Goal: Task Accomplishment & Management: Manage account settings

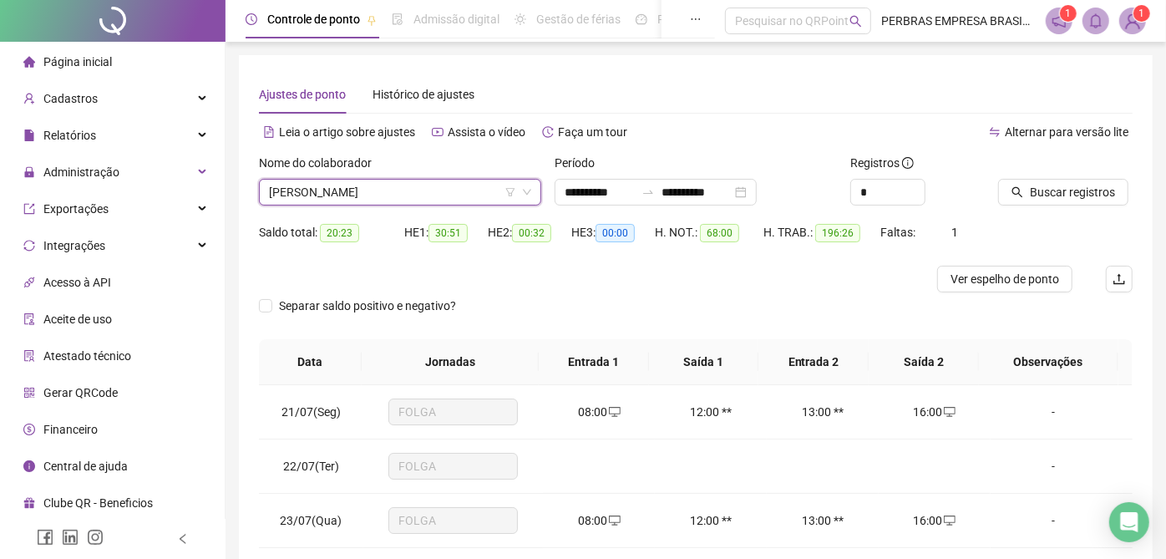
scroll to position [5904, 0]
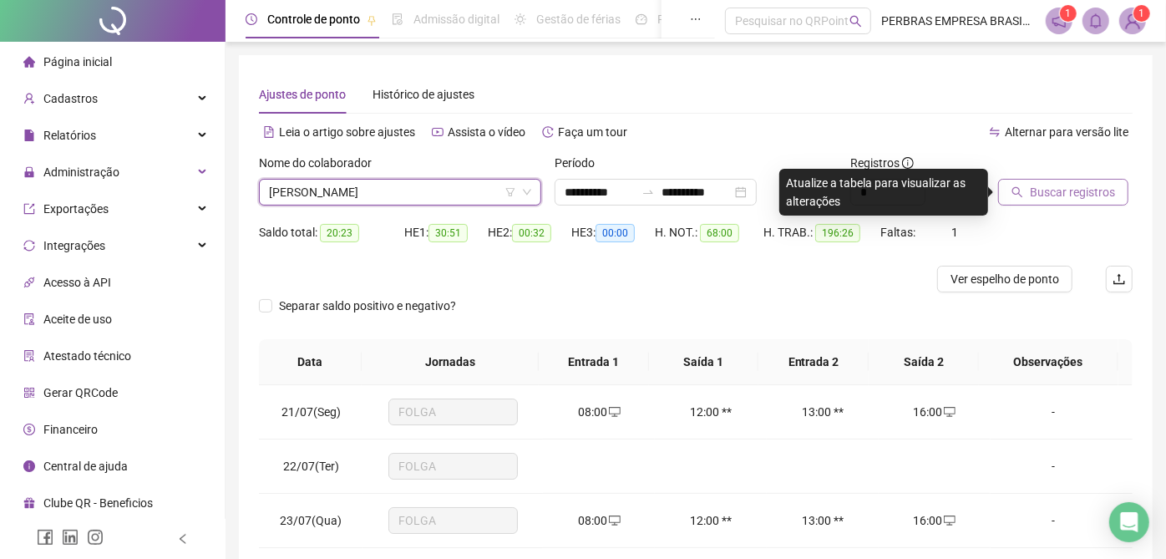
click at [1095, 194] on span "Buscar registros" at bounding box center [1071, 192] width 85 height 18
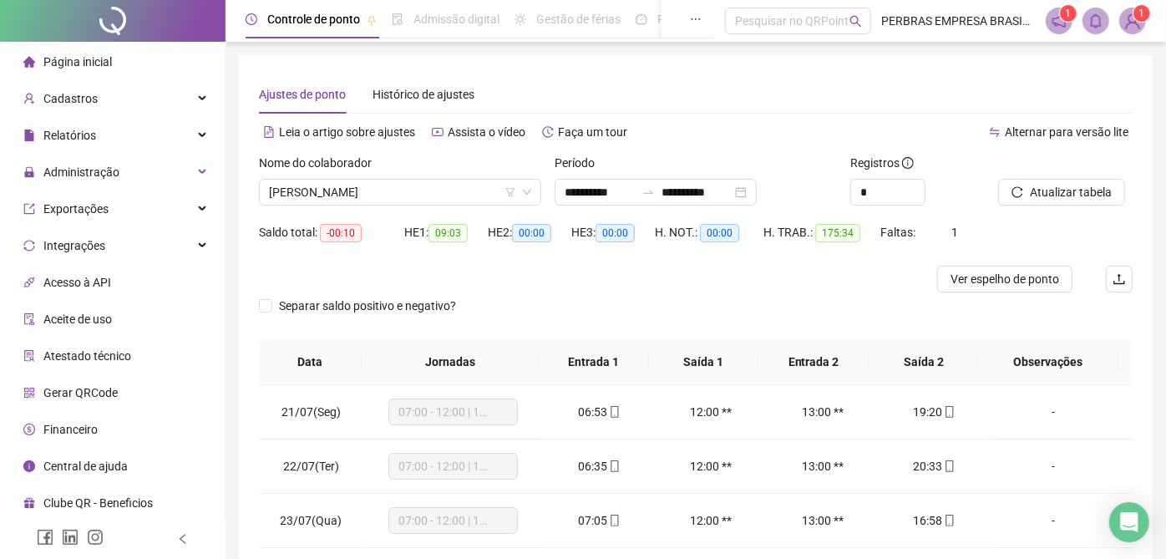
click at [1029, 282] on span "Ver espelho de ponto" at bounding box center [1004, 279] width 109 height 18
click at [446, 184] on span "RICARDO ALMEIDA DE SOUZA" at bounding box center [400, 192] width 262 height 25
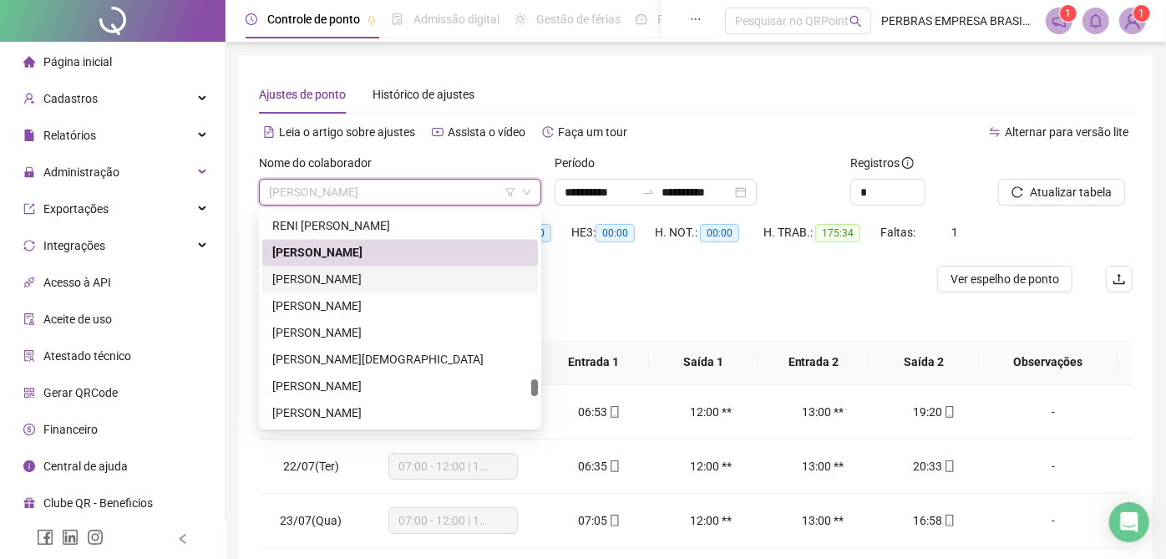
click at [438, 286] on div "RIC MANOEL GOMES PEREIRA" at bounding box center [399, 280] width 255 height 18
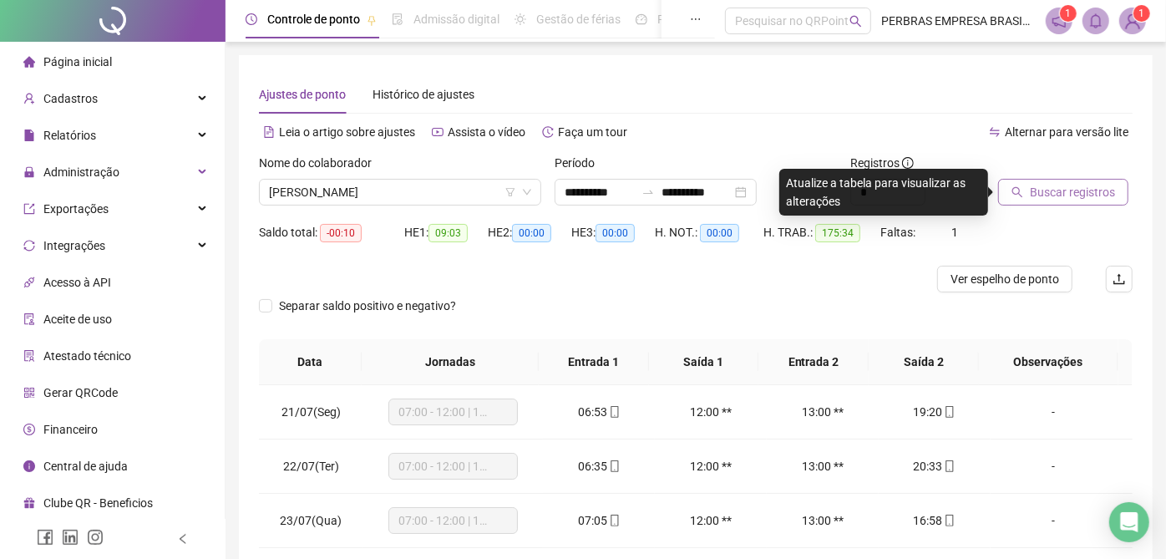
click at [1035, 192] on span "Buscar registros" at bounding box center [1071, 192] width 85 height 18
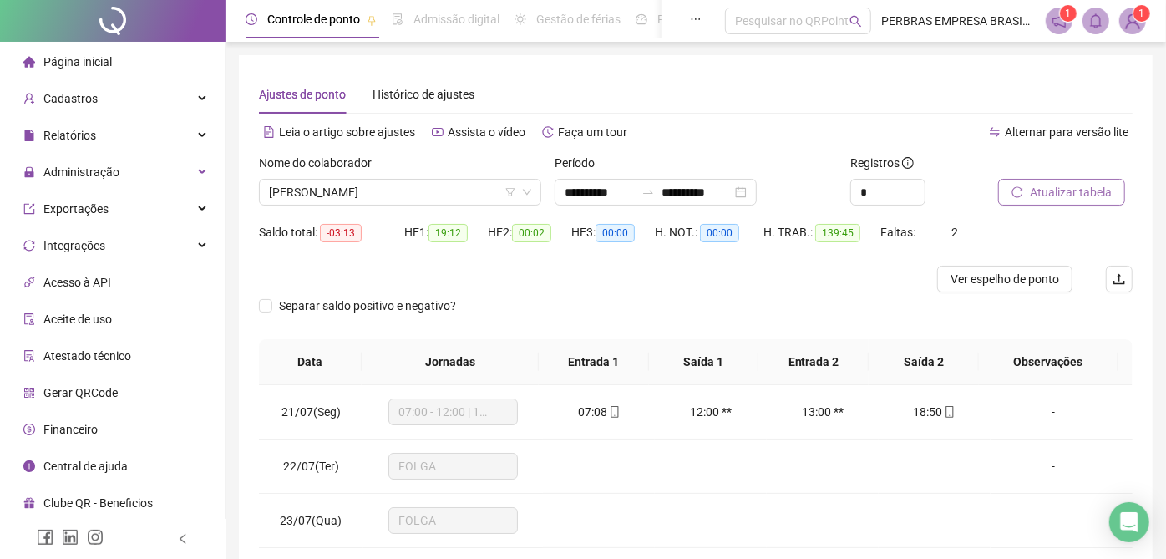
drag, startPoint x: 970, startPoint y: 283, endPoint x: 880, endPoint y: 417, distance: 161.2
click at [970, 282] on span "Ver espelho de ponto" at bounding box center [1004, 279] width 109 height 18
click at [455, 200] on span "RIC MANOEL GOMES PEREIRA" at bounding box center [400, 192] width 262 height 25
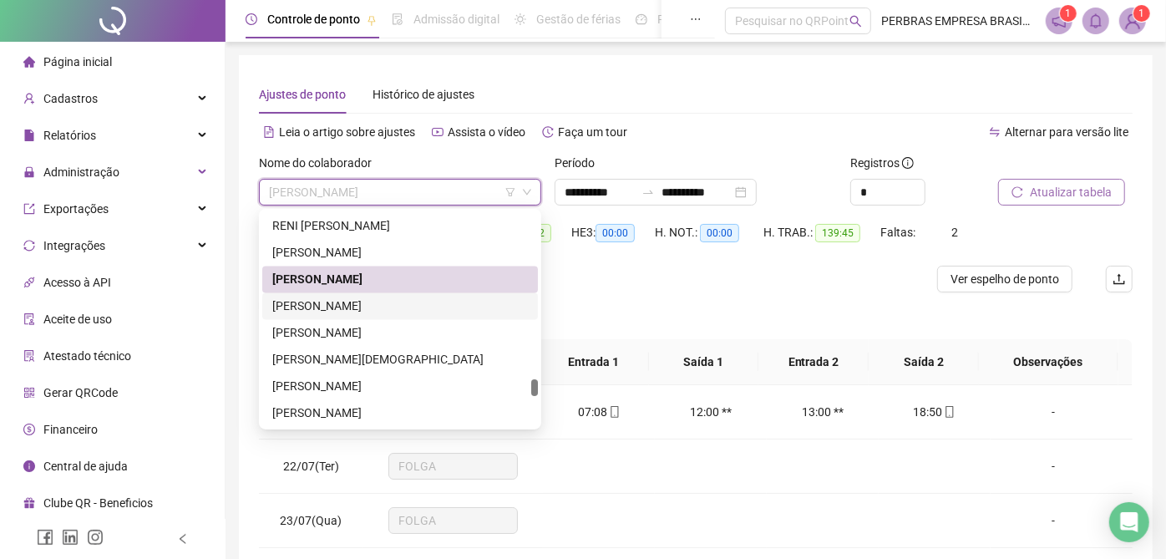
click at [422, 298] on div "ROBERTO CARVALHO DOS SANTOS" at bounding box center [399, 306] width 255 height 18
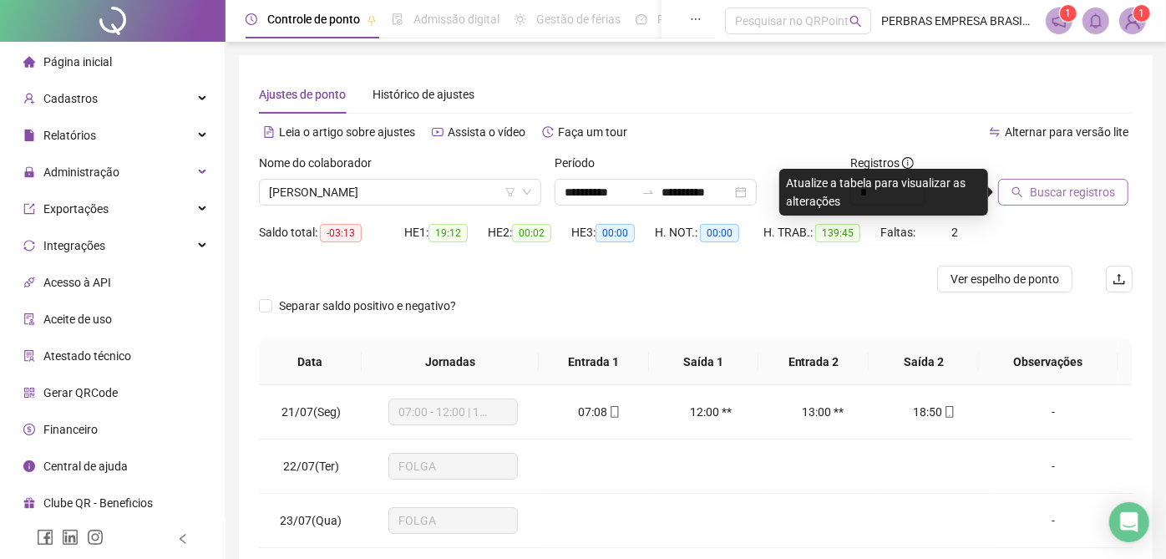
click at [1042, 205] on div "Buscar registros" at bounding box center [1065, 186] width 148 height 65
click at [1023, 194] on button "Buscar registros" at bounding box center [1063, 192] width 130 height 27
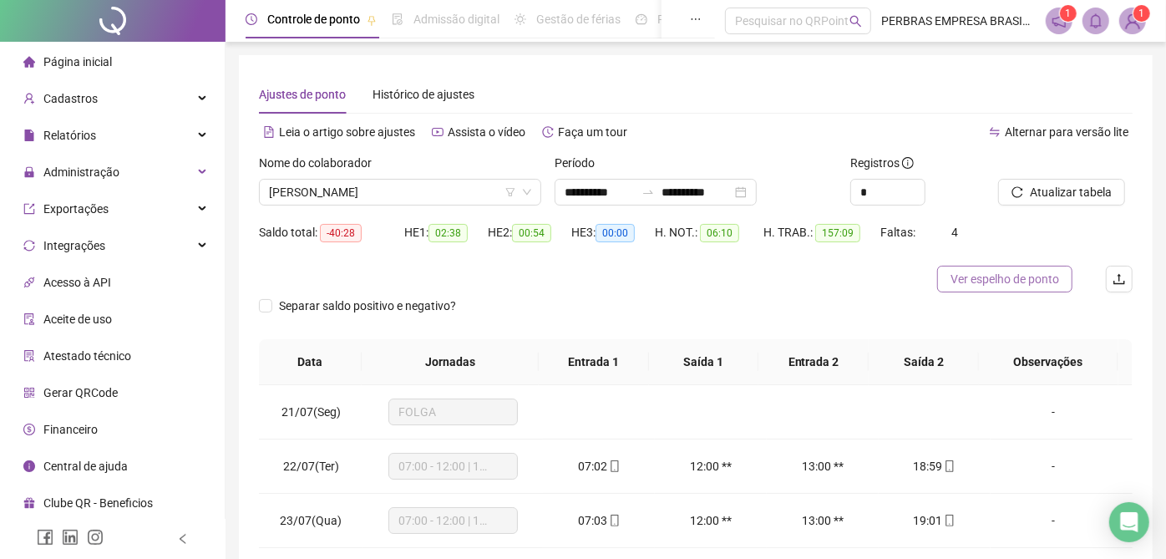
click at [969, 279] on span "Ver espelho de ponto" at bounding box center [1004, 279] width 109 height 18
click at [435, 185] on span "ROBERTO CARVALHO DOS SANTOS" at bounding box center [400, 192] width 262 height 25
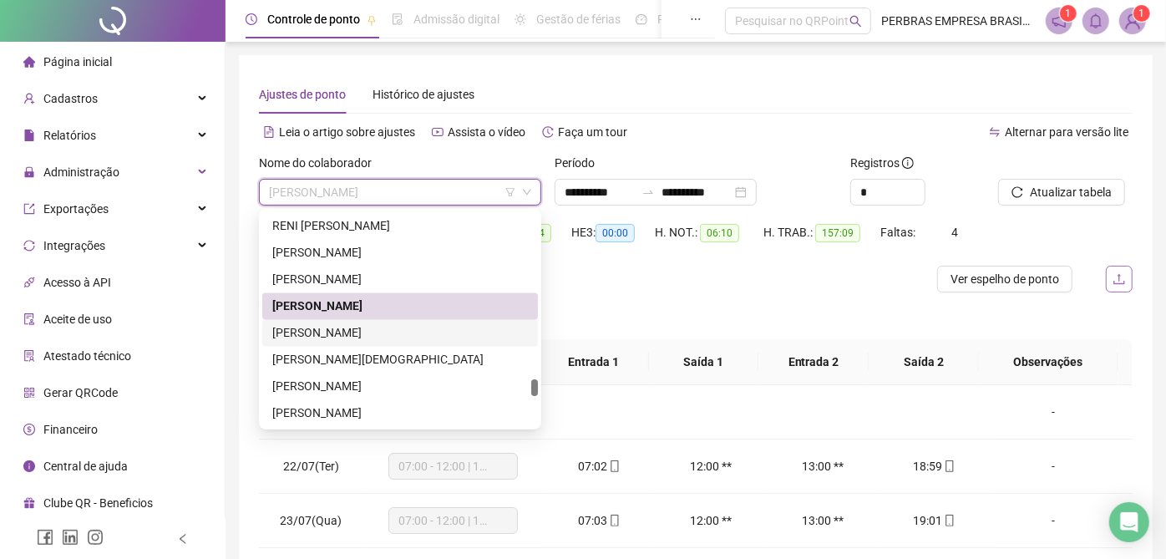
drag, startPoint x: 414, startPoint y: 334, endPoint x: 1109, endPoint y: 286, distance: 696.3
click at [414, 334] on div "ROBSON CARDOSO SILVA" at bounding box center [399, 333] width 255 height 18
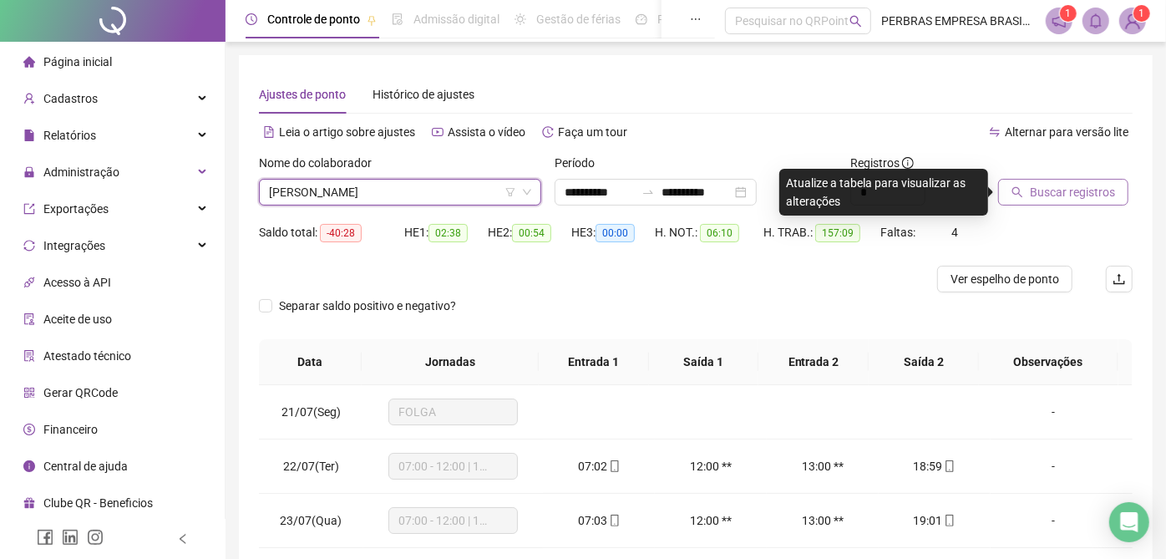
click at [1060, 185] on span "Buscar registros" at bounding box center [1071, 192] width 85 height 18
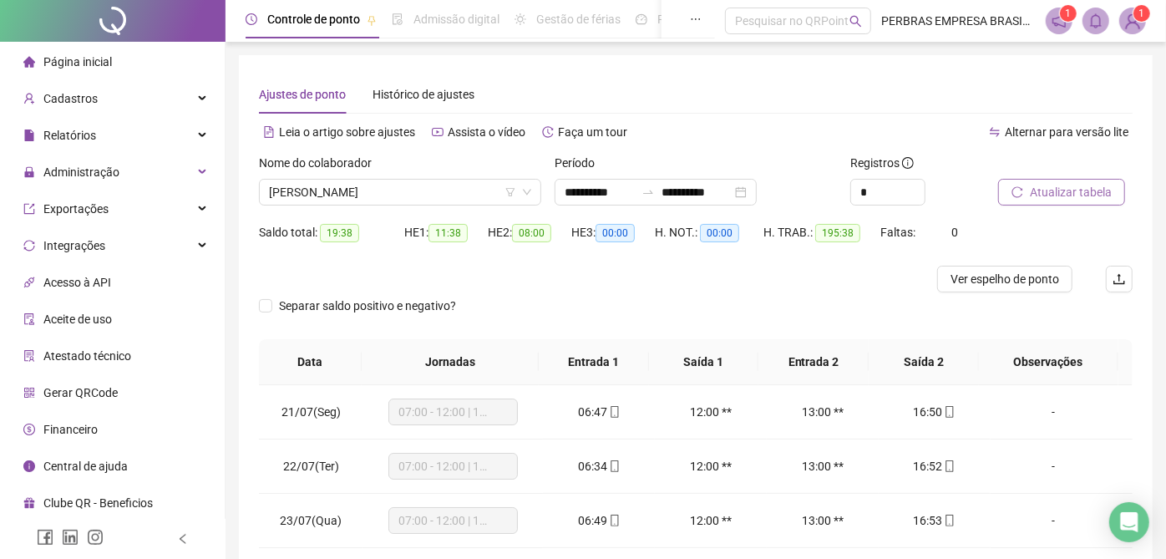
drag, startPoint x: 1020, startPoint y: 277, endPoint x: 813, endPoint y: 458, distance: 274.6
click at [1020, 276] on span "Ver espelho de ponto" at bounding box center [1004, 279] width 109 height 18
click at [388, 207] on div "Nome do colaborador ROBSON CARDOSO SILVA" at bounding box center [400, 186] width 296 height 65
click at [388, 196] on span "ROBSON CARDOSO SILVA" at bounding box center [400, 192] width 262 height 25
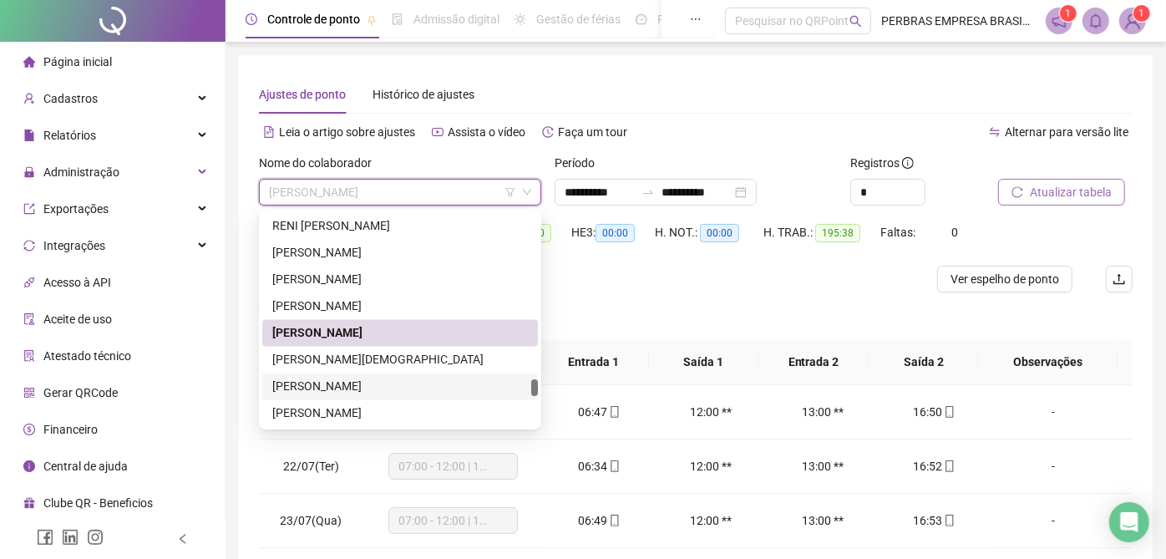
click at [424, 381] on div "RODRIGO DE JESUS ALMEIDA" at bounding box center [399, 386] width 255 height 18
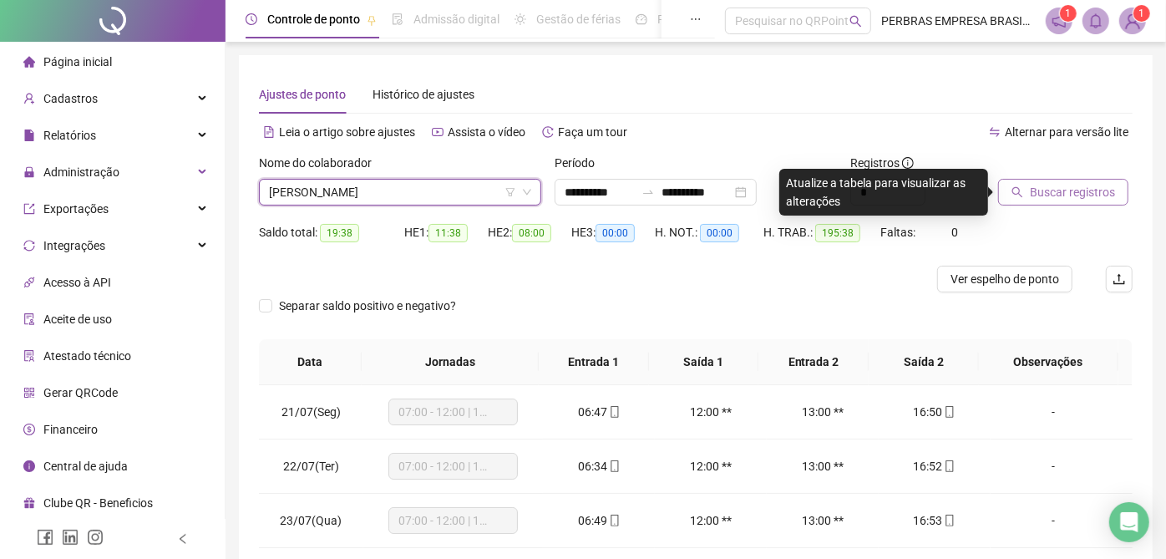
click at [453, 195] on span "RODRIGO DE JESUS ALMEIDA" at bounding box center [400, 192] width 262 height 25
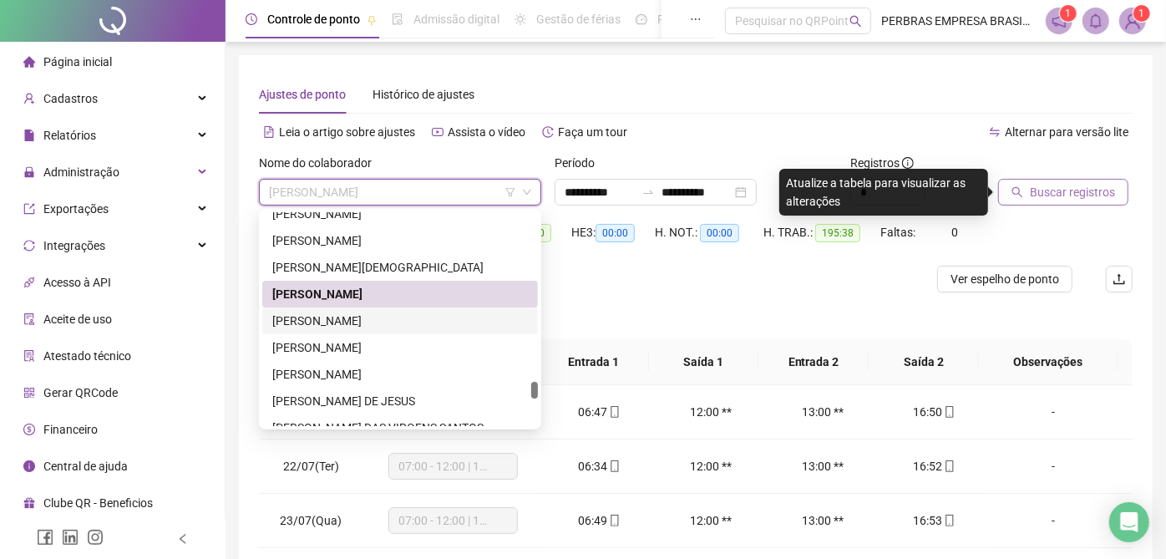
scroll to position [6090, 0]
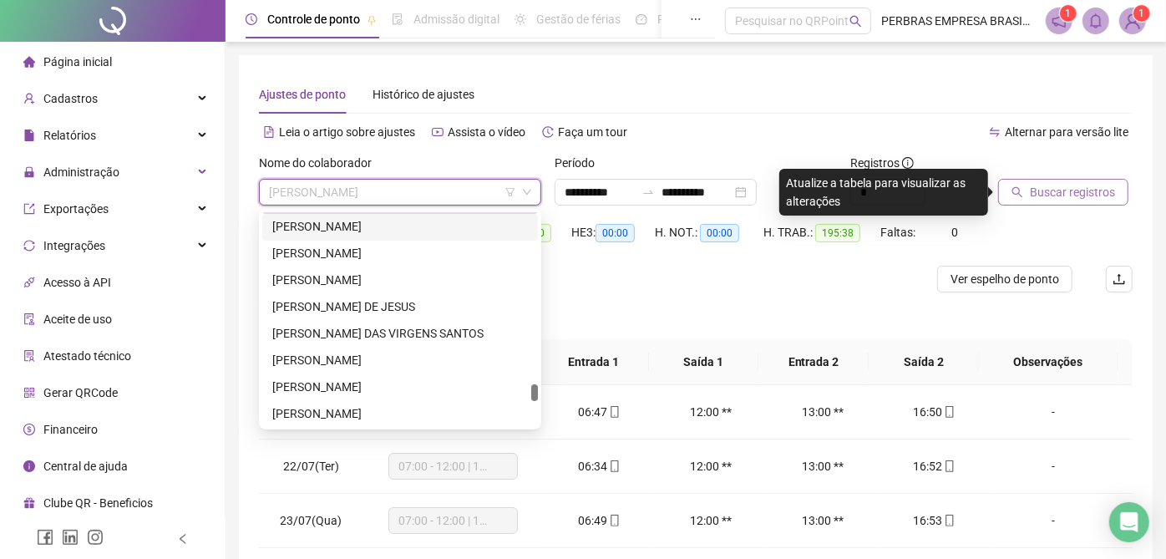
click at [402, 225] on div "RODRIGO MACHADO DOS SANTOS" at bounding box center [399, 227] width 255 height 18
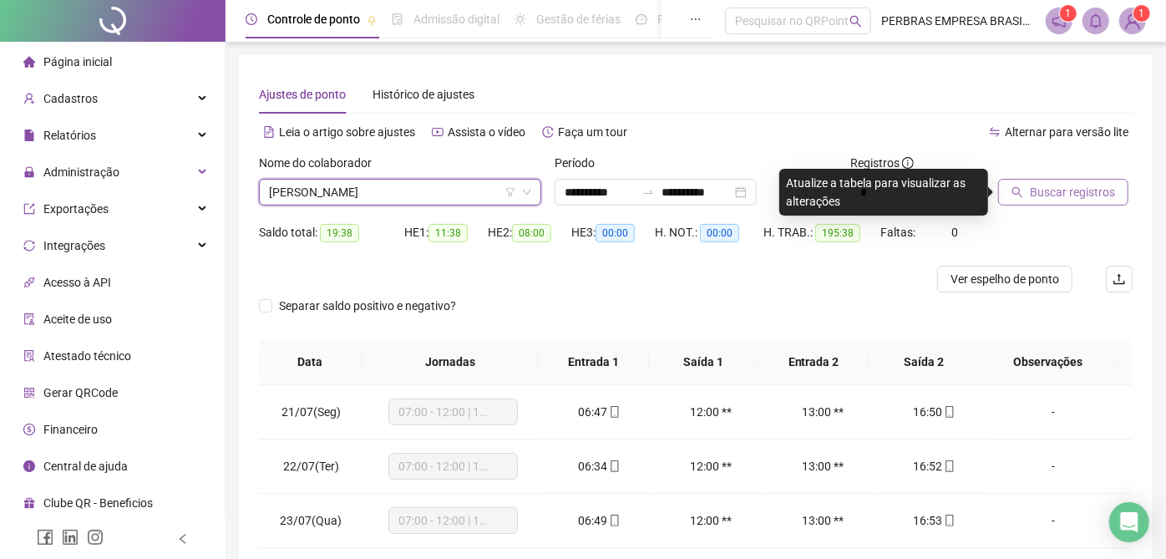
click at [1085, 179] on button "Buscar registros" at bounding box center [1063, 192] width 130 height 27
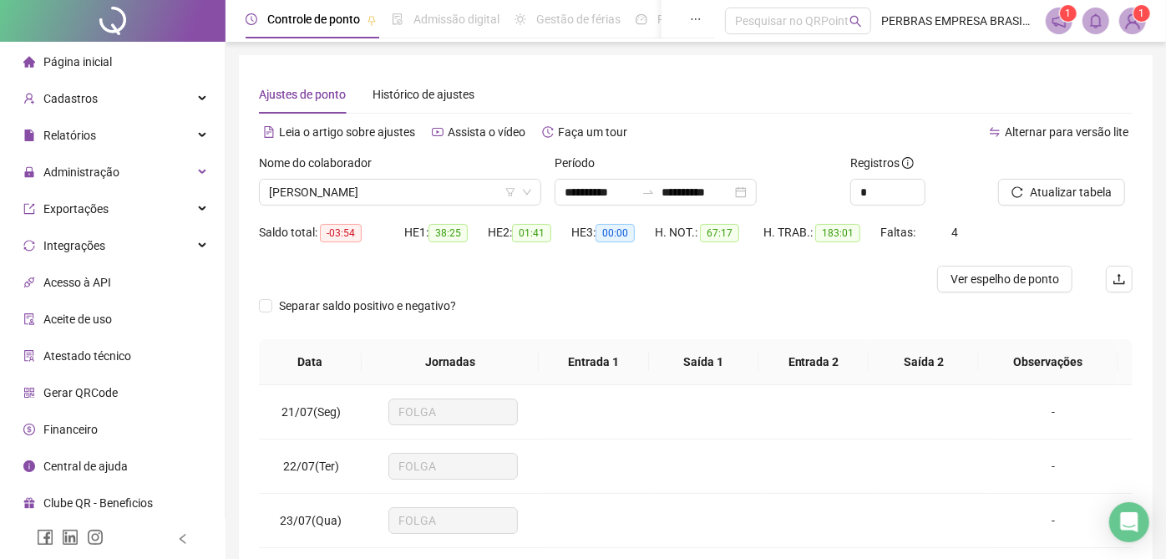
click at [999, 279] on span "Ver espelho de ponto" at bounding box center [1004, 279] width 109 height 18
click at [412, 196] on span "RODRIGO MACHADO DOS SANTOS" at bounding box center [400, 192] width 262 height 25
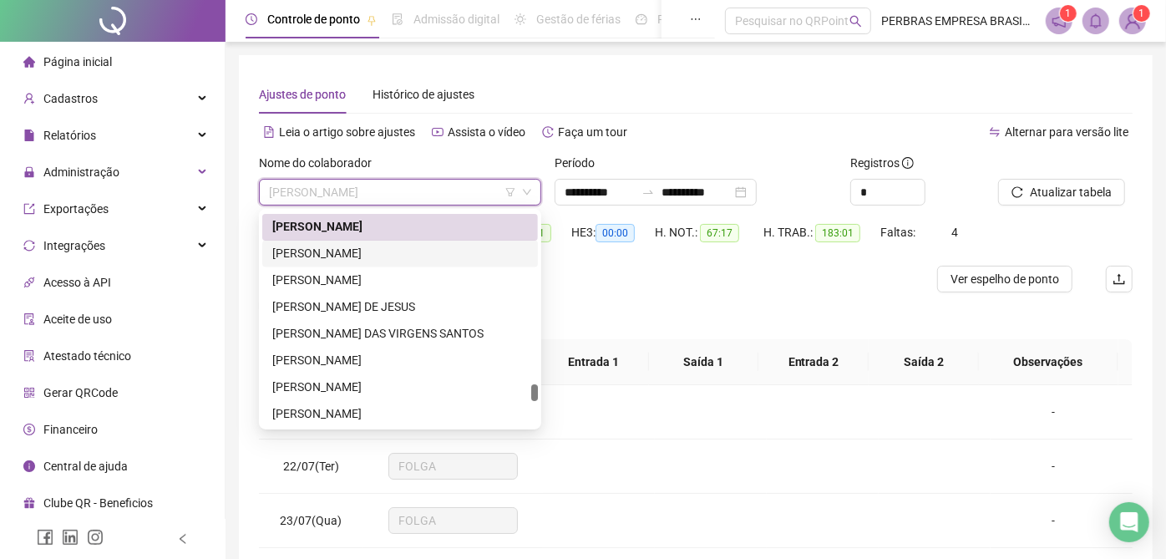
click at [367, 252] on div "RODRIGO MENDES SALES" at bounding box center [399, 254] width 255 height 18
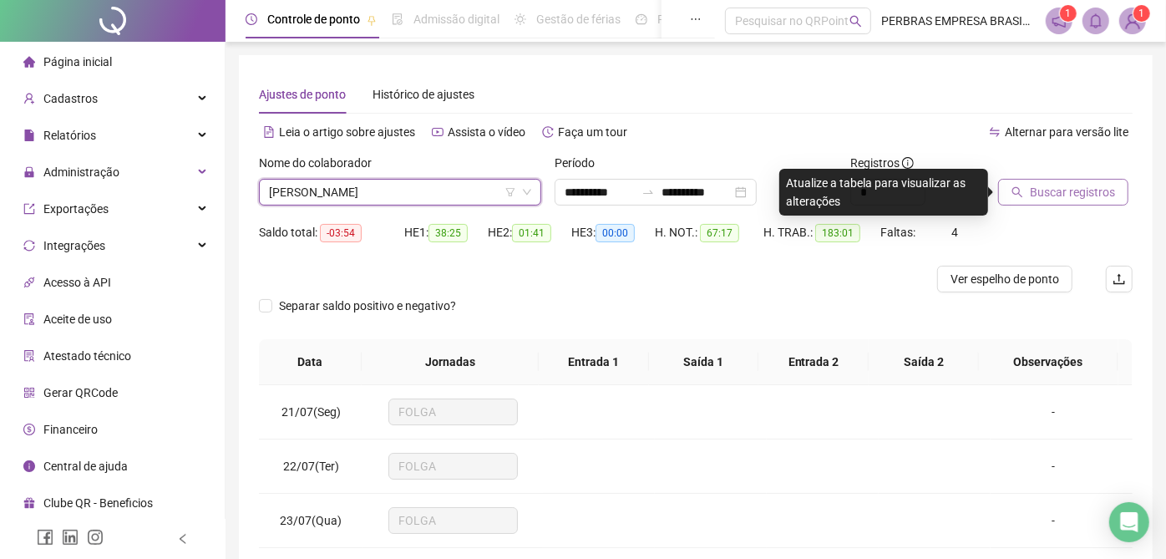
click at [1025, 190] on button "Buscar registros" at bounding box center [1063, 192] width 130 height 27
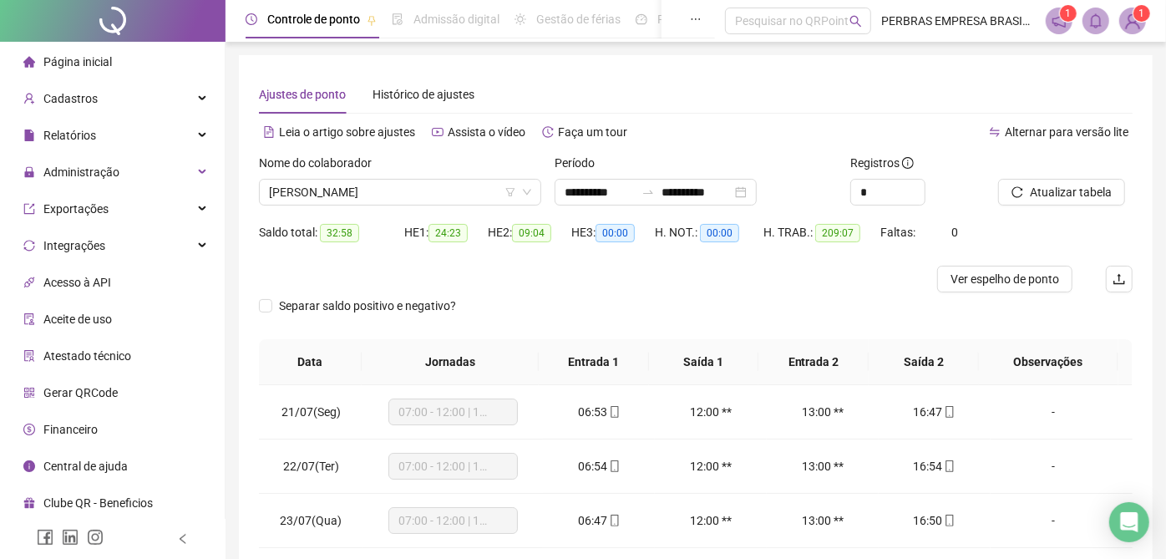
click at [983, 278] on span "Ver espelho de ponto" at bounding box center [1004, 279] width 109 height 18
click at [369, 186] on span "RODRIGO MENDES SALES" at bounding box center [400, 192] width 262 height 25
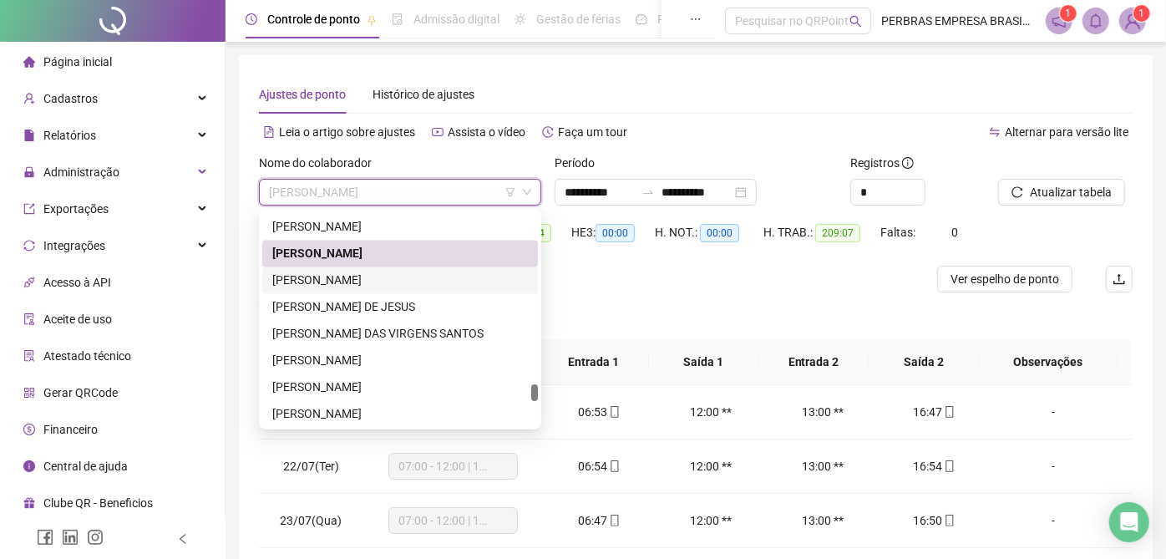
click at [374, 282] on div "RODRIGO NASCIMENTO RIOS" at bounding box center [399, 280] width 255 height 18
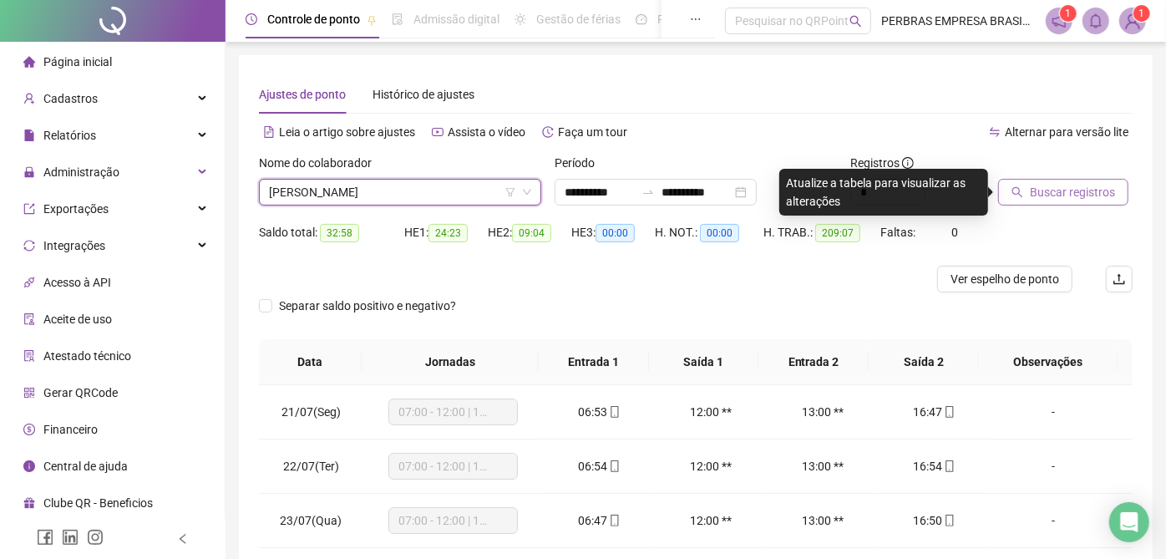
click at [1053, 191] on span "Buscar registros" at bounding box center [1071, 192] width 85 height 18
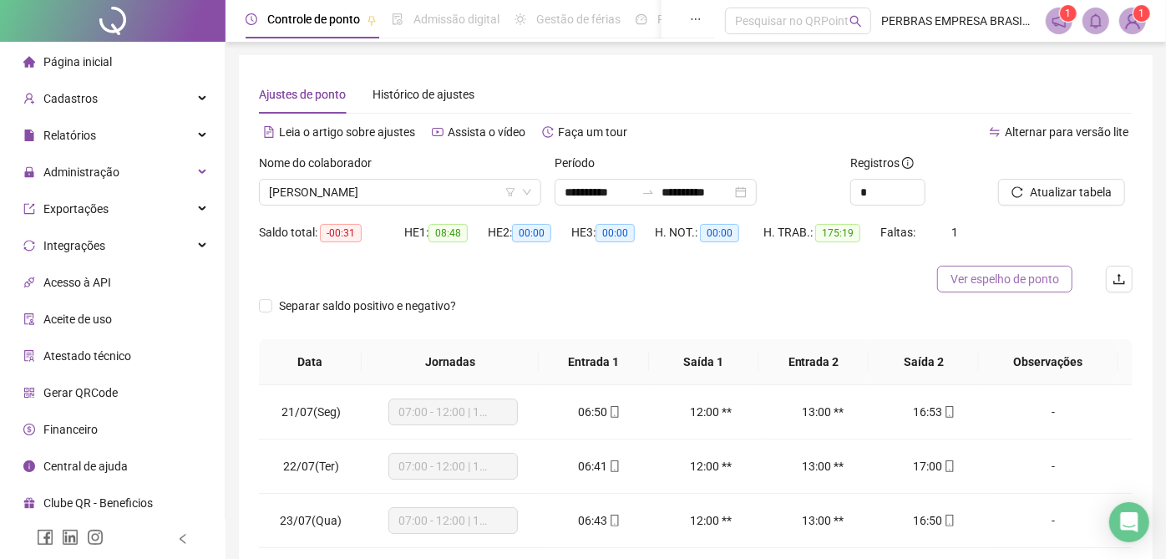
click at [978, 278] on span "Ver espelho de ponto" at bounding box center [1004, 279] width 109 height 18
click at [367, 193] on span "RODRIGO NASCIMENTO RIOS" at bounding box center [400, 192] width 262 height 25
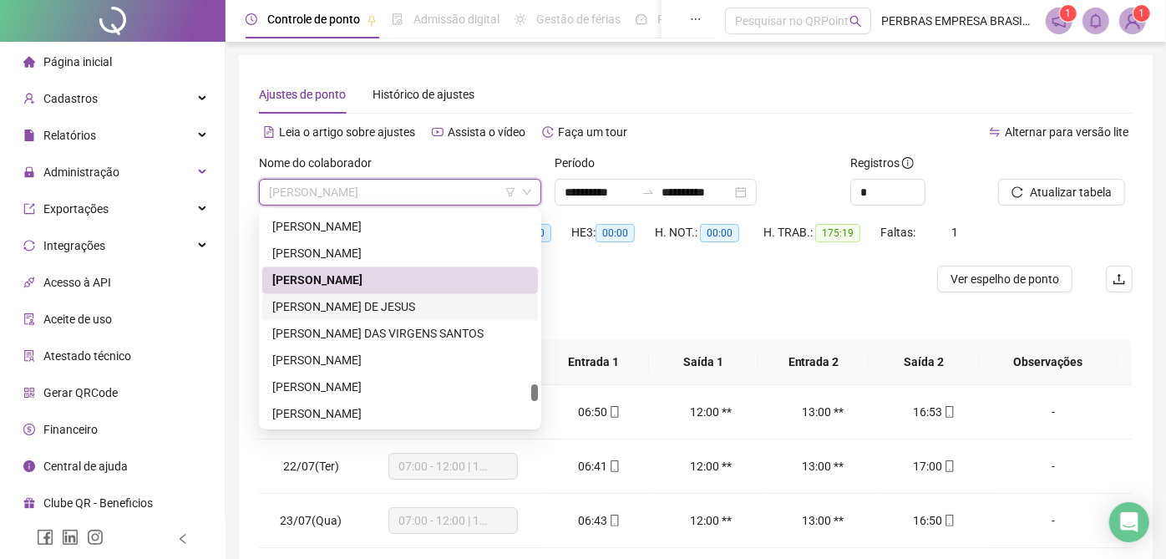
click at [359, 306] on div "ROGERIA SILVEIRA DE JESUS" at bounding box center [399, 307] width 255 height 18
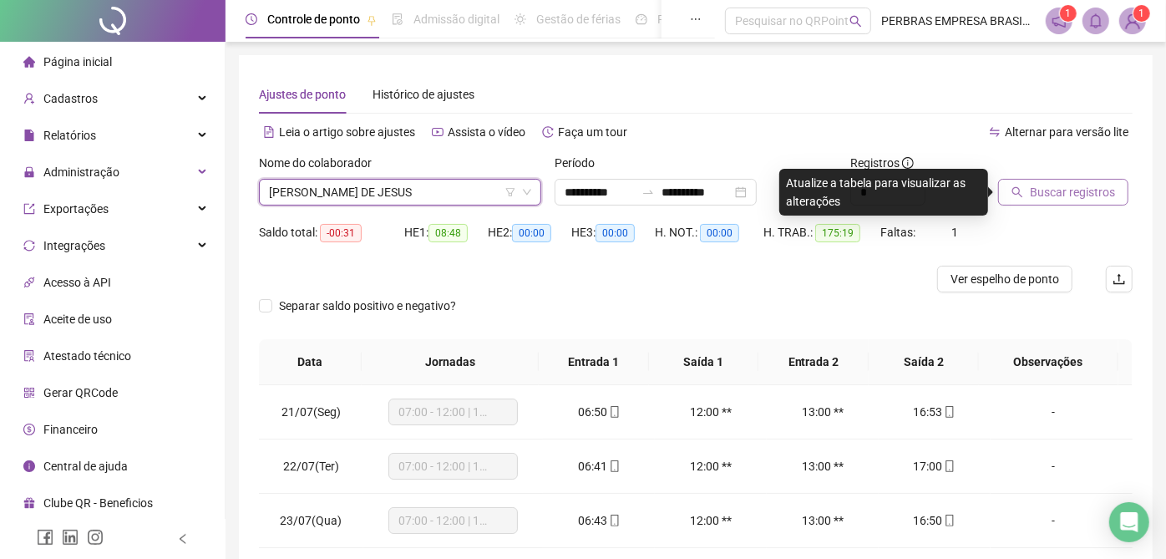
click at [1027, 194] on button "Buscar registros" at bounding box center [1063, 192] width 130 height 27
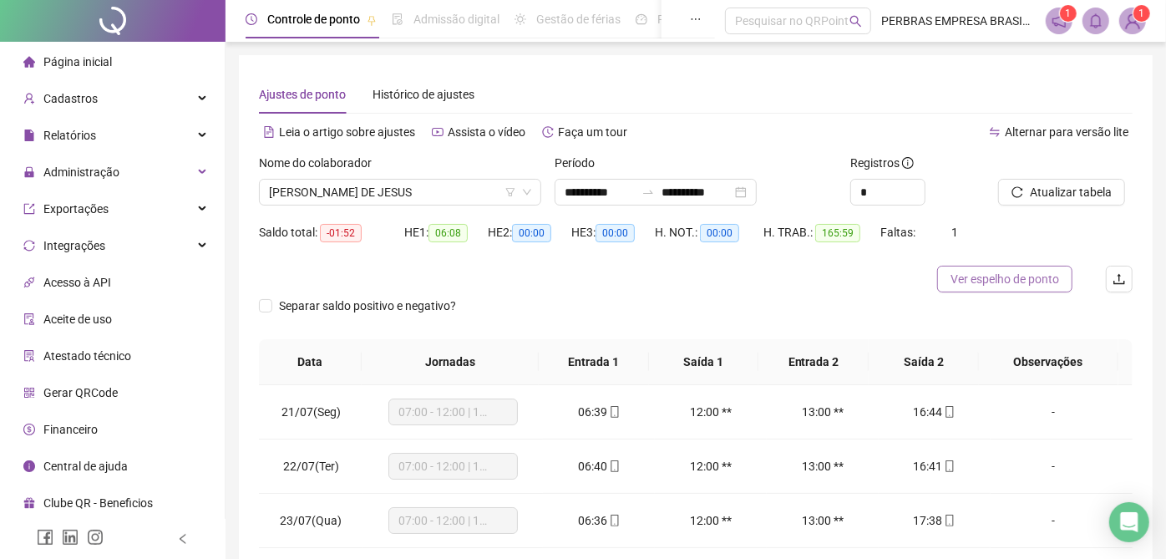
click at [970, 276] on span "Ver espelho de ponto" at bounding box center [1004, 279] width 109 height 18
click at [352, 193] on span "ROGERIA SILVEIRA DE JESUS" at bounding box center [400, 192] width 262 height 25
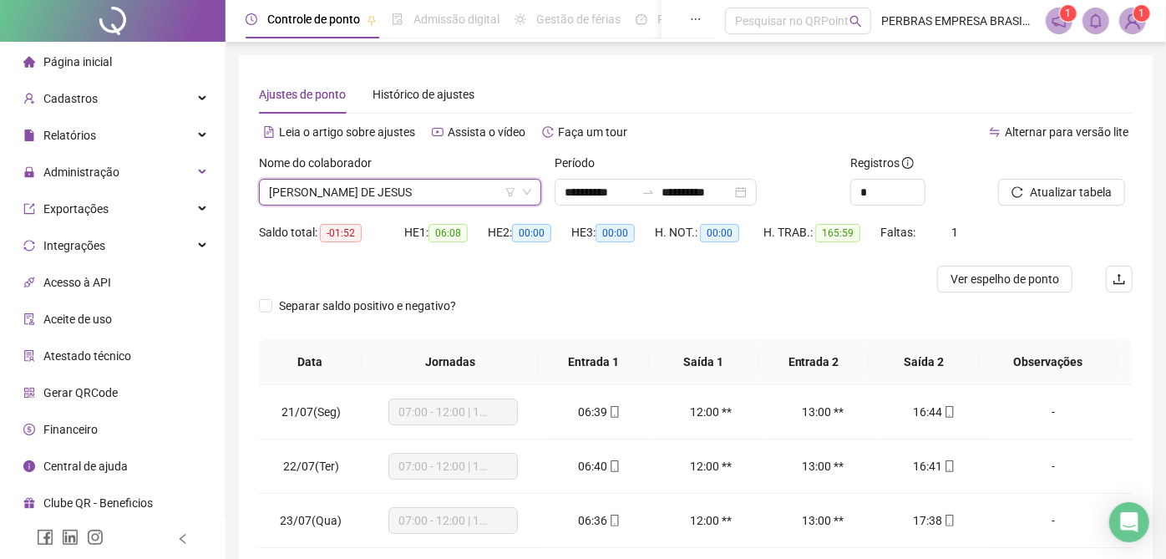
click at [368, 186] on span "ROGERIA SILVEIRA DE JESUS" at bounding box center [400, 192] width 262 height 25
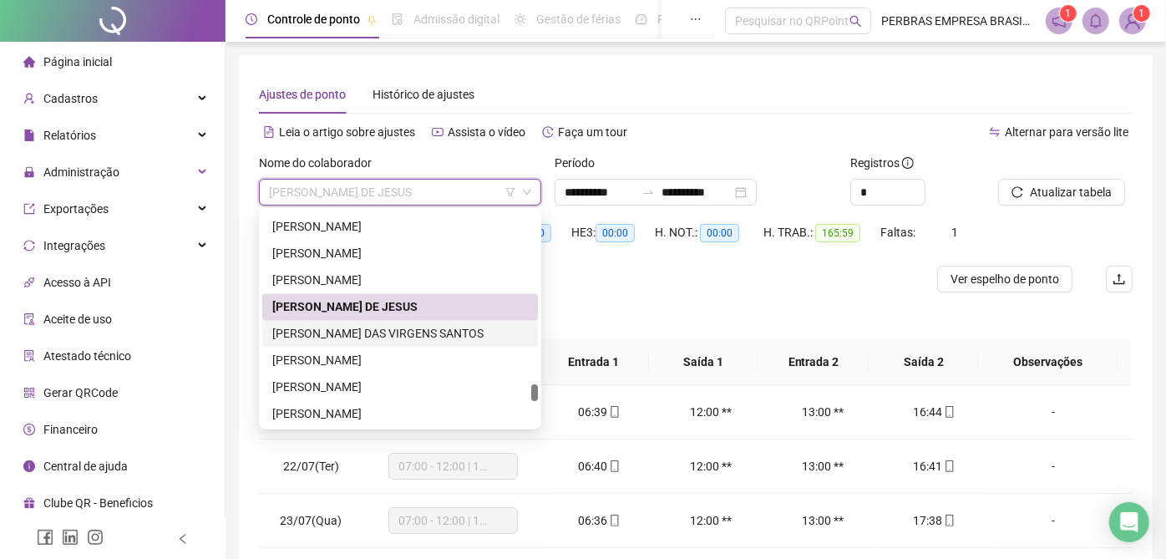
drag, startPoint x: 396, startPoint y: 328, endPoint x: 609, endPoint y: 331, distance: 212.9
click at [396, 329] on div "ROGERIO DAS VIRGENS SANTOS" at bounding box center [399, 334] width 255 height 18
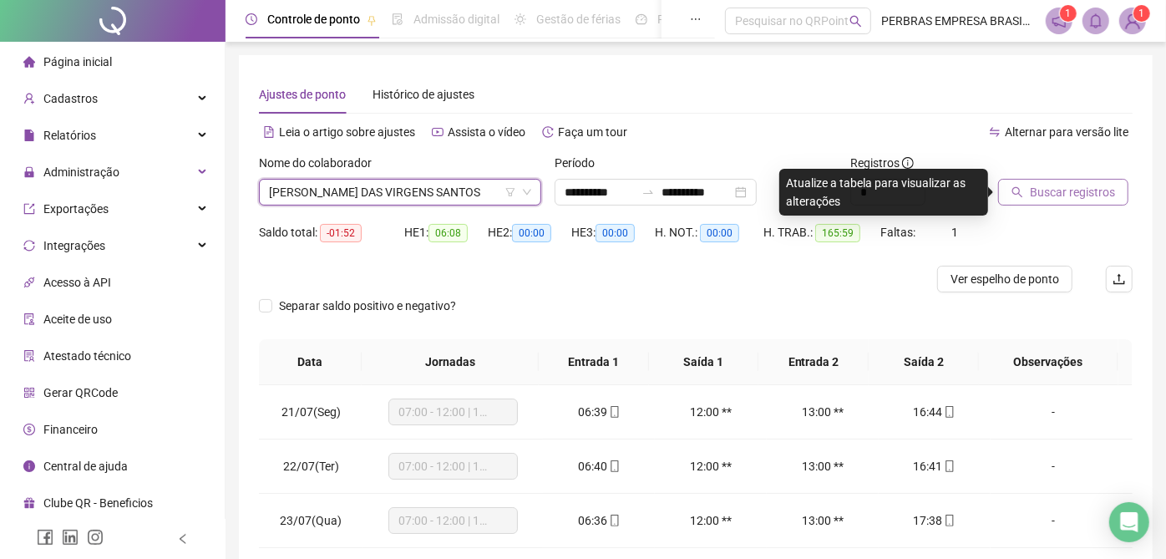
click at [1036, 190] on span "Buscar registros" at bounding box center [1071, 192] width 85 height 18
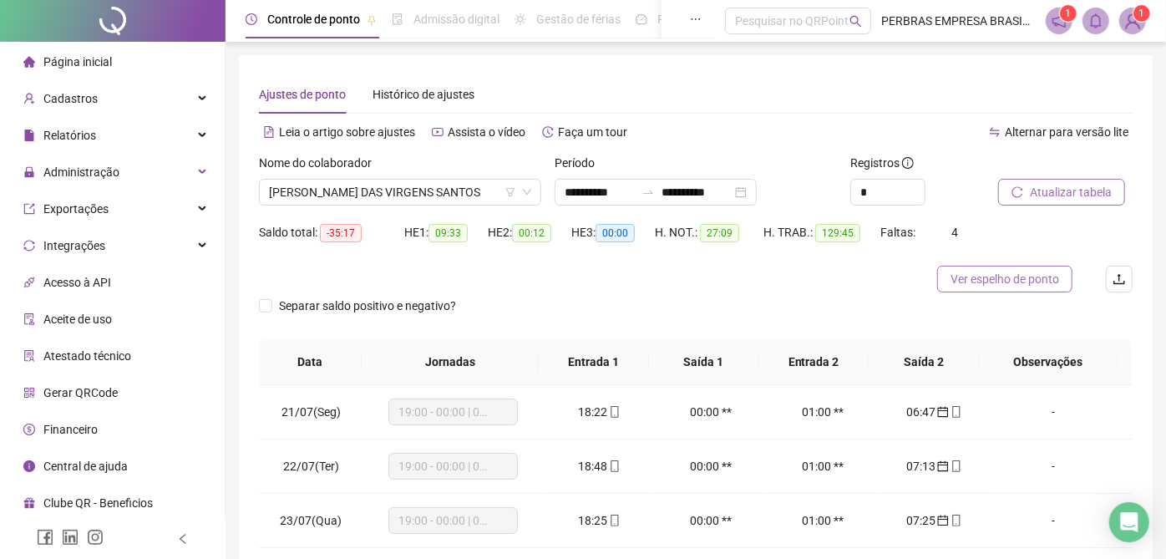
click at [993, 286] on span "Ver espelho de ponto" at bounding box center [1004, 279] width 109 height 18
click at [423, 196] on span "ROGERIO DAS VIRGENS SANTOS" at bounding box center [400, 192] width 262 height 25
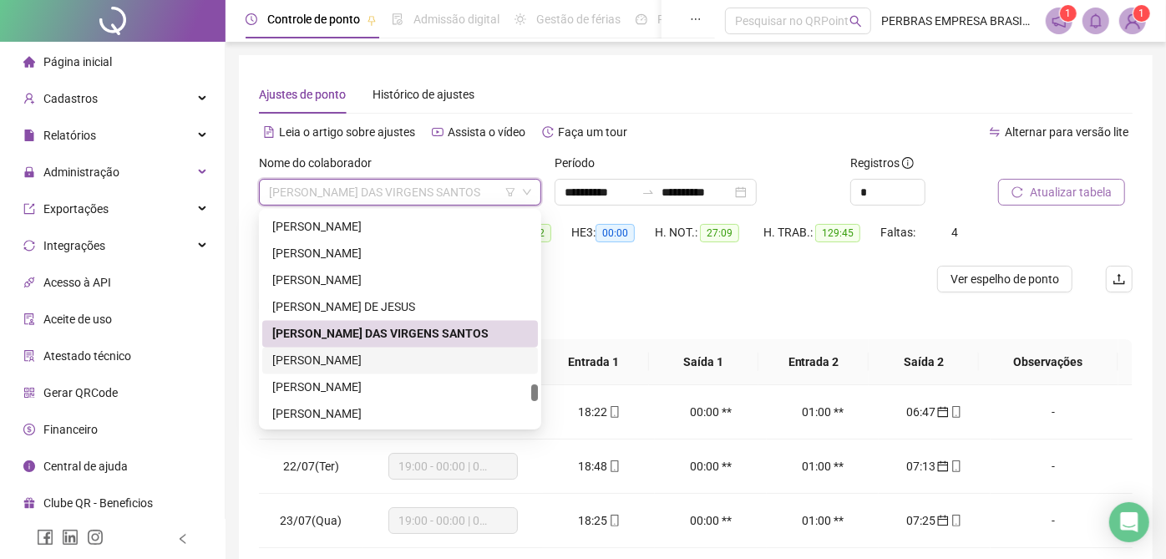
click at [412, 360] on div "ROGERIO REIS DA CONCEIÇÃO" at bounding box center [399, 361] width 255 height 18
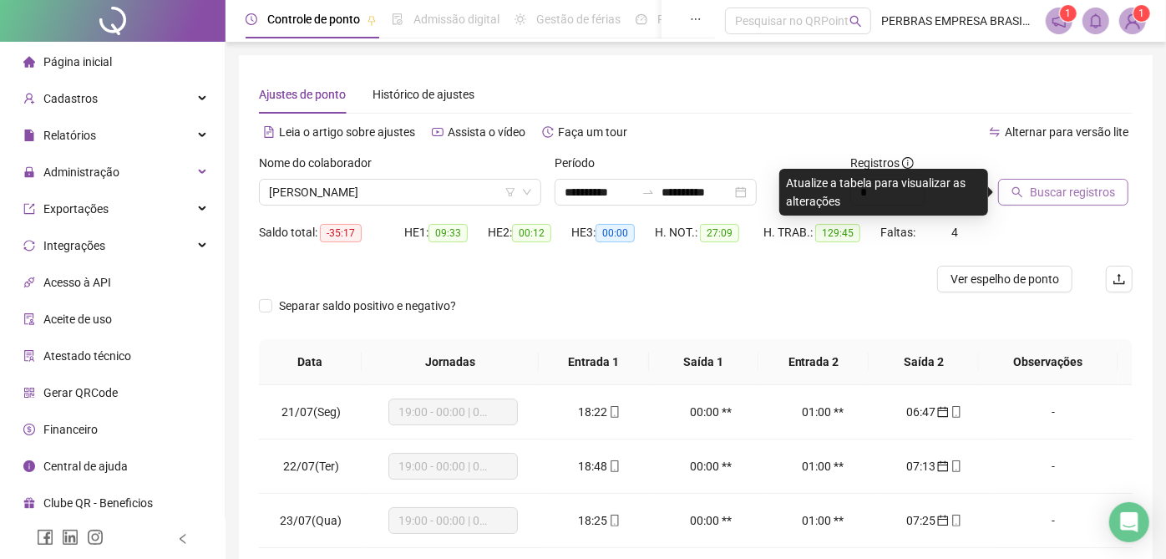
click at [1043, 195] on span "Buscar registros" at bounding box center [1071, 192] width 85 height 18
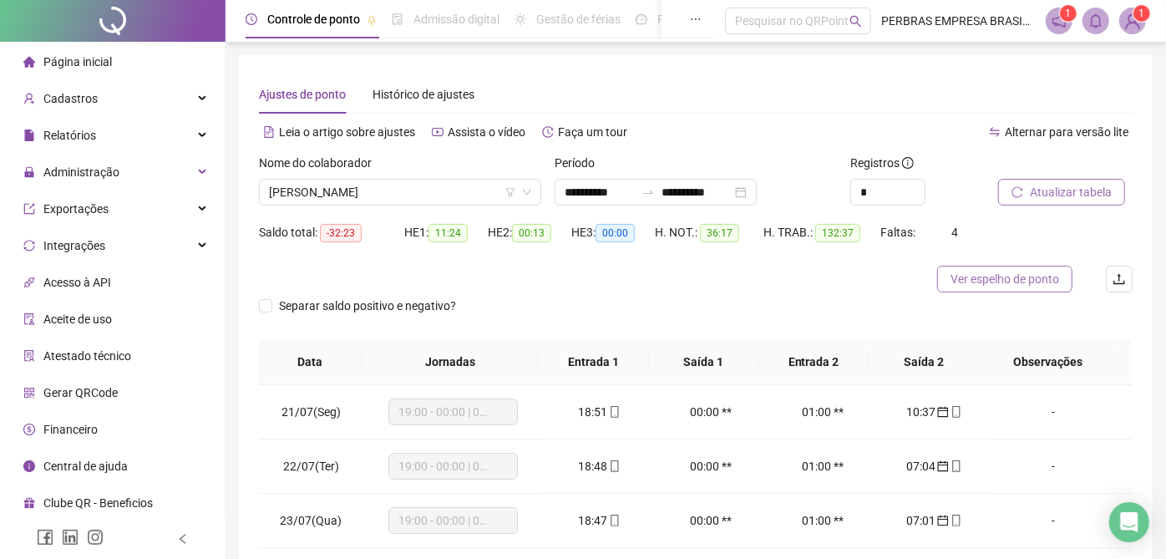
click at [1016, 283] on span "Ver espelho de ponto" at bounding box center [1004, 279] width 109 height 18
click at [346, 186] on span "ROGERIO REIS DA CONCEIÇÃO" at bounding box center [400, 192] width 262 height 25
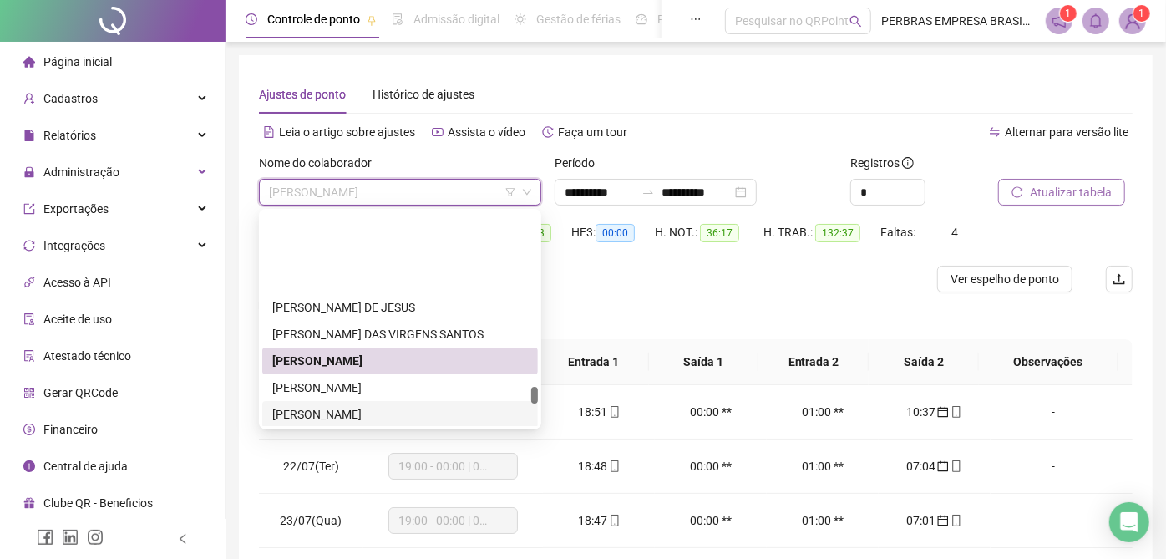
scroll to position [6183, 0]
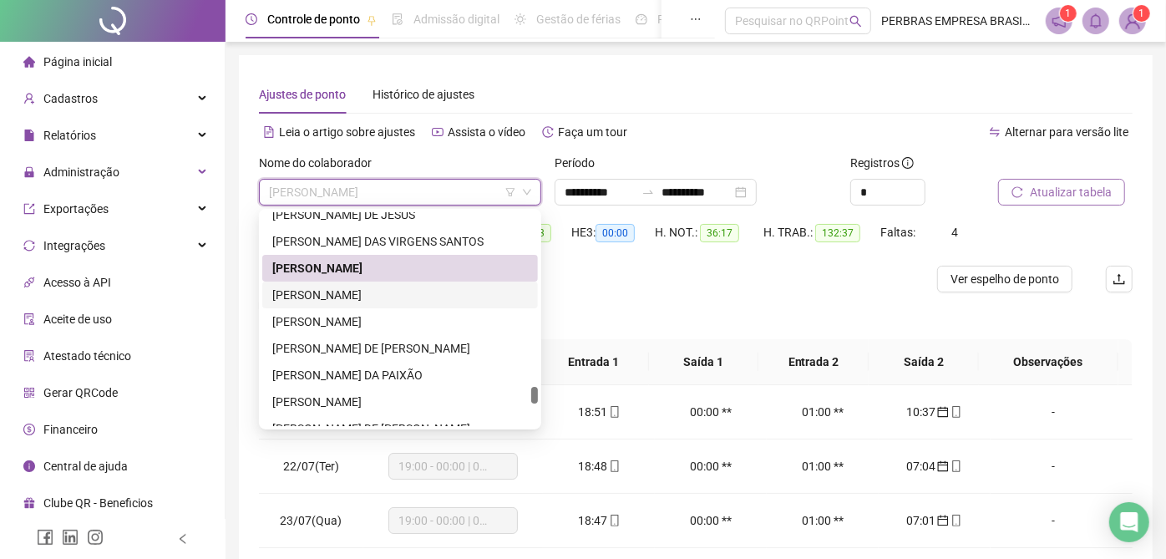
click at [377, 296] on div "ROGERIO TEIXEIRA DOS SANTOS" at bounding box center [399, 295] width 255 height 18
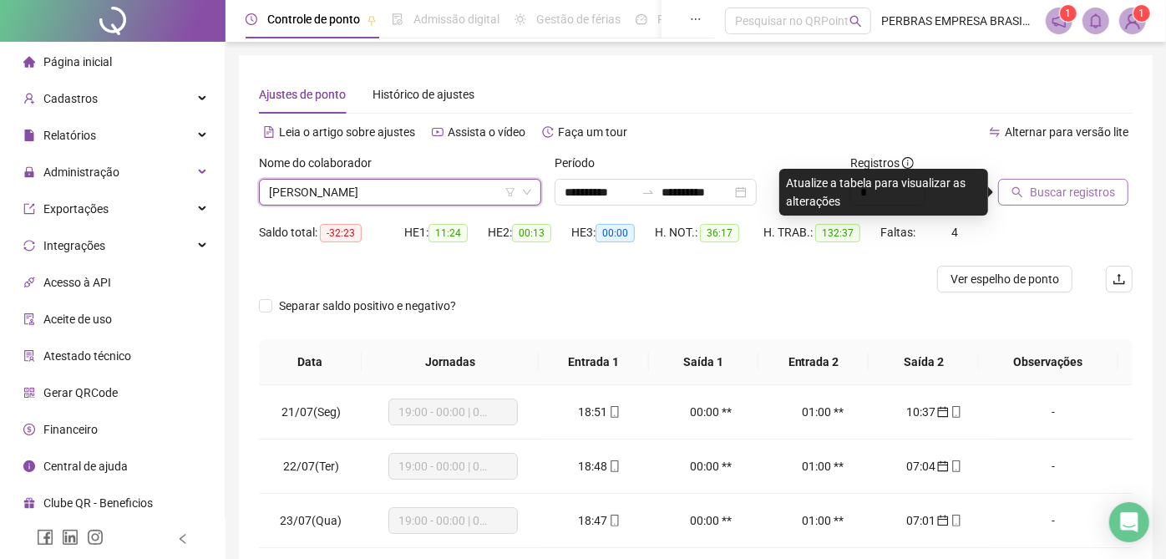
click at [1052, 193] on span "Buscar registros" at bounding box center [1071, 192] width 85 height 18
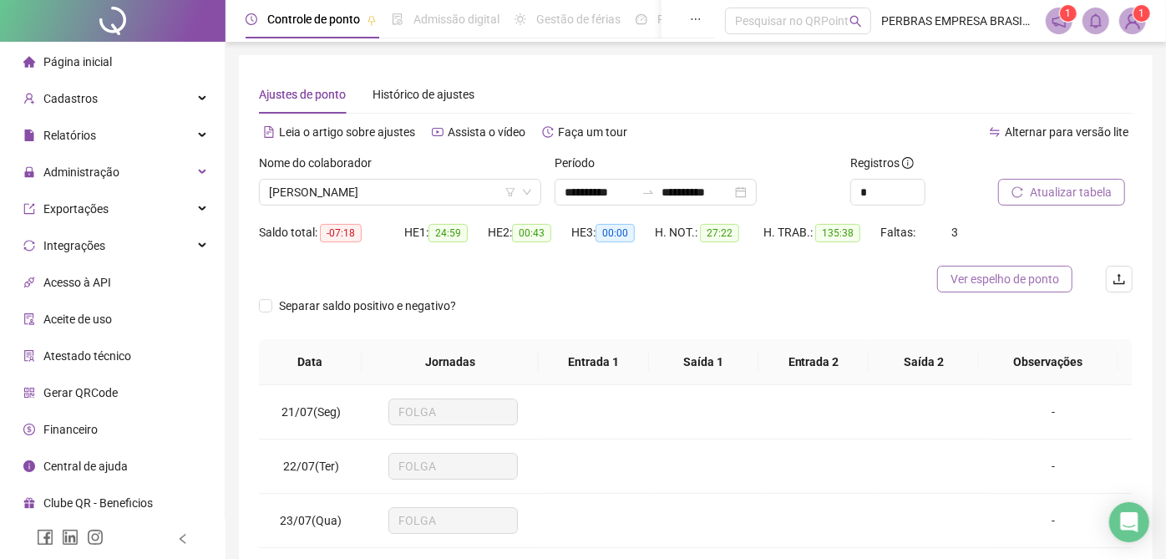
click at [985, 276] on span "Ver espelho de ponto" at bounding box center [1004, 279] width 109 height 18
click at [405, 190] on span "ROGERIO TEIXEIRA DOS SANTOS" at bounding box center [400, 192] width 262 height 25
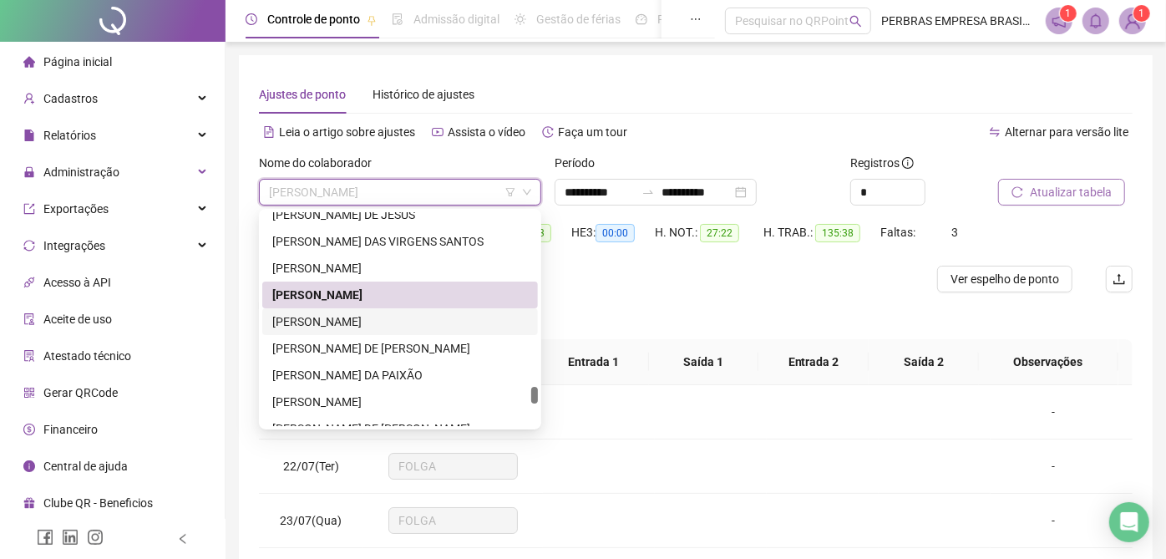
click at [382, 312] on div "ROGERSON VASCONCELOS DOS SANTOS" at bounding box center [399, 321] width 255 height 18
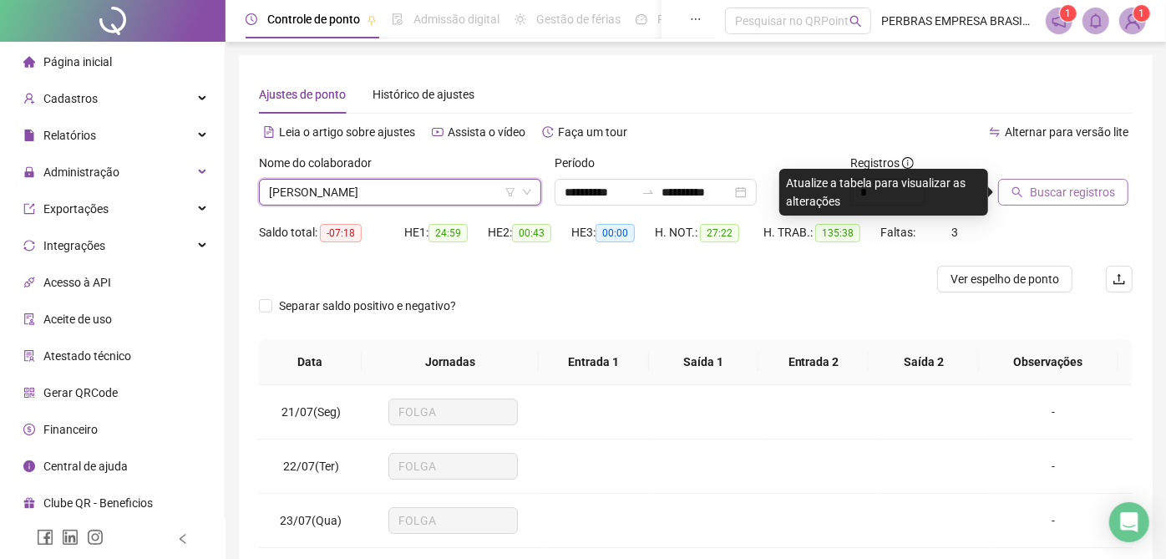
click at [1039, 197] on span "Buscar registros" at bounding box center [1071, 192] width 85 height 18
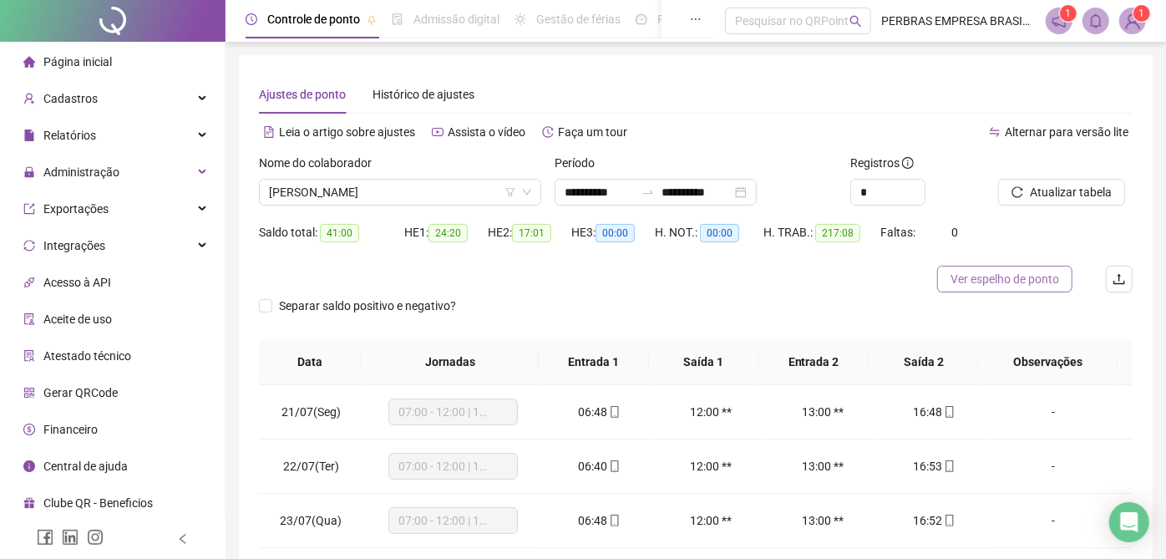
click at [983, 280] on span "Ver espelho de ponto" at bounding box center [1004, 279] width 109 height 18
click at [404, 193] on span "ROGERSON VASCONCELOS DOS SANTOS" at bounding box center [400, 192] width 262 height 25
click at [404, 197] on span "ROGERSON VASCONCELOS DOS SANTOS" at bounding box center [400, 192] width 262 height 25
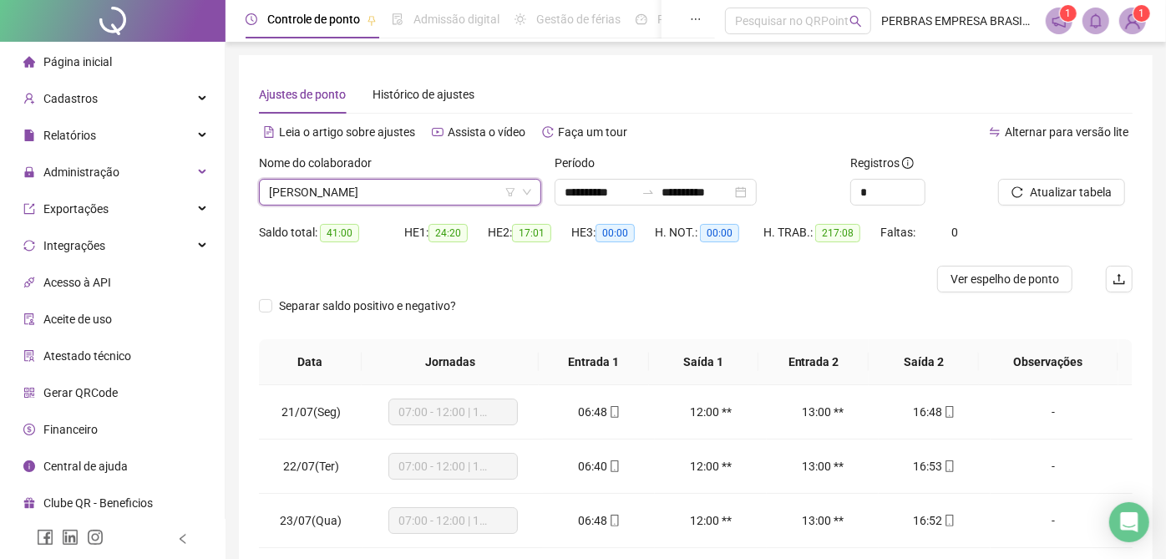
click at [402, 188] on span "ROGERSON VASCONCELOS DOS SANTOS" at bounding box center [400, 192] width 262 height 25
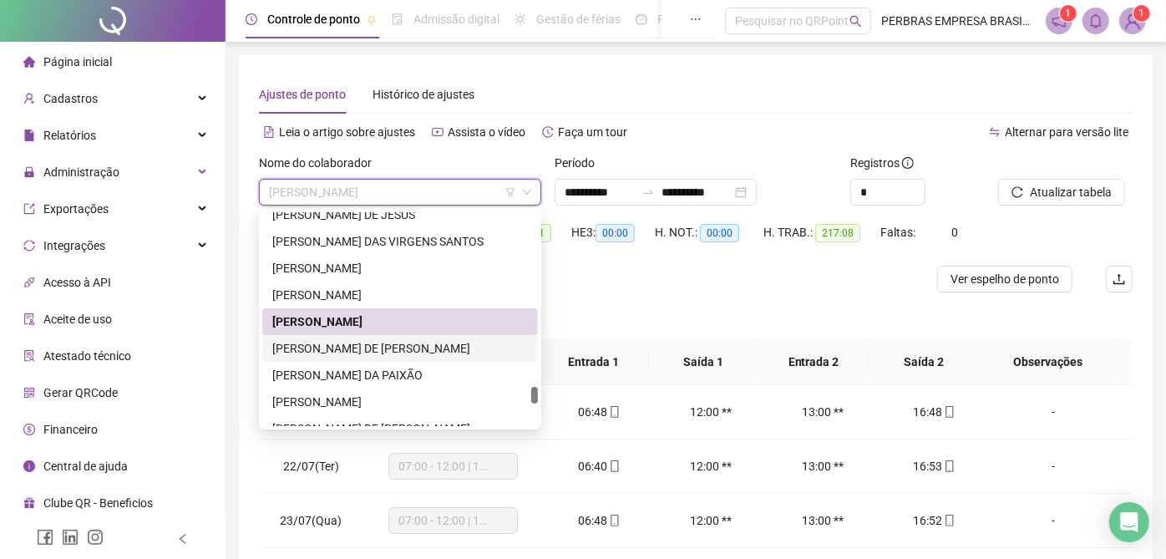
click at [385, 345] on div "RONALDO MIRANDA DE JESUS" at bounding box center [399, 348] width 255 height 18
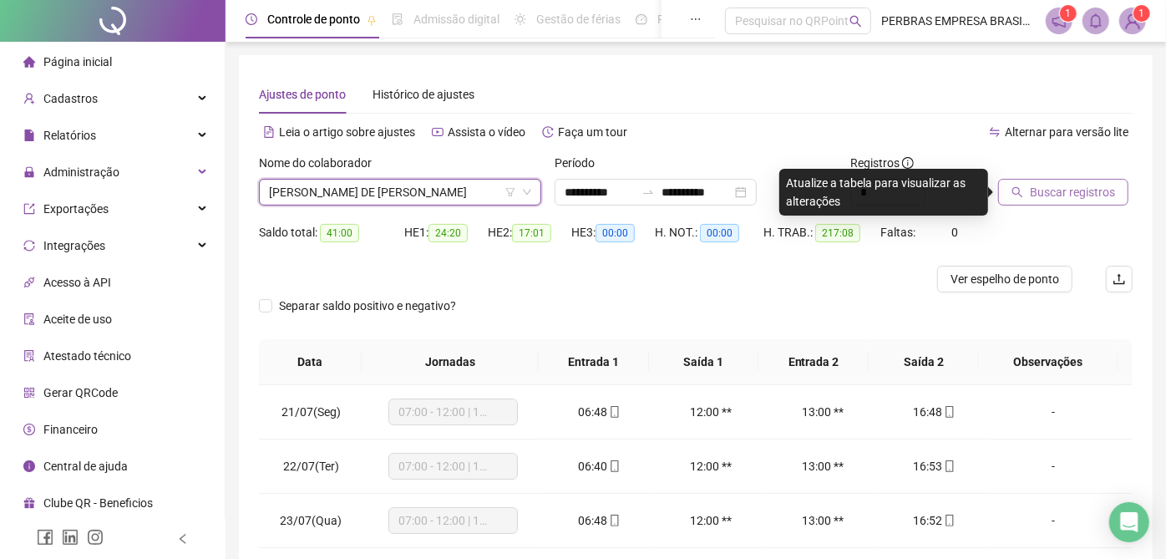
click at [1035, 187] on button "Buscar registros" at bounding box center [1063, 192] width 130 height 27
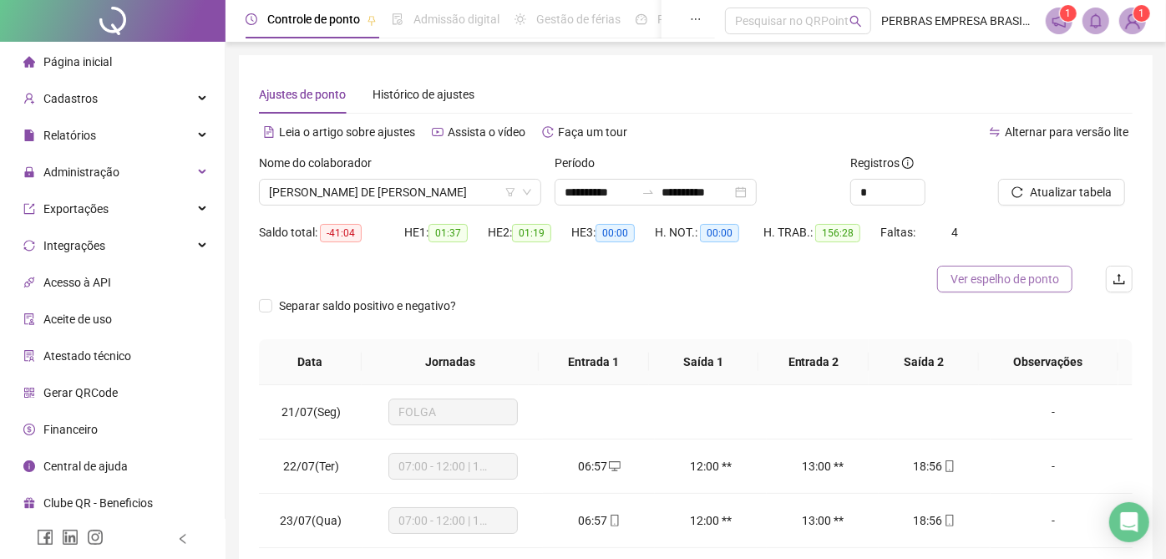
click at [972, 280] on span "Ver espelho de ponto" at bounding box center [1004, 279] width 109 height 18
click at [386, 189] on span "RONALDO MIRANDA DE JESUS" at bounding box center [400, 192] width 262 height 25
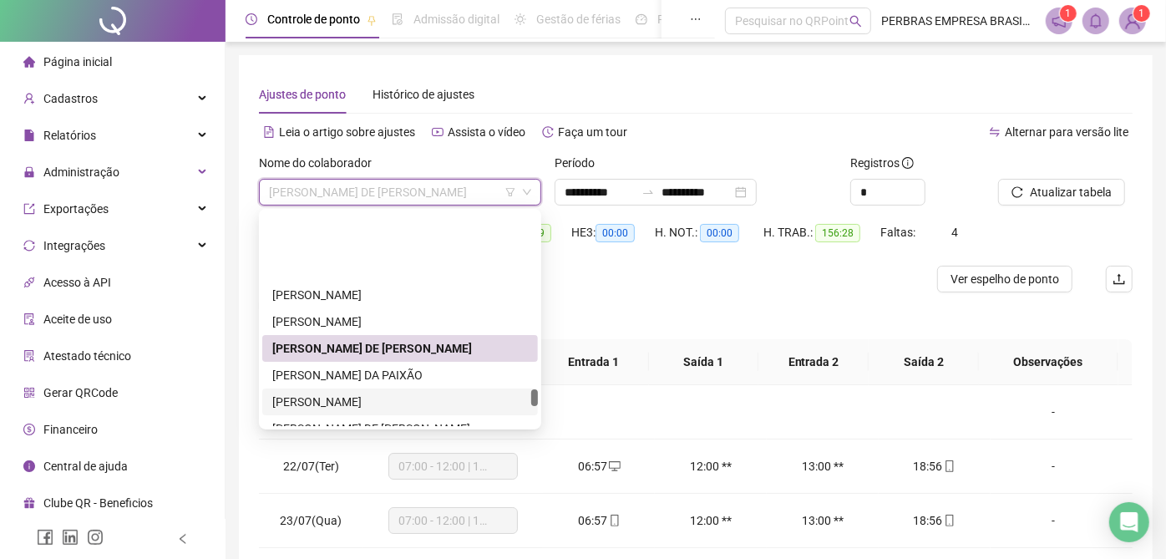
scroll to position [6275, 0]
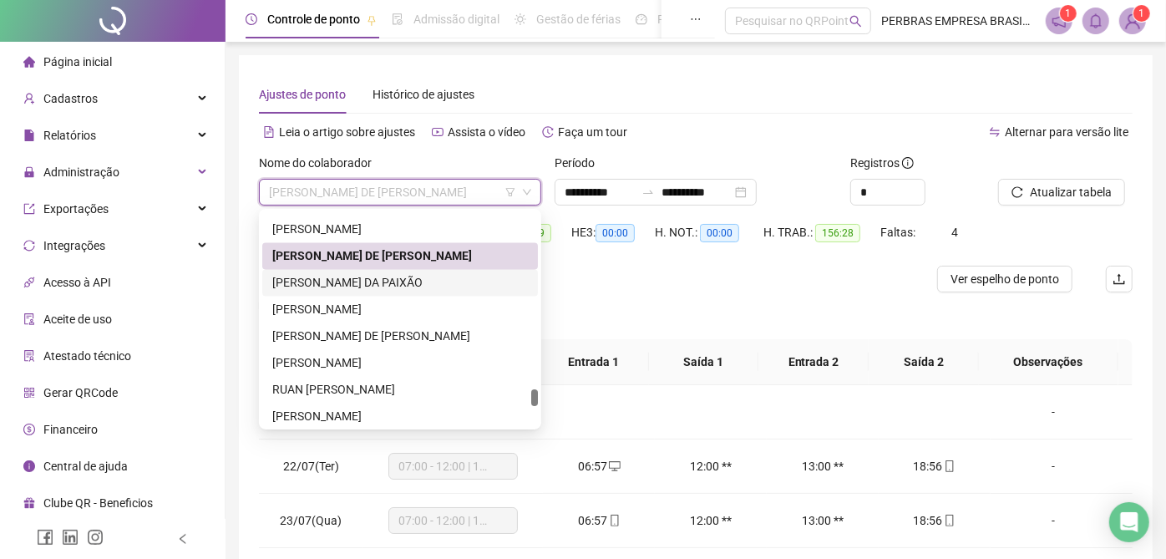
click at [360, 279] on div "RONALDO SOUZA DA PAIXÃO" at bounding box center [399, 282] width 255 height 18
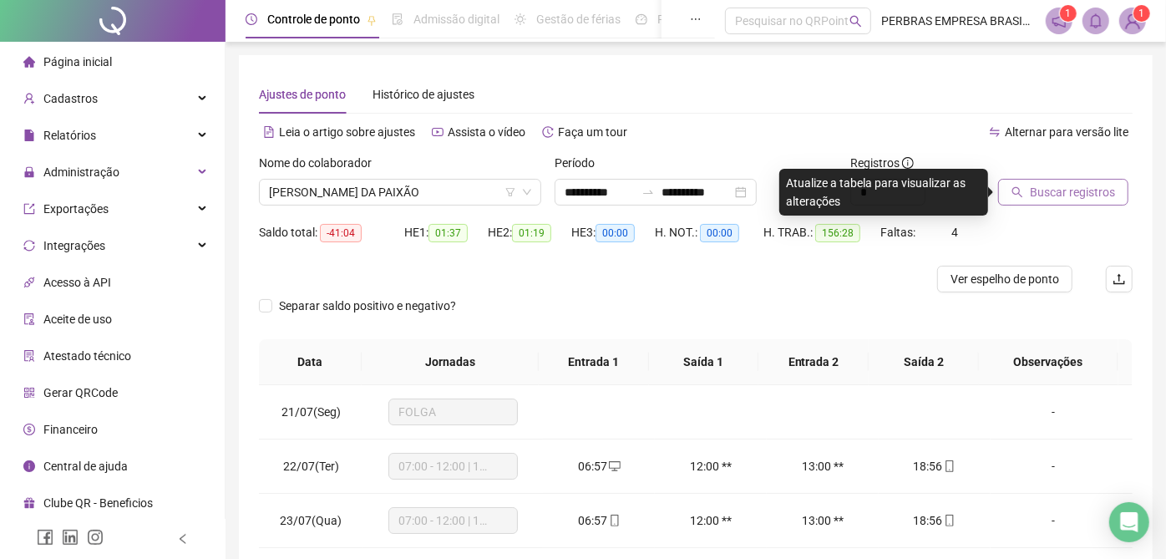
click at [1090, 189] on span "Buscar registros" at bounding box center [1071, 192] width 85 height 18
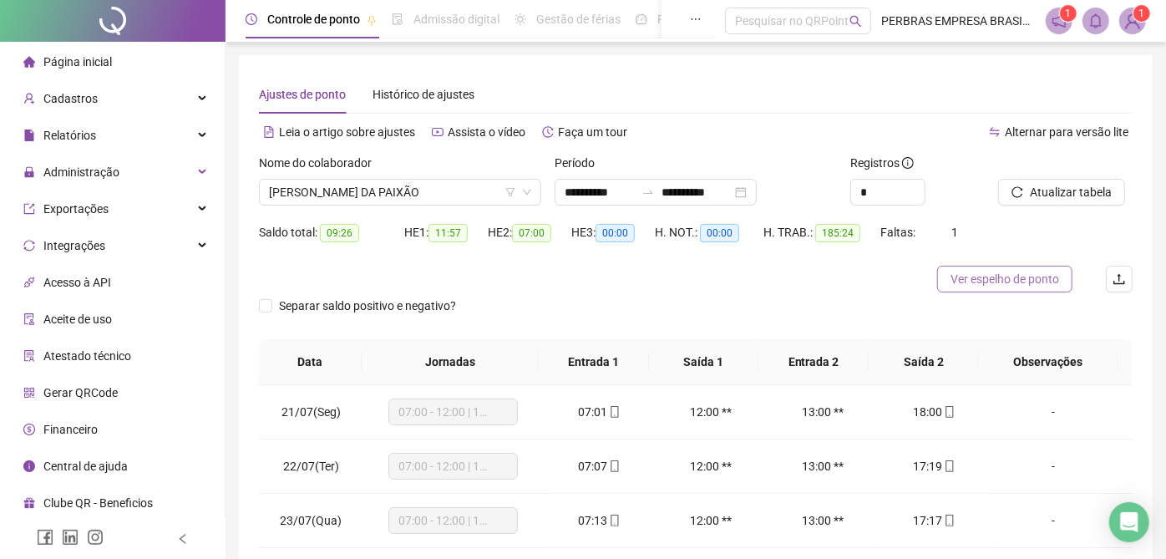
click at [987, 277] on span "Ver espelho de ponto" at bounding box center [1004, 279] width 109 height 18
click at [399, 202] on span "RONALDO SOUZA DA PAIXÃO" at bounding box center [400, 192] width 262 height 25
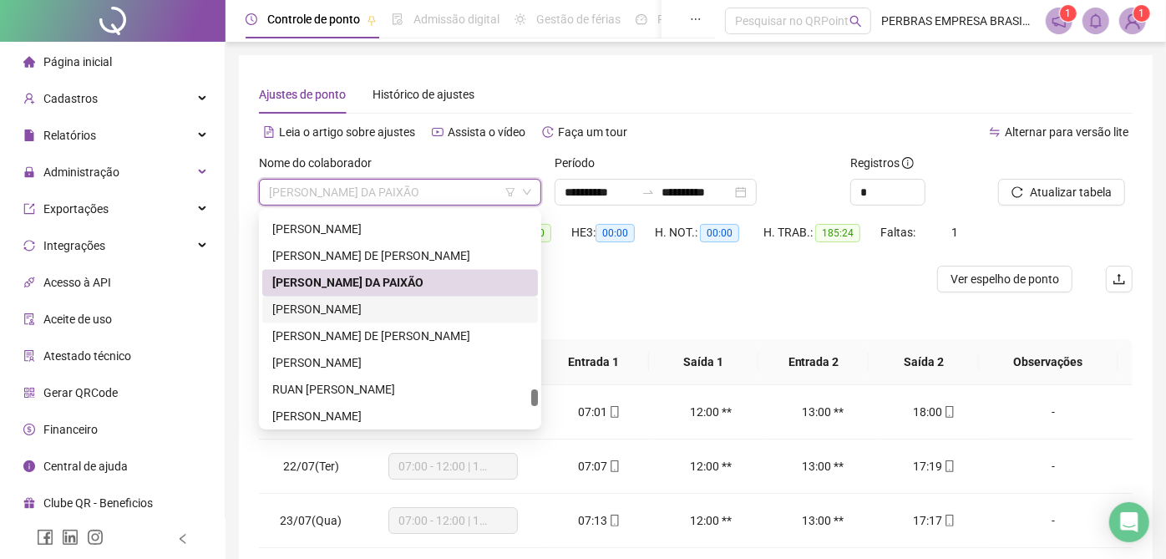
click at [407, 302] on div "ROQUE FRANCISCO SILVA JUNIOR" at bounding box center [399, 309] width 255 height 18
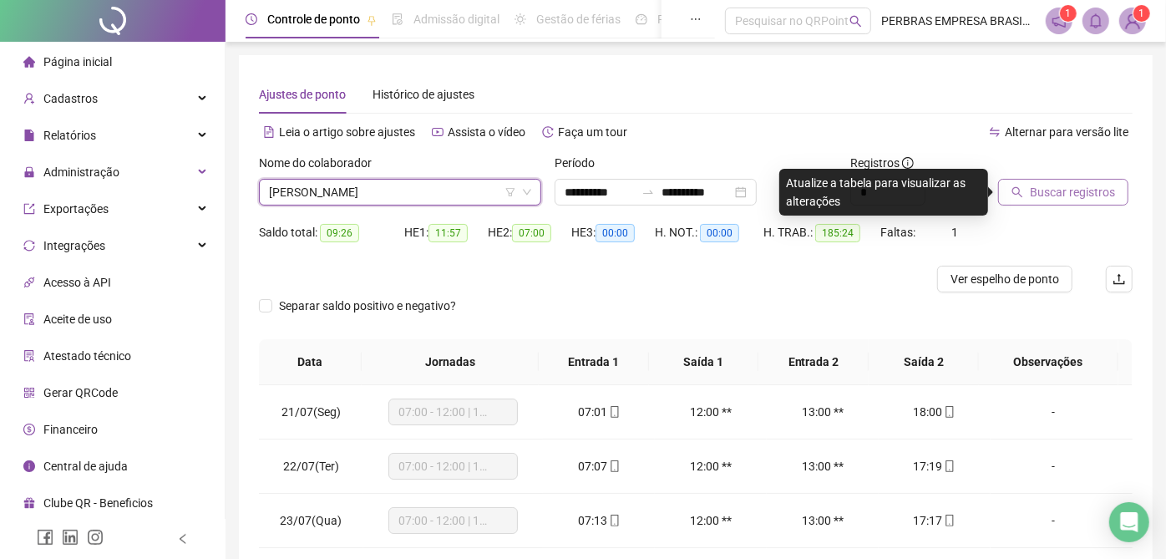
click at [1070, 198] on span "Buscar registros" at bounding box center [1071, 192] width 85 height 18
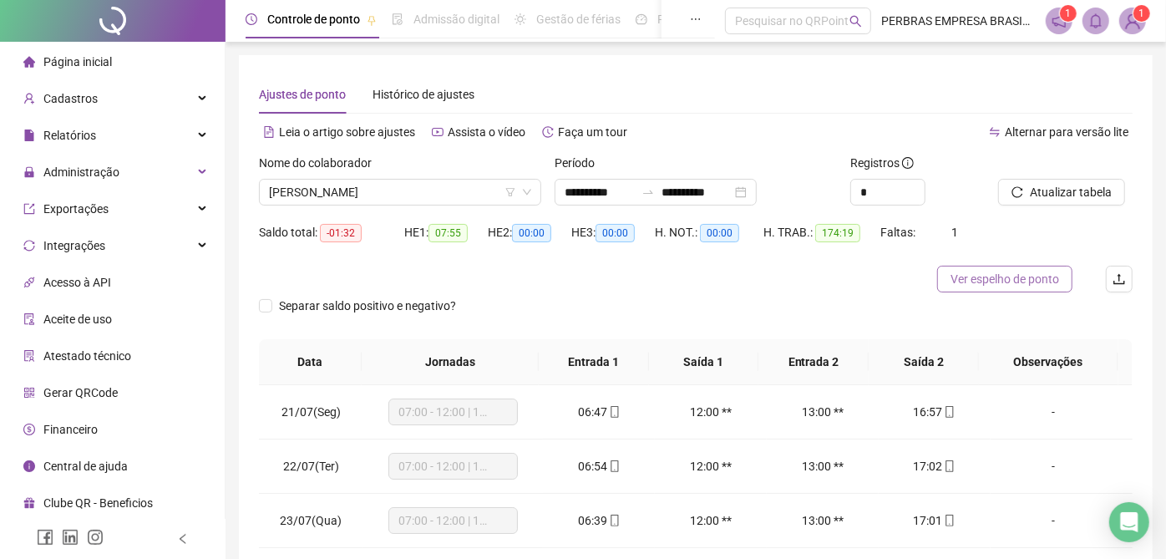
click at [969, 266] on button "Ver espelho de ponto" at bounding box center [1004, 279] width 135 height 27
click at [407, 188] on span "ROQUE FRANCISCO SILVA JUNIOR" at bounding box center [400, 192] width 262 height 25
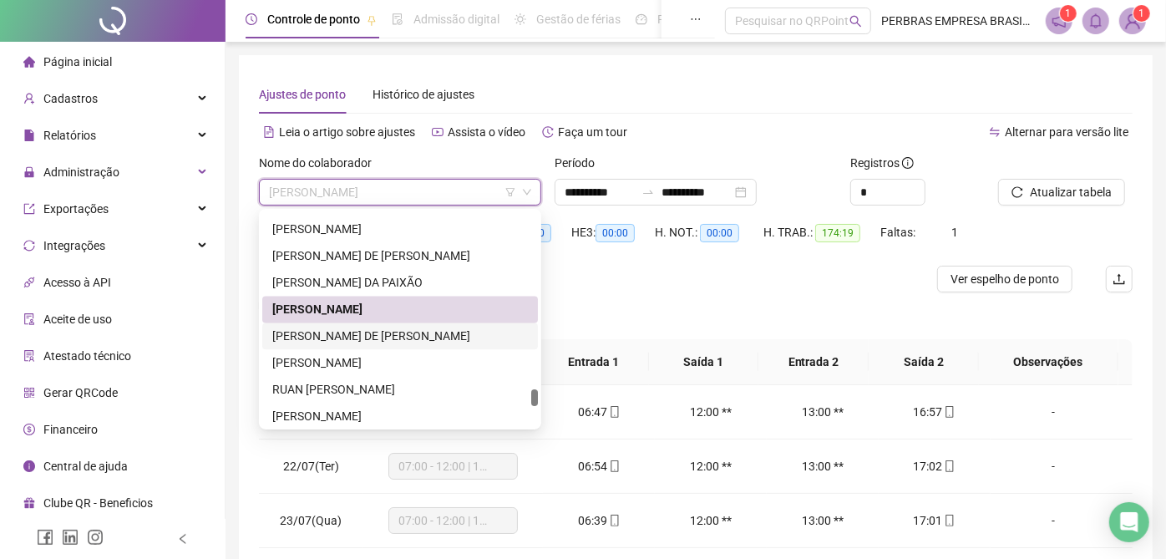
click at [387, 335] on div "ROQUE LIMA DE JESUS JUNIOR" at bounding box center [399, 335] width 255 height 18
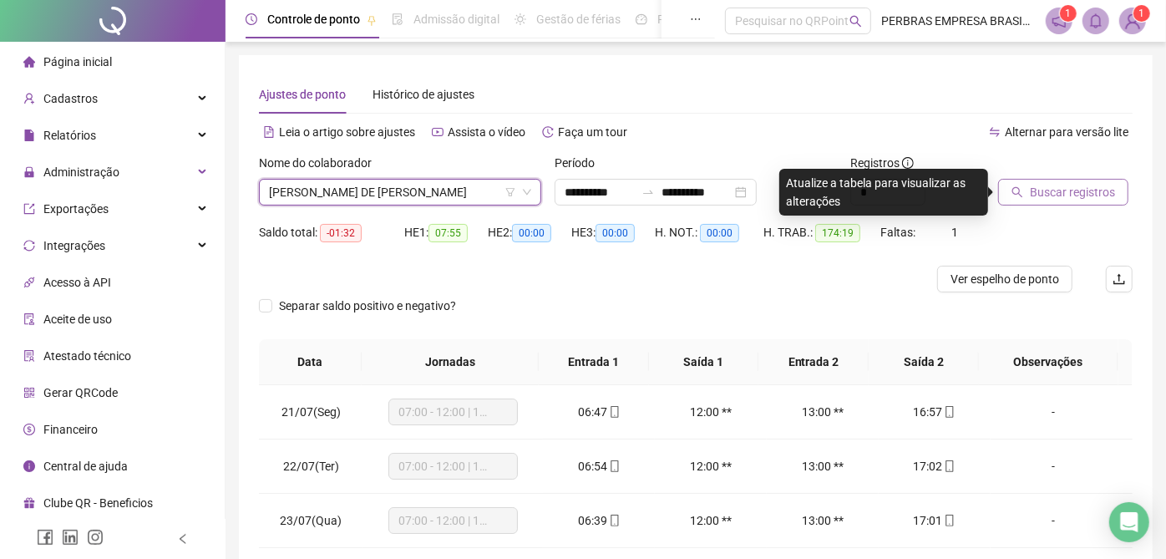
click at [1068, 196] on span "Buscar registros" at bounding box center [1071, 192] width 85 height 18
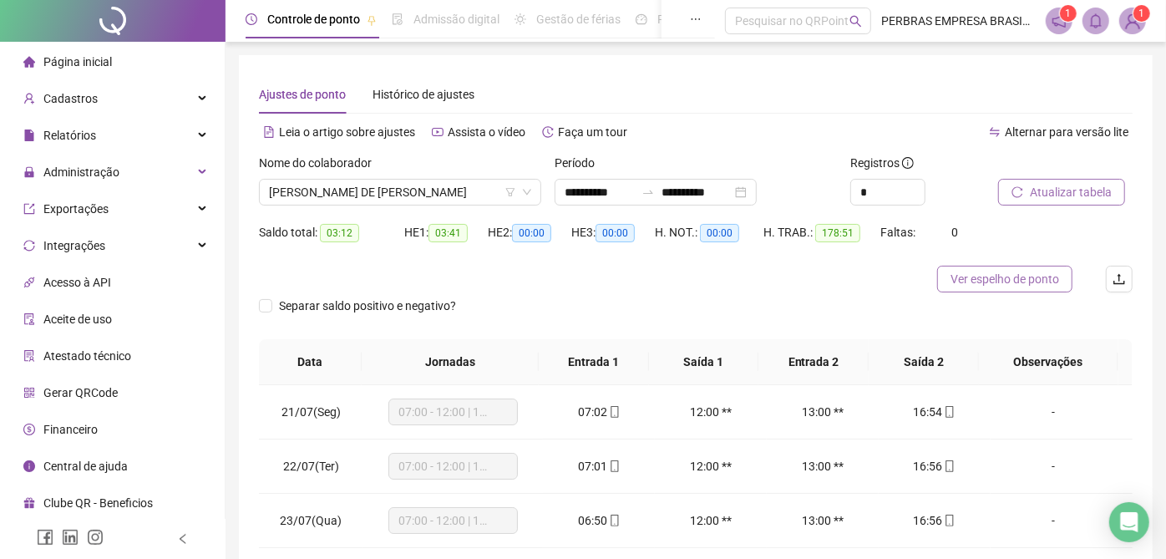
click at [1016, 282] on span "Ver espelho de ponto" at bounding box center [1004, 279] width 109 height 18
click at [442, 191] on span "ROQUE LIMA DE JESUS JUNIOR" at bounding box center [400, 192] width 262 height 25
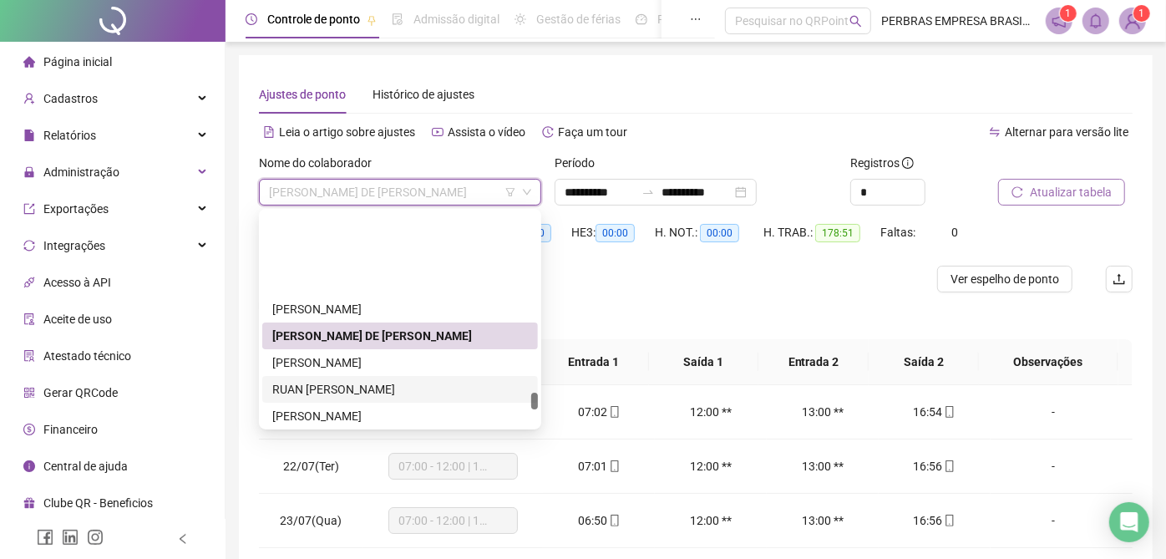
scroll to position [6368, 0]
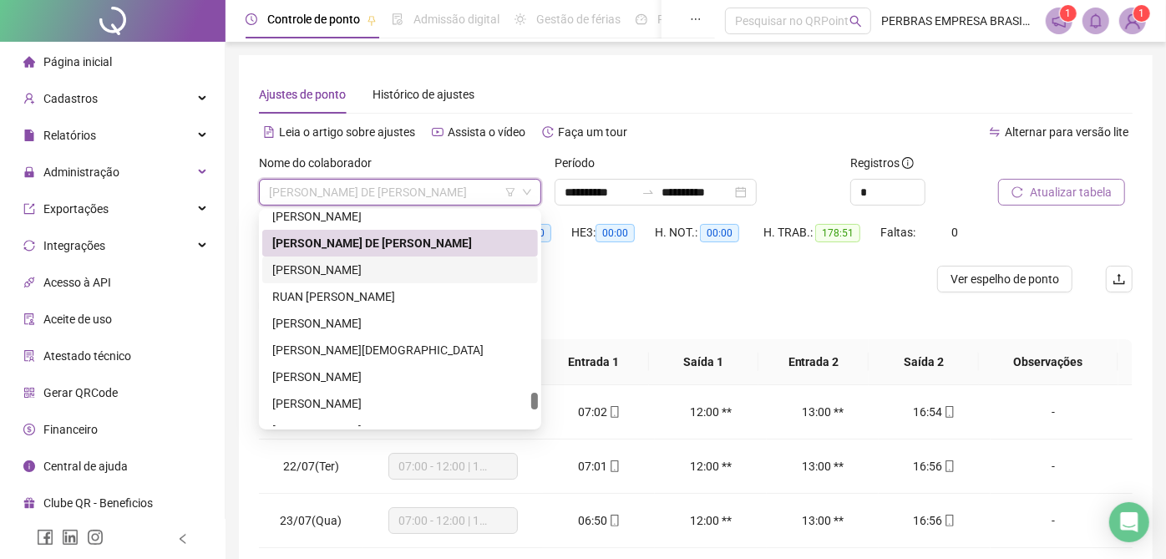
click at [407, 267] on div "ROSIVALDO RIBEIRO DA SILVA" at bounding box center [399, 269] width 255 height 18
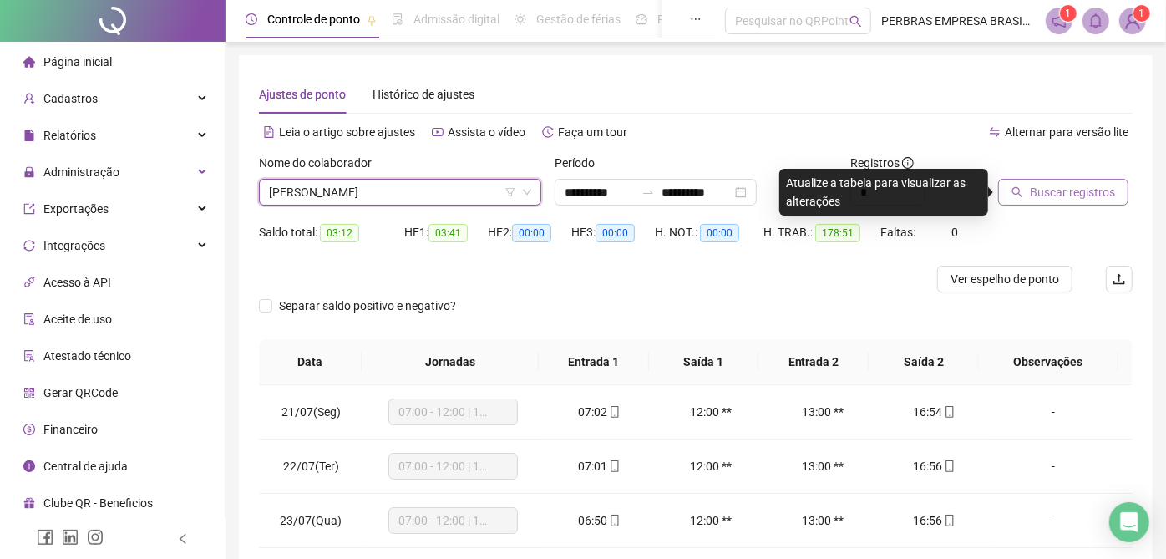
click at [1042, 193] on span "Buscar registros" at bounding box center [1071, 192] width 85 height 18
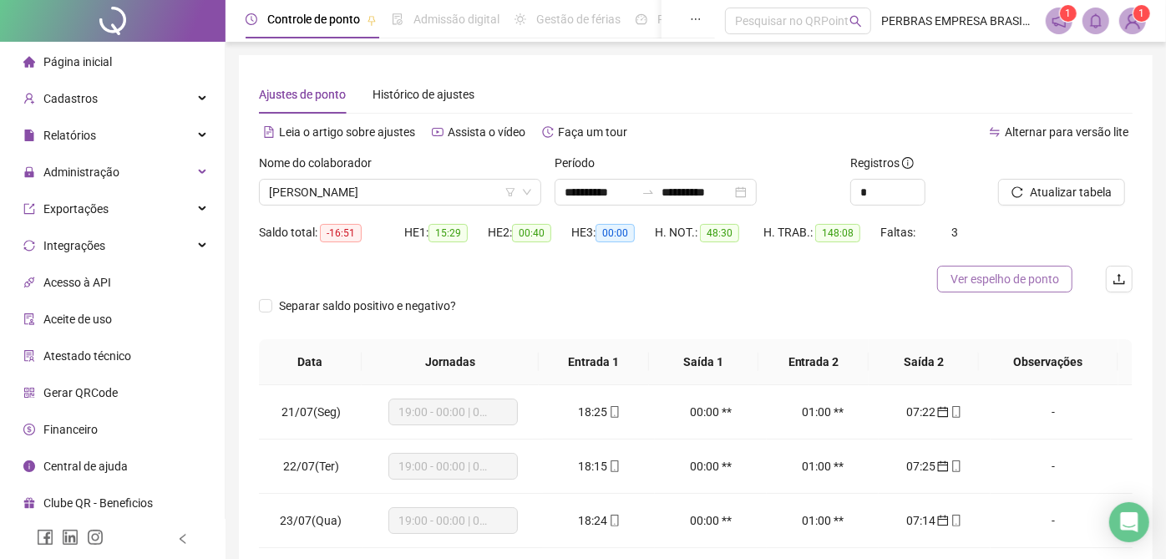
click at [996, 283] on span "Ver espelho de ponto" at bounding box center [1004, 279] width 109 height 18
click at [417, 196] on span "ROSIVALDO RIBEIRO DA SILVA" at bounding box center [400, 192] width 262 height 25
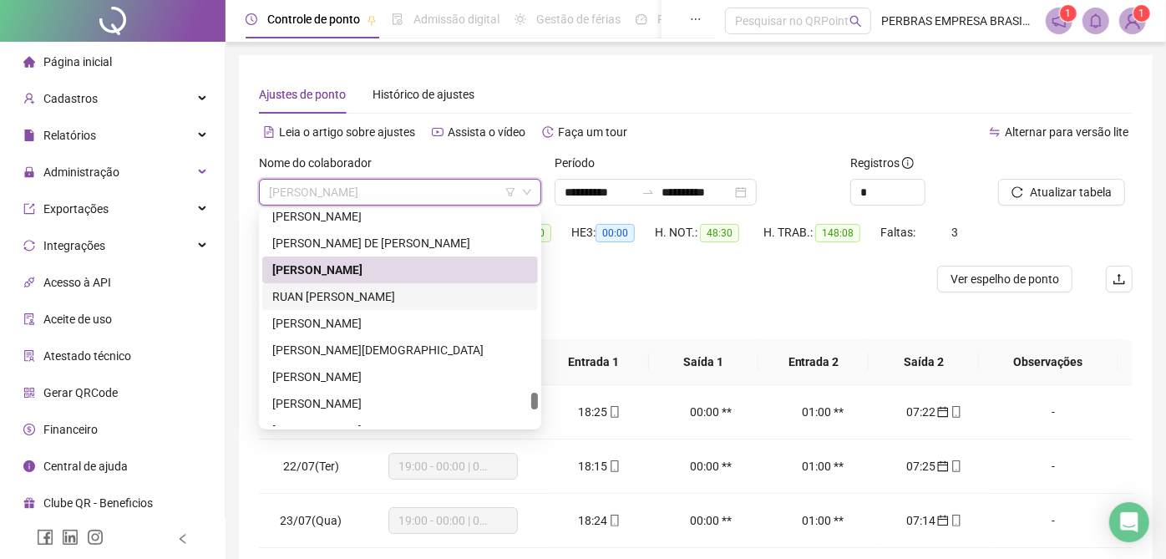
drag, startPoint x: 399, startPoint y: 295, endPoint x: 639, endPoint y: 297, distance: 239.6
click at [400, 296] on div "RUAN JESUS DE ALMEIDA DA CONCEIÇÃO" at bounding box center [399, 296] width 255 height 18
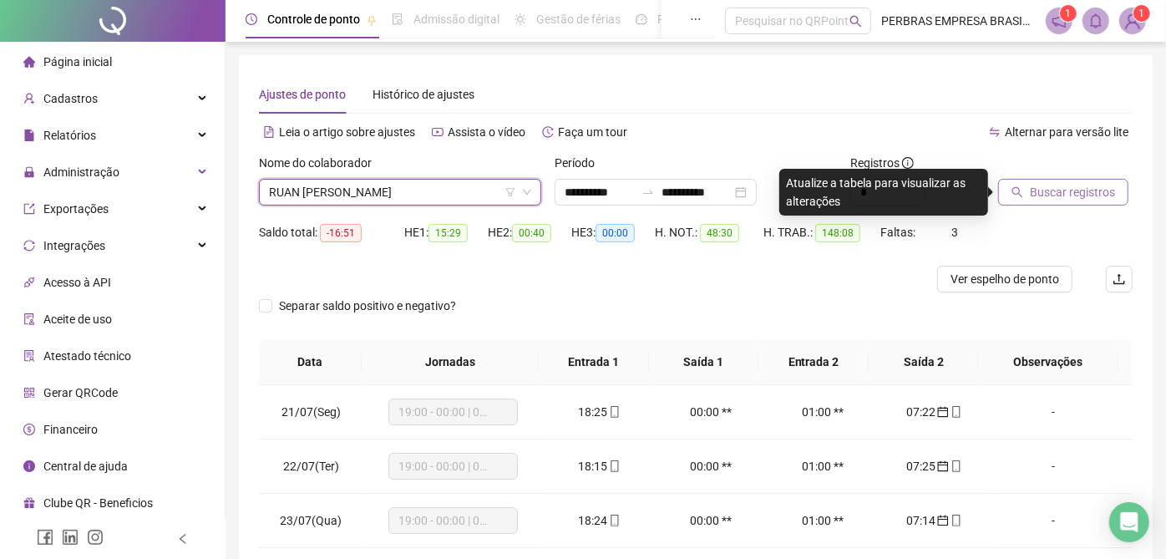
click at [1104, 185] on span "Buscar registros" at bounding box center [1071, 192] width 85 height 18
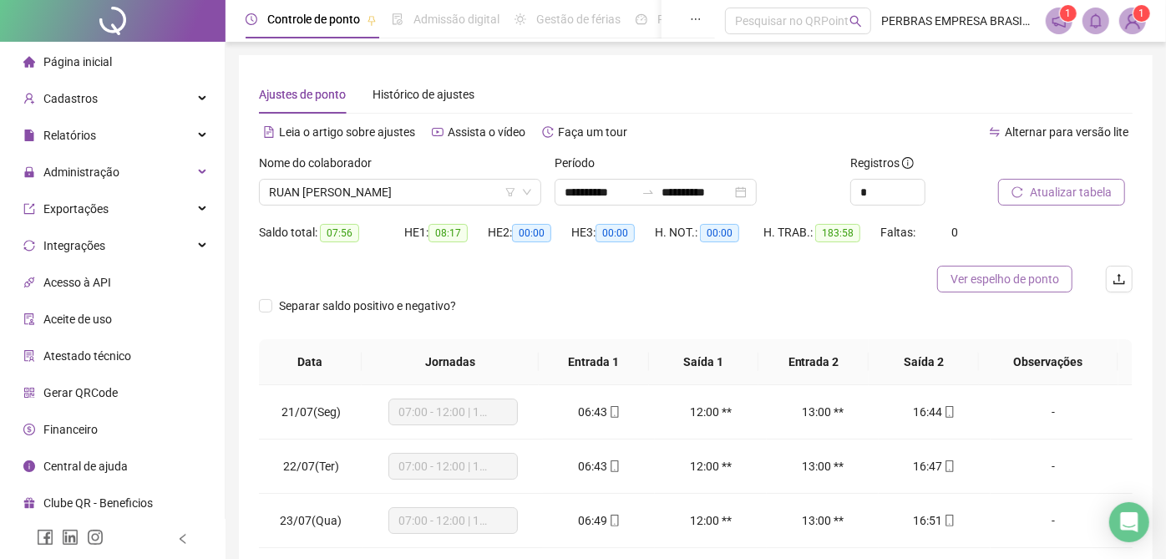
click at [958, 284] on span "Ver espelho de ponto" at bounding box center [1004, 279] width 109 height 18
click at [491, 180] on span "RUAN JESUS DE ALMEIDA DA CONCEIÇÃO" at bounding box center [400, 192] width 262 height 25
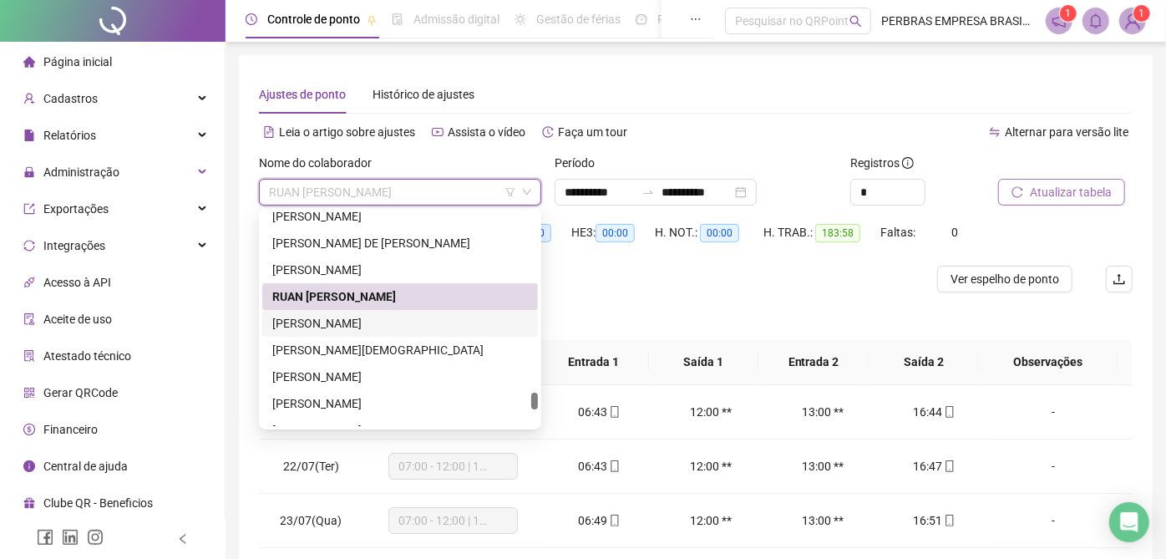
click at [446, 315] on div "RUI DE SOUZA RAMOS BARBOSA" at bounding box center [399, 323] width 255 height 18
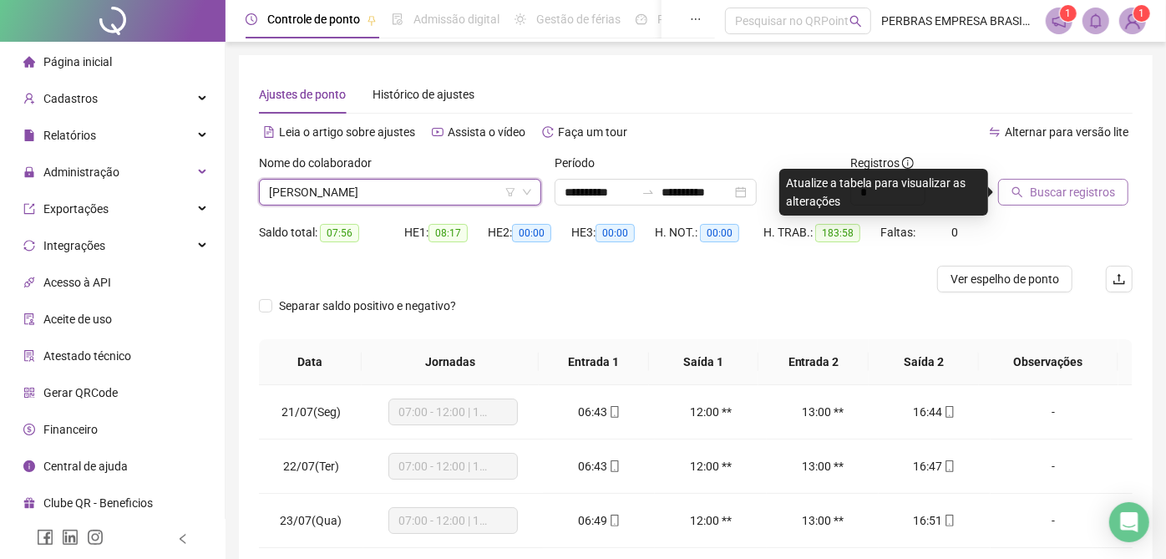
click at [1047, 184] on span "Buscar registros" at bounding box center [1071, 192] width 85 height 18
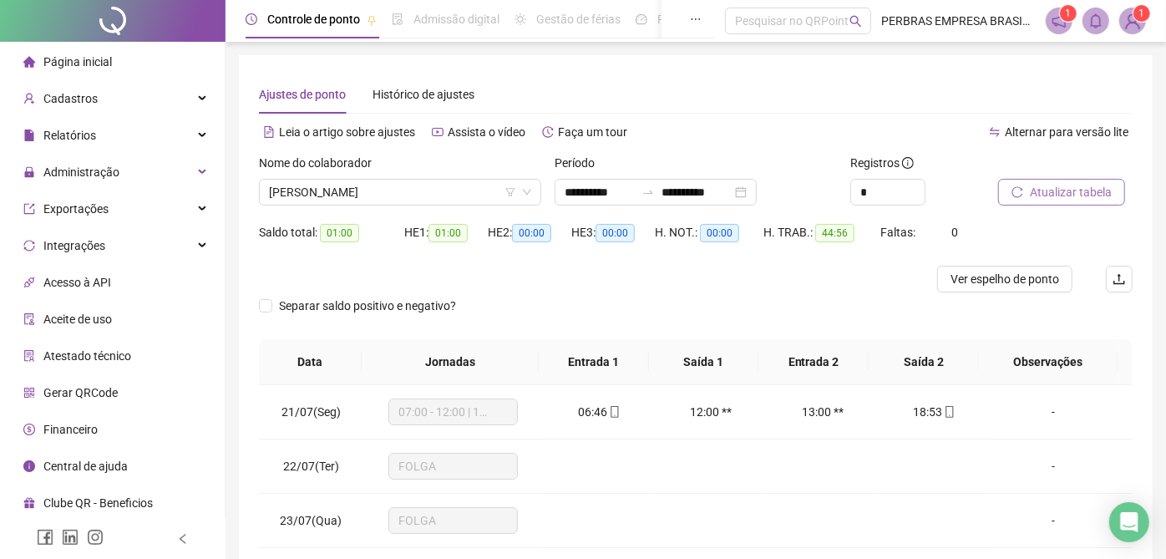
click at [998, 179] on button "Atualizar tabela" at bounding box center [1061, 192] width 127 height 27
click at [1024, 276] on span "Ver espelho de ponto" at bounding box center [1004, 279] width 109 height 18
click at [410, 187] on span "RUI DE SOUZA RAMOS BARBOSA" at bounding box center [400, 192] width 262 height 25
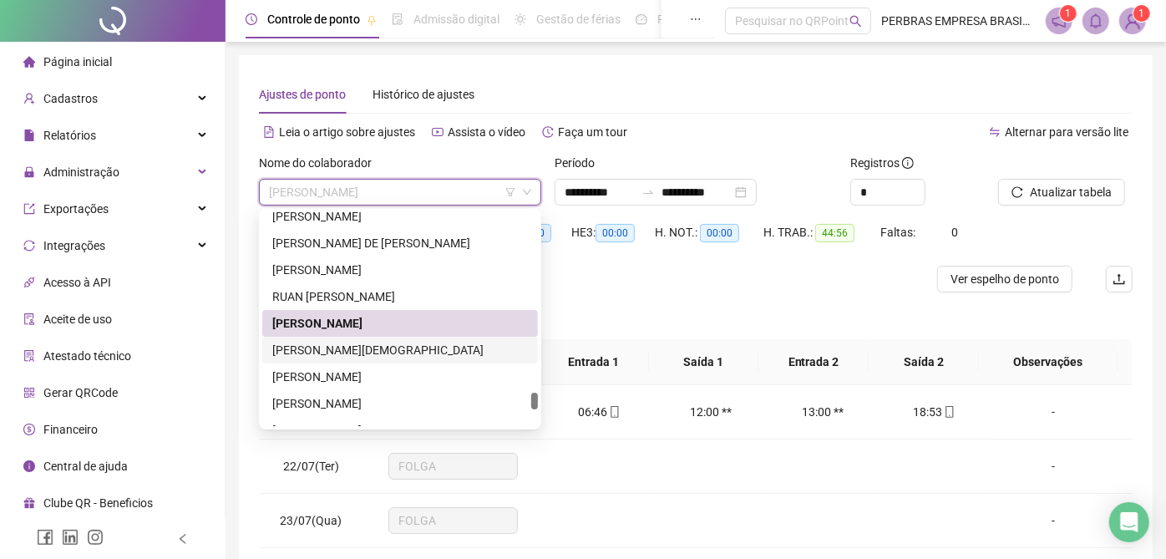
click at [429, 351] on div "SAMUEL TEIXEIRA DE JESUS JUNIOR" at bounding box center [399, 350] width 255 height 18
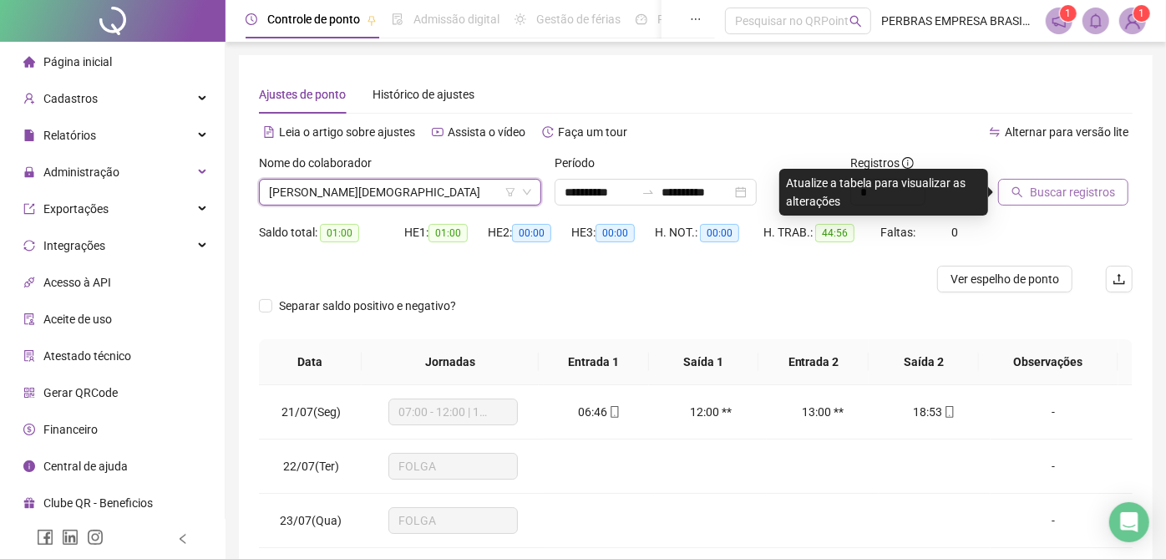
click at [1038, 187] on span "Buscar registros" at bounding box center [1071, 192] width 85 height 18
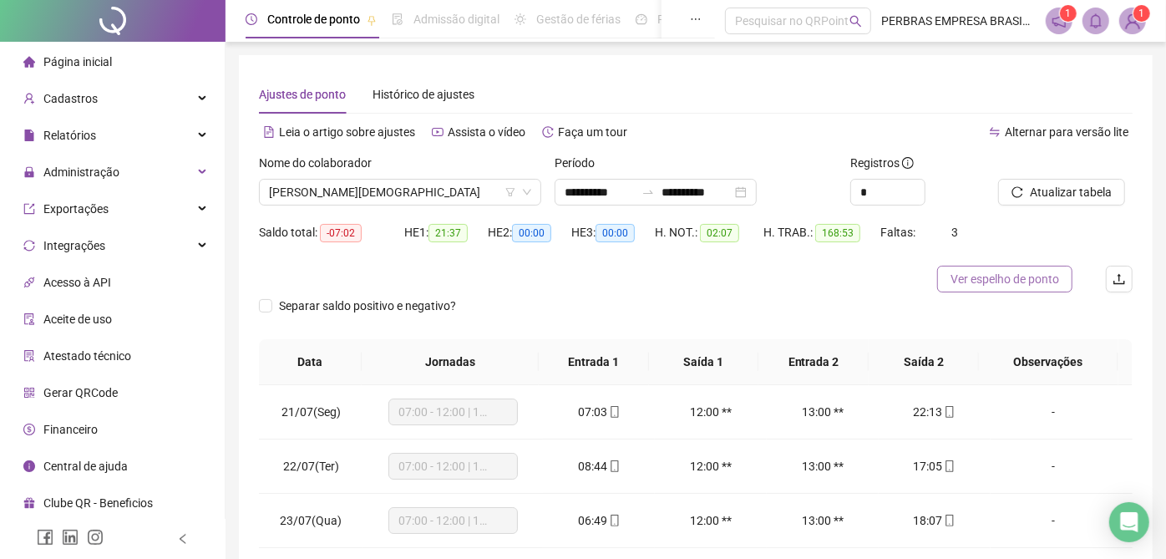
click at [975, 271] on button "Ver espelho de ponto" at bounding box center [1004, 279] width 135 height 27
click at [404, 192] on span "SAMUEL TEIXEIRA DE JESUS JUNIOR" at bounding box center [400, 192] width 262 height 25
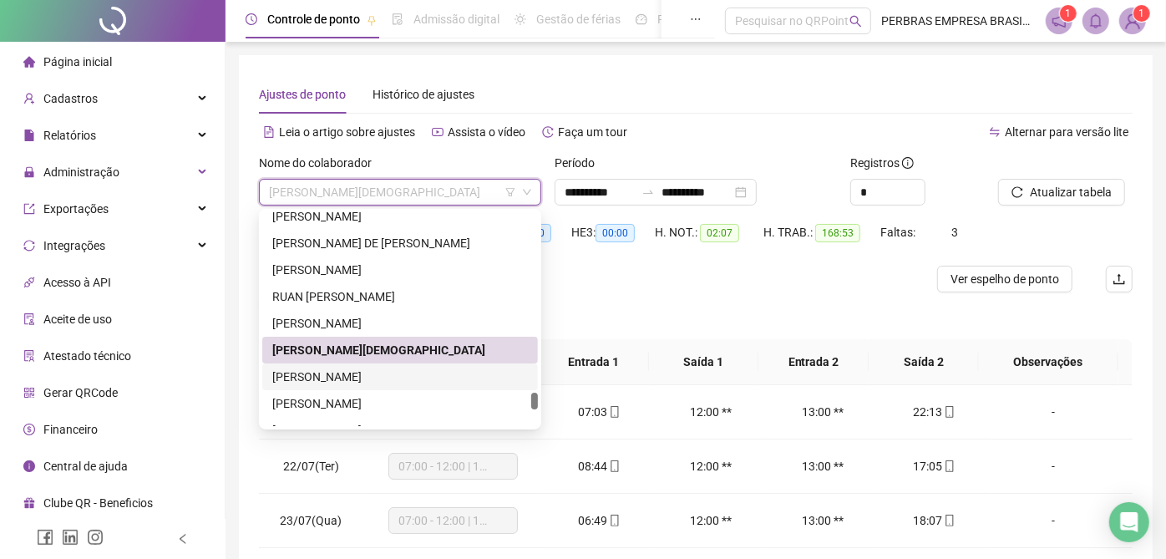
click at [401, 372] on div "SARAH LIMA RODRIGUES" at bounding box center [399, 376] width 255 height 18
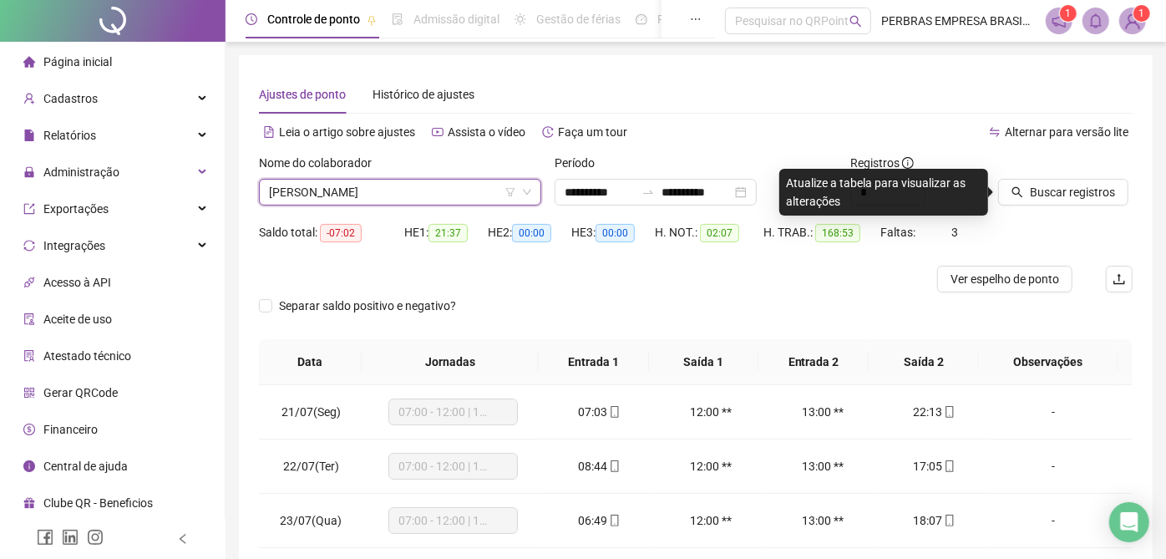
click at [468, 190] on span "SARAH LIMA RODRIGUES" at bounding box center [400, 192] width 262 height 25
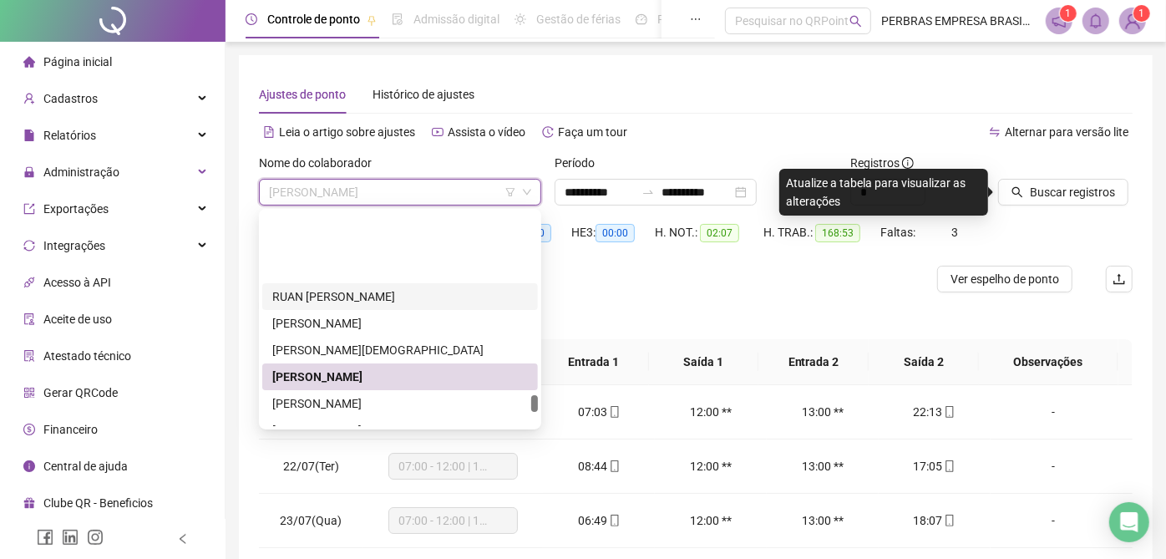
scroll to position [6461, 0]
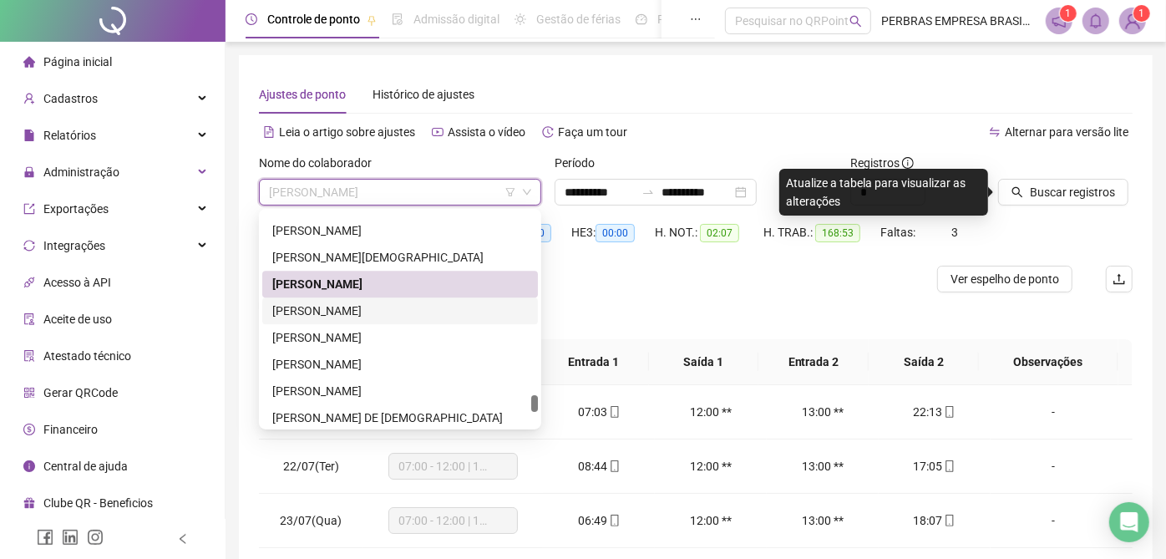
click at [422, 305] on div "SERGIO DOS SANTOS PEREIRA" at bounding box center [399, 310] width 255 height 18
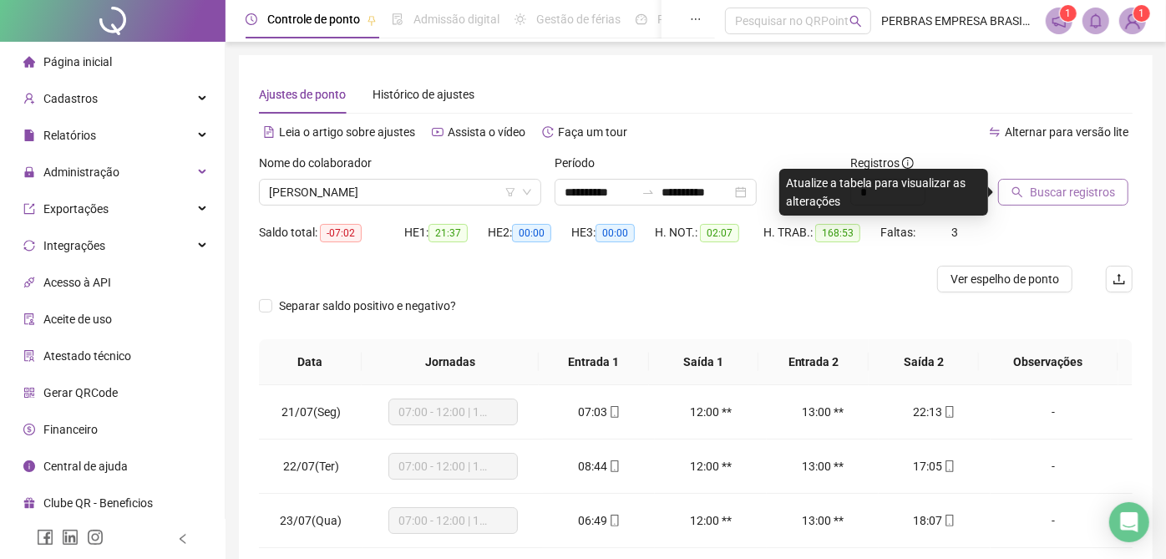
click at [1081, 192] on span "Buscar registros" at bounding box center [1071, 192] width 85 height 18
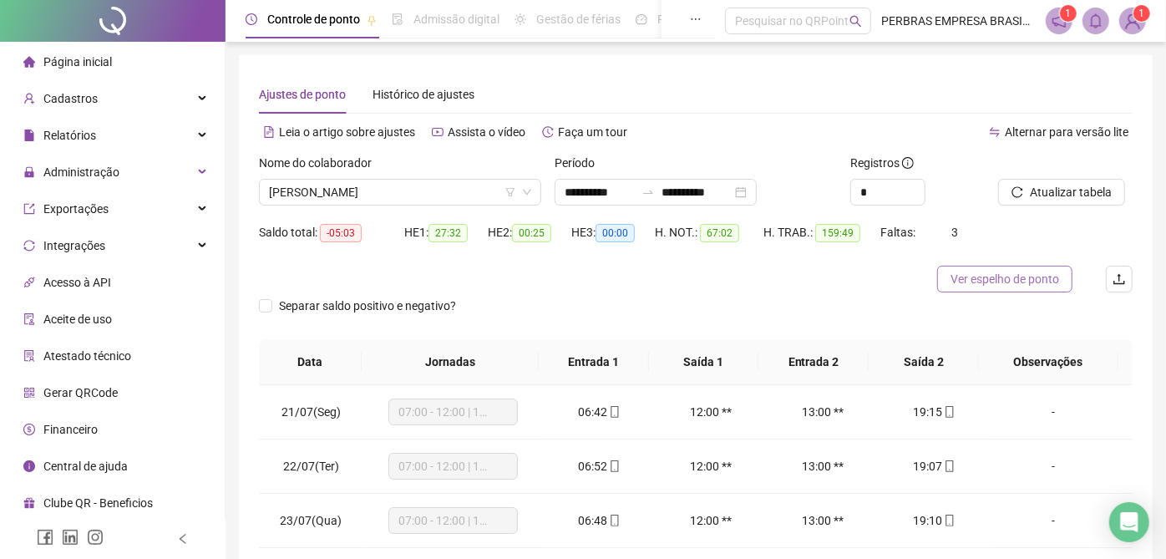
click at [1008, 274] on span "Ver espelho de ponto" at bounding box center [1004, 279] width 109 height 18
click at [438, 193] on span "SERGIO DOS SANTOS PEREIRA" at bounding box center [400, 192] width 262 height 25
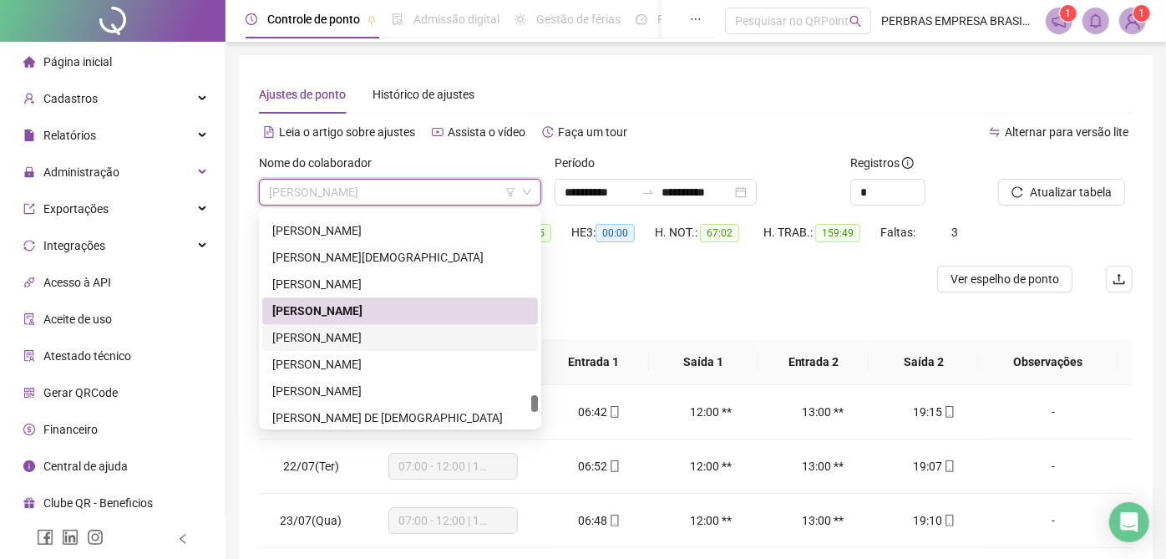
click at [399, 336] on div "SIDINALDO TEIXEIRA DE JESUS" at bounding box center [399, 337] width 255 height 18
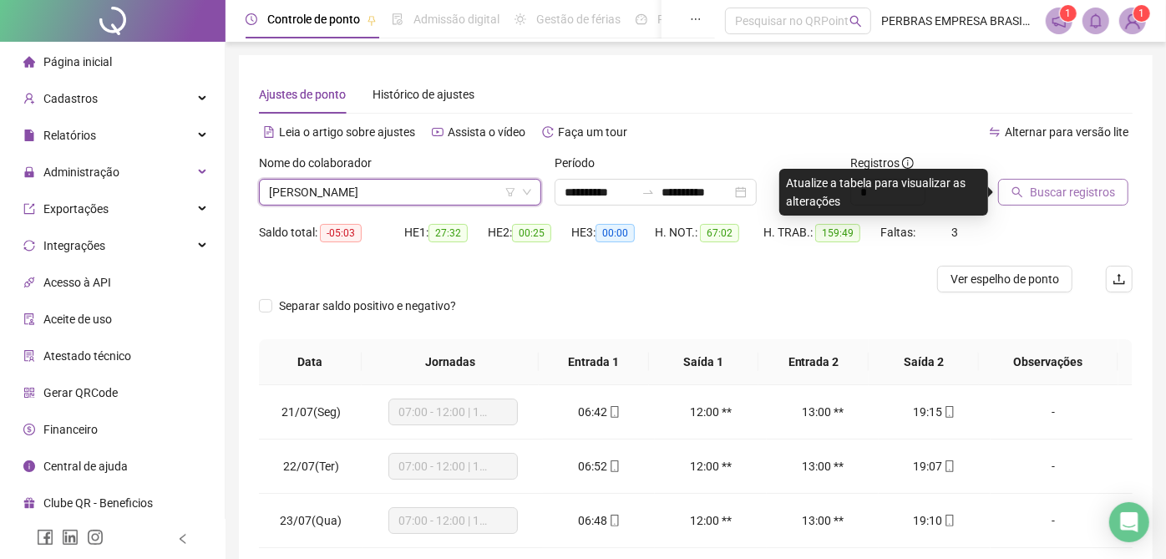
click at [1009, 193] on button "Buscar registros" at bounding box center [1063, 192] width 130 height 27
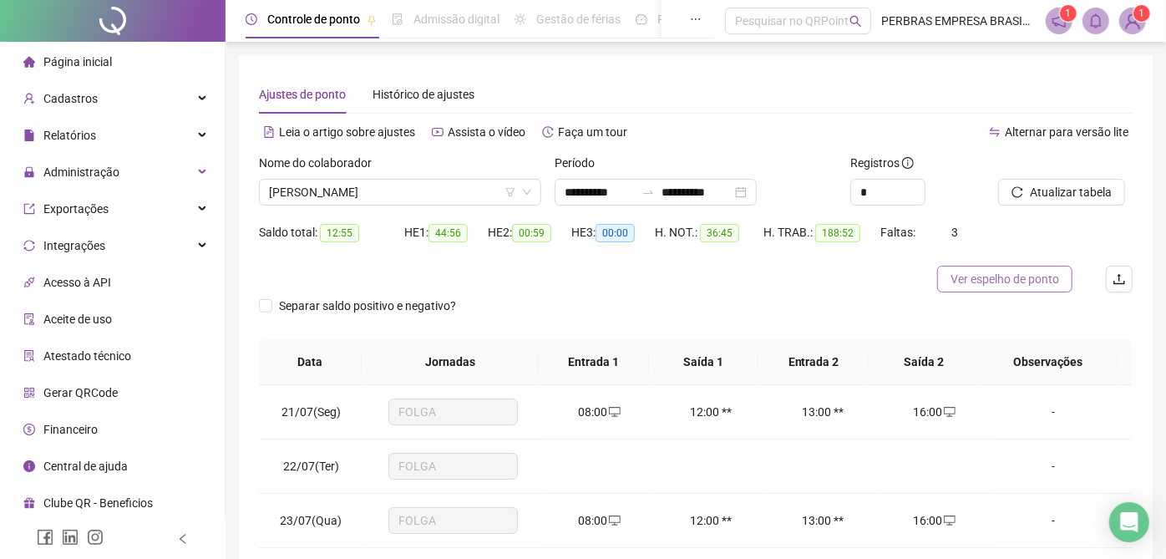
click at [987, 284] on span "Ver espelho de ponto" at bounding box center [1004, 279] width 109 height 18
click at [410, 201] on span "SIDINALDO TEIXEIRA DE JESUS" at bounding box center [400, 192] width 262 height 25
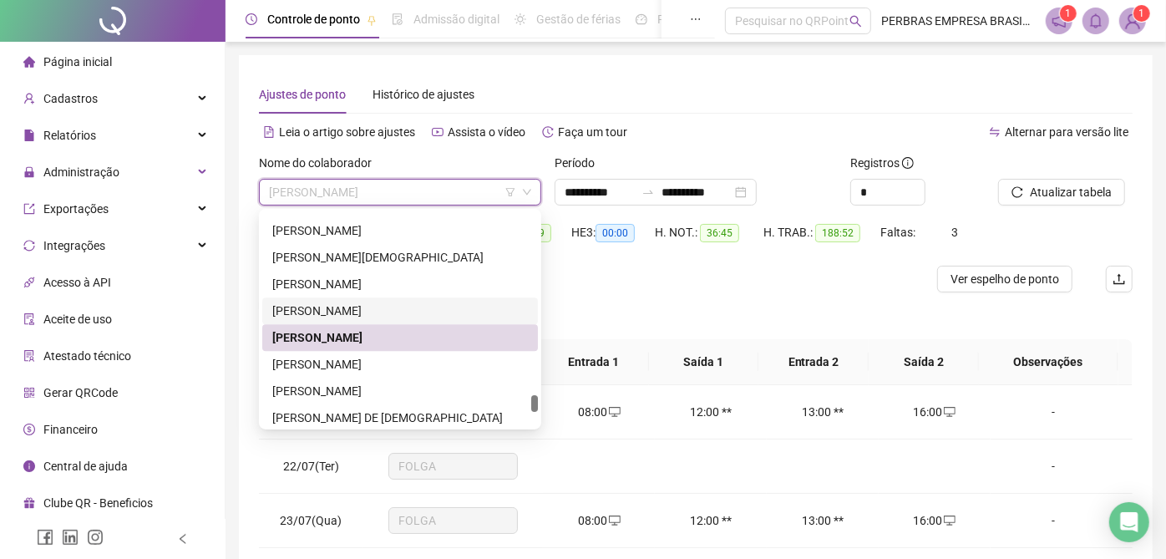
scroll to position [6553, 0]
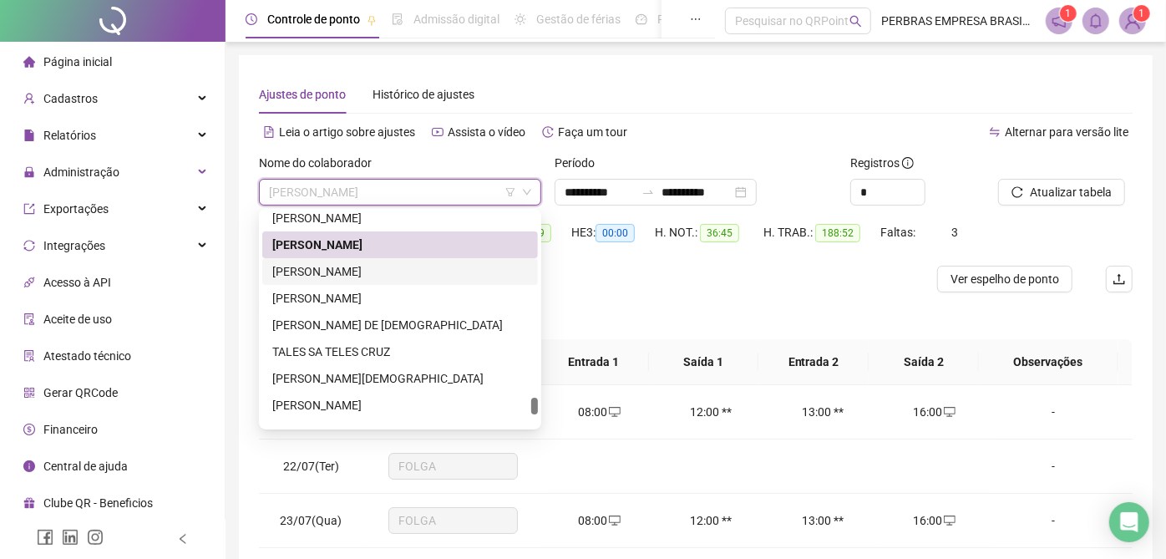
click at [401, 269] on div "SILVIO MOTA BATISTA" at bounding box center [399, 271] width 255 height 18
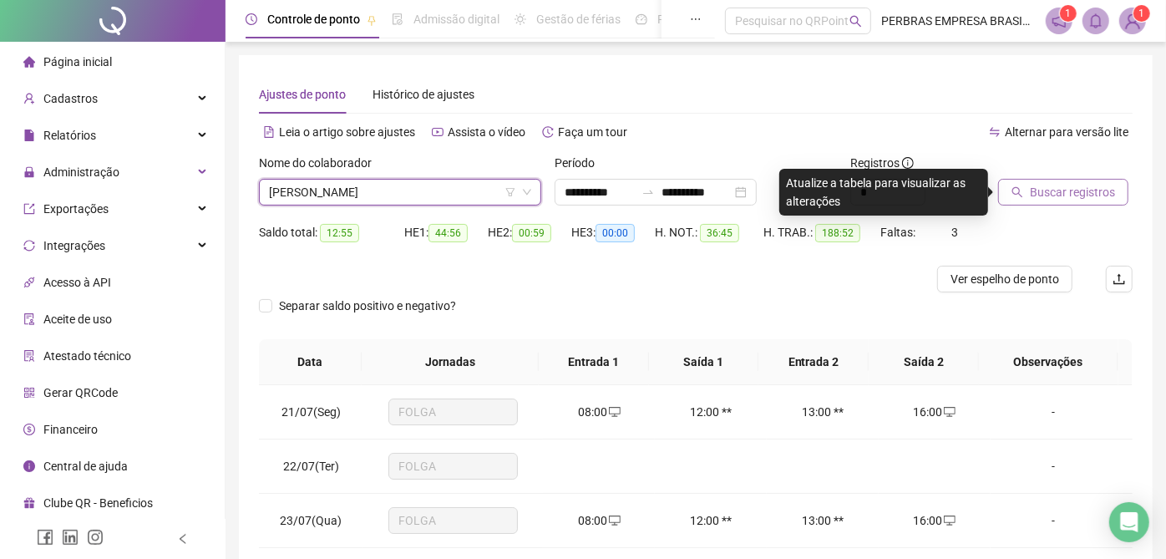
click at [1047, 189] on span "Buscar registros" at bounding box center [1071, 192] width 85 height 18
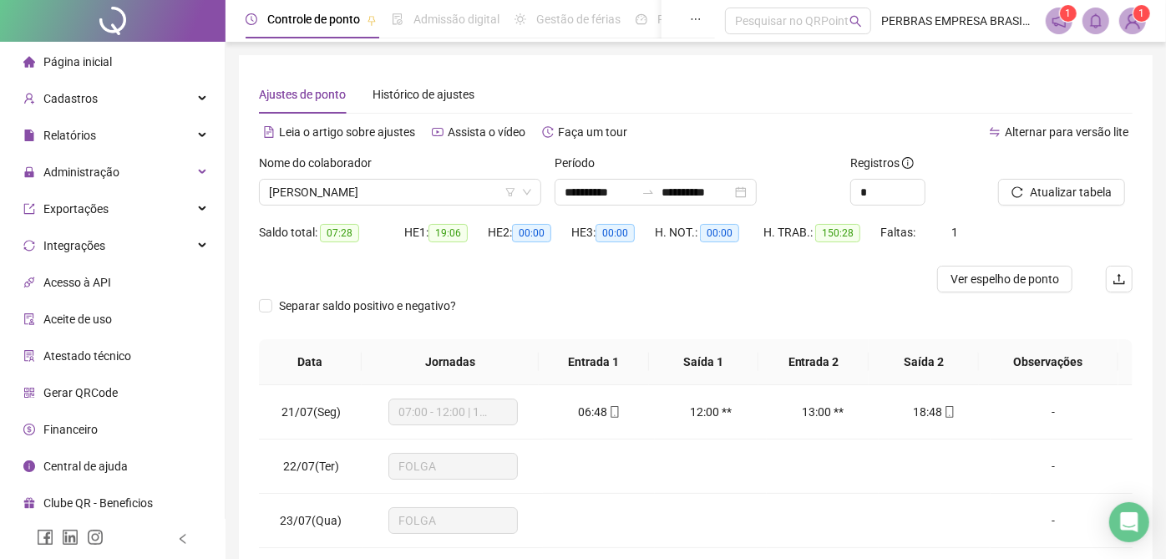
drag, startPoint x: 973, startPoint y: 269, endPoint x: 905, endPoint y: 357, distance: 111.4
click at [973, 271] on span "Ver espelho de ponto" at bounding box center [1004, 279] width 109 height 18
click at [392, 194] on span "SILVIO MOTA BATISTA" at bounding box center [400, 192] width 262 height 25
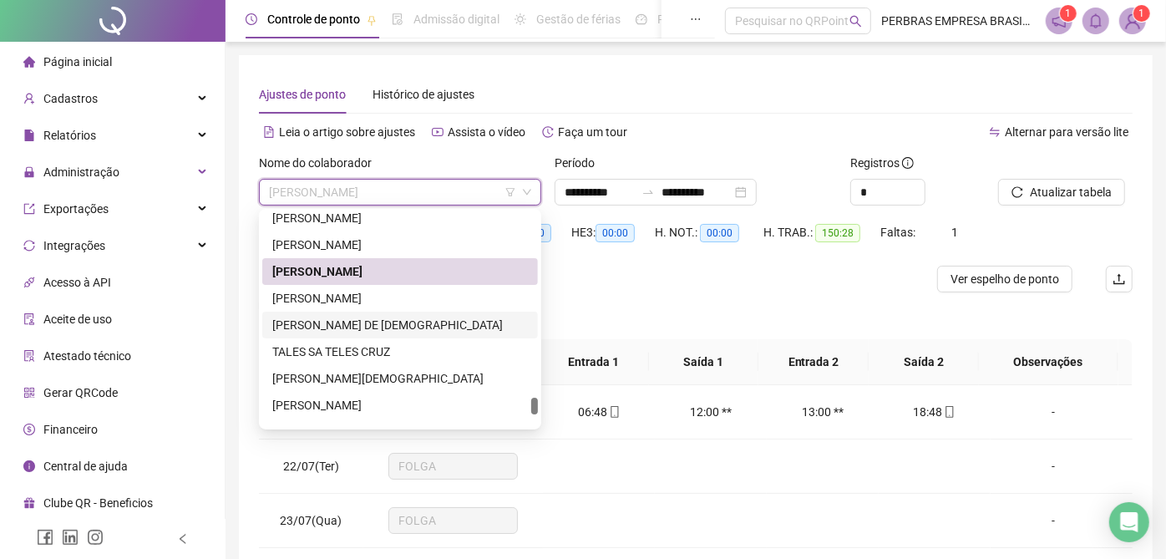
click at [348, 324] on div "TAÍSE SANTANA DE JESUS" at bounding box center [399, 325] width 255 height 18
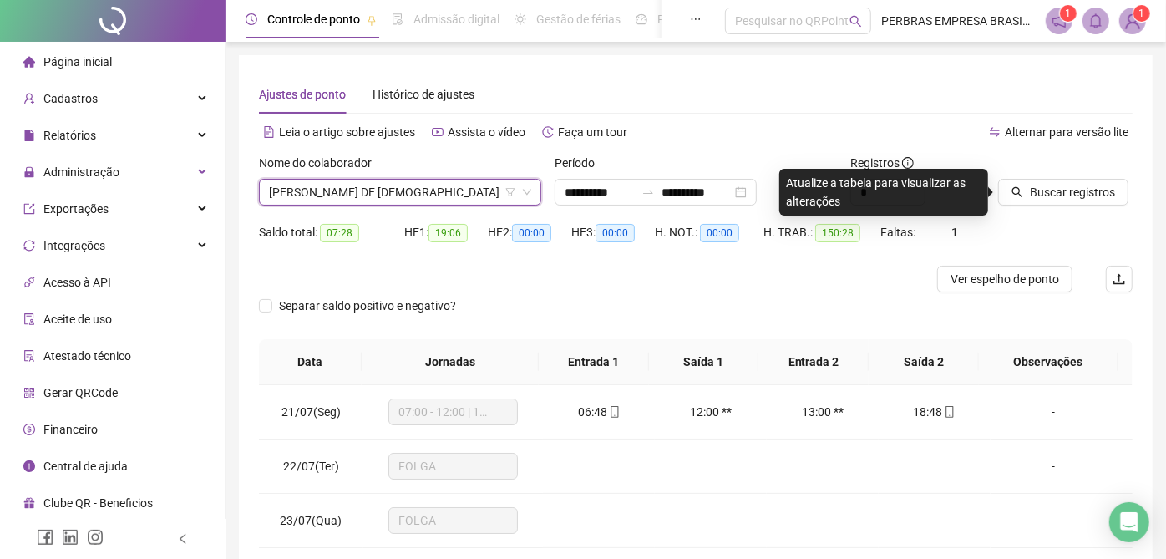
click at [365, 188] on span "TAÍSE SANTANA DE JESUS" at bounding box center [400, 192] width 262 height 25
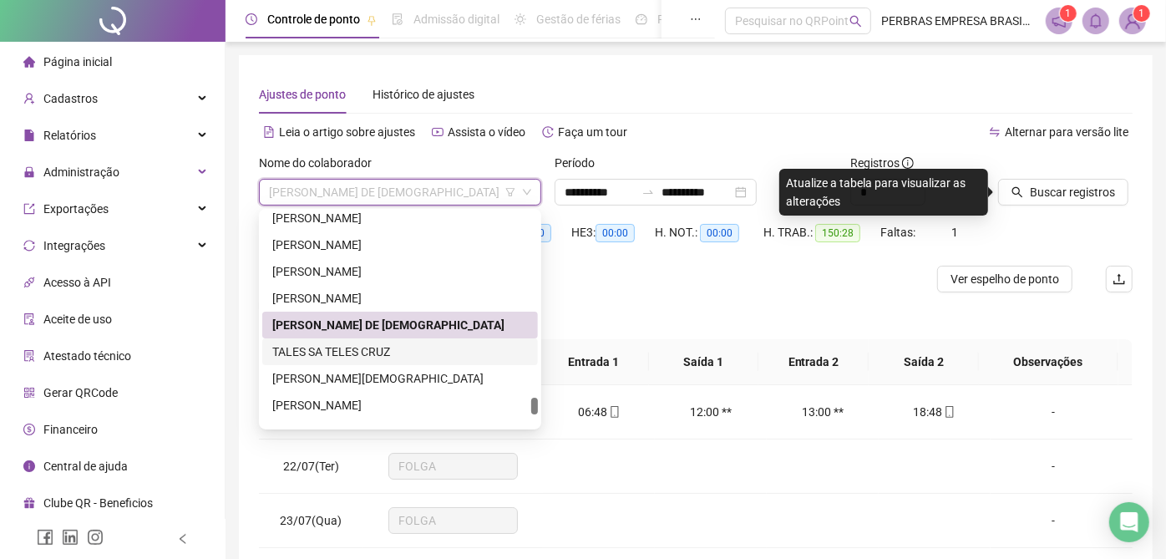
click at [365, 361] on div "TALES SA TELES CRUZ" at bounding box center [400, 351] width 276 height 27
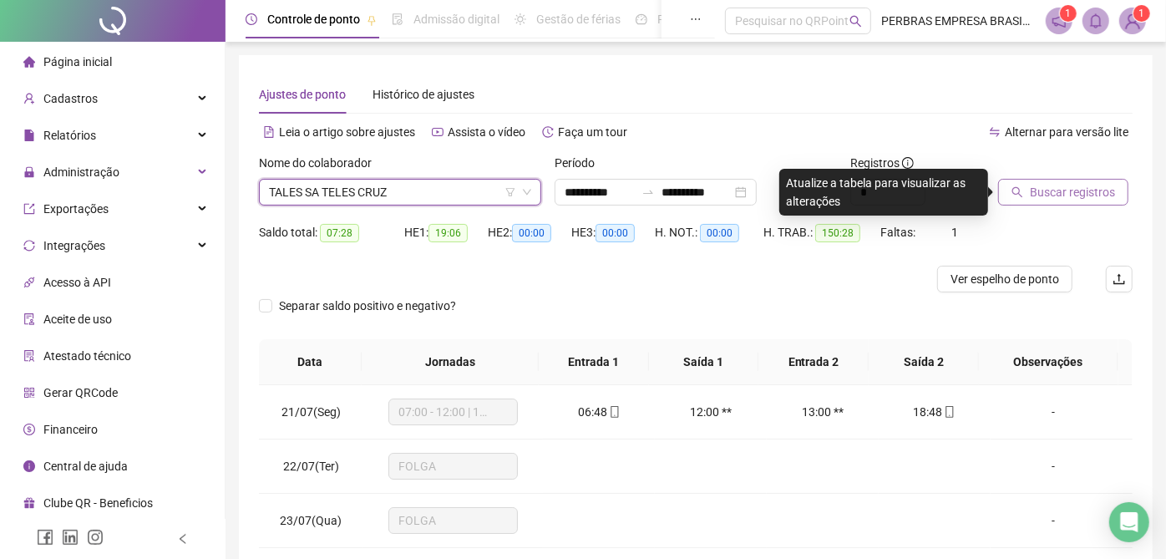
click at [1051, 187] on span "Buscar registros" at bounding box center [1071, 192] width 85 height 18
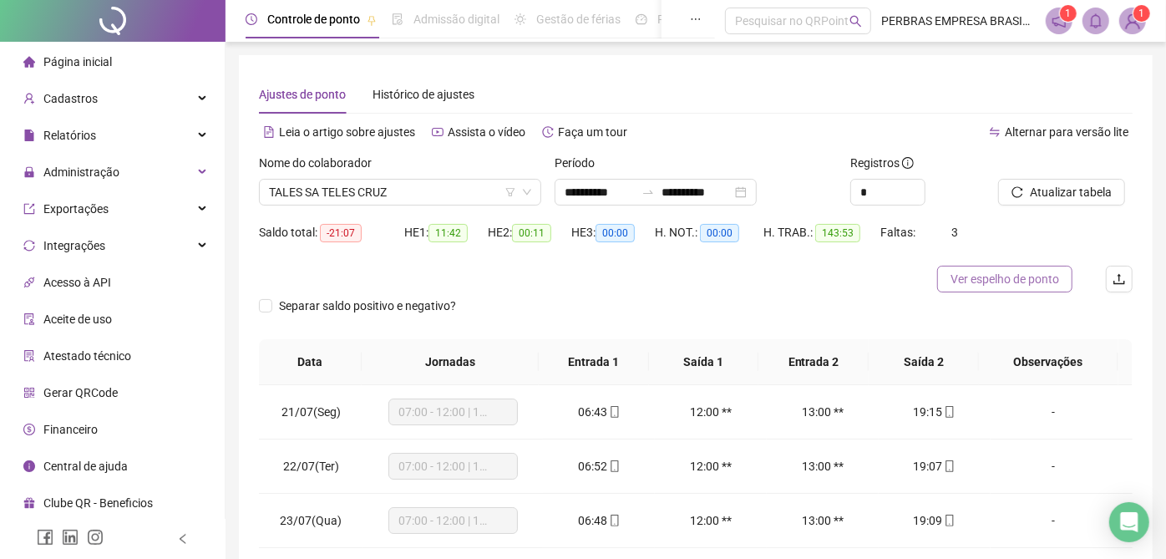
click at [967, 275] on span "Ver espelho de ponto" at bounding box center [1004, 279] width 109 height 18
click at [402, 197] on span "TALES SA TELES CRUZ" at bounding box center [400, 192] width 262 height 25
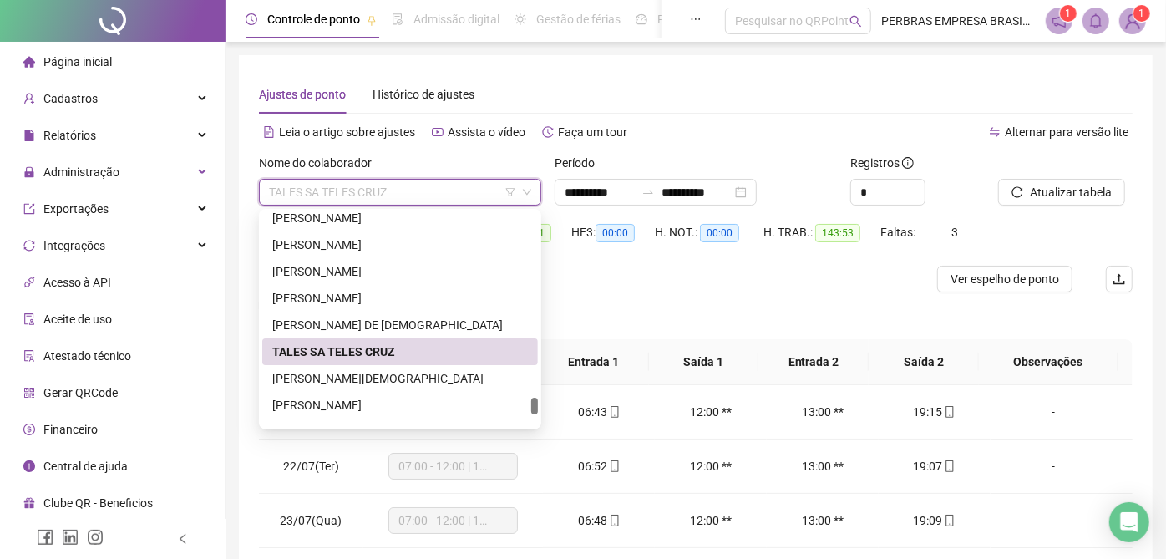
scroll to position [6646, 0]
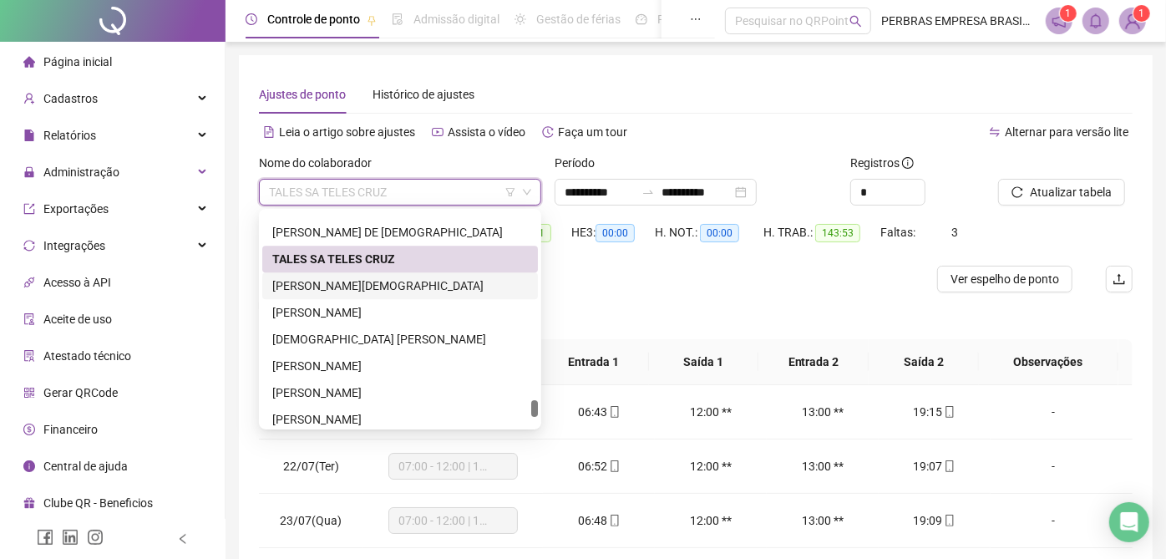
click at [366, 284] on div "TARCISIO OLIVEIRA DE JESUS" at bounding box center [399, 285] width 255 height 18
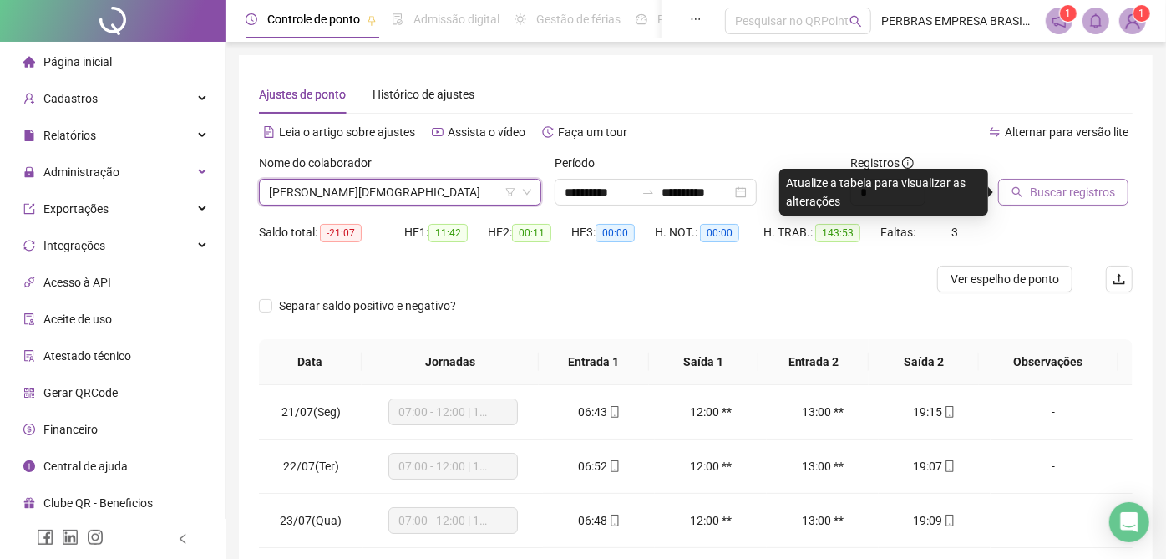
click at [1100, 195] on span "Buscar registros" at bounding box center [1071, 192] width 85 height 18
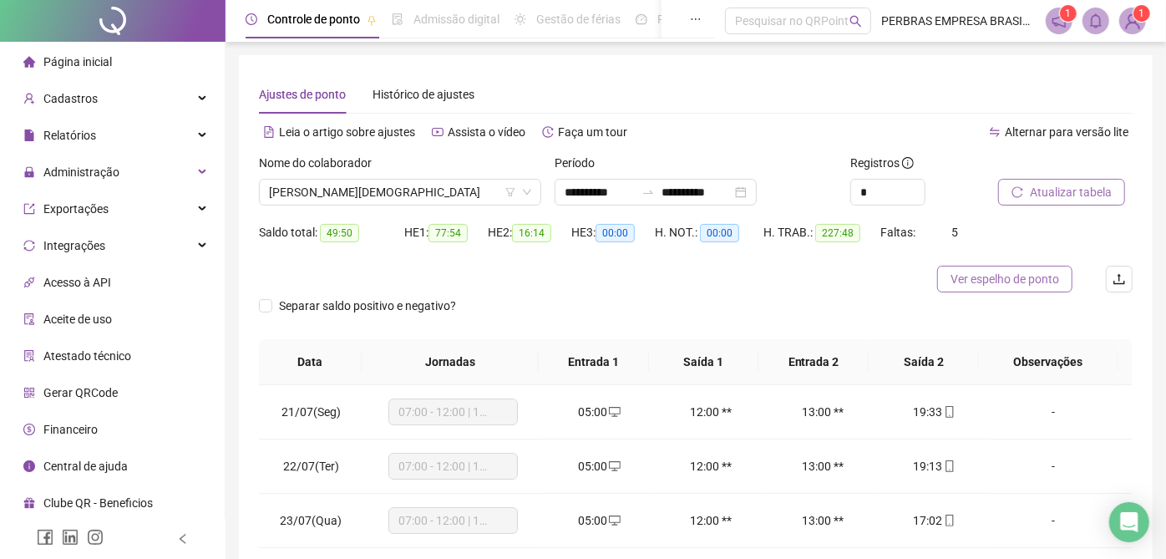
click at [964, 276] on span "Ver espelho de ponto" at bounding box center [1004, 279] width 109 height 18
click at [1018, 284] on span "Ver espelho de ponto" at bounding box center [1004, 279] width 109 height 18
click at [391, 182] on span "TARCISIO OLIVEIRA DE JESUS" at bounding box center [400, 192] width 262 height 25
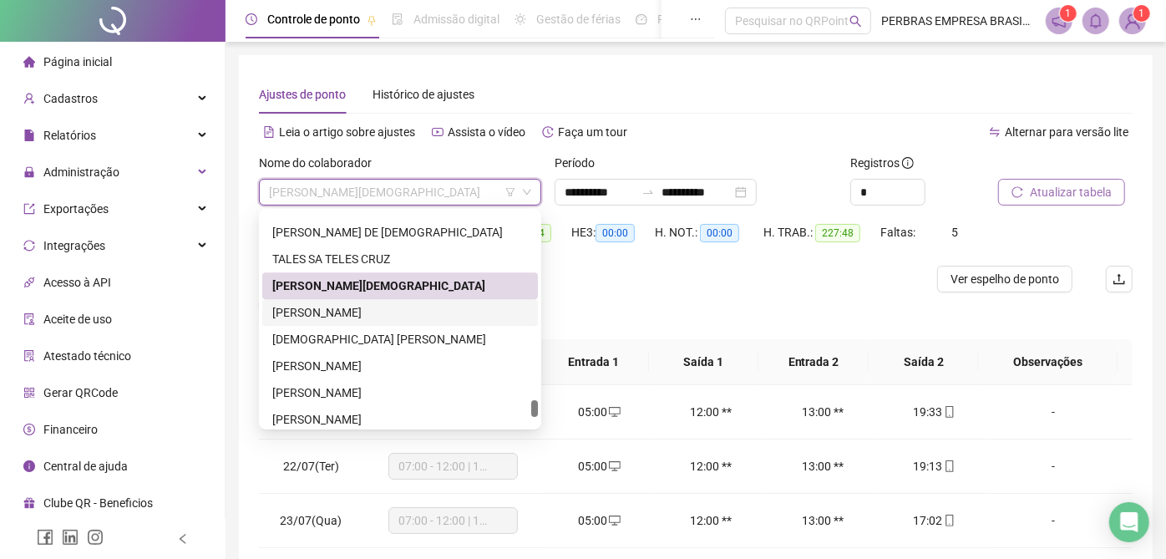
drag, startPoint x: 393, startPoint y: 312, endPoint x: 402, endPoint y: 312, distance: 9.2
click at [393, 311] on div "TÉRCIO RIBEIRO DE SOUZA" at bounding box center [399, 312] width 255 height 18
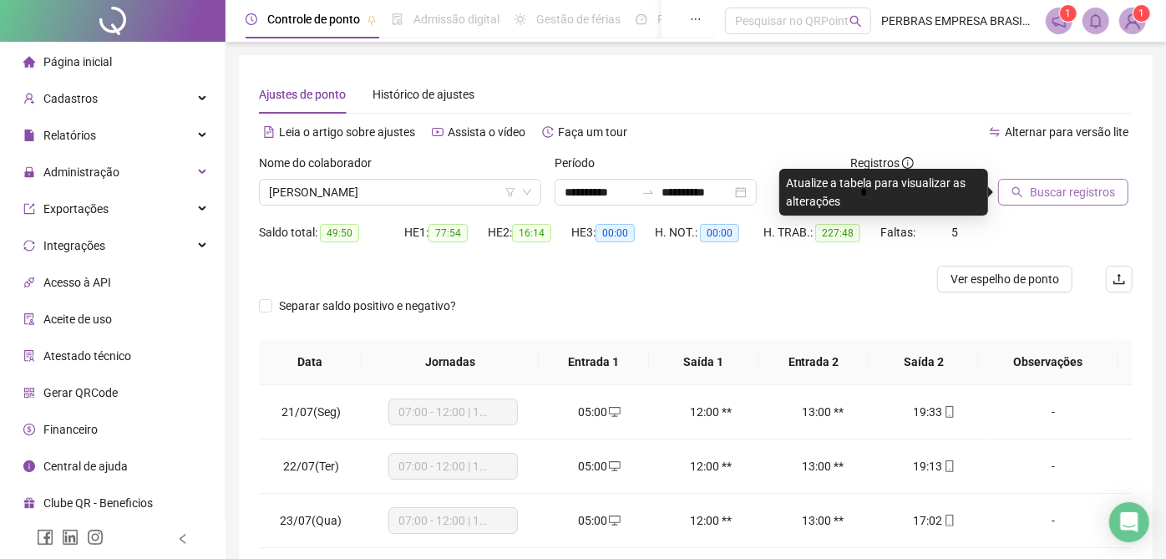
click at [1090, 198] on span "Buscar registros" at bounding box center [1071, 192] width 85 height 18
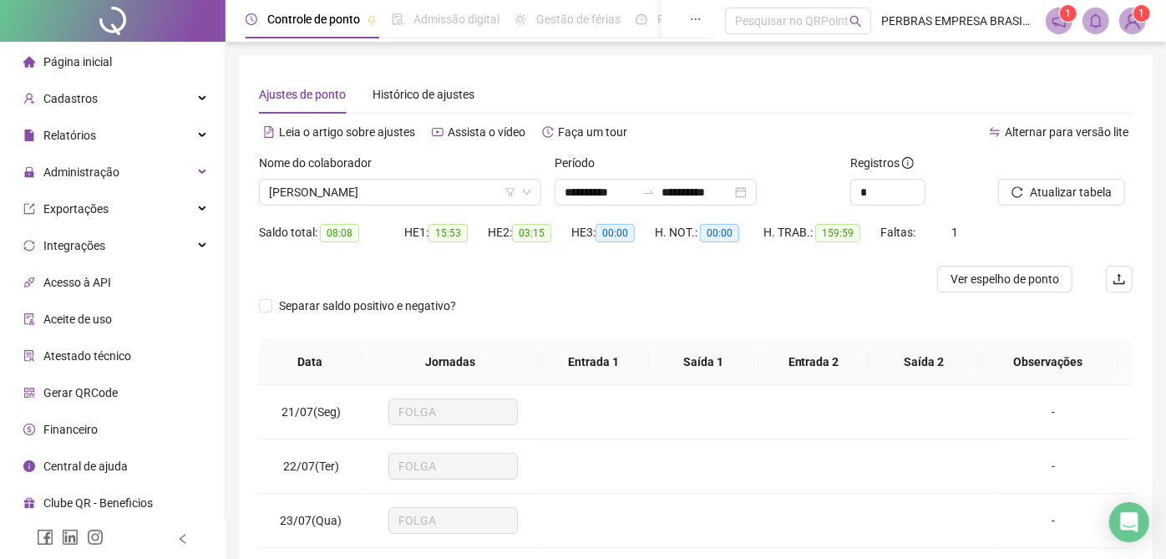
drag, startPoint x: 973, startPoint y: 271, endPoint x: 716, endPoint y: 557, distance: 383.7
click at [973, 271] on span "Ver espelho de ponto" at bounding box center [1004, 279] width 109 height 18
click at [433, 192] on span "TÉRCIO RIBEIRO DE SOUZA" at bounding box center [400, 192] width 262 height 25
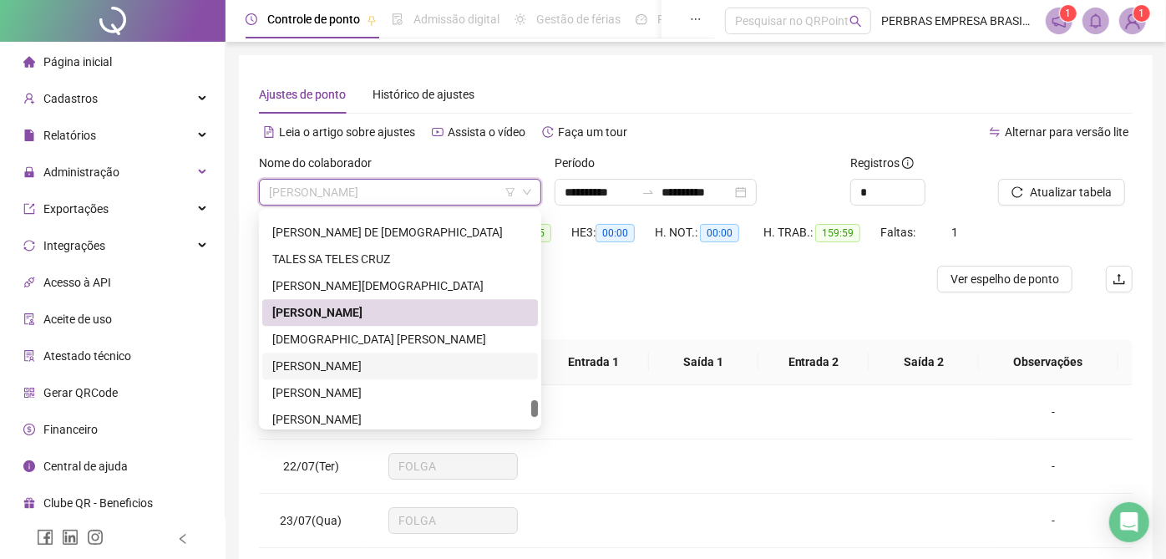
click at [400, 362] on div "THIAGO SILVA SANTANA" at bounding box center [399, 366] width 255 height 18
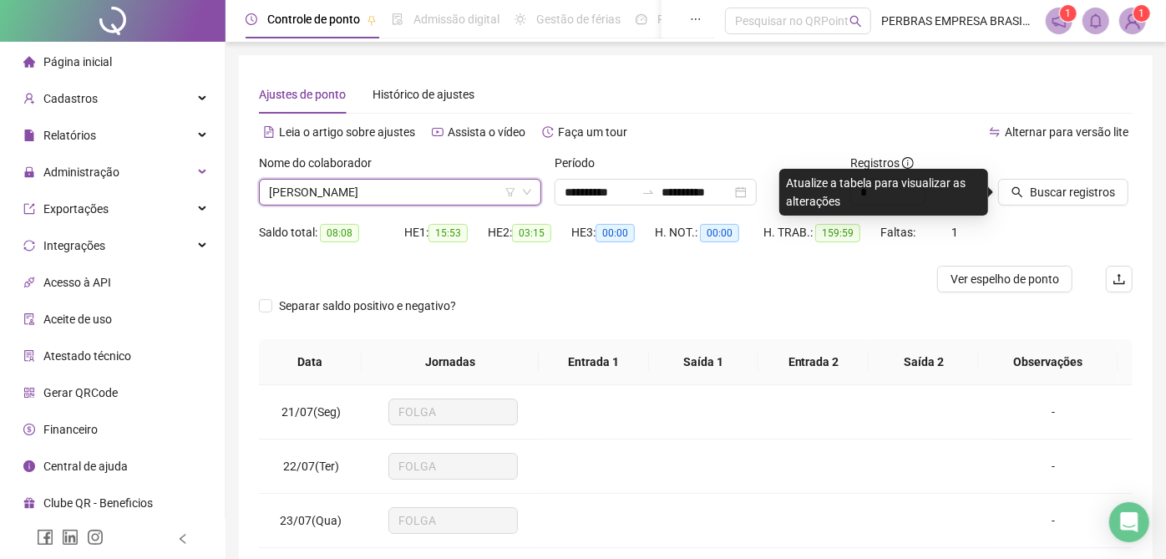
click at [1054, 193] on span "Buscar registros" at bounding box center [1071, 192] width 85 height 18
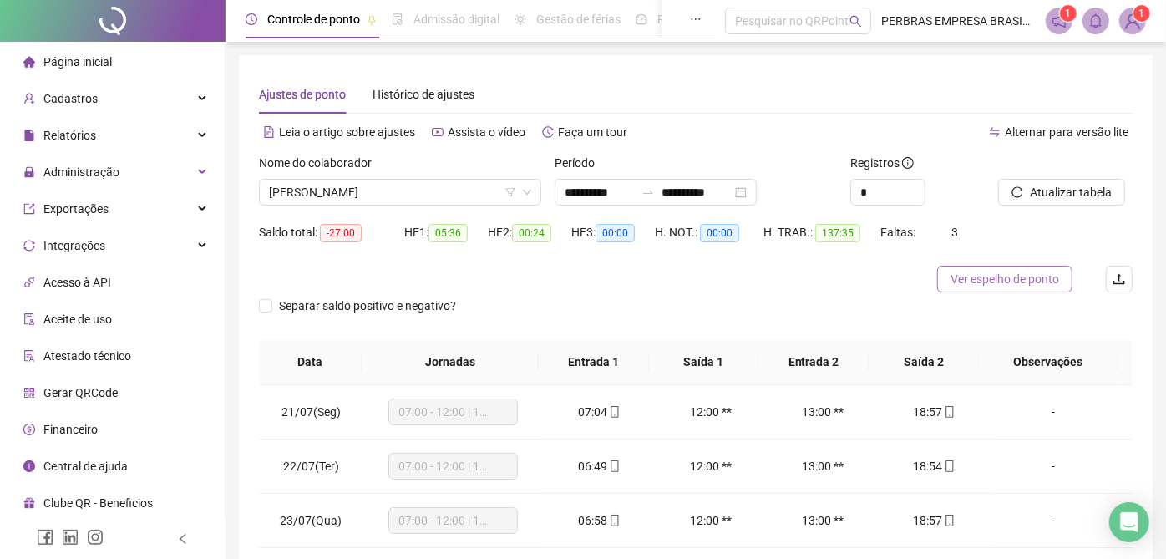
click at [1014, 286] on span "Ver espelho de ponto" at bounding box center [1004, 279] width 109 height 18
click at [426, 190] on span "THIAGO SILVA SANTANA" at bounding box center [400, 192] width 262 height 25
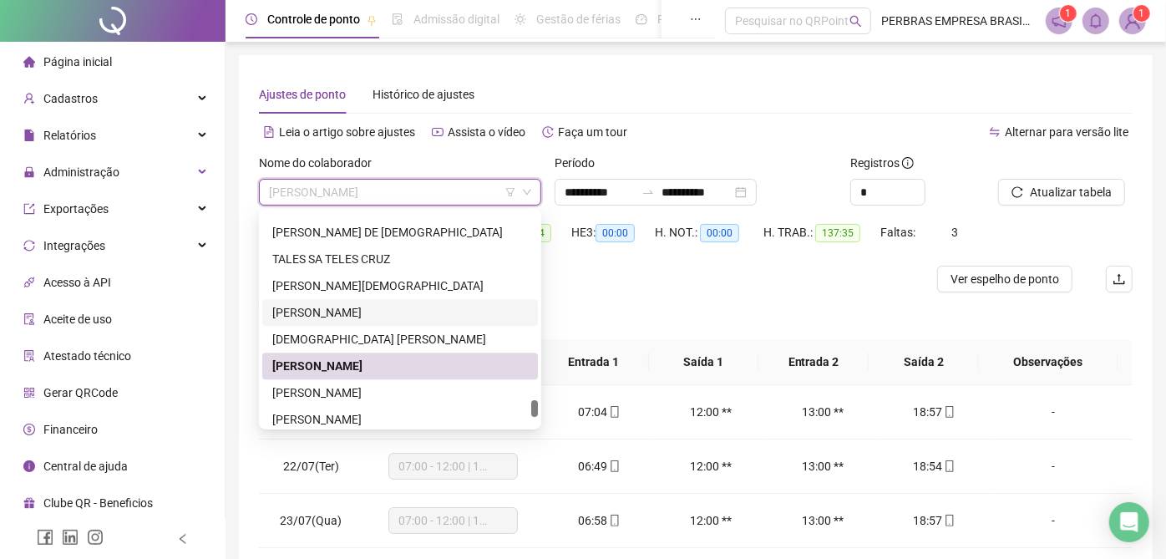
scroll to position [6739, 0]
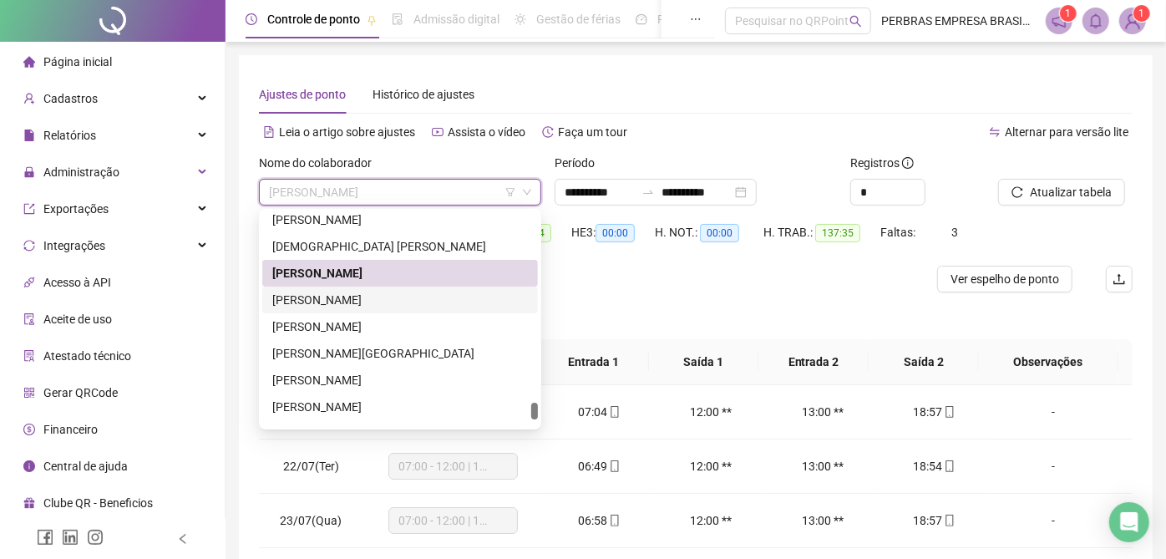
click at [355, 298] on div "UALISSON BRUNO OLIVEIRA BRITO" at bounding box center [399, 300] width 255 height 18
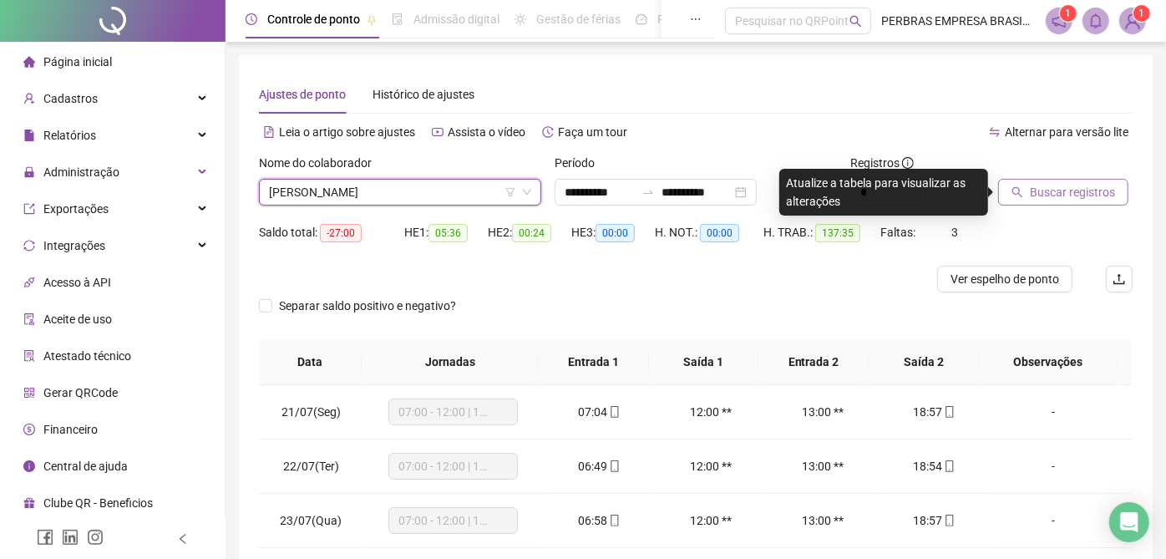
click at [1067, 188] on span "Buscar registros" at bounding box center [1071, 192] width 85 height 18
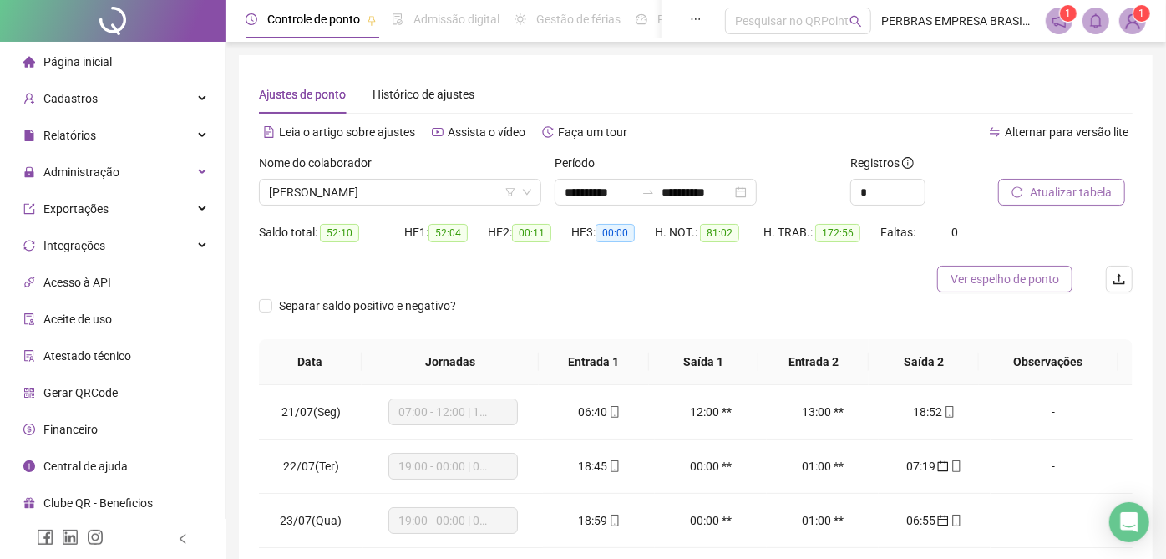
click at [1000, 286] on span "Ver espelho de ponto" at bounding box center [1004, 279] width 109 height 18
click at [360, 187] on span "UALISSON BRUNO OLIVEIRA BRITO" at bounding box center [400, 192] width 262 height 25
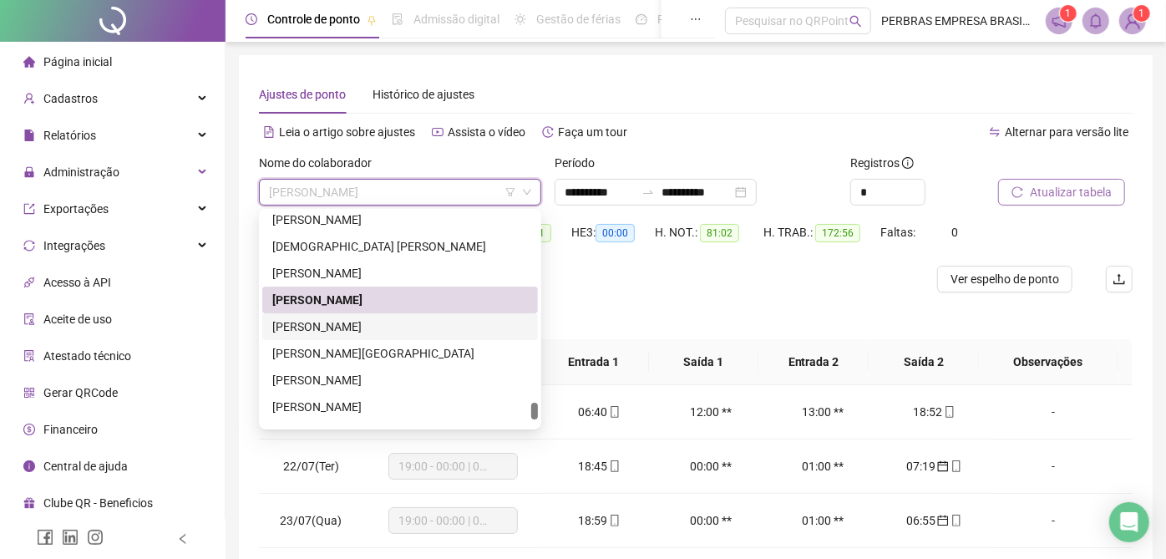
click at [369, 319] on div "UANDERSON SANTOS SILVA" at bounding box center [399, 326] width 255 height 18
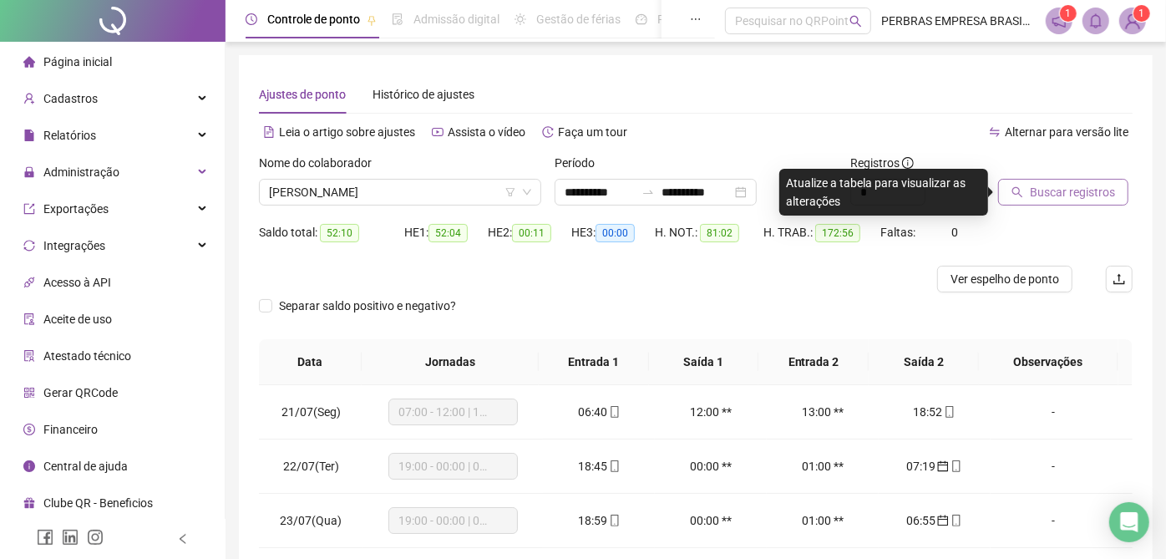
click at [1087, 196] on span "Buscar registros" at bounding box center [1071, 192] width 85 height 18
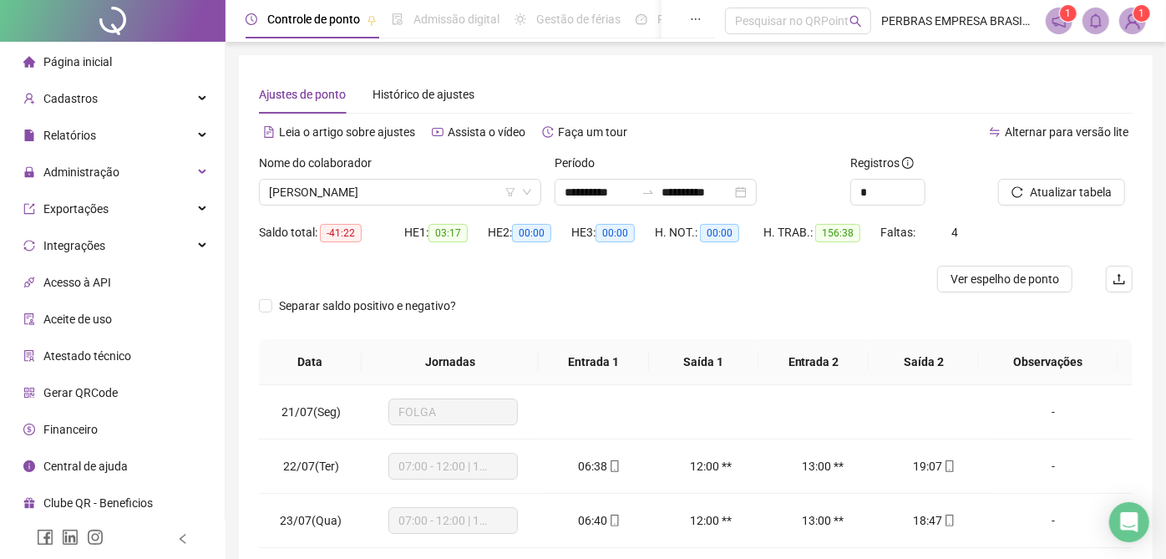
click at [1019, 273] on span "Ver espelho de ponto" at bounding box center [1004, 279] width 109 height 18
click at [428, 202] on span "UANDERSON SANTOS SILVA" at bounding box center [400, 192] width 262 height 25
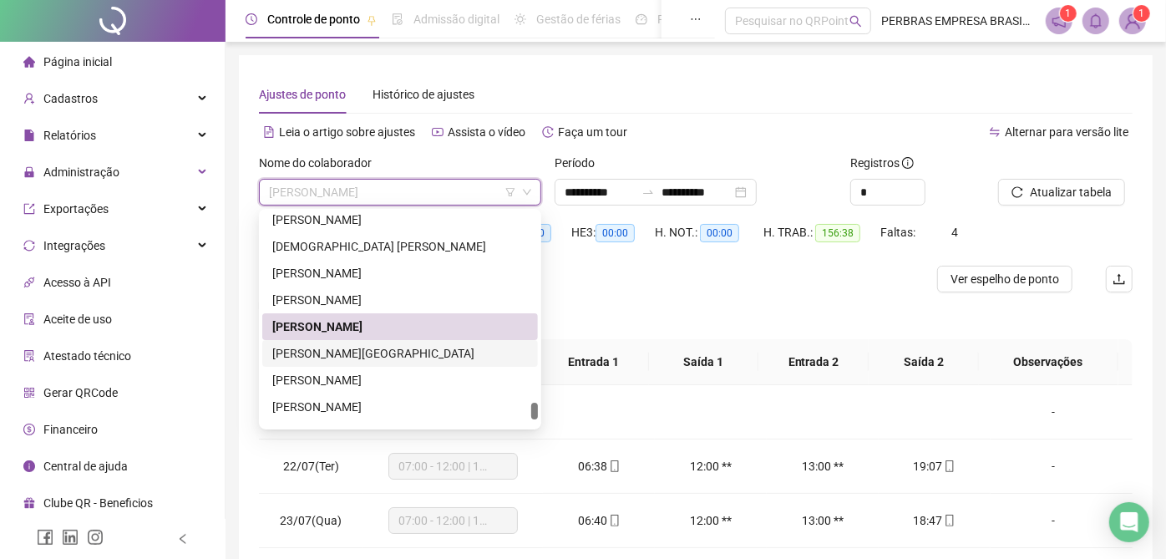
drag, startPoint x: 393, startPoint y: 346, endPoint x: 1053, endPoint y: 213, distance: 672.8
click at [393, 345] on div "ULI SANTOS LISBOA" at bounding box center [399, 353] width 255 height 18
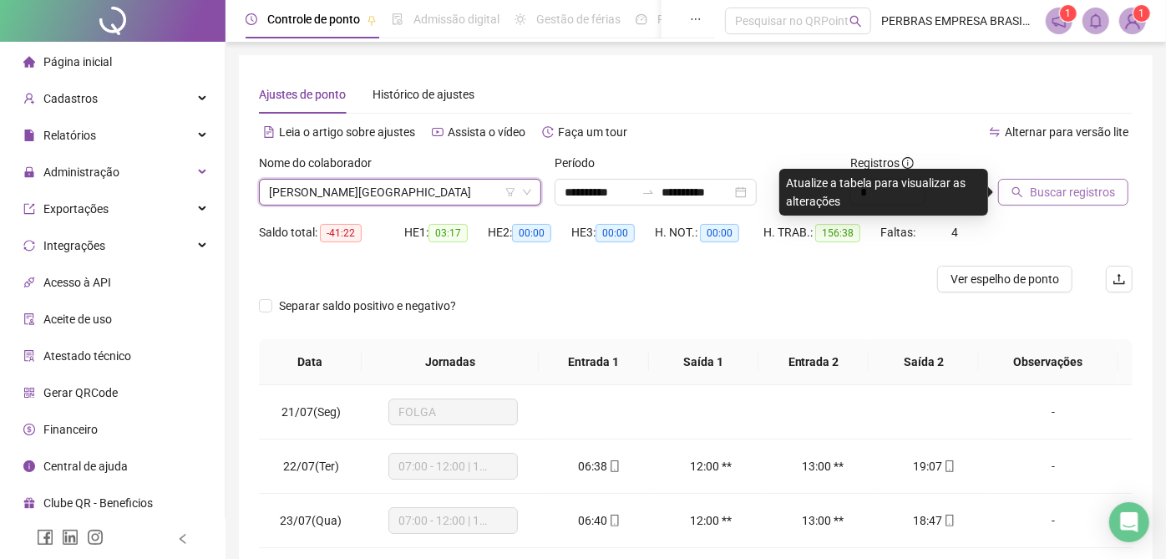
drag, startPoint x: 1050, startPoint y: 189, endPoint x: 1045, endPoint y: 196, distance: 8.6
click at [1050, 190] on span "Buscar registros" at bounding box center [1071, 192] width 85 height 18
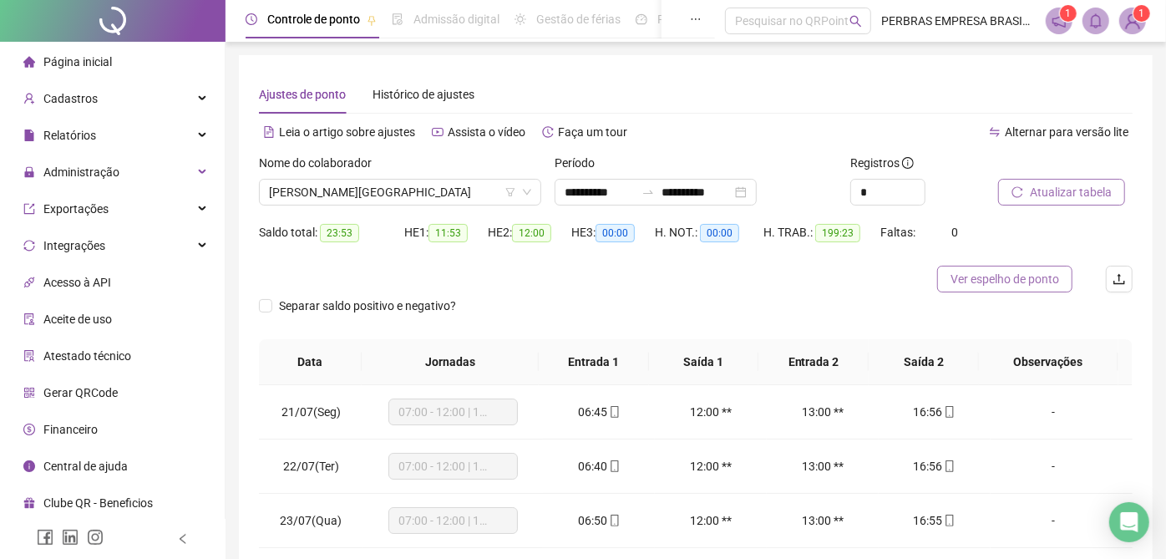
click at [983, 276] on span "Ver espelho de ponto" at bounding box center [1004, 279] width 109 height 18
click at [405, 193] on span "ULI SANTOS LISBOA" at bounding box center [400, 192] width 262 height 25
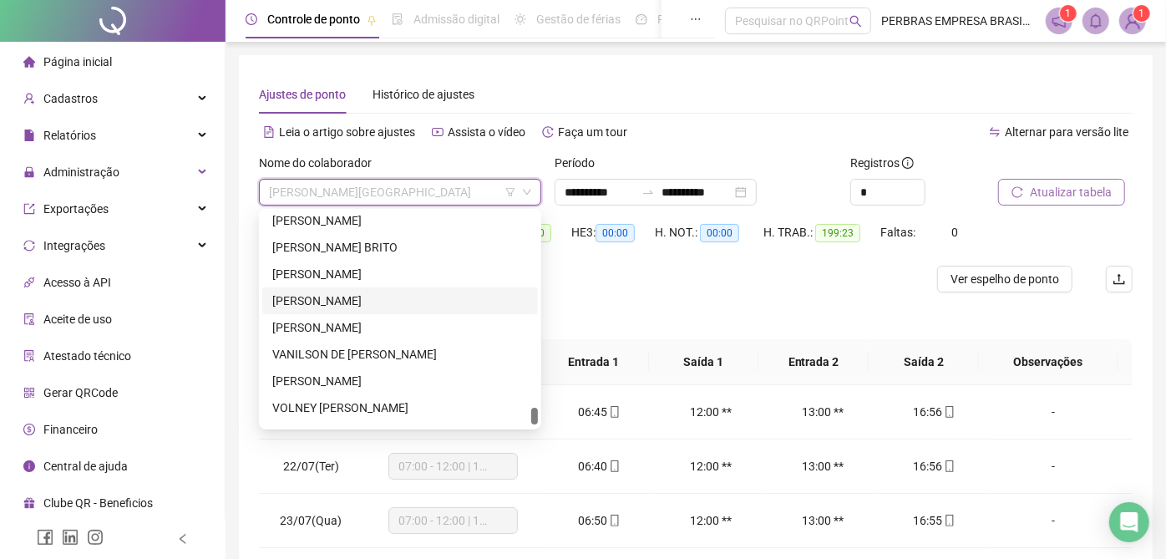
scroll to position [6831, 0]
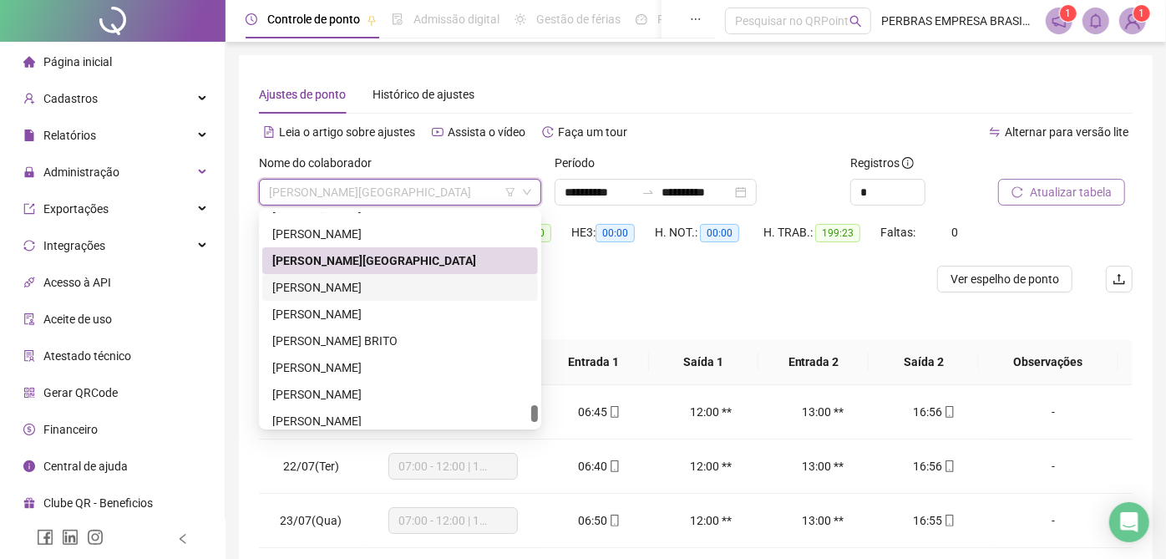
click at [339, 281] on div "VALDIR SOUZA DA SILVA" at bounding box center [399, 287] width 255 height 18
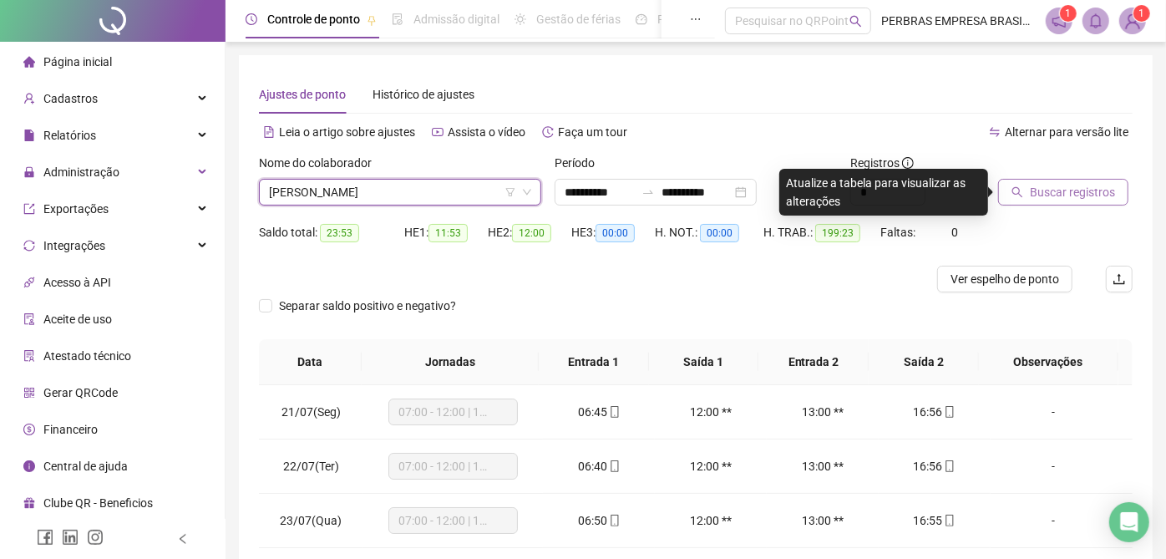
click at [1037, 188] on span "Buscar registros" at bounding box center [1071, 192] width 85 height 18
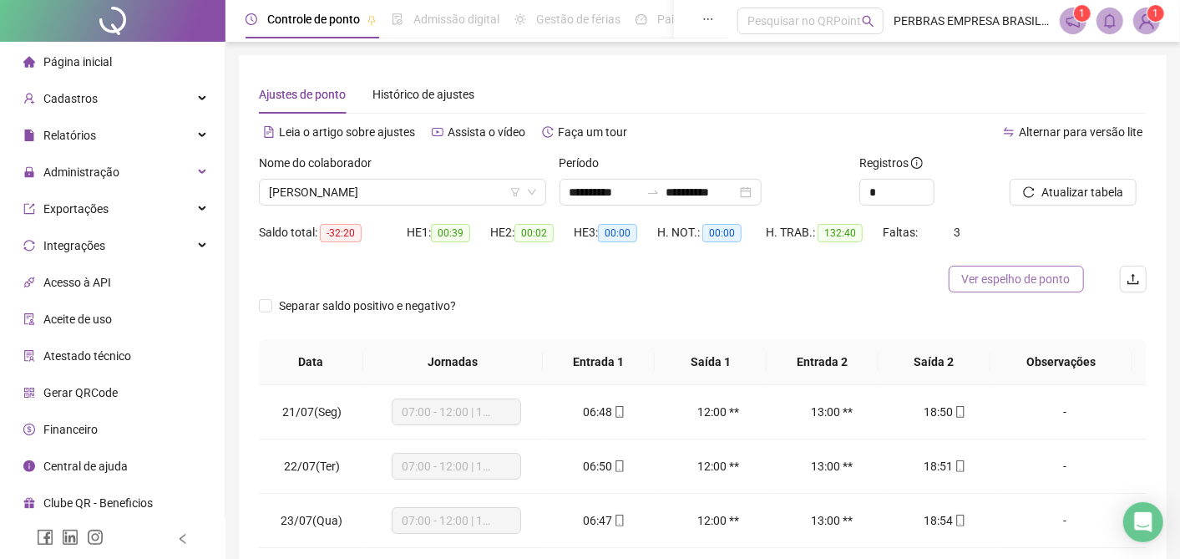
click at [1027, 280] on span "Ver espelho de ponto" at bounding box center [1016, 279] width 109 height 18
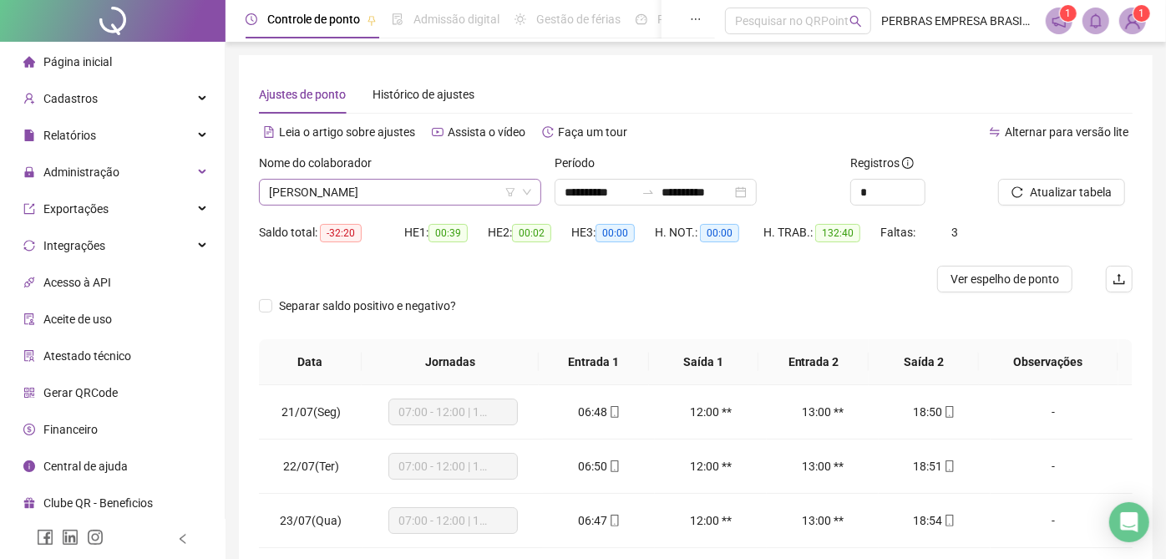
click at [374, 195] on span "VALDIR SOUZA DA SILVA" at bounding box center [400, 192] width 262 height 25
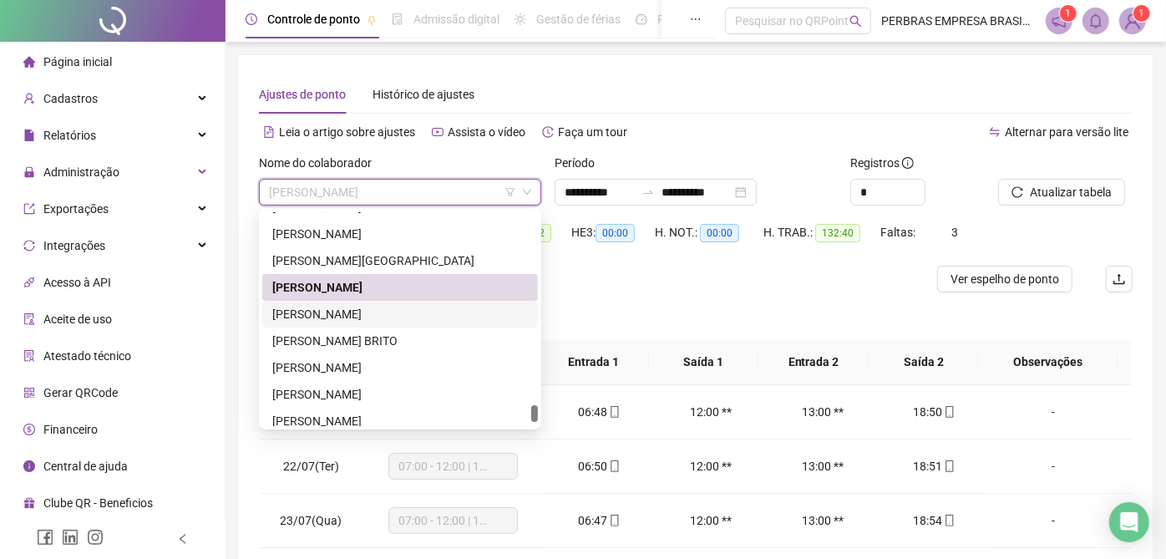
click at [401, 315] on div "VALDIR XAVIER DOS SANTOS" at bounding box center [399, 314] width 255 height 18
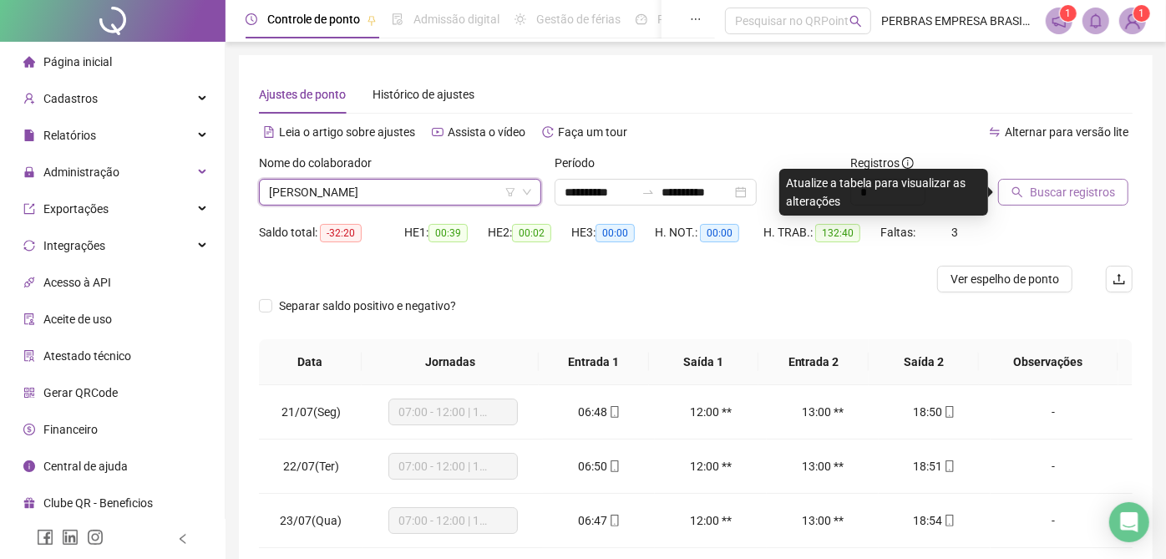
click at [1078, 190] on span "Buscar registros" at bounding box center [1071, 192] width 85 height 18
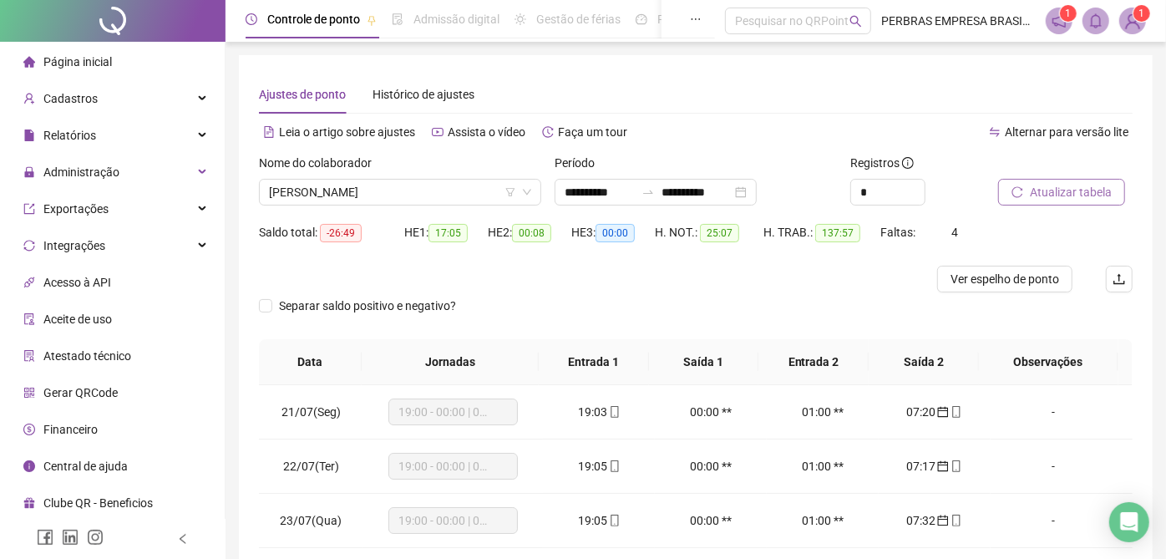
click at [1002, 280] on span "Ver espelho de ponto" at bounding box center [1004, 279] width 109 height 18
click at [427, 191] on span "VALDIR XAVIER DOS SANTOS" at bounding box center [400, 192] width 262 height 25
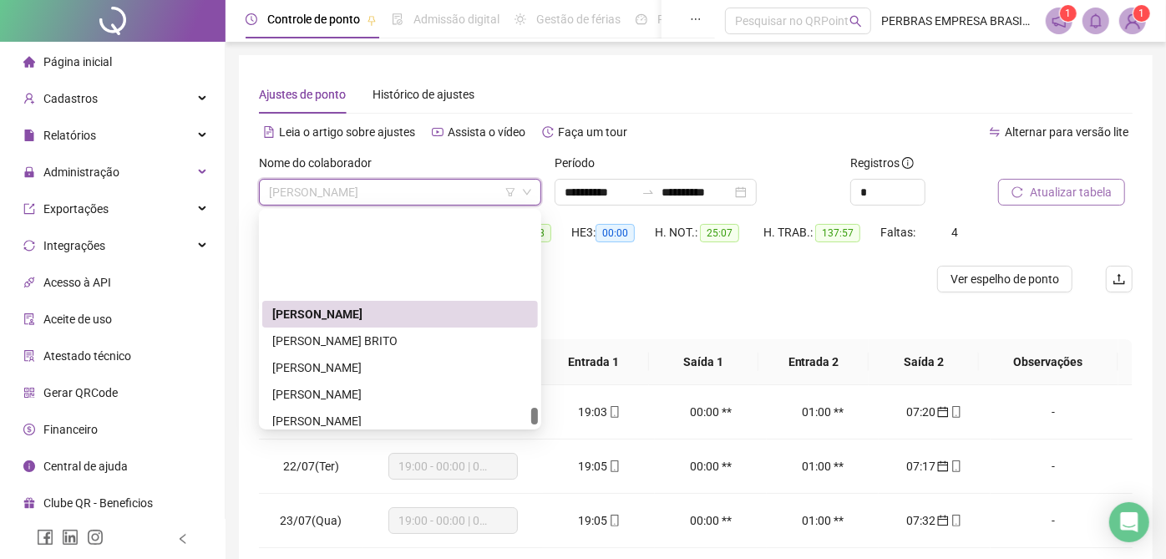
scroll to position [6925, 0]
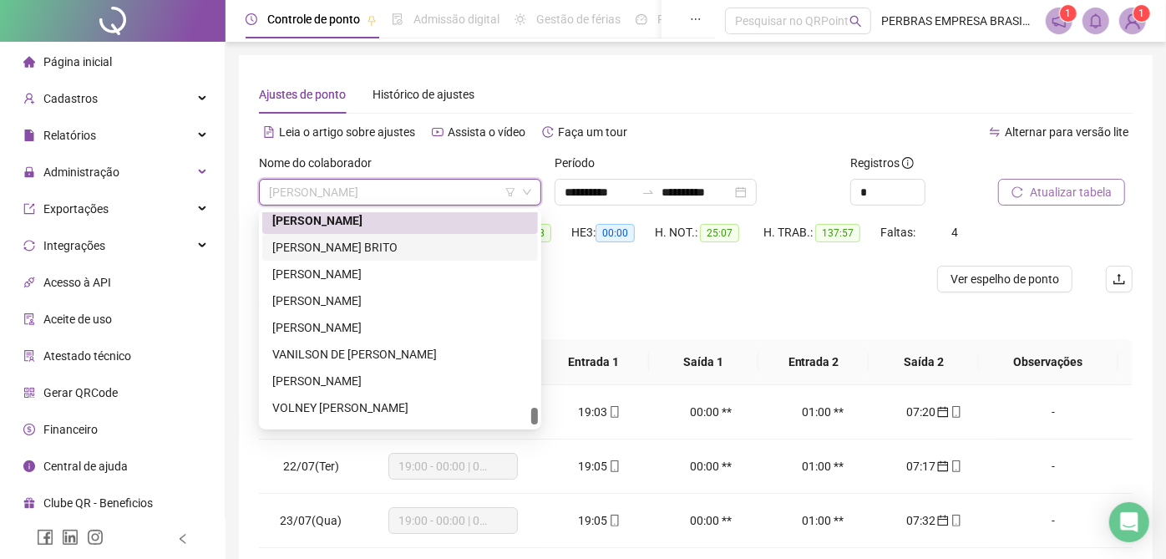
click at [377, 240] on div "VALTEMILTON PALMEIRA BRITO" at bounding box center [399, 247] width 255 height 18
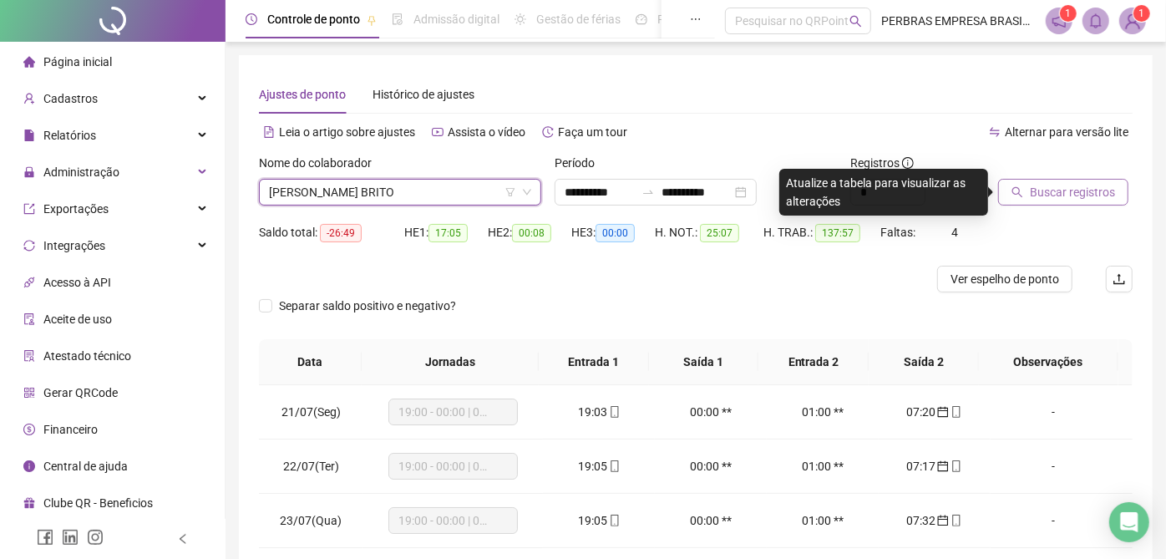
click at [1100, 195] on span "Buscar registros" at bounding box center [1071, 192] width 85 height 18
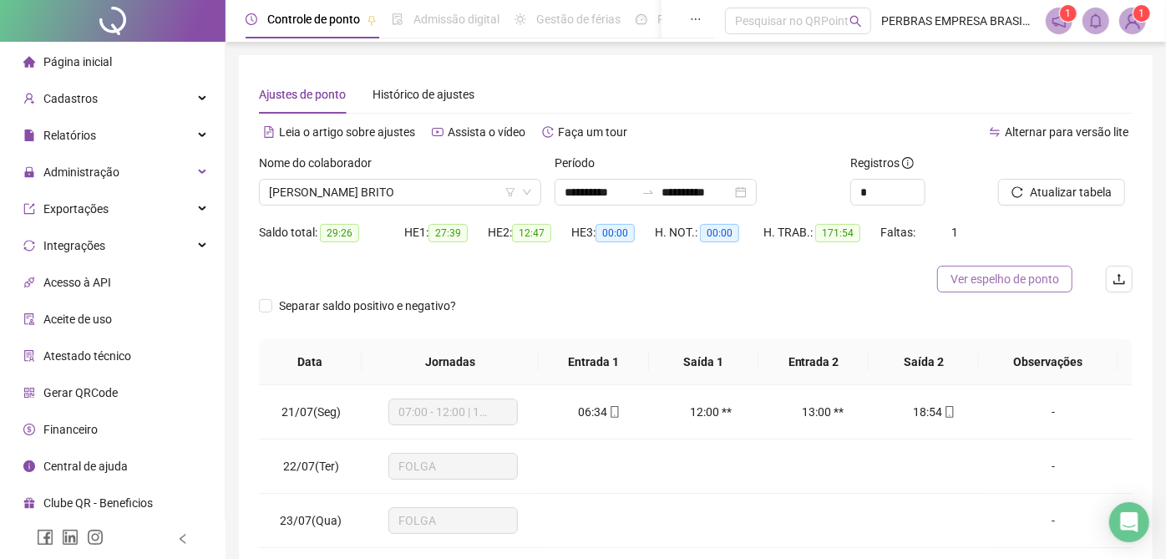
click at [982, 277] on span "Ver espelho de ponto" at bounding box center [1004, 279] width 109 height 18
click at [395, 193] on span "VALTEMILTON PALMEIRA BRITO" at bounding box center [400, 192] width 262 height 25
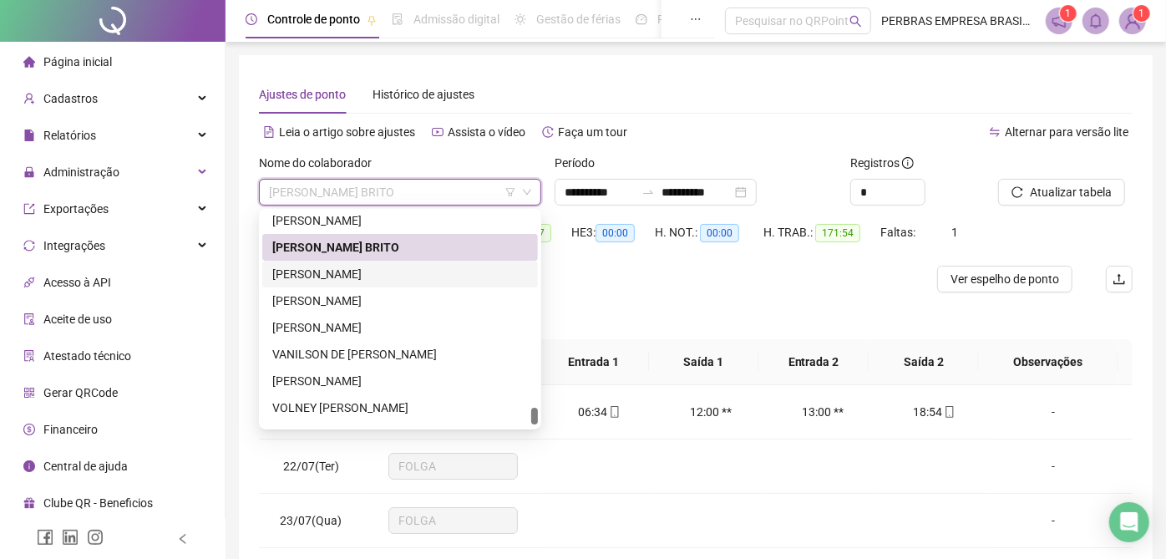
click at [398, 274] on div "VANDERCLEISON SILVA DA CRUZ" at bounding box center [399, 274] width 255 height 18
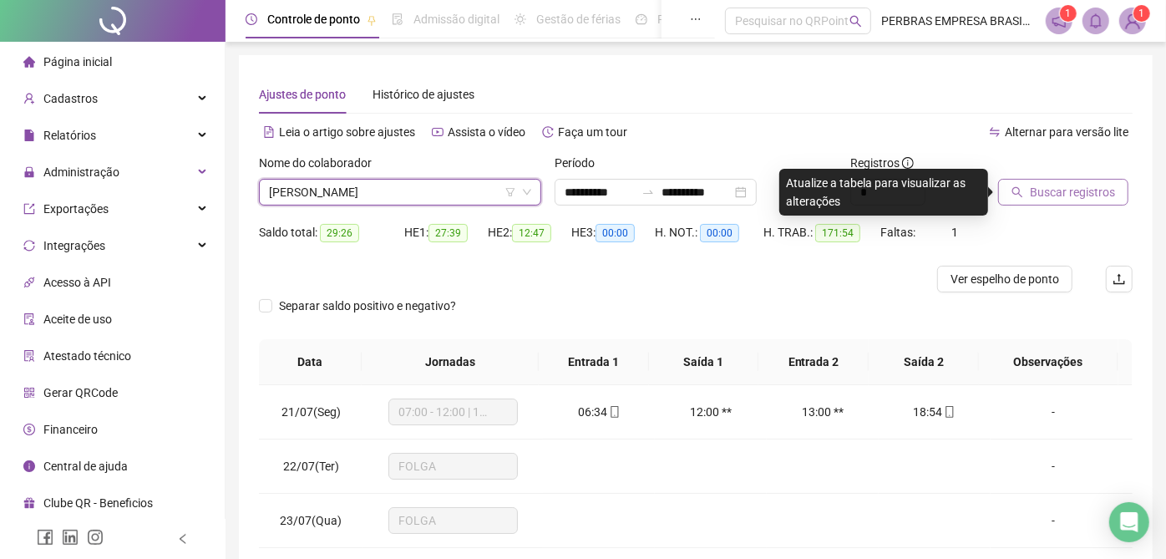
click at [1104, 183] on span "Buscar registros" at bounding box center [1071, 192] width 85 height 18
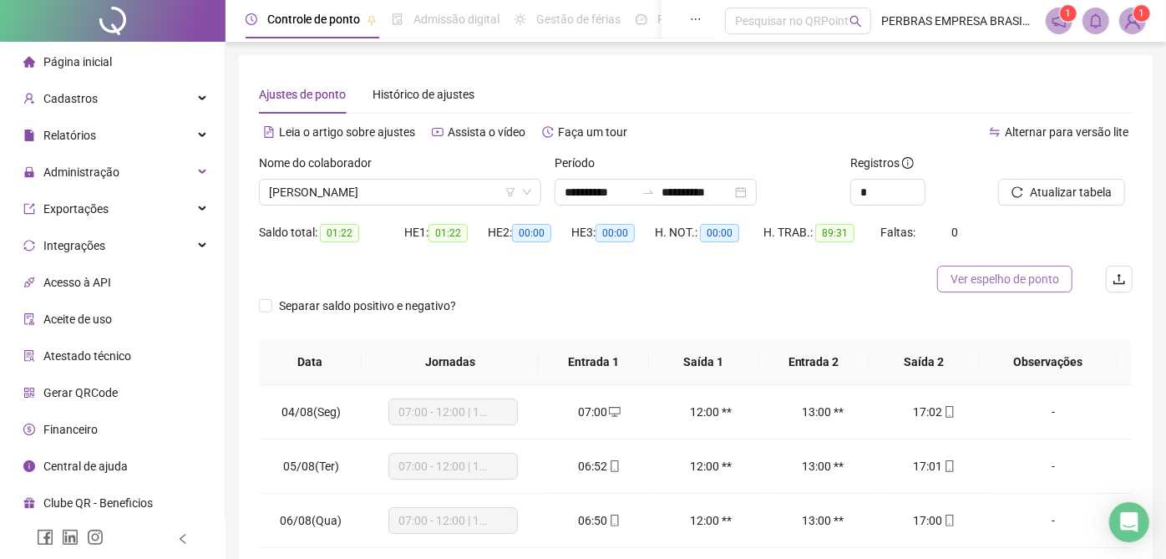
click at [974, 276] on span "Ver espelho de ponto" at bounding box center [1004, 279] width 109 height 18
click at [331, 190] on span "VANDERCLEISON SILVA DA CRUZ" at bounding box center [400, 192] width 262 height 25
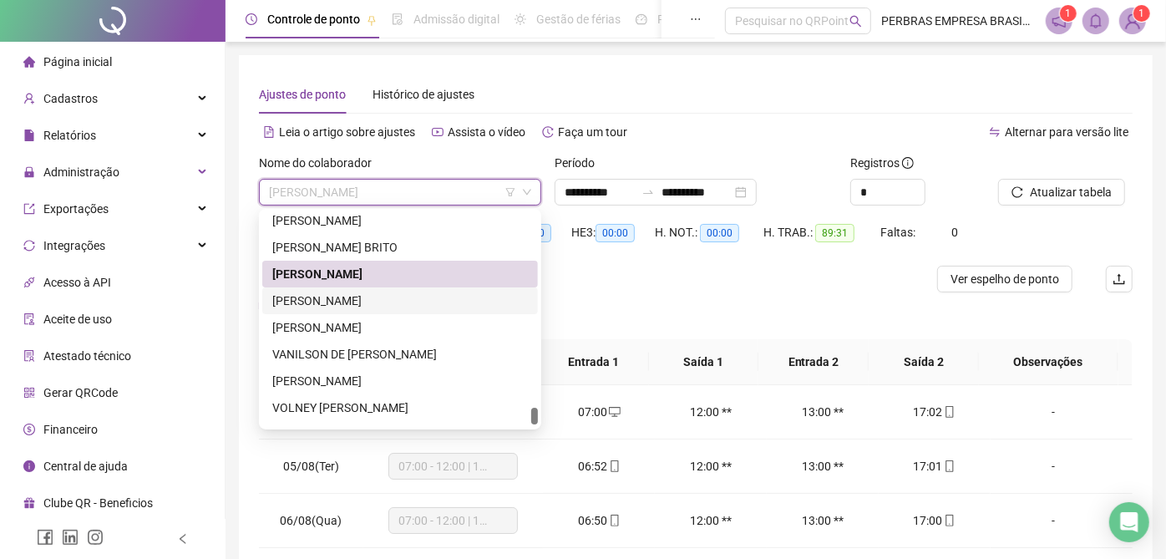
drag, startPoint x: 351, startPoint y: 301, endPoint x: 382, endPoint y: 310, distance: 32.0
click at [351, 301] on div "VANDERLEI MENDES DOS SANTOS" at bounding box center [399, 300] width 255 height 18
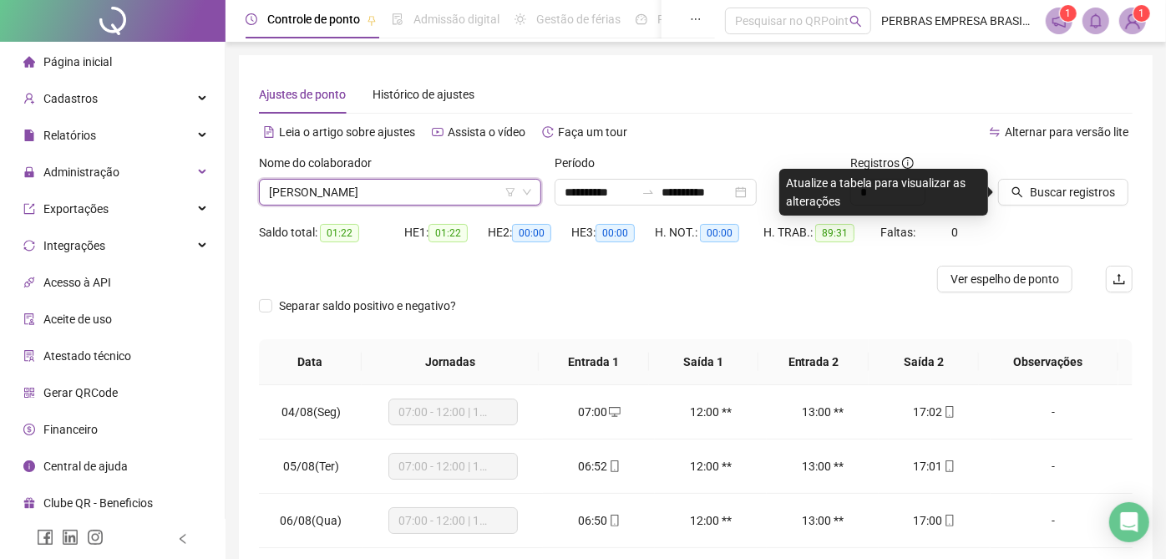
click at [1069, 187] on span "Buscar registros" at bounding box center [1071, 192] width 85 height 18
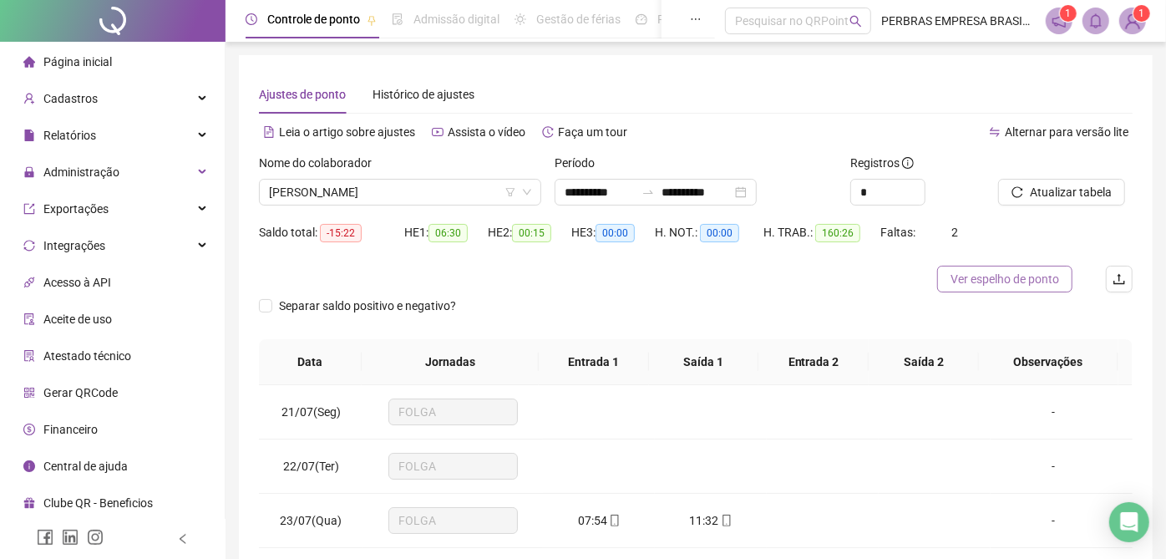
click at [967, 279] on span "Ver espelho de ponto" at bounding box center [1004, 279] width 109 height 18
click at [467, 198] on span "VANDERLEI MENDES DOS SANTOS" at bounding box center [400, 192] width 262 height 25
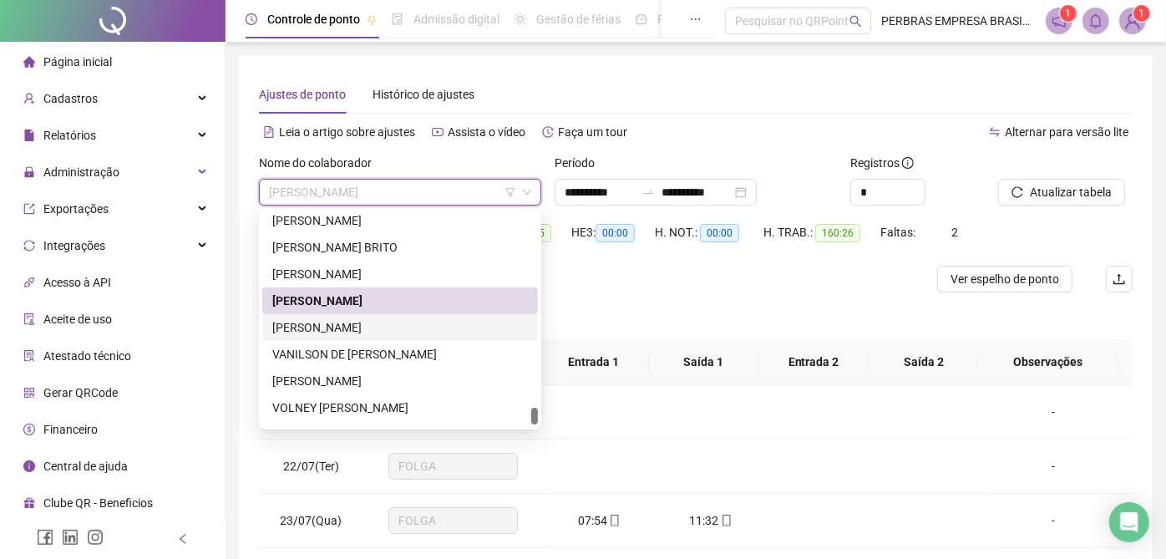
scroll to position [6972, 0]
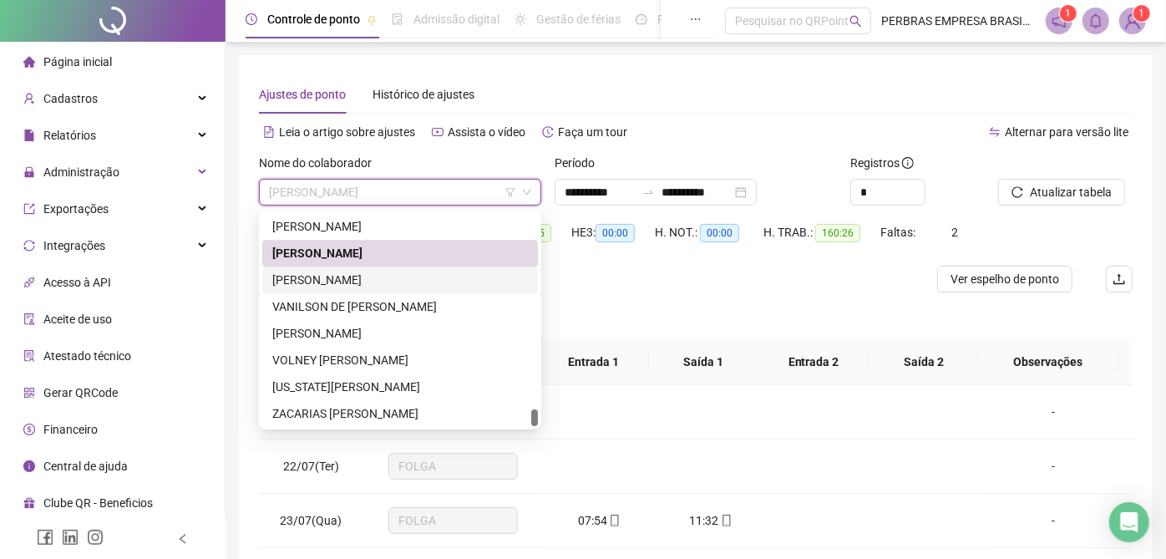
click at [436, 282] on div "VANDERSON PASCOAL RIBEIRO" at bounding box center [399, 280] width 255 height 18
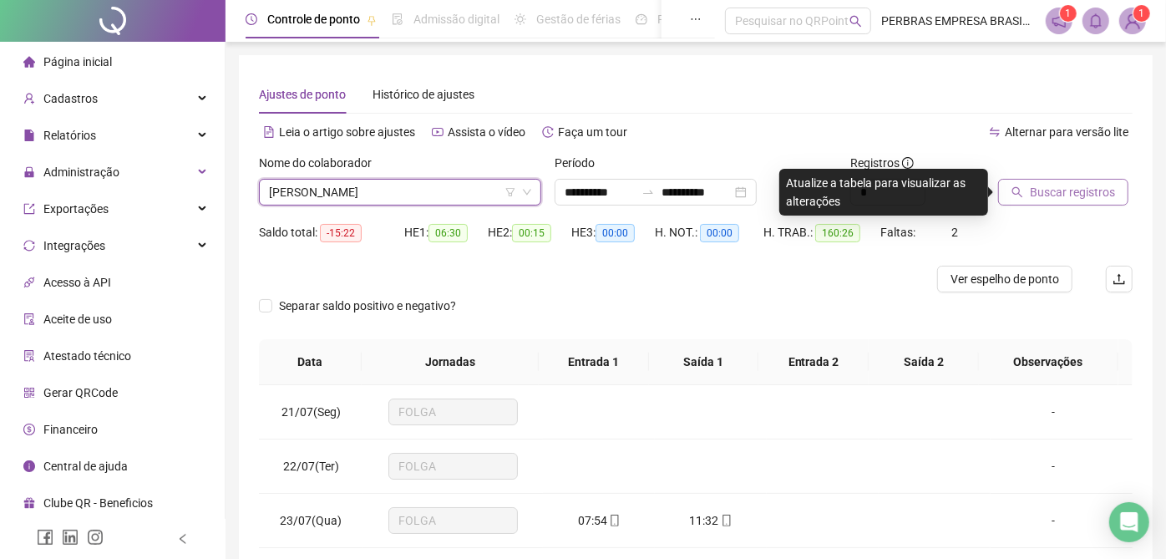
click at [1087, 195] on span "Buscar registros" at bounding box center [1071, 192] width 85 height 18
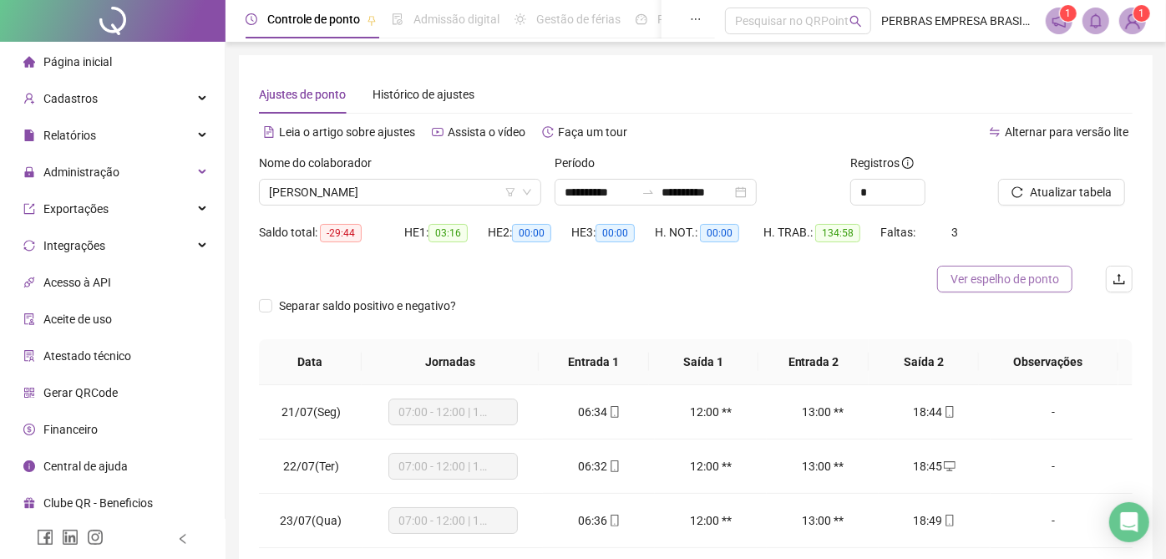
click at [1017, 286] on span "Ver espelho de ponto" at bounding box center [1004, 279] width 109 height 18
click at [443, 200] on span "VANDERSON PASCOAL RIBEIRO" at bounding box center [400, 192] width 262 height 25
click at [448, 201] on span "VANDERSON PASCOAL RIBEIRO" at bounding box center [400, 192] width 262 height 25
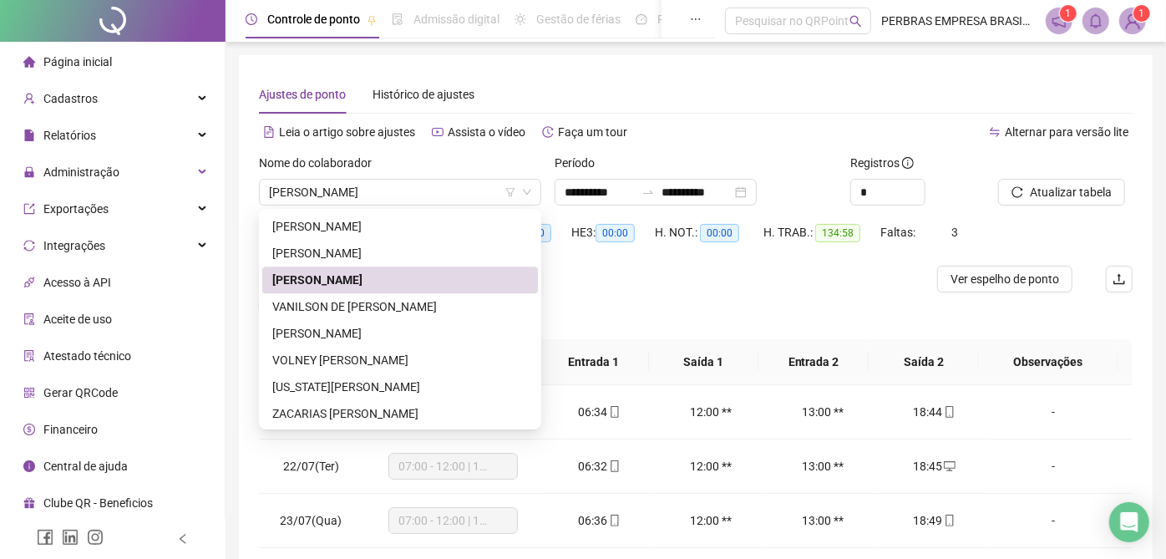
click at [443, 312] on span "Separar saldo positivo e negativo?" at bounding box center [367, 305] width 190 height 18
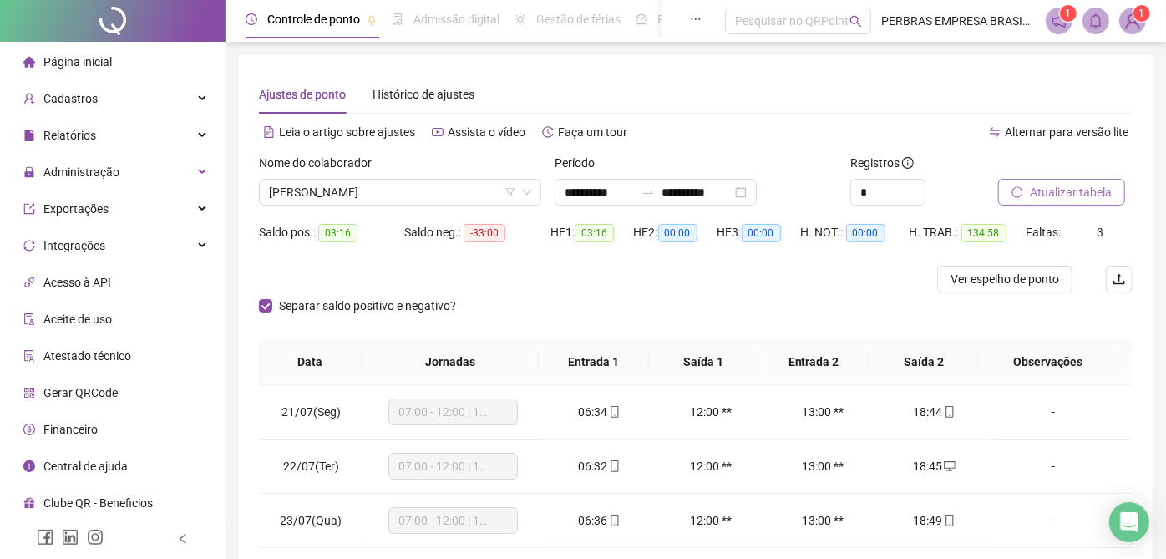
click at [1055, 185] on span "Atualizar tabela" at bounding box center [1070, 192] width 82 height 18
click at [438, 194] on span "VANDERSON PASCOAL RIBEIRO" at bounding box center [400, 192] width 262 height 25
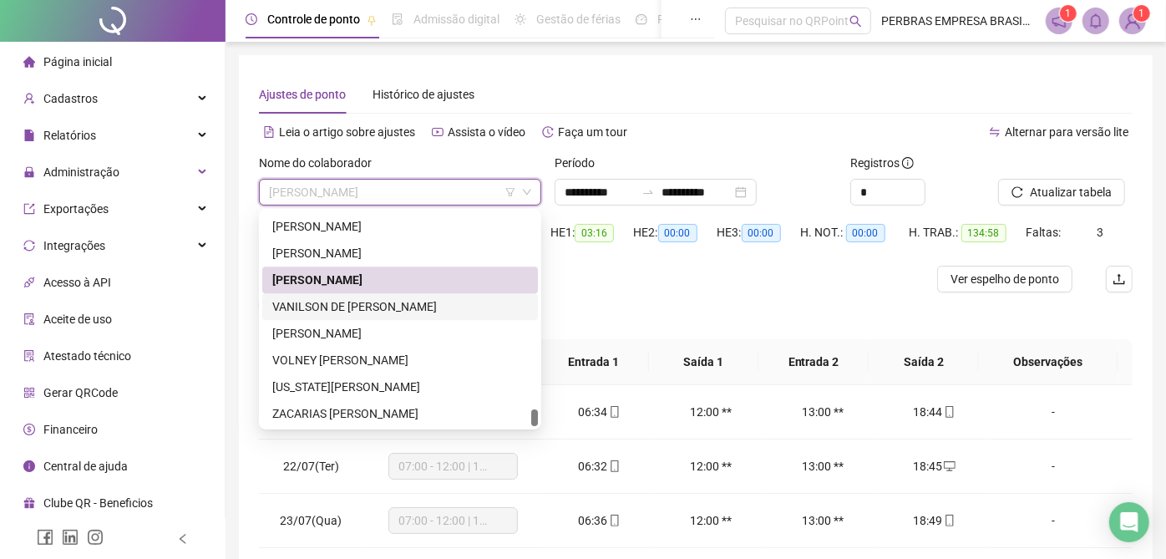
click at [726, 304] on div "Separar saldo positivo e negativo?" at bounding box center [695, 315] width 873 height 47
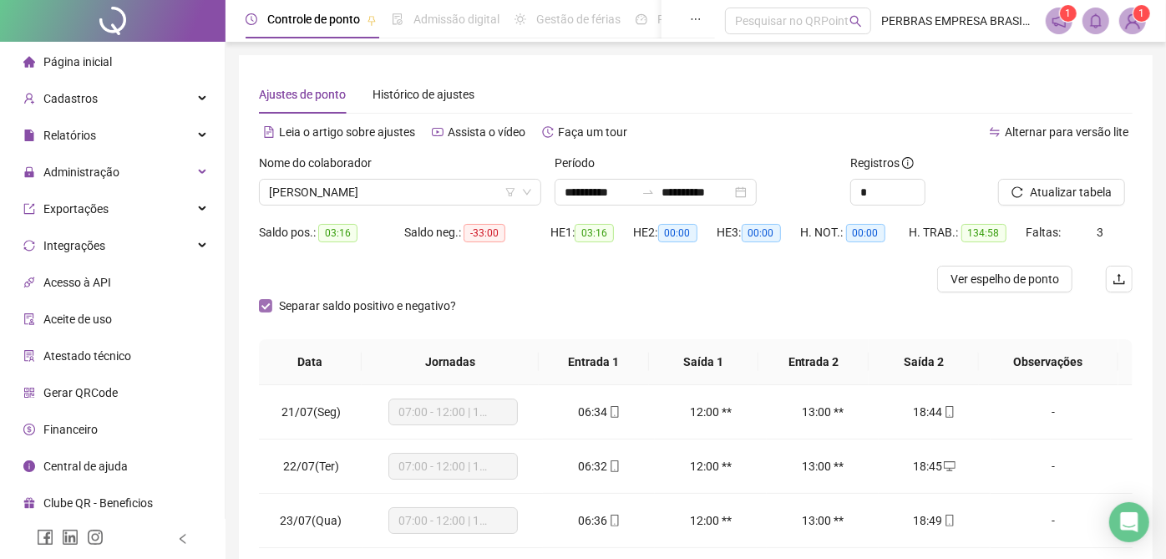
click at [276, 311] on span "Separar saldo positivo e negativo?" at bounding box center [367, 305] width 190 height 18
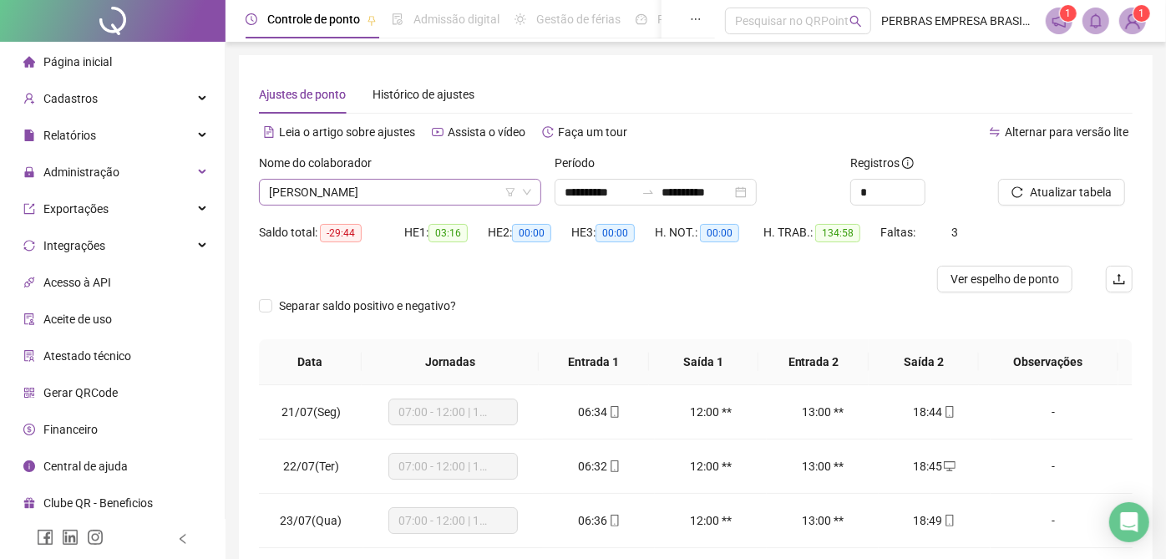
click at [360, 195] on span "VANDERSON PASCOAL RIBEIRO" at bounding box center [400, 192] width 262 height 25
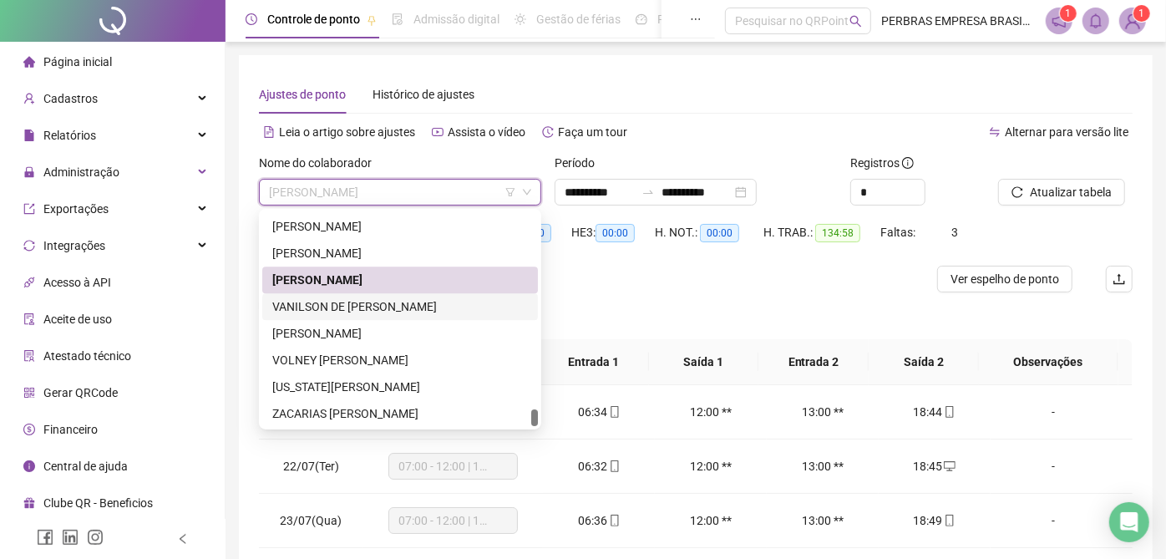
click at [359, 305] on div "VANILSON DE ARAUJO ALVES" at bounding box center [399, 306] width 255 height 18
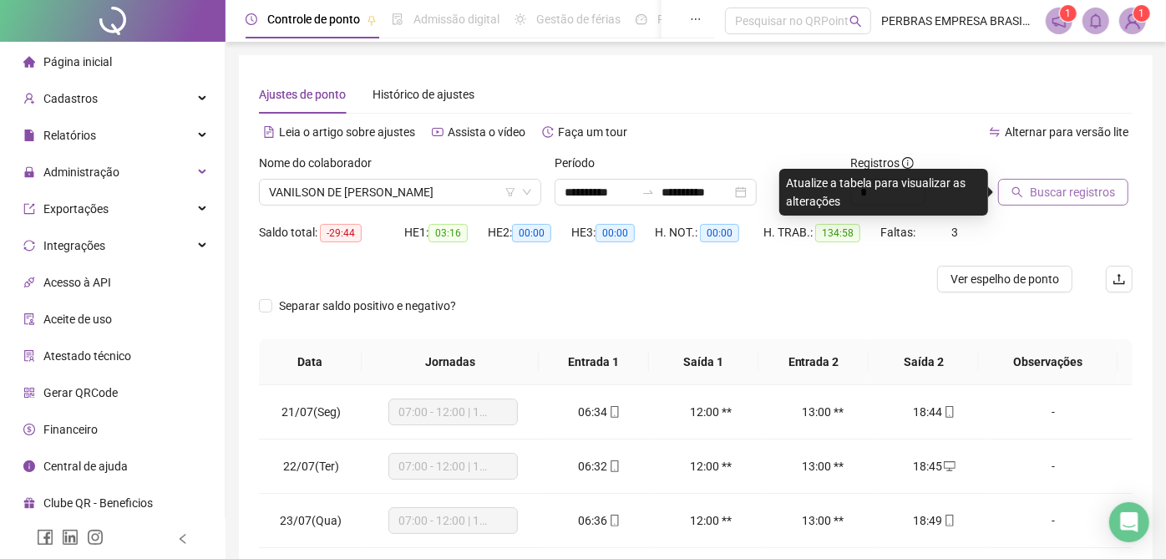
click at [1036, 197] on span "Buscar registros" at bounding box center [1071, 192] width 85 height 18
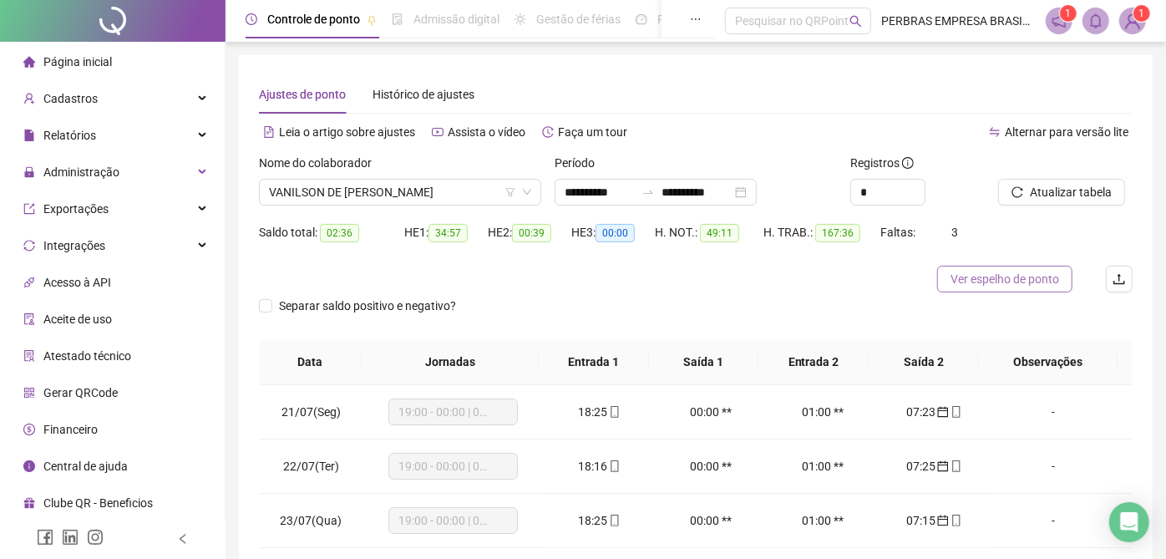
click at [989, 279] on span "Ver espelho de ponto" at bounding box center [1004, 279] width 109 height 18
click at [419, 198] on span "VANILSON DE ARAUJO ALVES" at bounding box center [400, 192] width 262 height 25
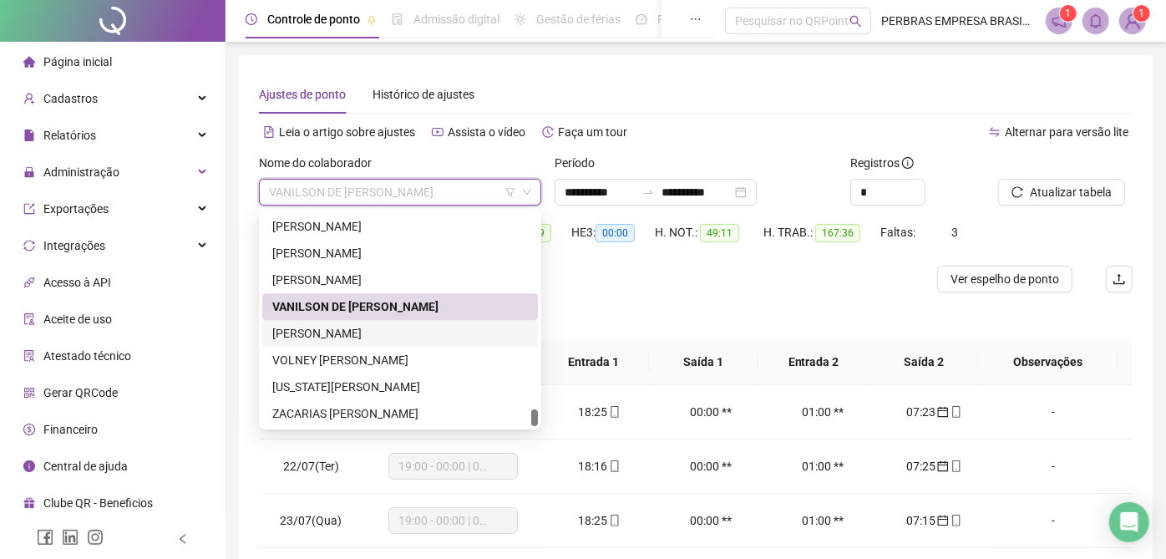
drag, startPoint x: 395, startPoint y: 331, endPoint x: 898, endPoint y: 287, distance: 504.6
click at [394, 331] on div "VICTOR DE OLIVEIRA PINHEIRO" at bounding box center [399, 333] width 255 height 18
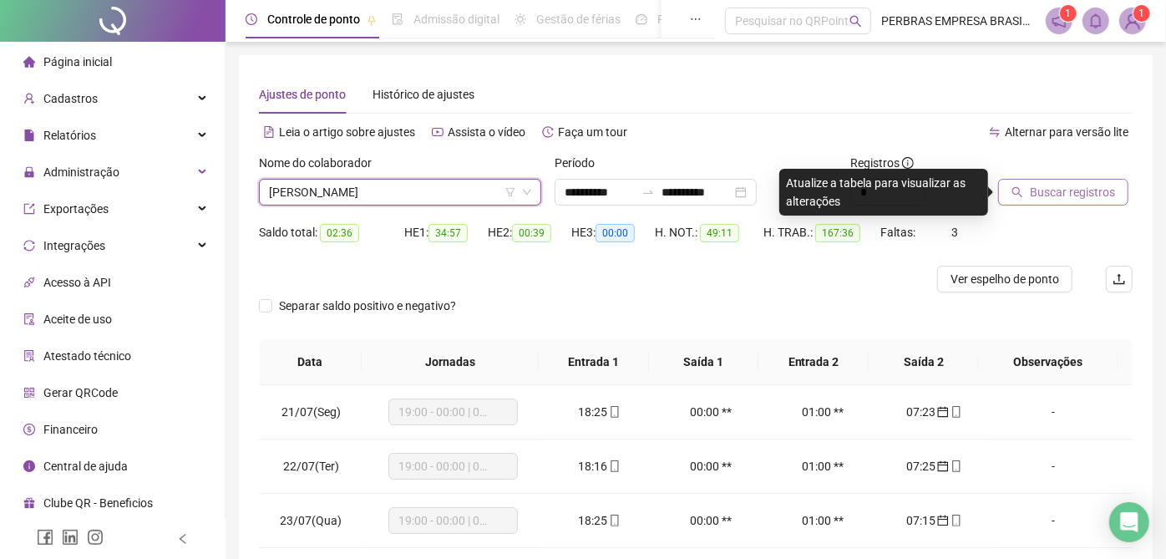
click at [1054, 204] on button "Buscar registros" at bounding box center [1063, 192] width 130 height 27
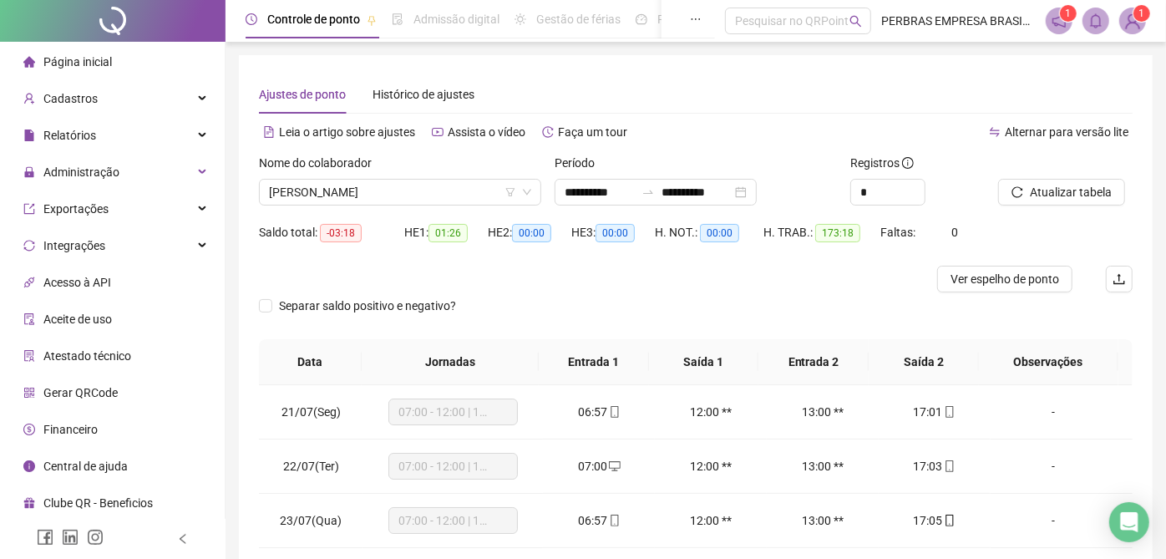
drag, startPoint x: 1034, startPoint y: 276, endPoint x: 1024, endPoint y: 307, distance: 32.5
click at [1034, 277] on span "Ver espelho de ponto" at bounding box center [1004, 279] width 109 height 18
click at [413, 188] on span "VICTOR DE OLIVEIRA PINHEIRO" at bounding box center [400, 192] width 262 height 25
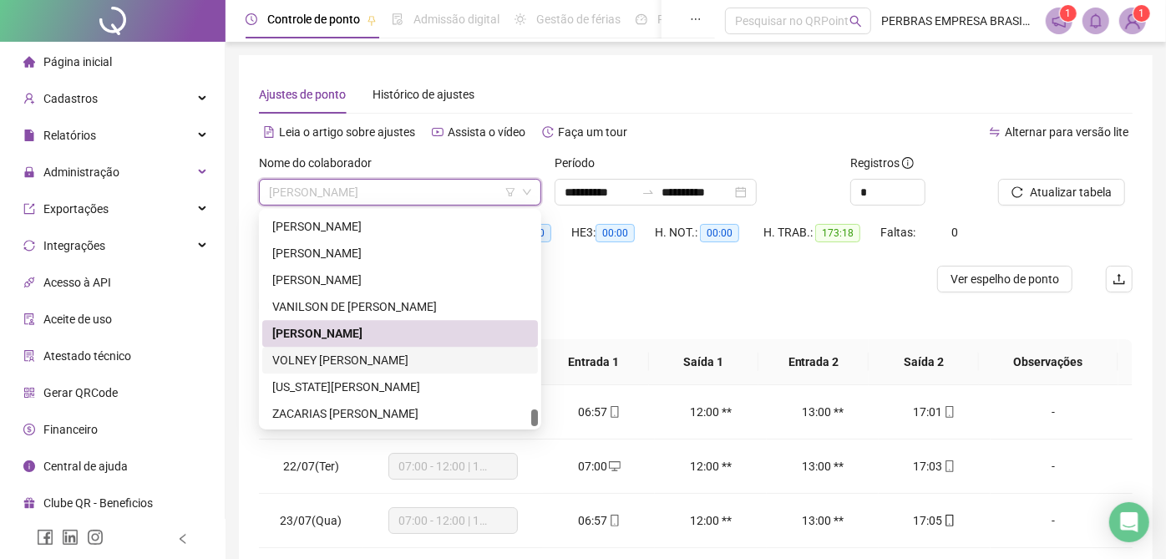
click at [394, 355] on div "VOLNEY CRISTIAN DE SANTANA SANTOS" at bounding box center [399, 360] width 255 height 18
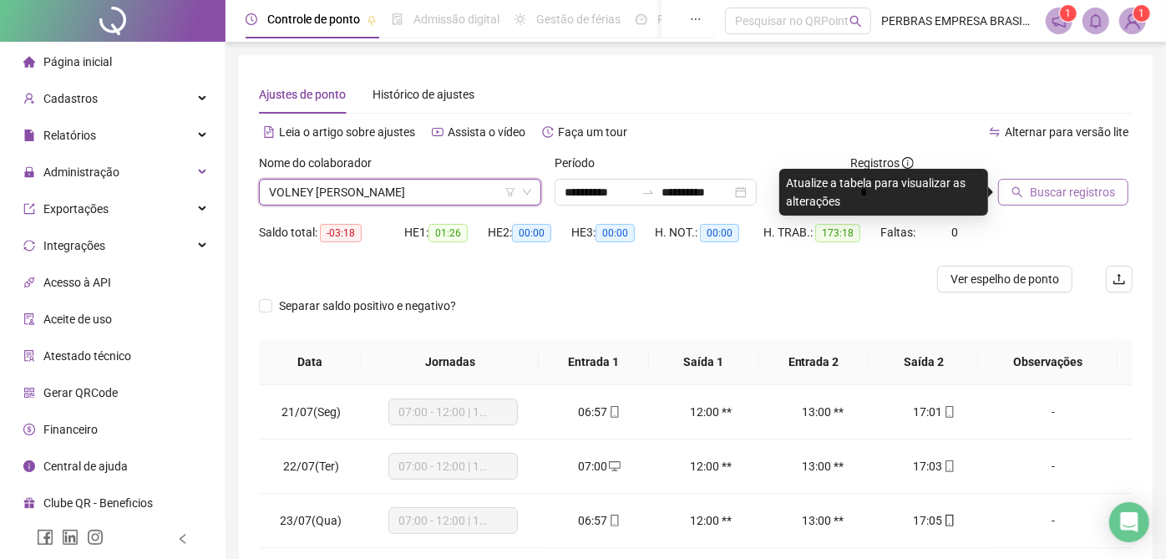
click at [1054, 192] on span "Buscar registros" at bounding box center [1071, 192] width 85 height 18
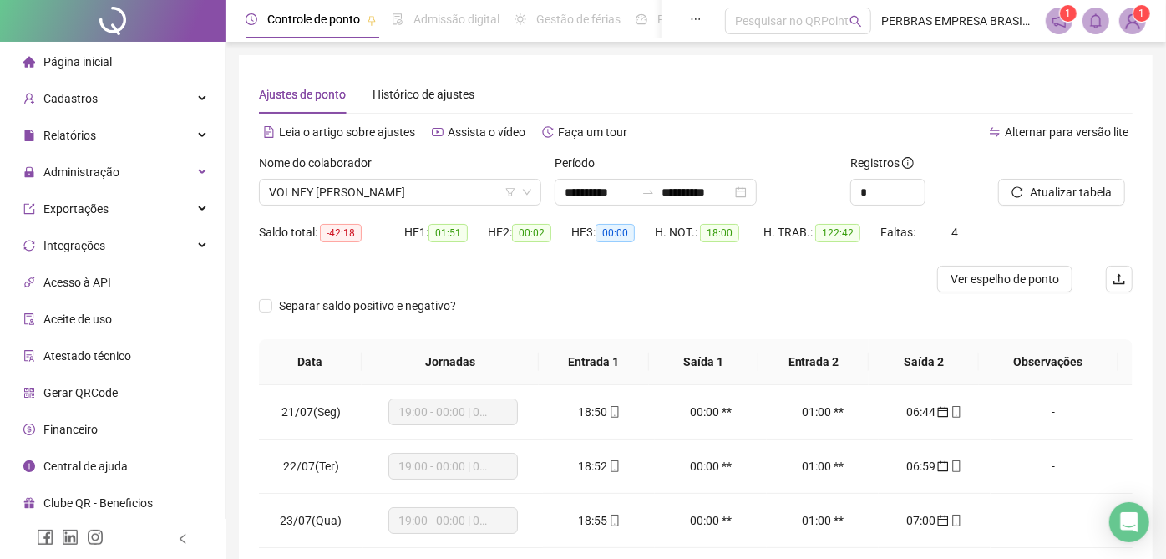
click at [1012, 279] on span "Ver espelho de ponto" at bounding box center [1004, 279] width 109 height 18
click at [410, 180] on span "VOLNEY CRISTIAN DE SANTANA SANTOS" at bounding box center [400, 192] width 262 height 25
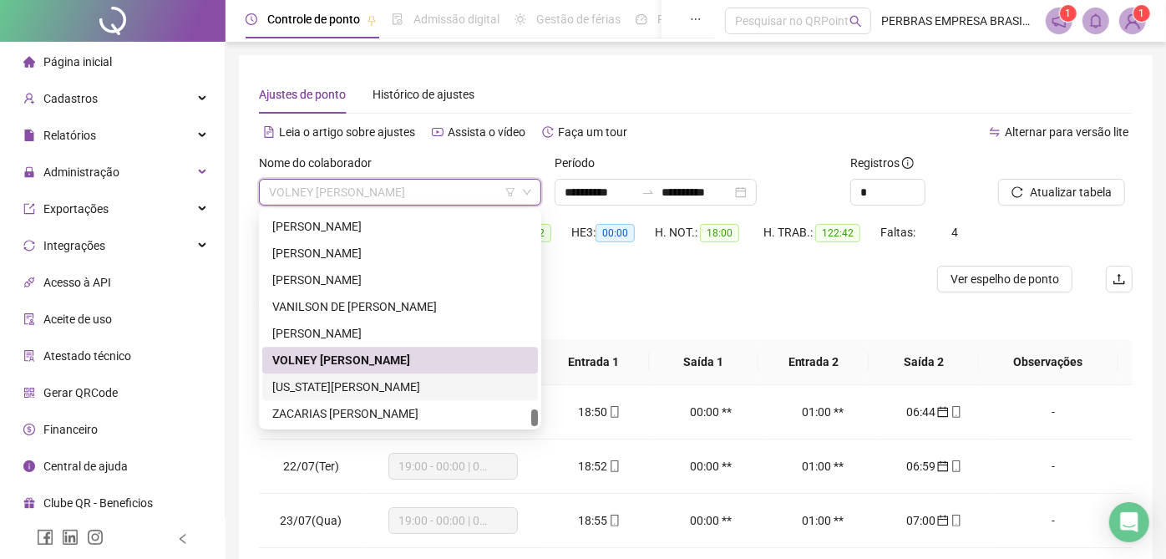
drag, startPoint x: 413, startPoint y: 380, endPoint x: 651, endPoint y: 372, distance: 238.1
click at [412, 382] on div "WASHINGTON SANTOS SILVA" at bounding box center [399, 386] width 255 height 18
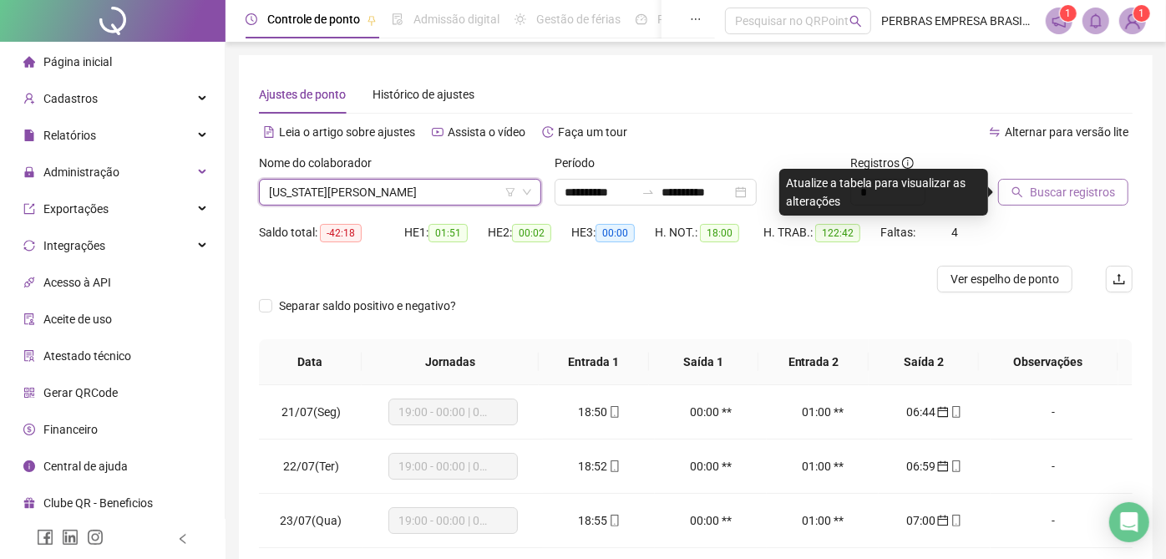
click at [1051, 190] on span "Buscar registros" at bounding box center [1071, 192] width 85 height 18
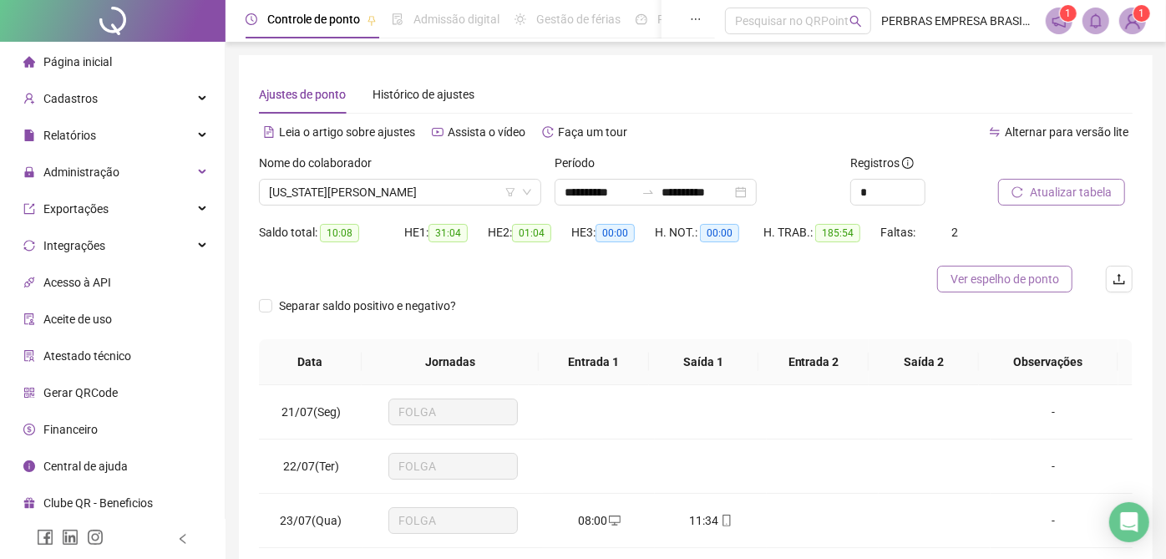
click at [977, 283] on span "Ver espelho de ponto" at bounding box center [1004, 279] width 109 height 18
click at [390, 198] on span "WASHINGTON SANTOS SILVA" at bounding box center [400, 192] width 262 height 25
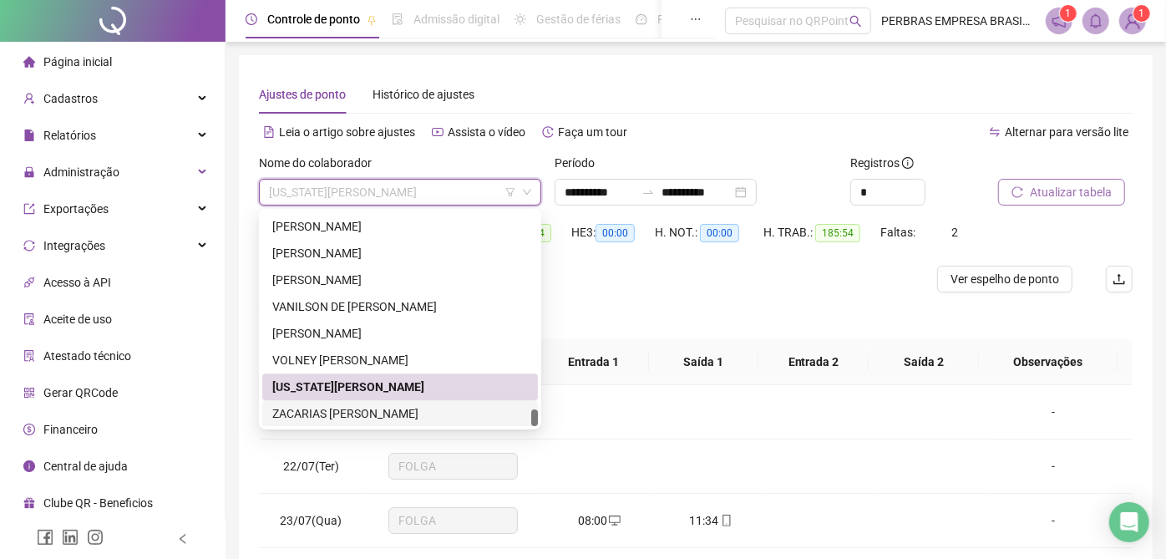
drag, startPoint x: 394, startPoint y: 403, endPoint x: 835, endPoint y: 373, distance: 441.9
click at [394, 405] on div "ZACARIAS JOÃO BERNARDES RIBEIRO" at bounding box center [399, 413] width 255 height 18
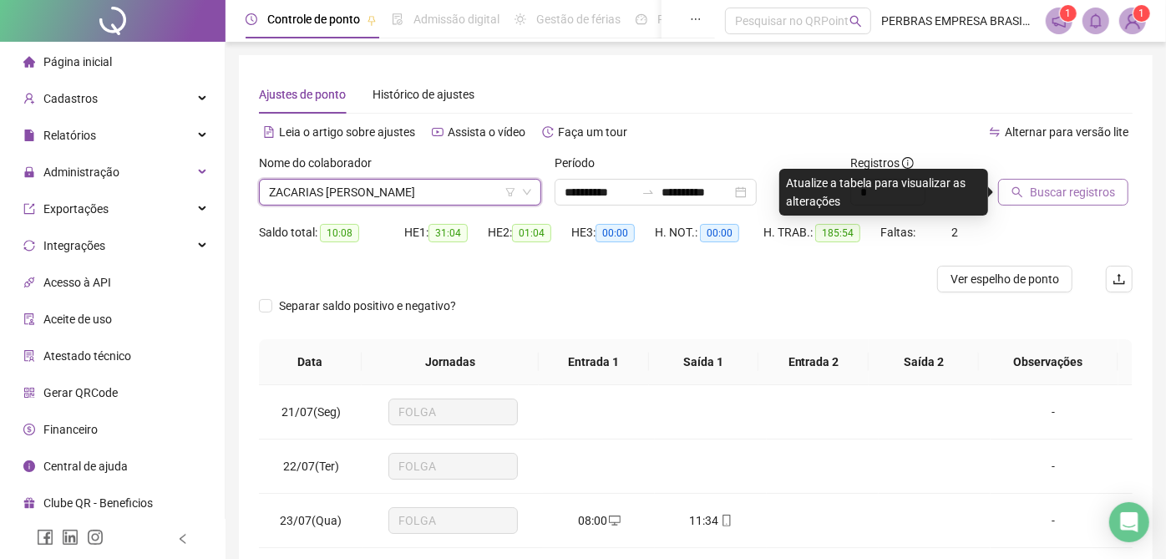
click at [1052, 185] on span "Buscar registros" at bounding box center [1071, 192] width 85 height 18
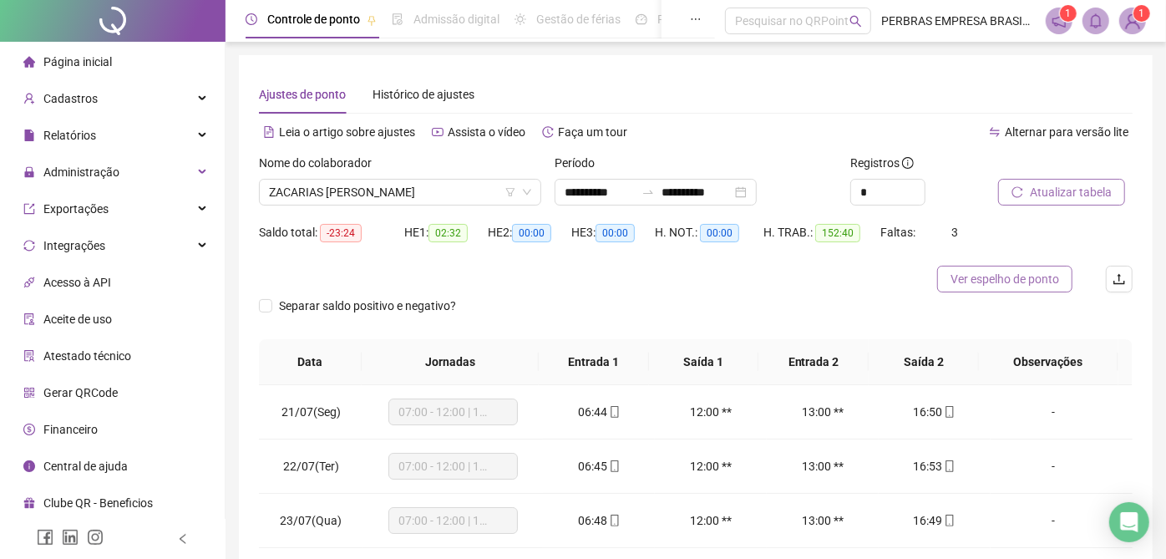
click at [1023, 276] on span "Ver espelho de ponto" at bounding box center [1004, 279] width 109 height 18
click at [577, 193] on input "**********" at bounding box center [599, 192] width 70 height 18
type input "**********"
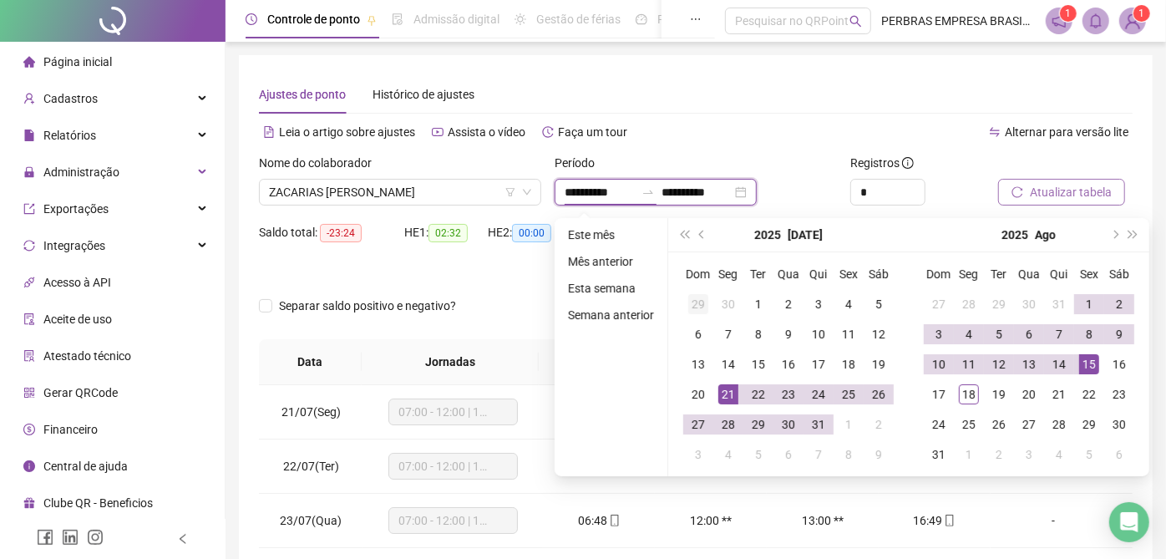
type input "**********"
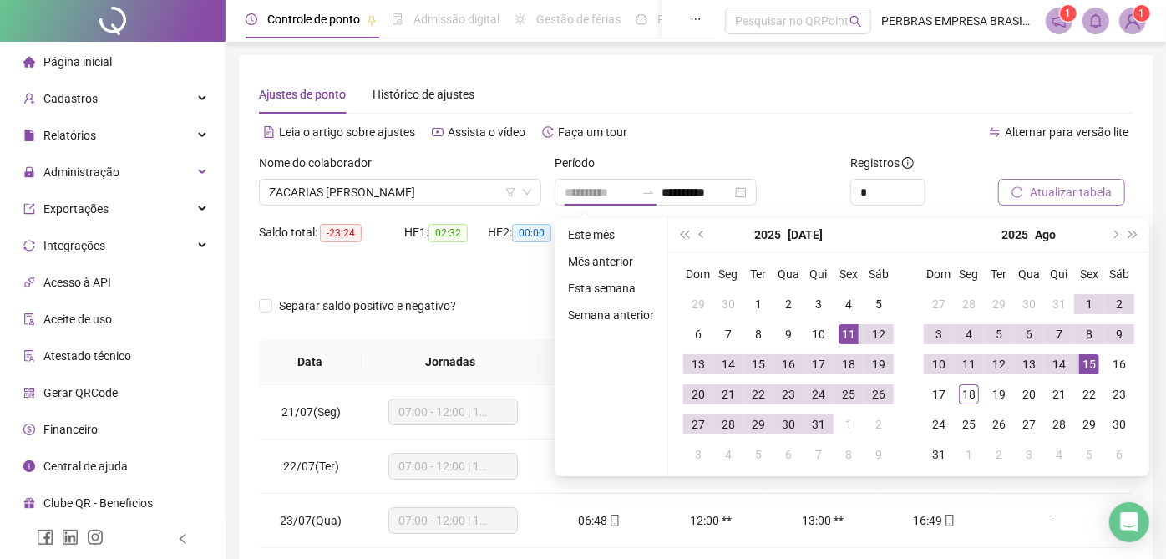
click at [846, 327] on div "11" at bounding box center [848, 334] width 20 height 20
type input "**********"
drag, startPoint x: 939, startPoint y: 367, endPoint x: 474, endPoint y: 233, distance: 484.1
click at [939, 367] on div "10" at bounding box center [938, 364] width 20 height 20
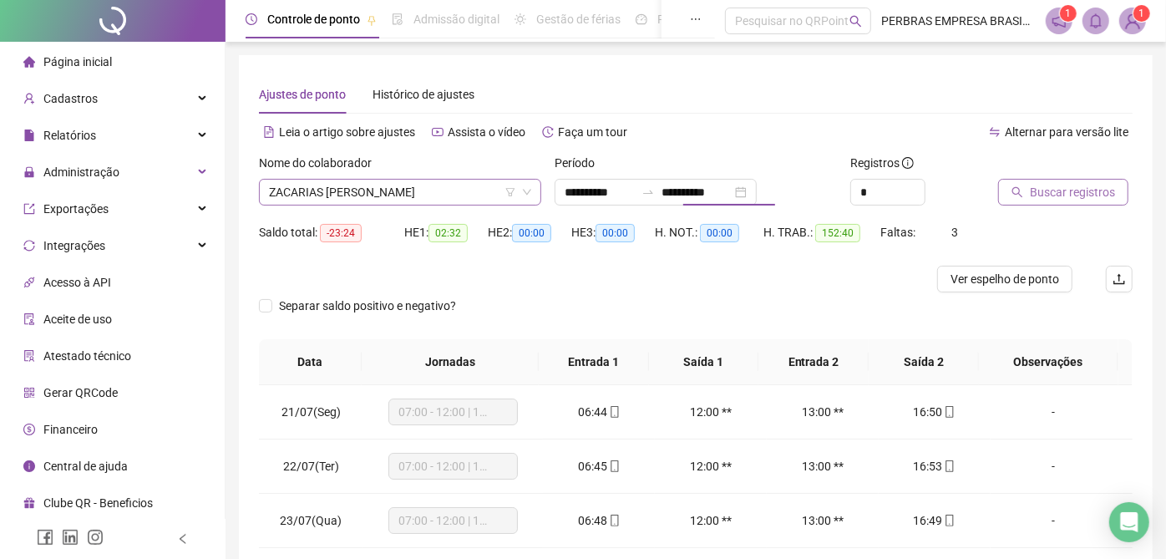
click at [445, 195] on span "ZACARIAS JOÃO BERNARDES RIBEIRO" at bounding box center [400, 192] width 262 height 25
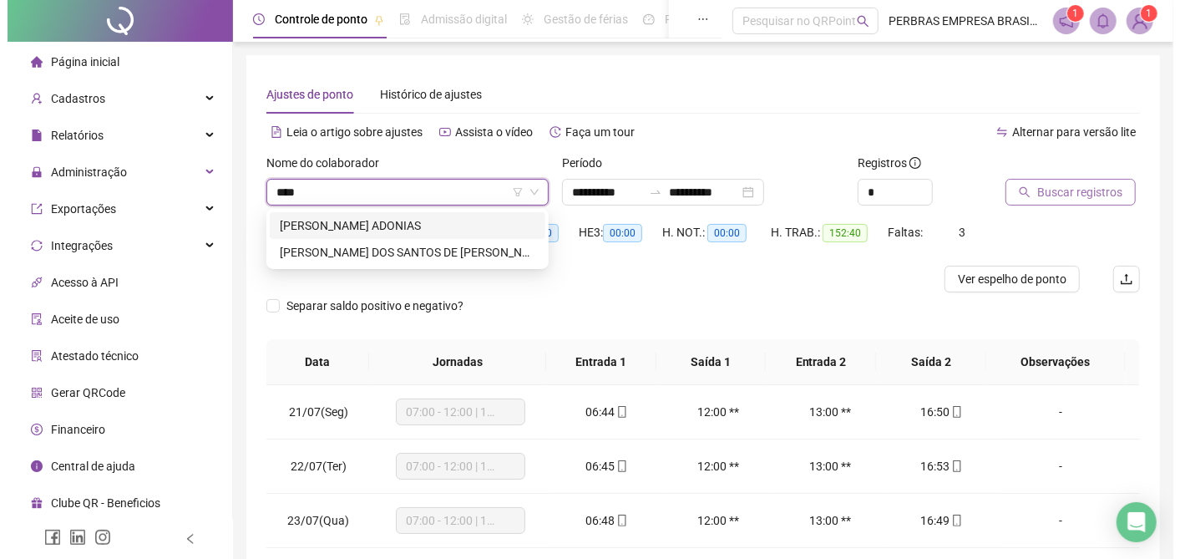
scroll to position [0, 0]
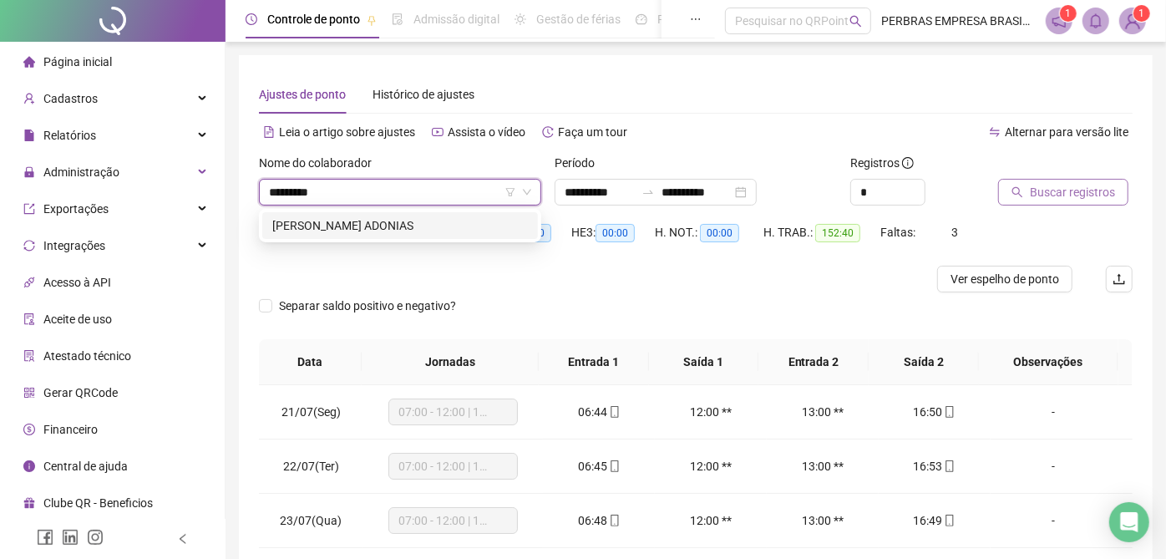
type input "**********"
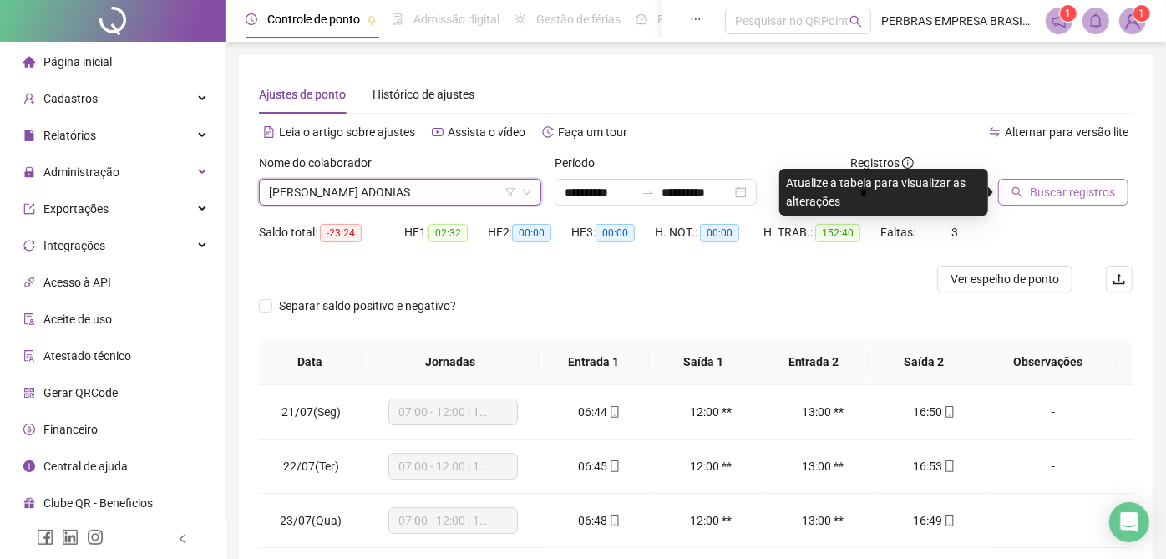
click at [1076, 188] on span "Buscar registros" at bounding box center [1071, 192] width 85 height 18
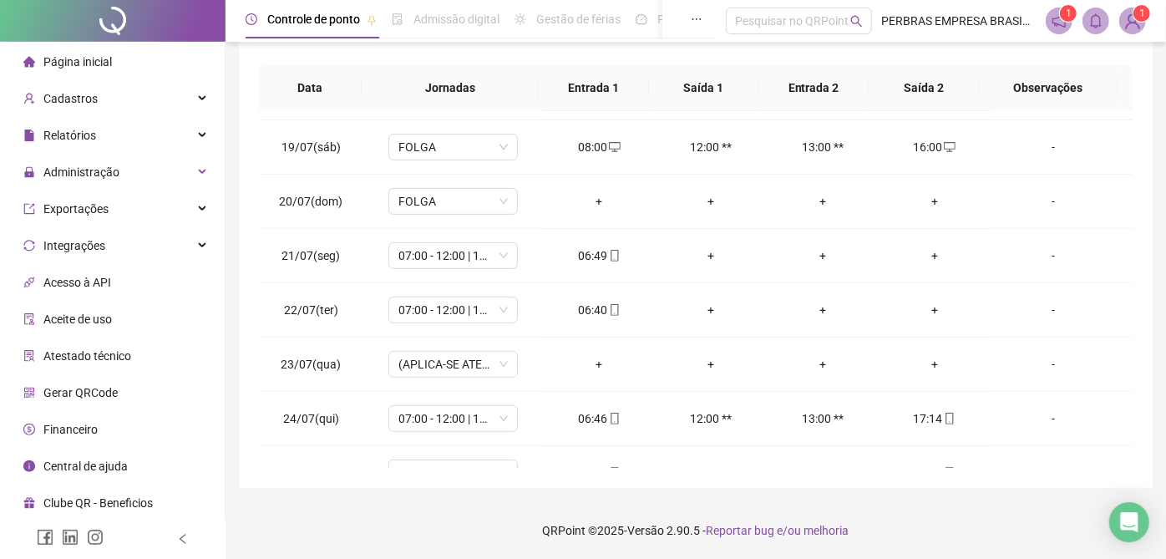
scroll to position [463, 0]
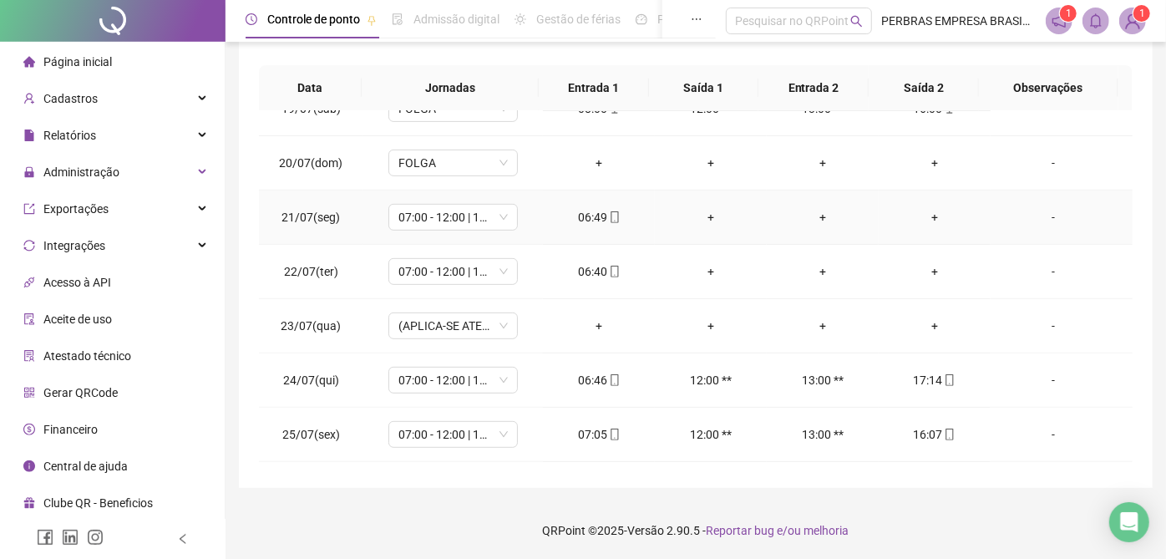
click at [701, 215] on div "+" at bounding box center [710, 217] width 85 height 18
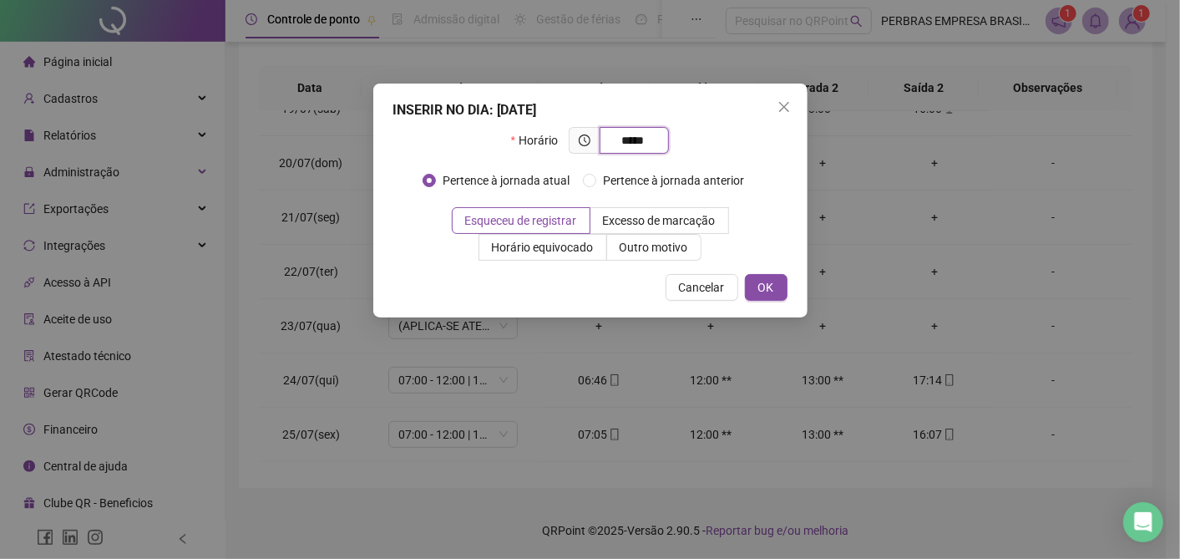
type input "*****"
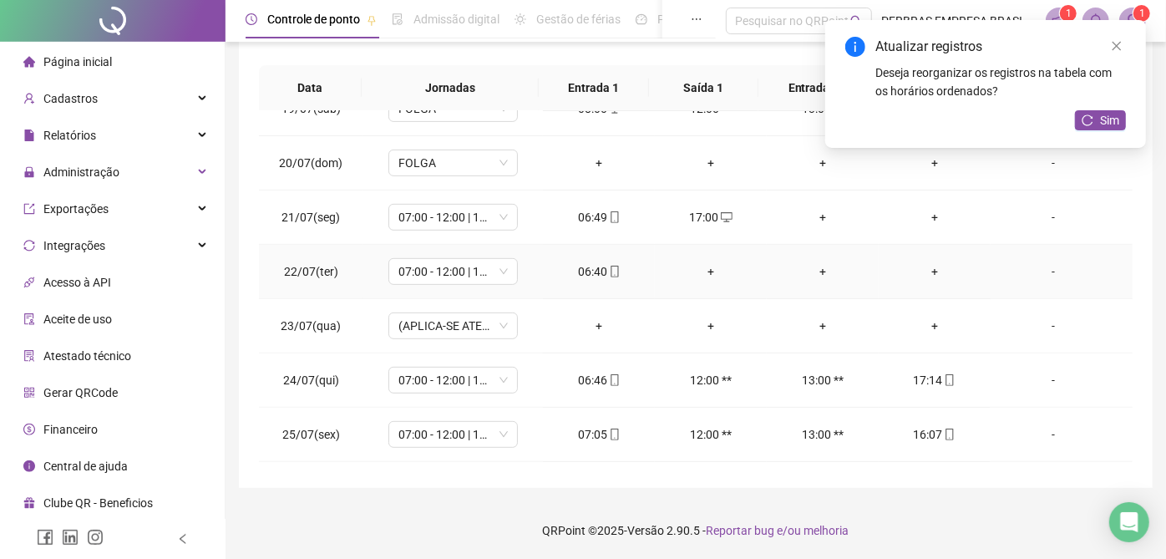
click at [699, 275] on div "+" at bounding box center [710, 271] width 85 height 18
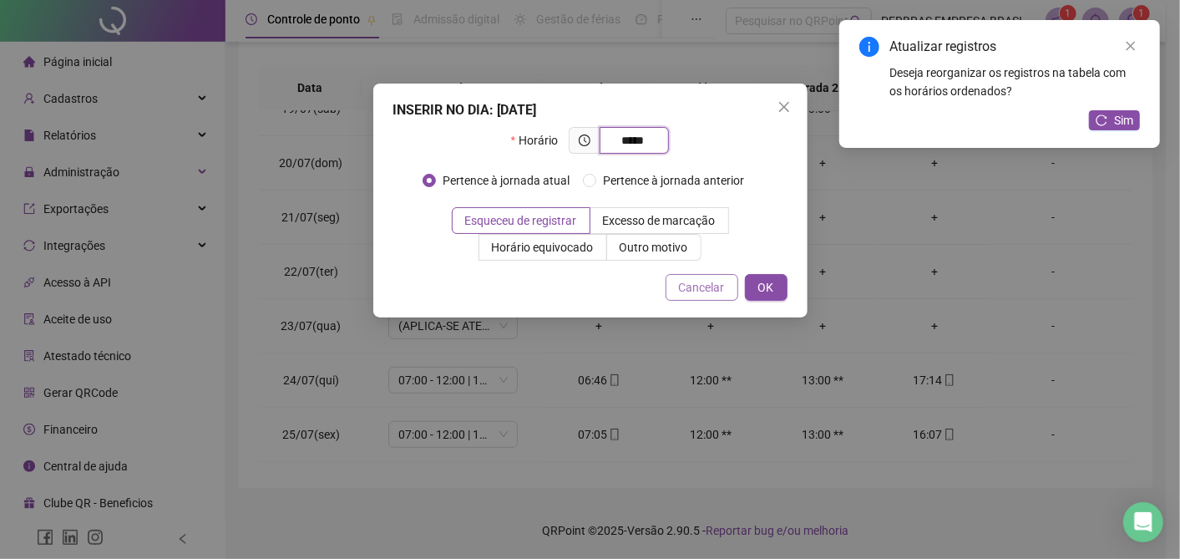
type input "*****"
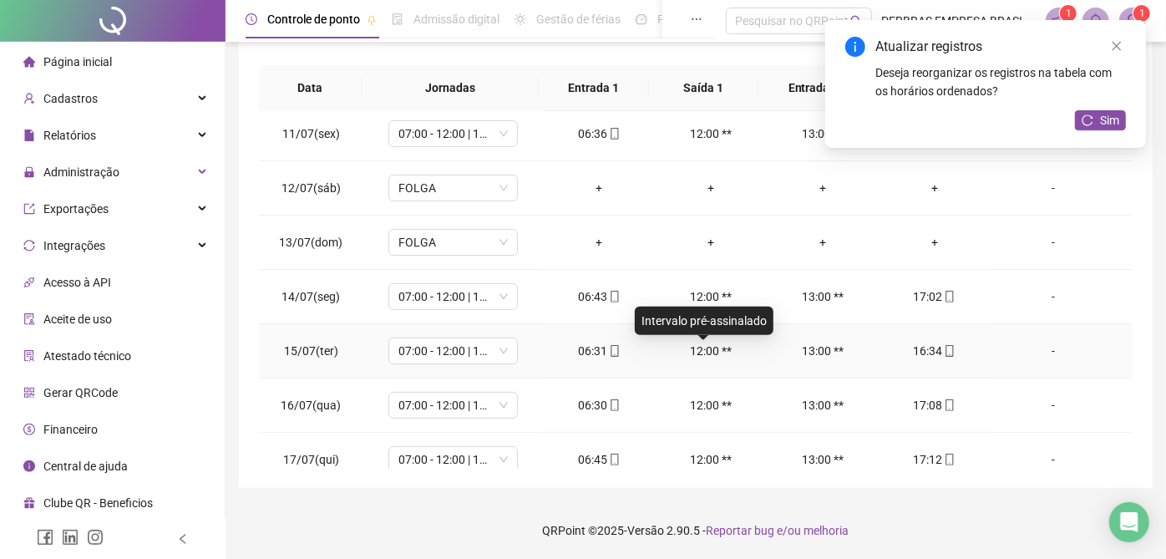
scroll to position [0, 0]
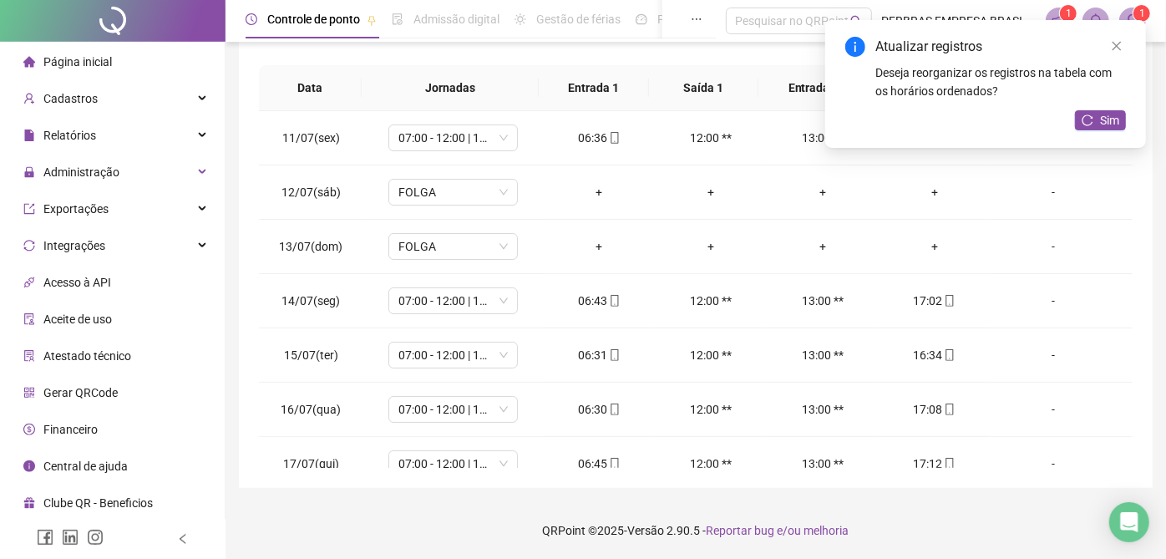
click at [1089, 123] on icon "reload" at bounding box center [1087, 120] width 12 height 12
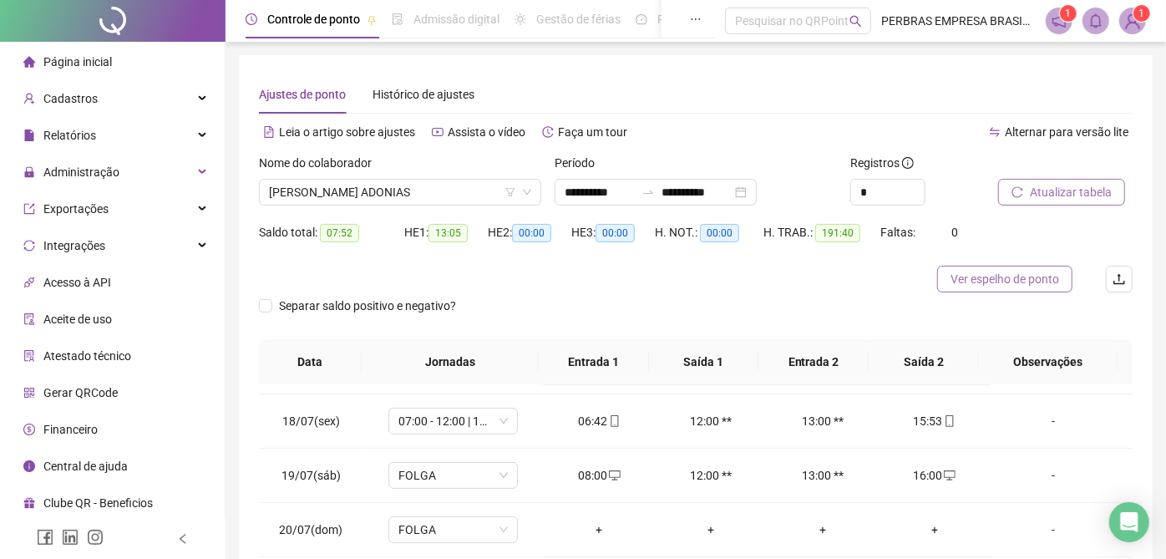
click at [982, 279] on span "Ver espelho de ponto" at bounding box center [1004, 279] width 109 height 18
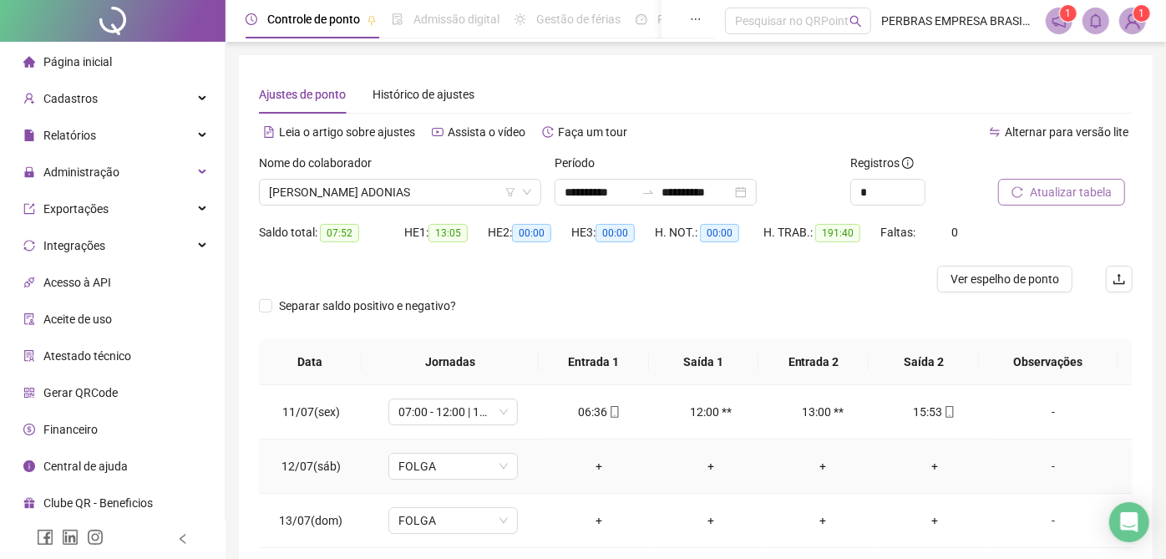
click at [586, 463] on div "+" at bounding box center [598, 466] width 85 height 18
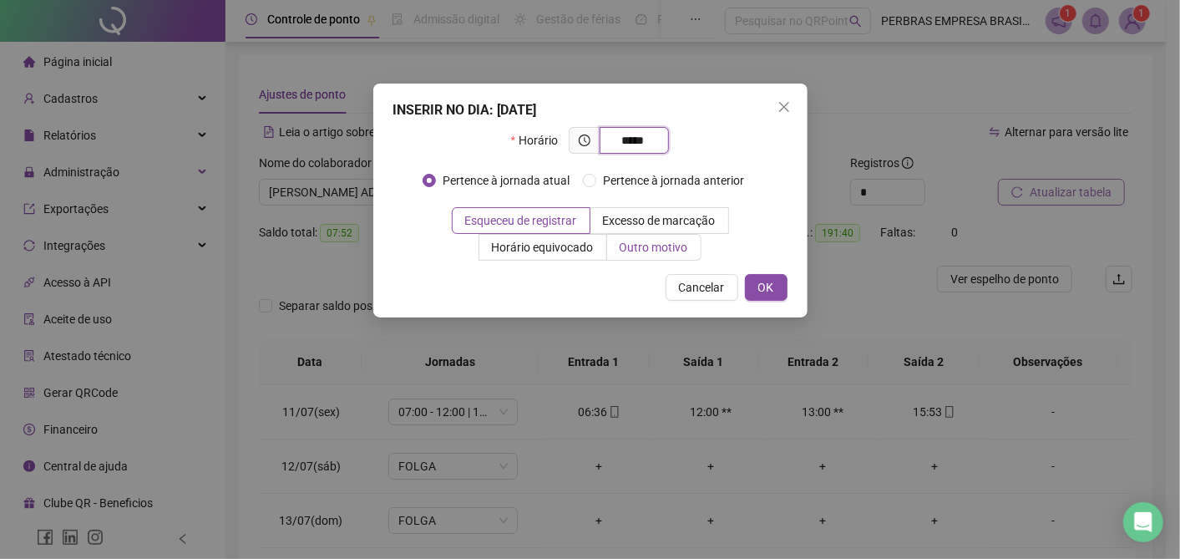
type input "*****"
click at [628, 245] on span "Outro motivo" at bounding box center [654, 246] width 68 height 13
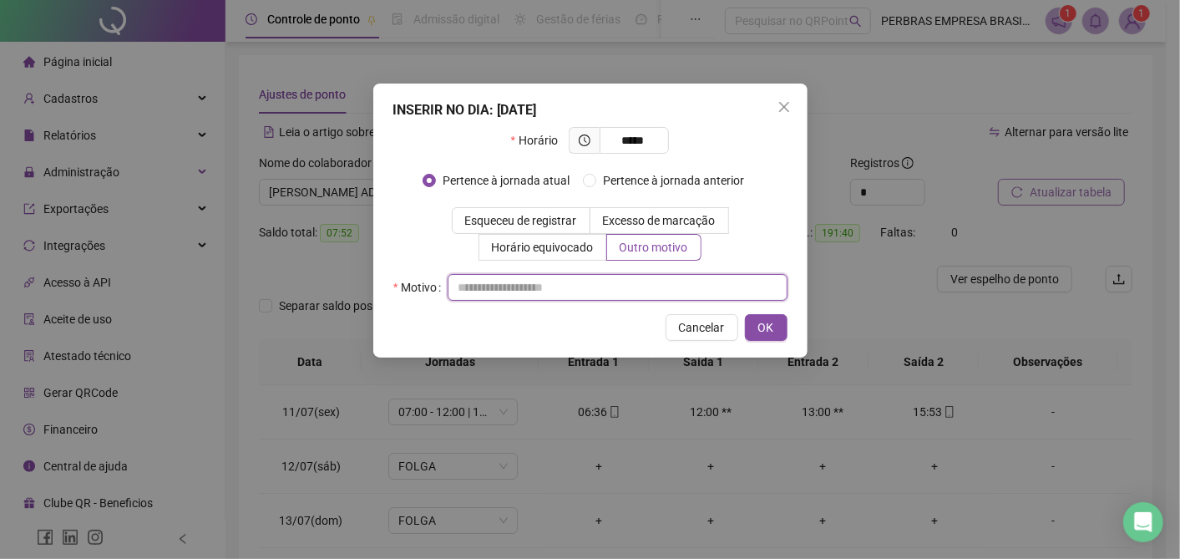
click at [608, 281] on input "text" at bounding box center [618, 287] width 340 height 27
type input "**********"
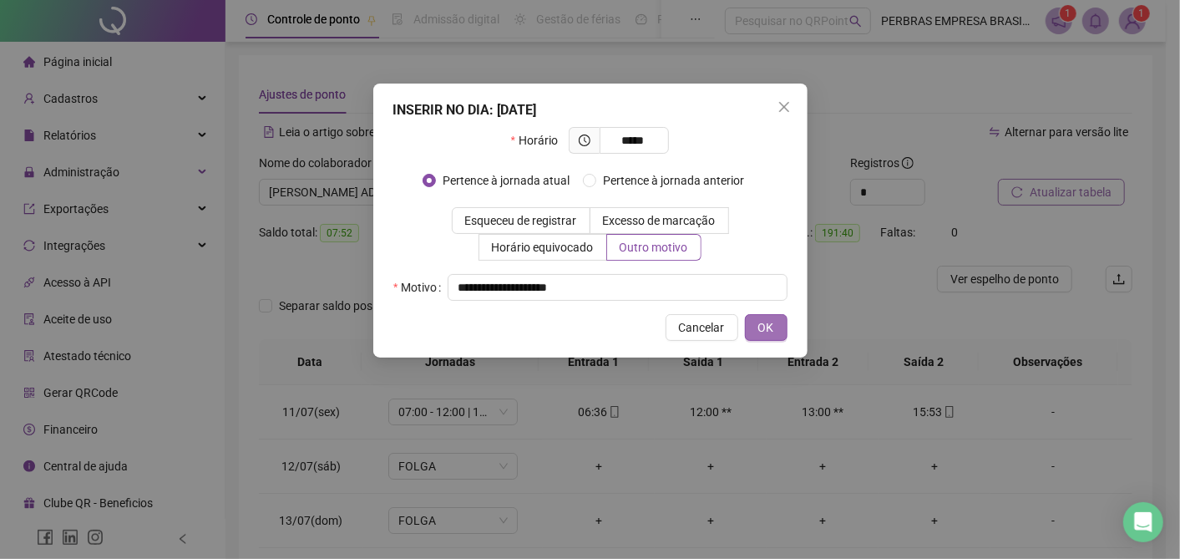
click at [765, 328] on span "OK" at bounding box center [766, 327] width 16 height 18
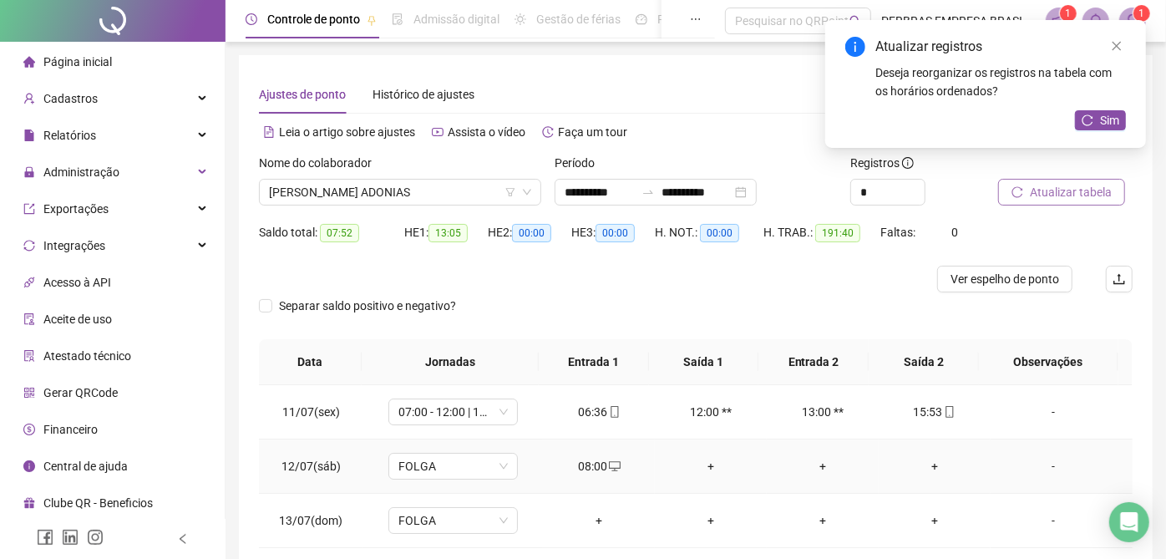
click at [708, 468] on div "+" at bounding box center [710, 466] width 85 height 18
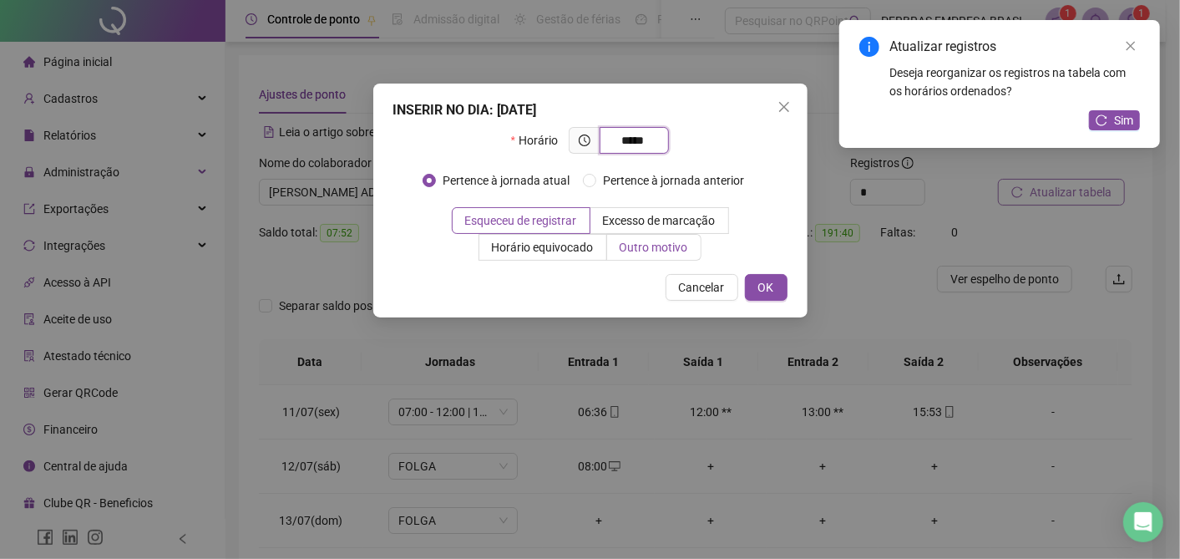
type input "*****"
drag, startPoint x: 680, startPoint y: 246, endPoint x: 663, endPoint y: 265, distance: 24.8
click at [679, 245] on span "Outro motivo" at bounding box center [654, 246] width 68 height 13
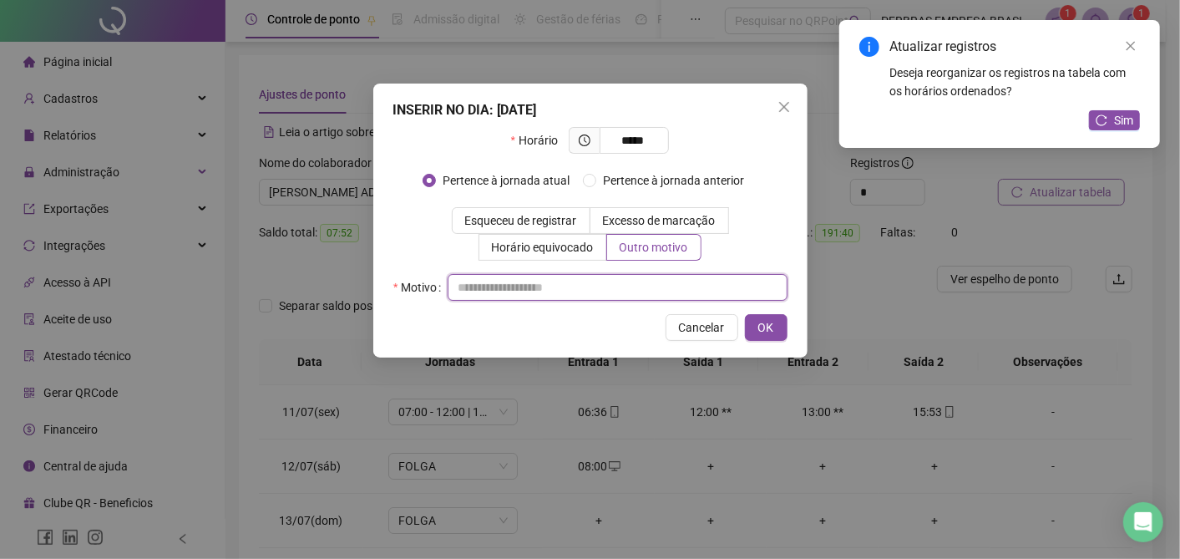
click at [658, 280] on input "text" at bounding box center [618, 287] width 340 height 27
type input "**********"
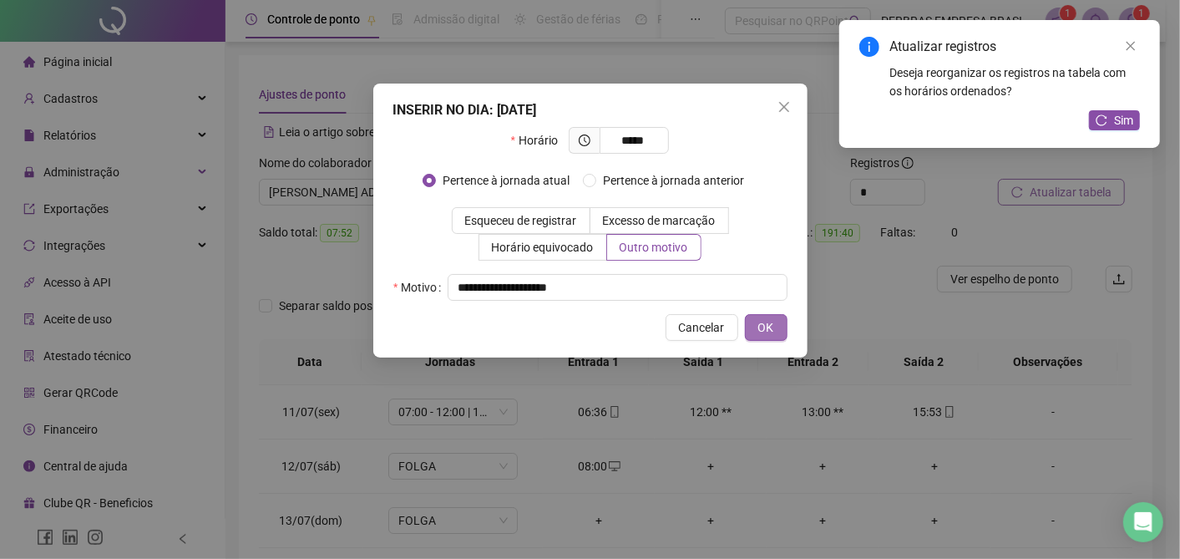
click at [752, 323] on button "OK" at bounding box center [766, 327] width 43 height 27
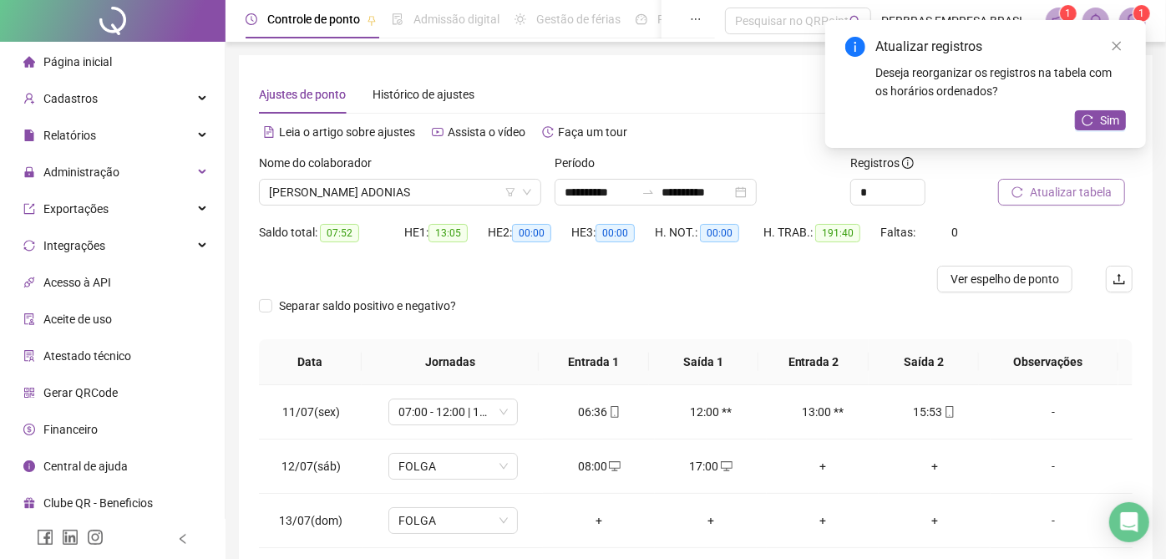
click at [1112, 104] on div "Atualizar registros Deseja reorganizar os registros na tabela com os horários o…" at bounding box center [985, 84] width 321 height 128
click at [1105, 117] on span "Sim" at bounding box center [1109, 120] width 19 height 18
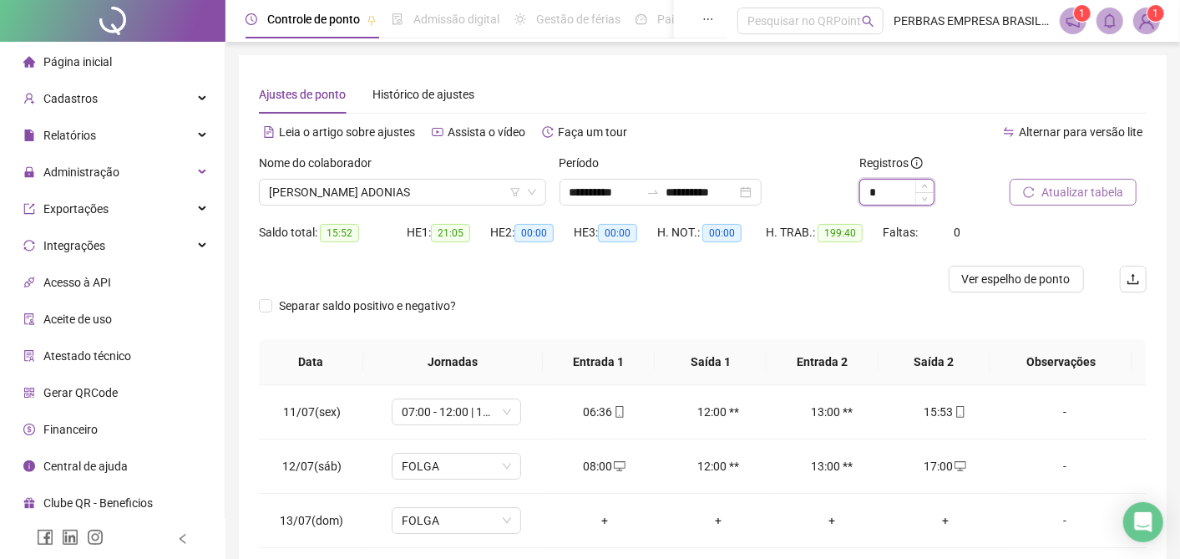
click at [880, 193] on input "*" at bounding box center [896, 192] width 73 height 25
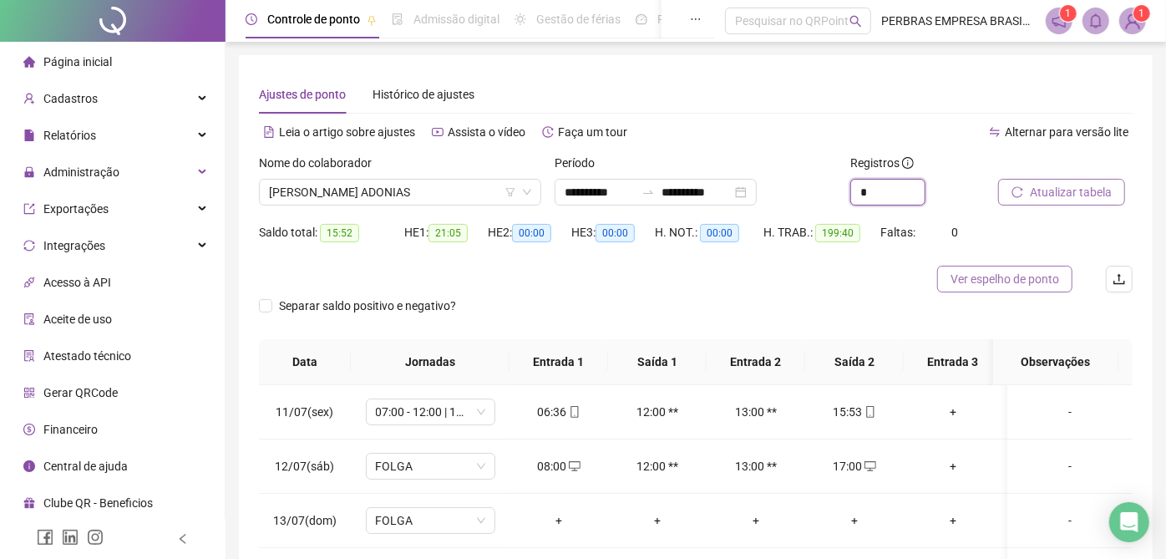
type input "*"
click at [1019, 270] on span "Ver espelho de ponto" at bounding box center [1004, 279] width 109 height 18
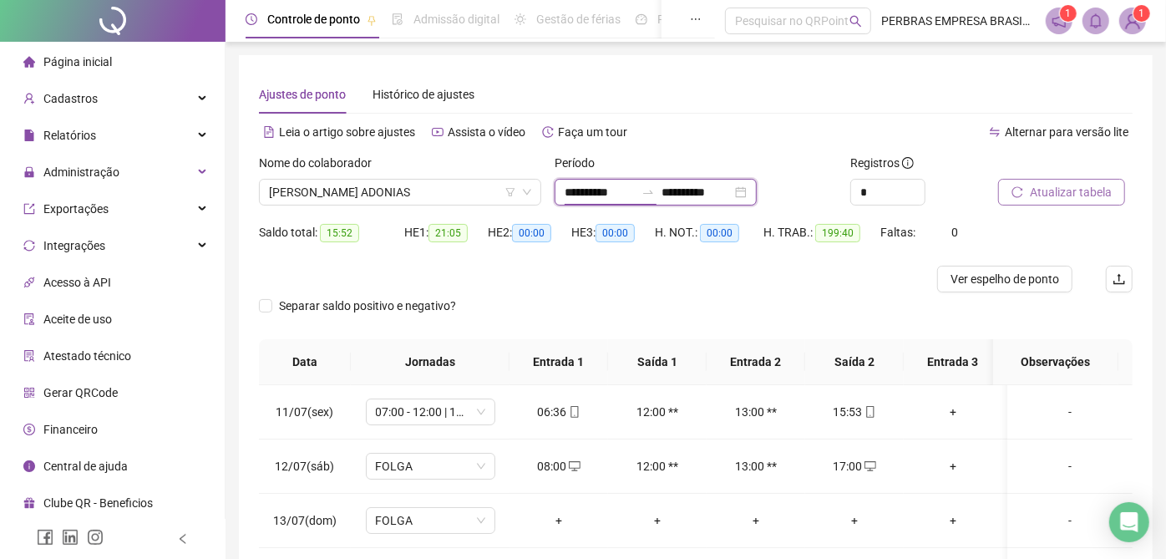
click at [583, 185] on input "**********" at bounding box center [599, 192] width 70 height 18
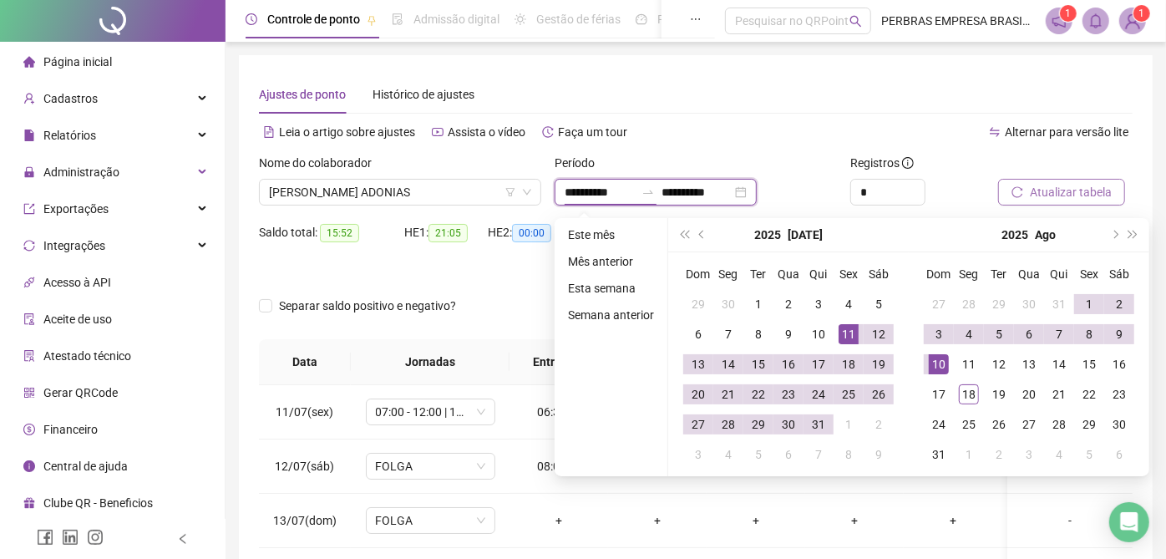
type input "**********"
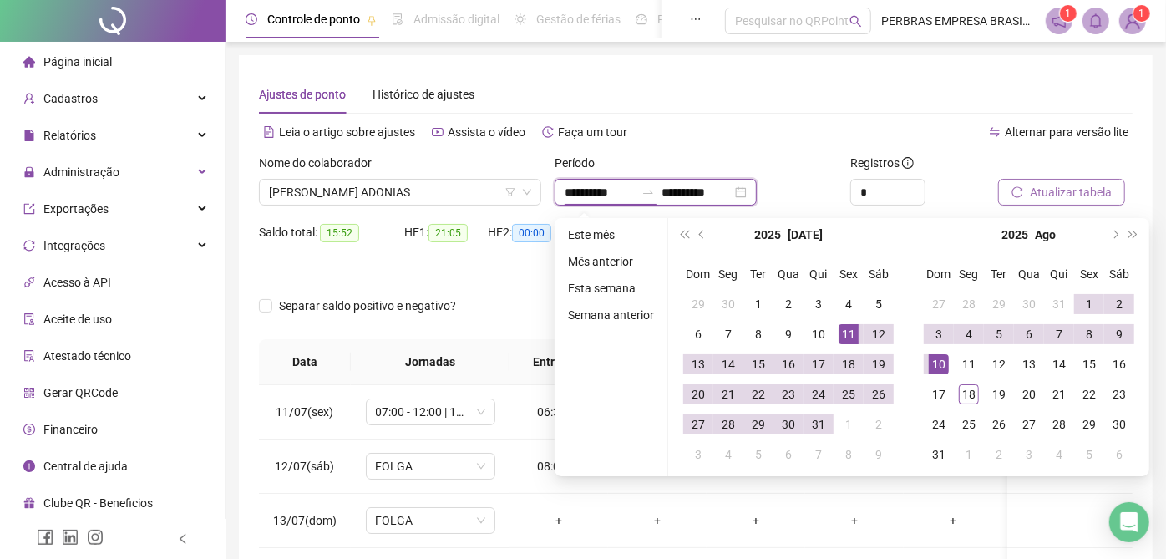
type input "**********"
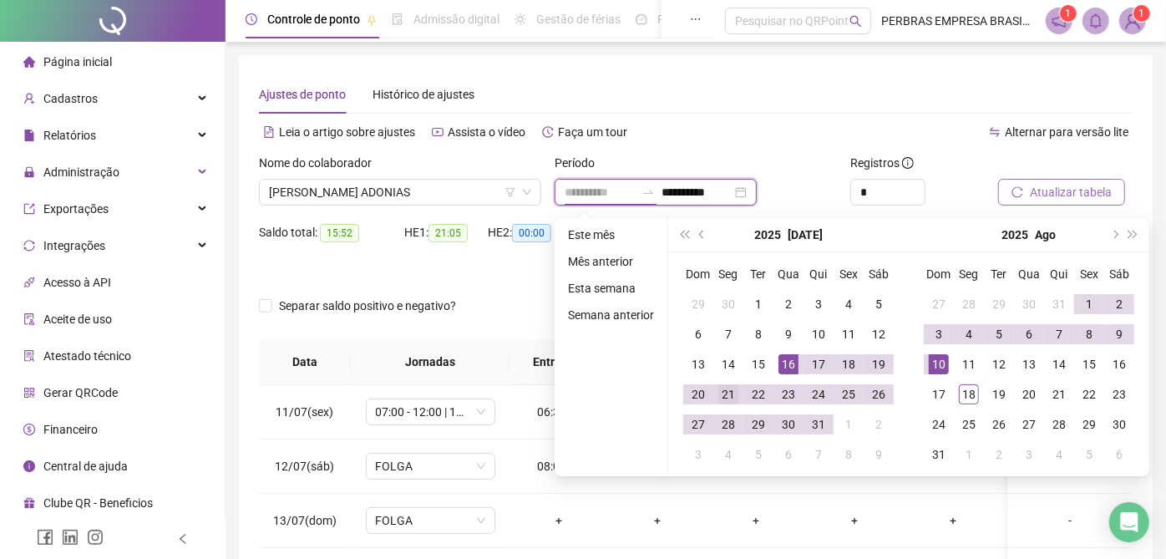
type input "**********"
click at [725, 396] on div "21" at bounding box center [728, 394] width 20 height 20
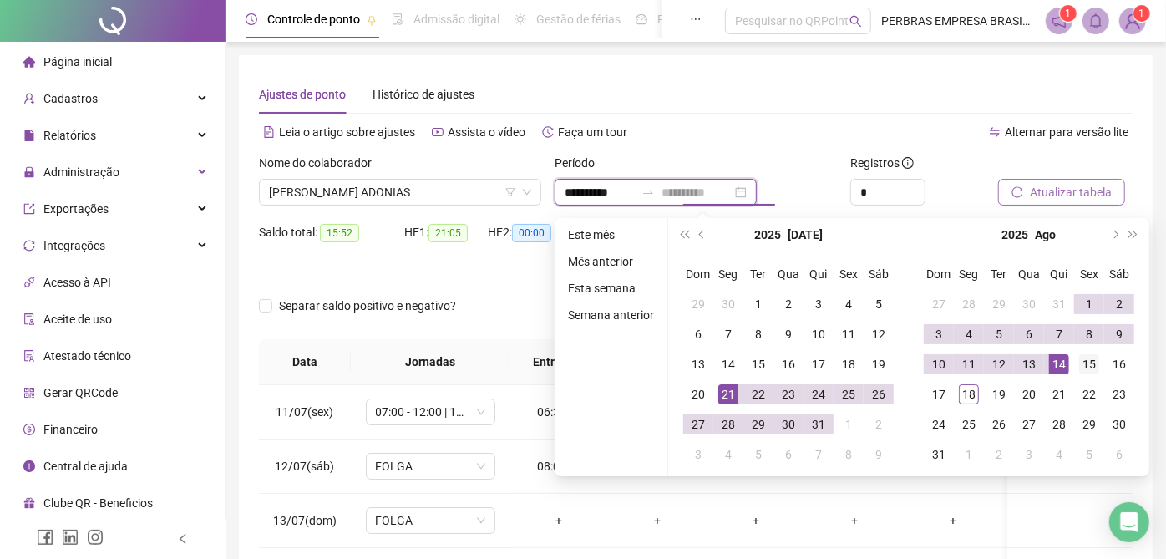
type input "**********"
click at [1085, 357] on div "15" at bounding box center [1089, 364] width 20 height 20
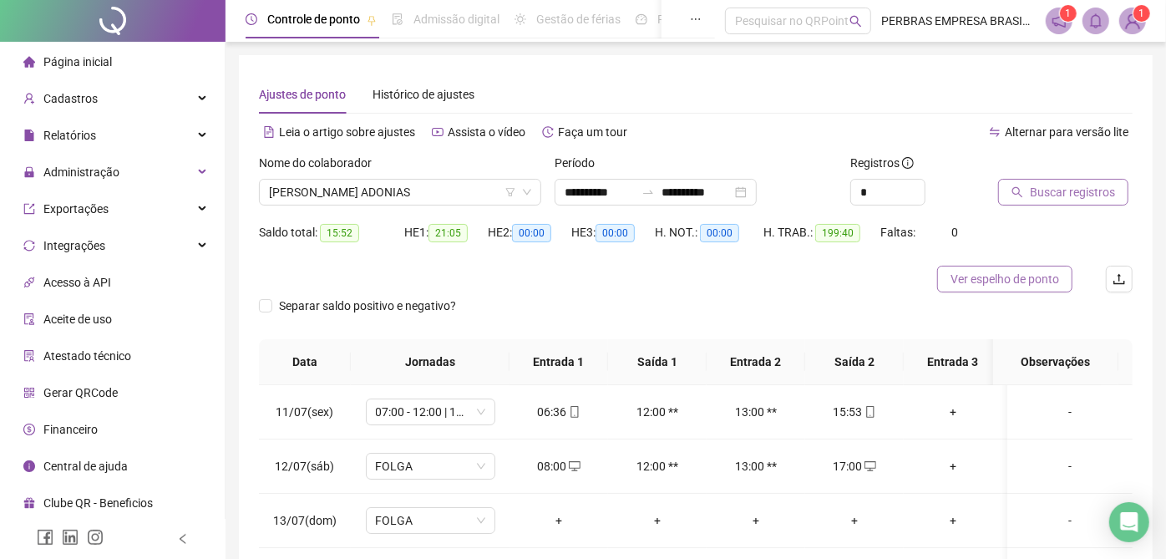
click at [1004, 277] on span "Ver espelho de ponto" at bounding box center [1004, 279] width 109 height 18
click at [878, 191] on input "*" at bounding box center [887, 192] width 73 height 25
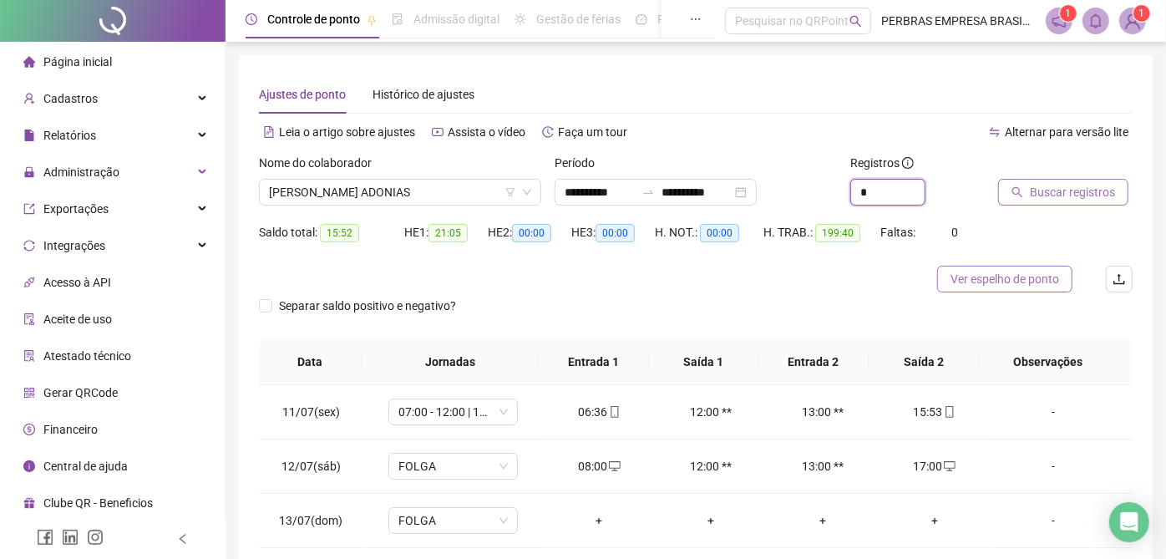
type input "*"
click at [966, 270] on span "Ver espelho de ponto" at bounding box center [1004, 279] width 109 height 18
click at [1145, 401] on div "**********" at bounding box center [695, 408] width 913 height 706
click at [367, 187] on span "MAXMILIANO SOUZA ADONIAS" at bounding box center [400, 192] width 262 height 25
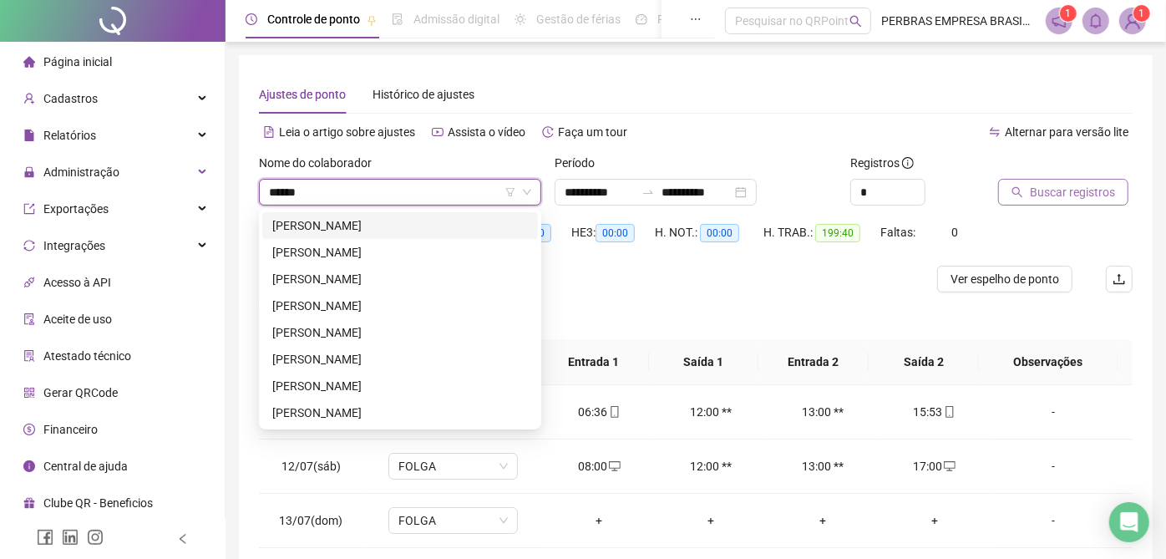
type input "*******"
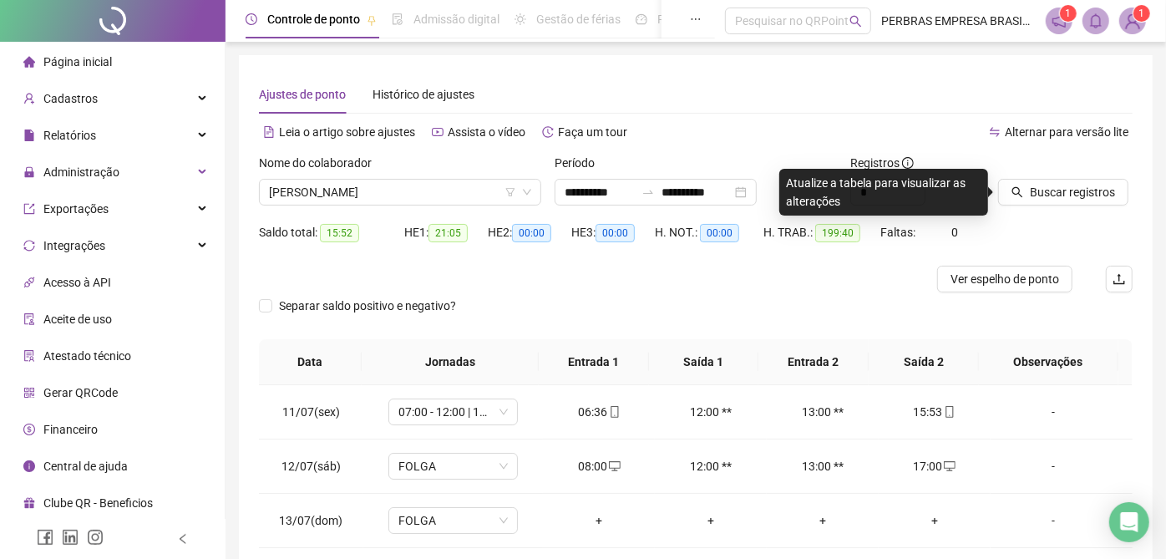
drag, startPoint x: 1037, startPoint y: 200, endPoint x: 1020, endPoint y: 217, distance: 23.6
click at [1037, 200] on span "Buscar registros" at bounding box center [1071, 192] width 85 height 18
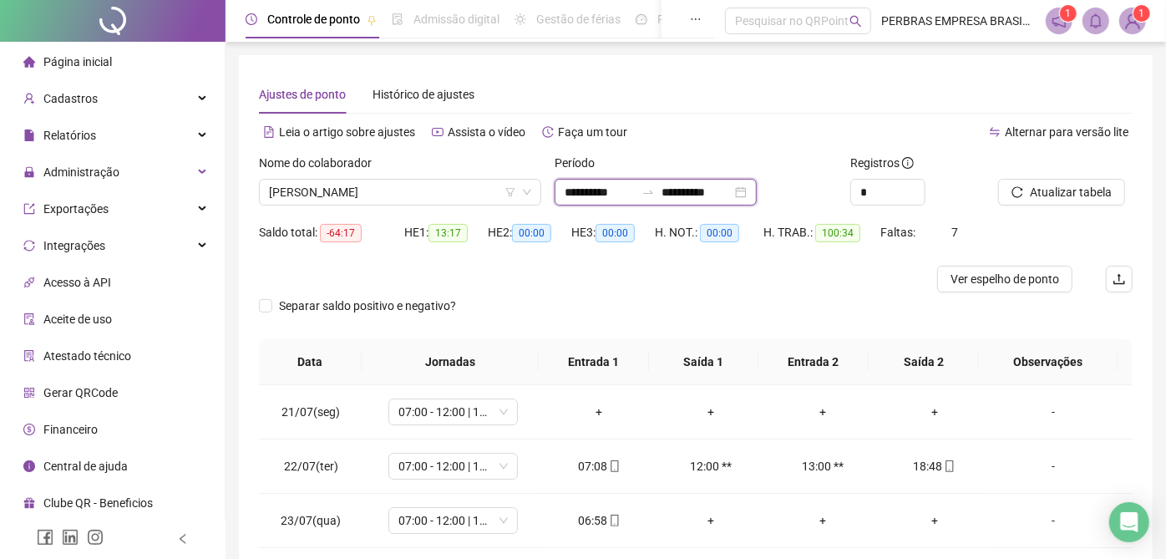
click at [583, 192] on input "**********" at bounding box center [599, 192] width 70 height 18
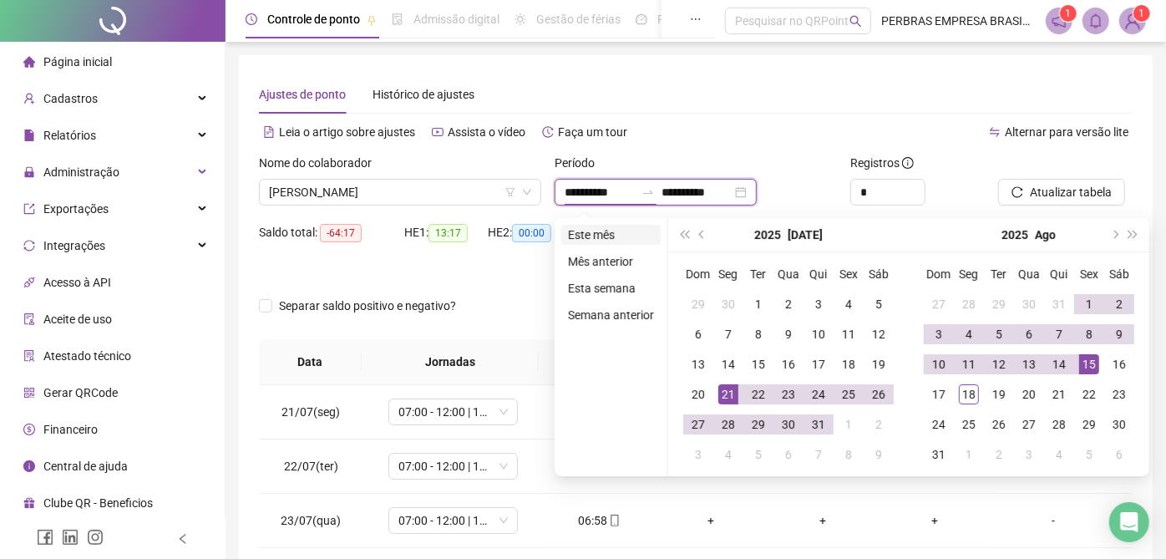
type input "**********"
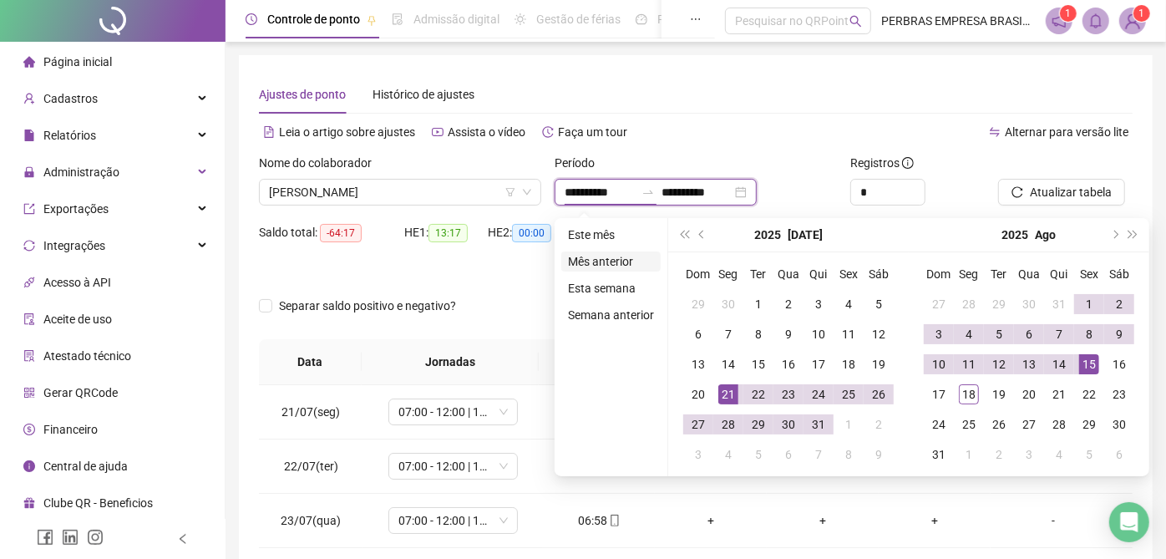
type input "**********"
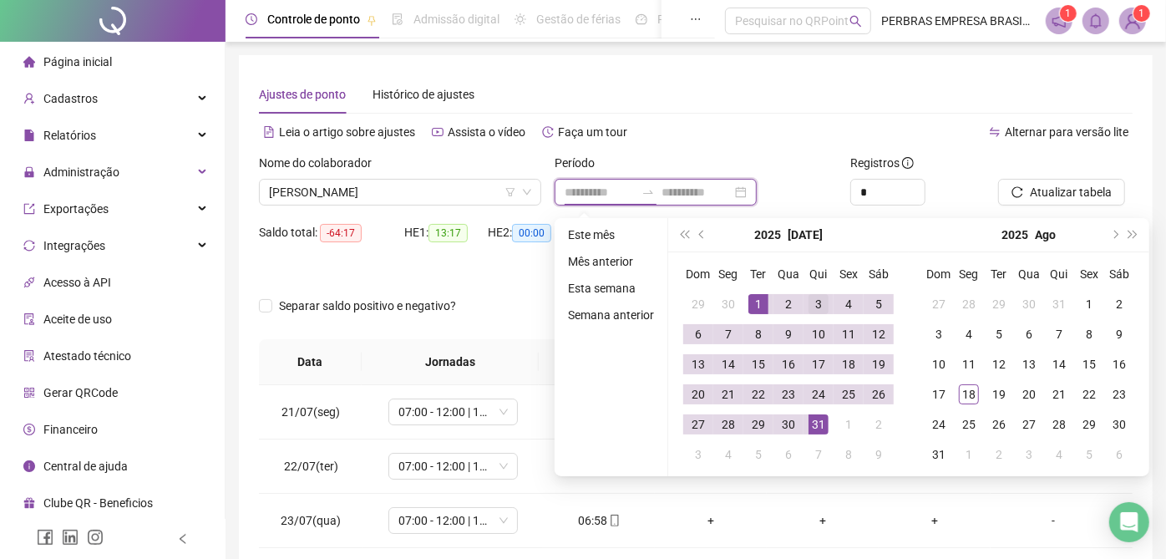
type input "**********"
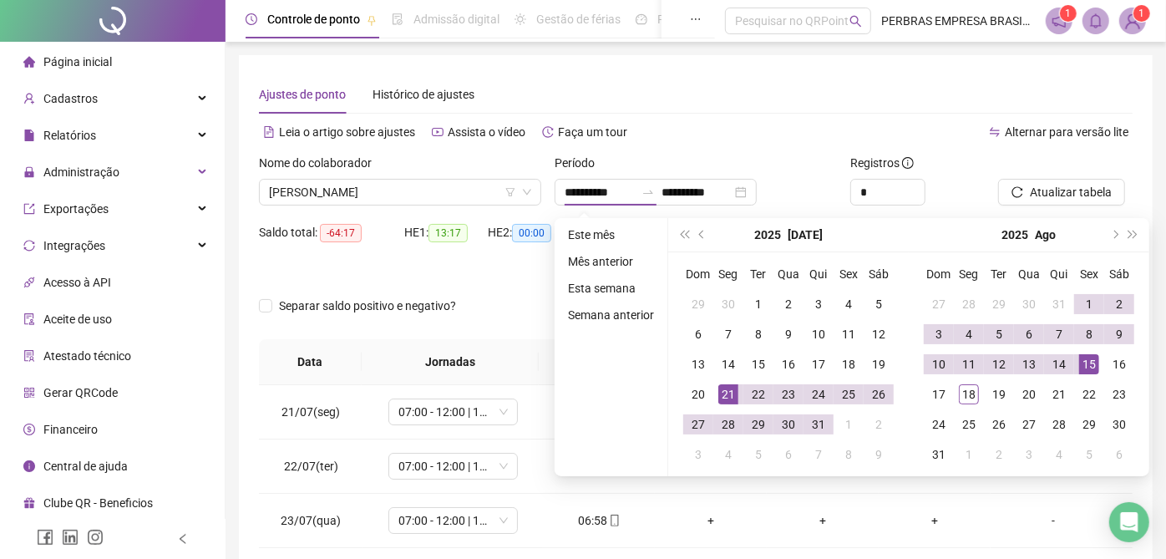
click at [1142, 352] on div "Dom Seg Ter Qua Qui Sex Sáb 27 28 29 30 31 1 2 3 4 5 6 7 8 9 10 11 12 13 14 15 …" at bounding box center [1028, 364] width 240 height 224
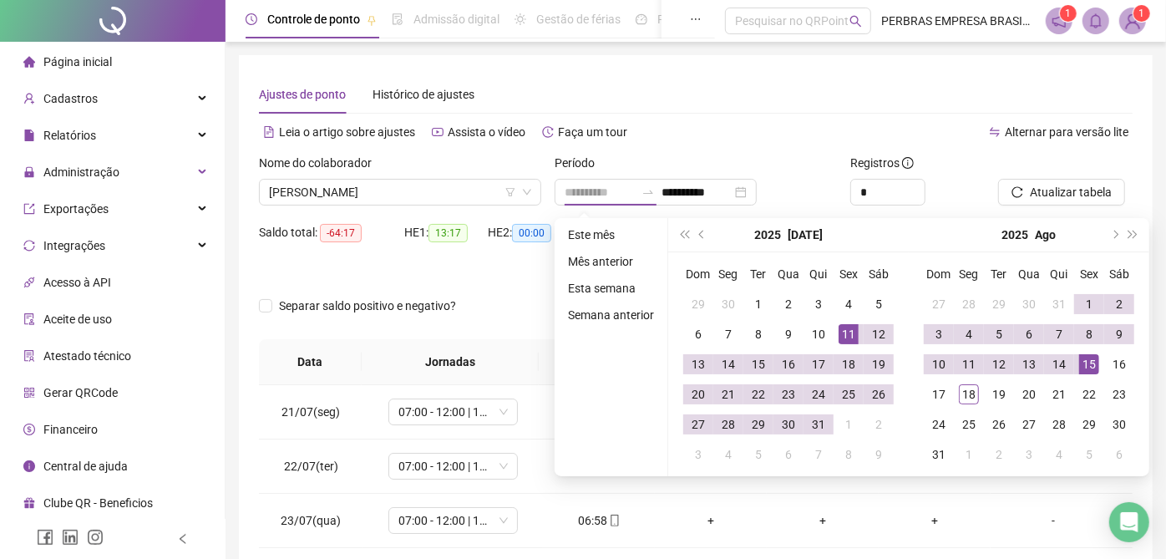
type input "**********"
click at [839, 332] on div "11" at bounding box center [848, 334] width 20 height 20
type input "**********"
click at [932, 363] on div "10" at bounding box center [938, 364] width 20 height 20
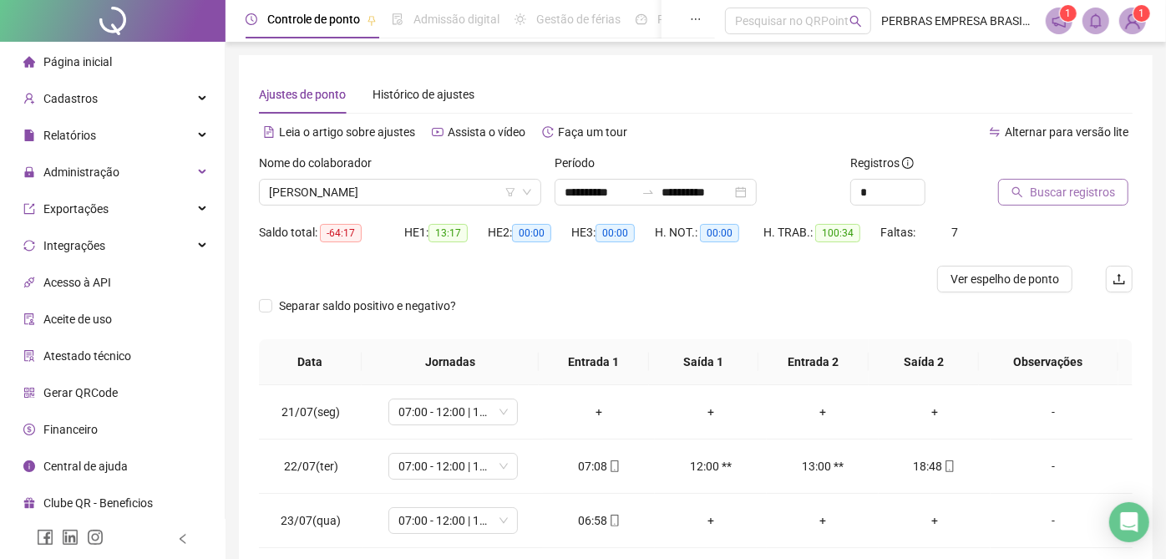
click at [1052, 195] on span "Buscar registros" at bounding box center [1071, 192] width 85 height 18
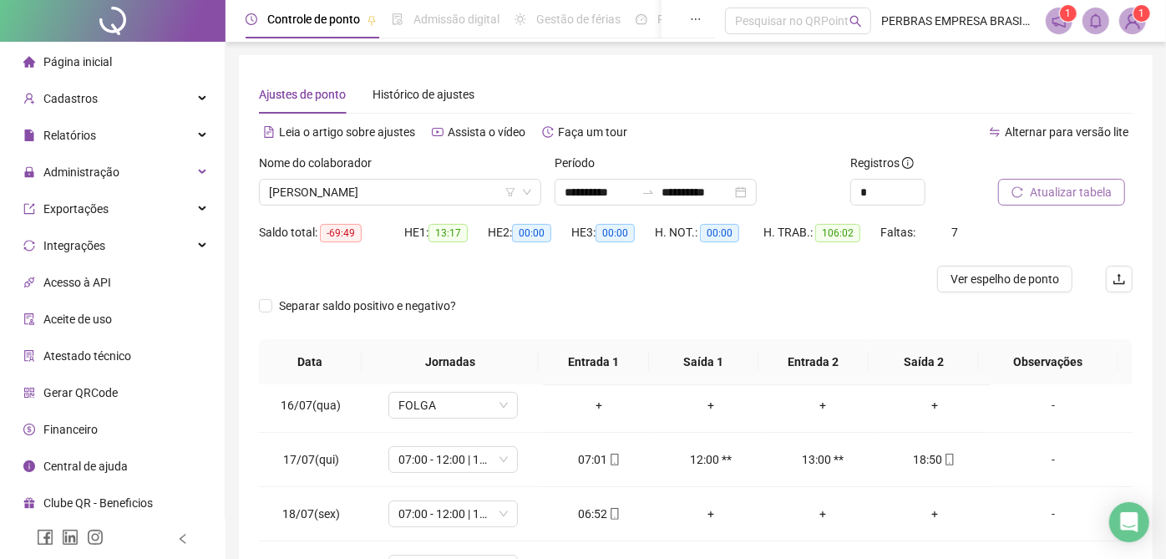
click at [1075, 201] on button "Atualizar tabela" at bounding box center [1061, 192] width 127 height 27
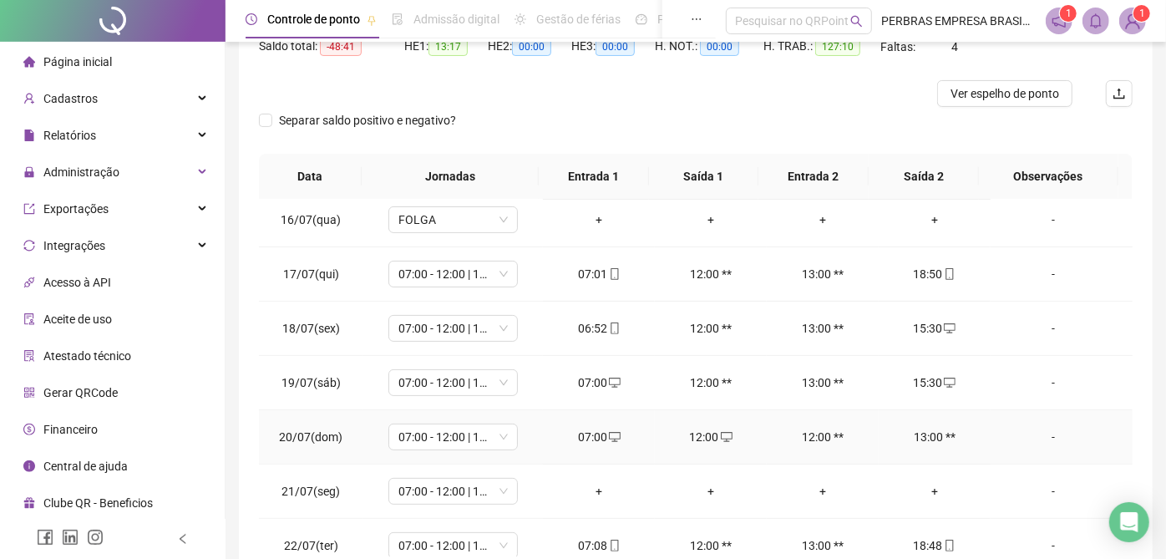
click at [1041, 432] on div "-" at bounding box center [1053, 436] width 99 height 18
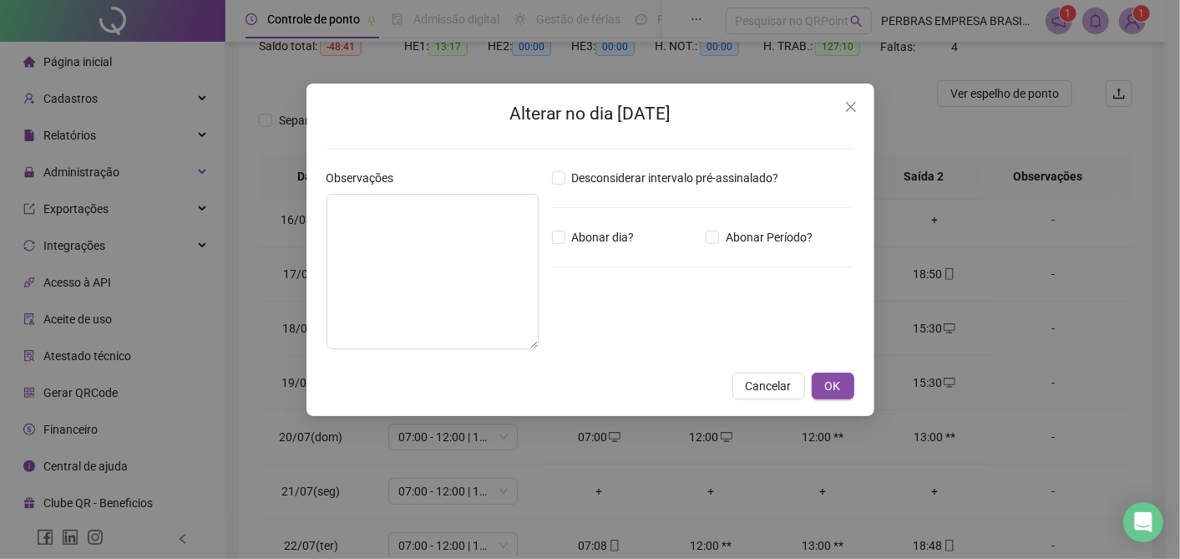
drag, startPoint x: 744, startPoint y: 173, endPoint x: 751, endPoint y: 192, distance: 20.3
click at [744, 171] on span "Desconsiderar intervalo pré-assinalado?" at bounding box center [675, 178] width 220 height 18
click at [827, 384] on span "OK" at bounding box center [833, 386] width 16 height 18
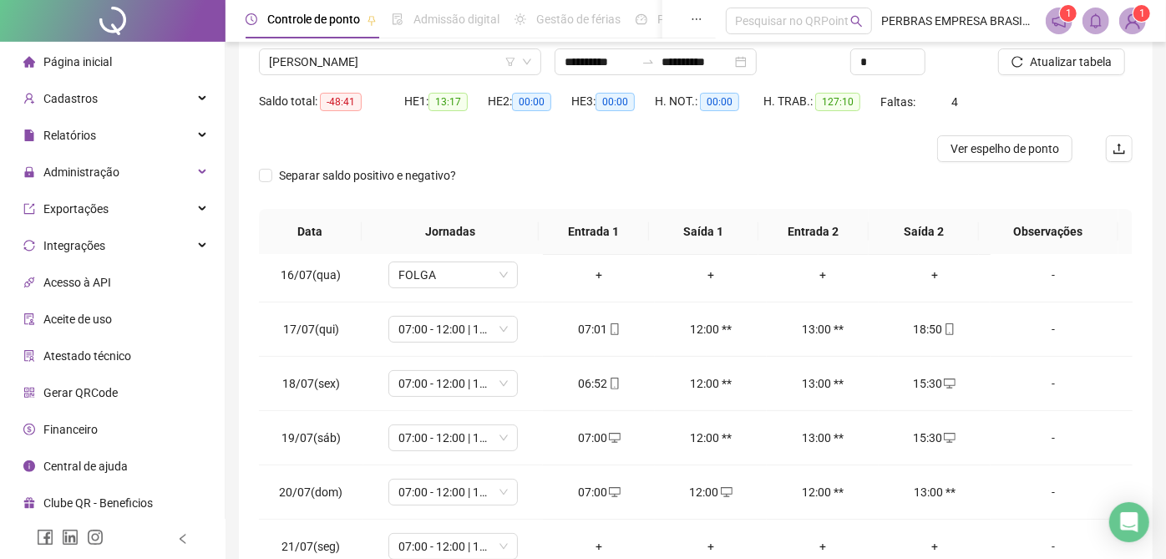
scroll to position [0, 0]
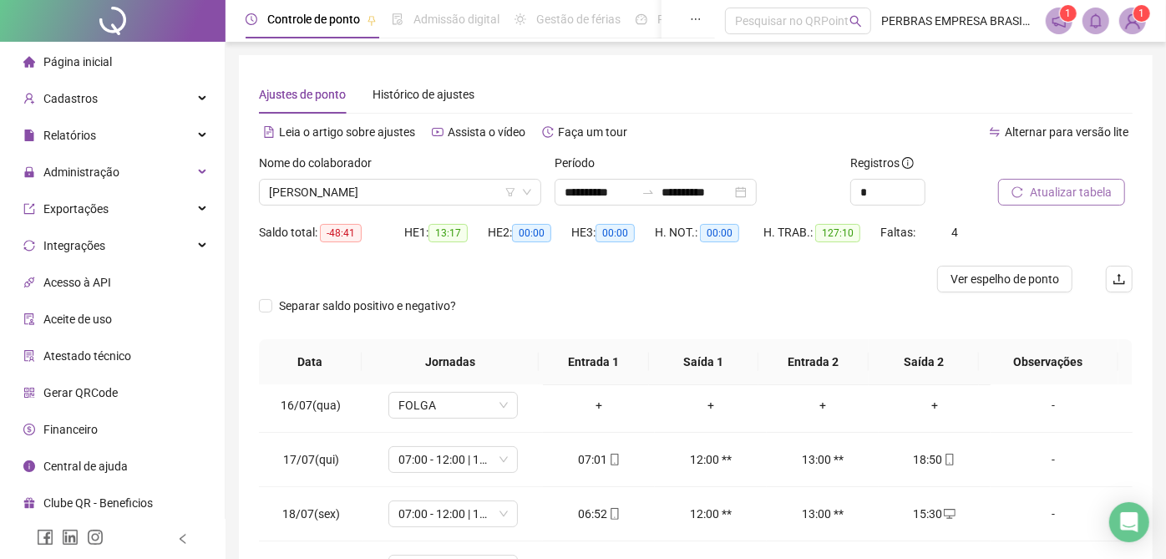
click at [1055, 194] on span "Atualizar tabela" at bounding box center [1070, 192] width 82 height 18
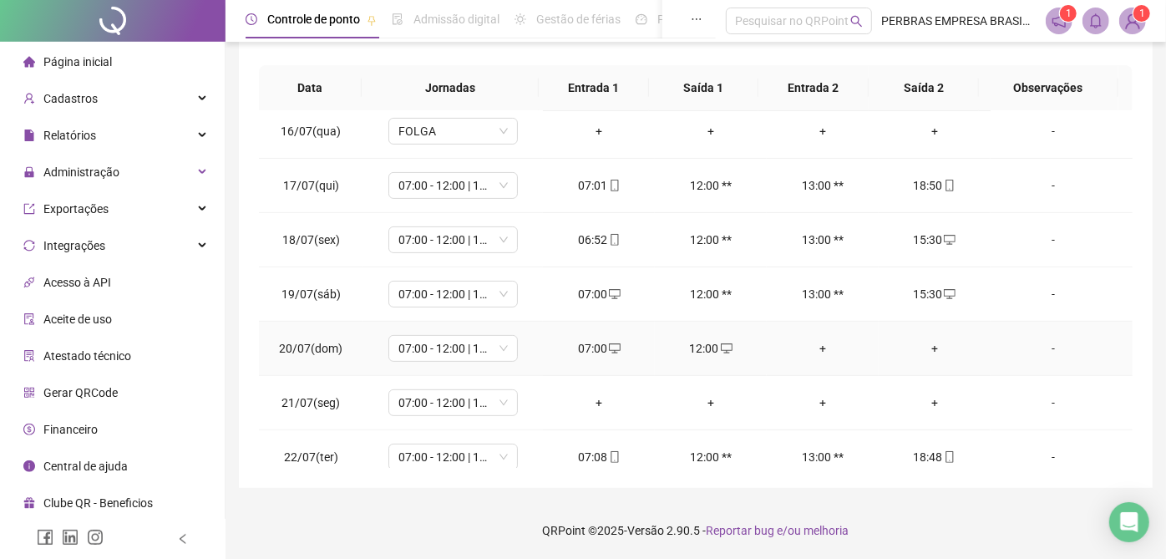
scroll to position [371, 0]
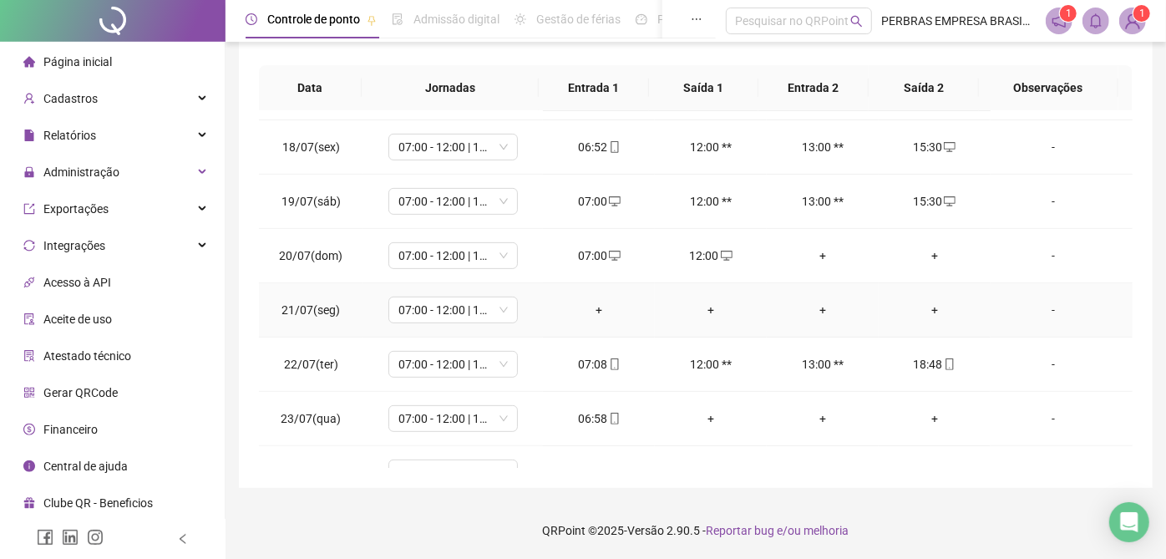
click at [597, 301] on div "+" at bounding box center [598, 310] width 85 height 18
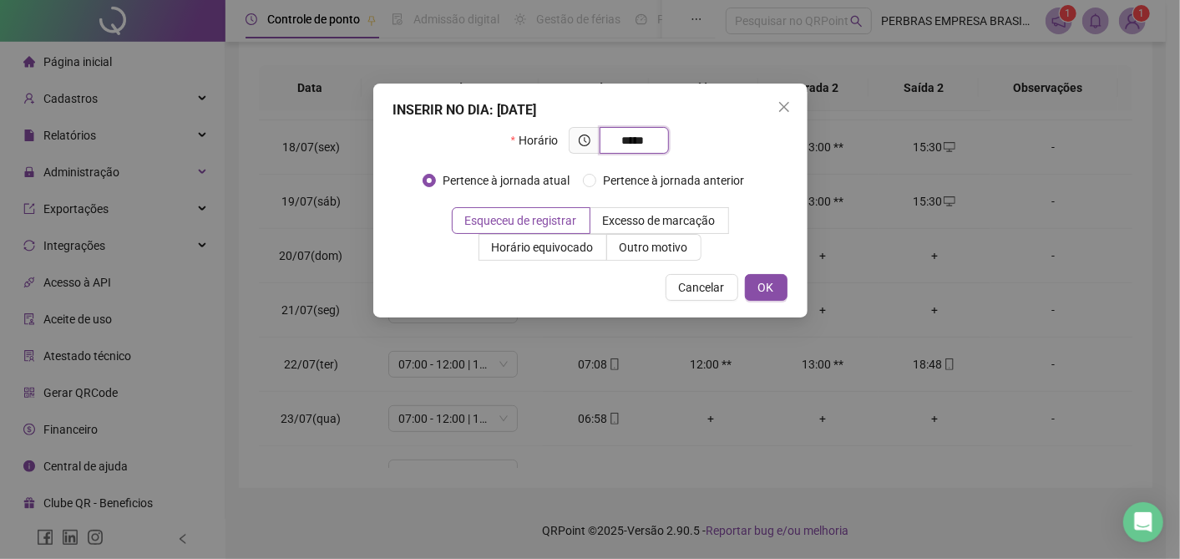
type input "*****"
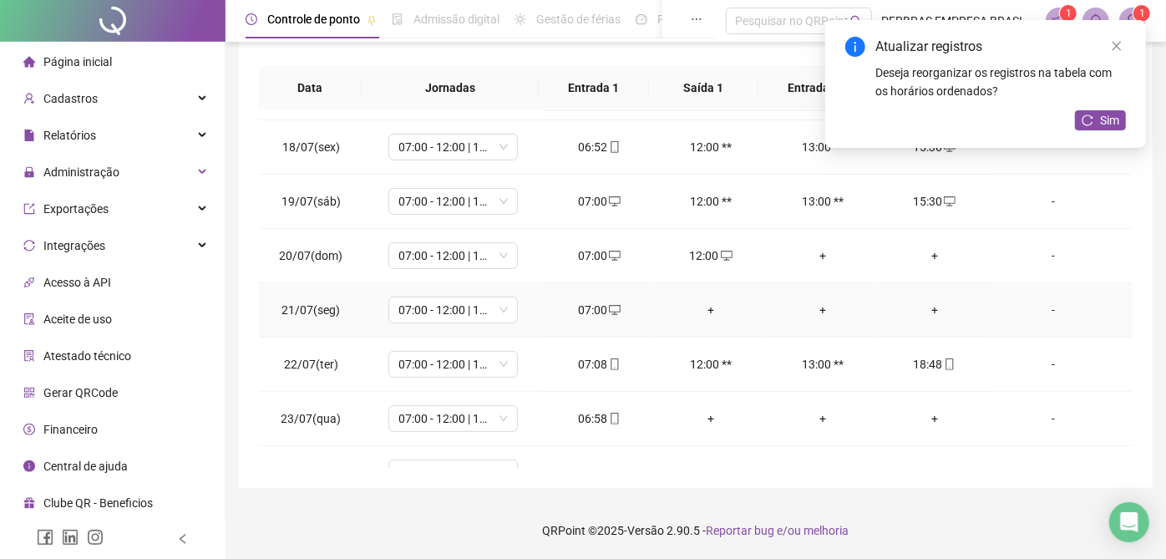
click at [695, 301] on div "+" at bounding box center [710, 310] width 85 height 18
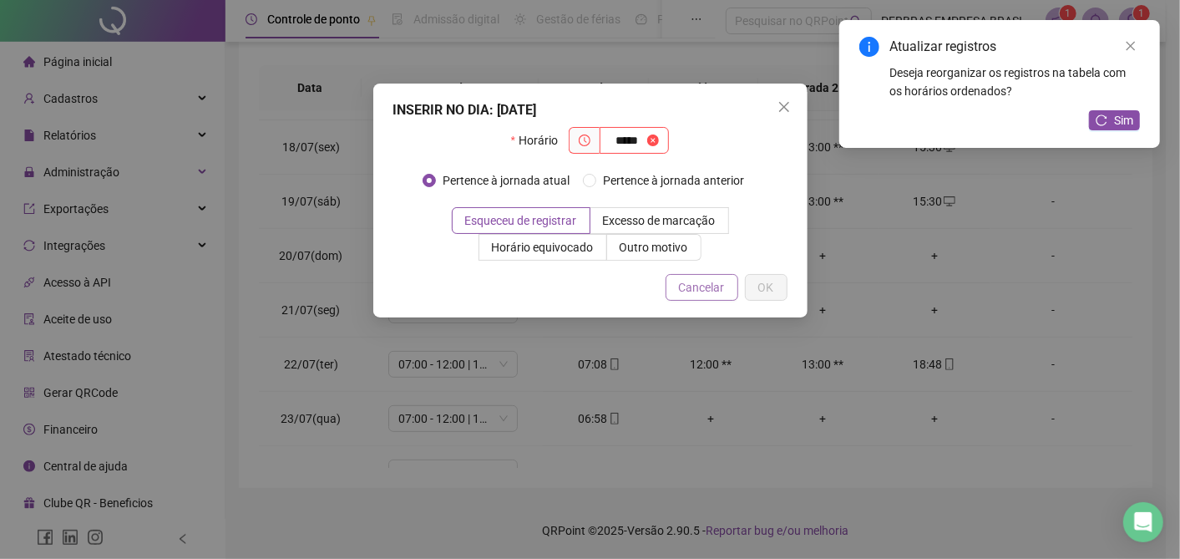
type input "*****"
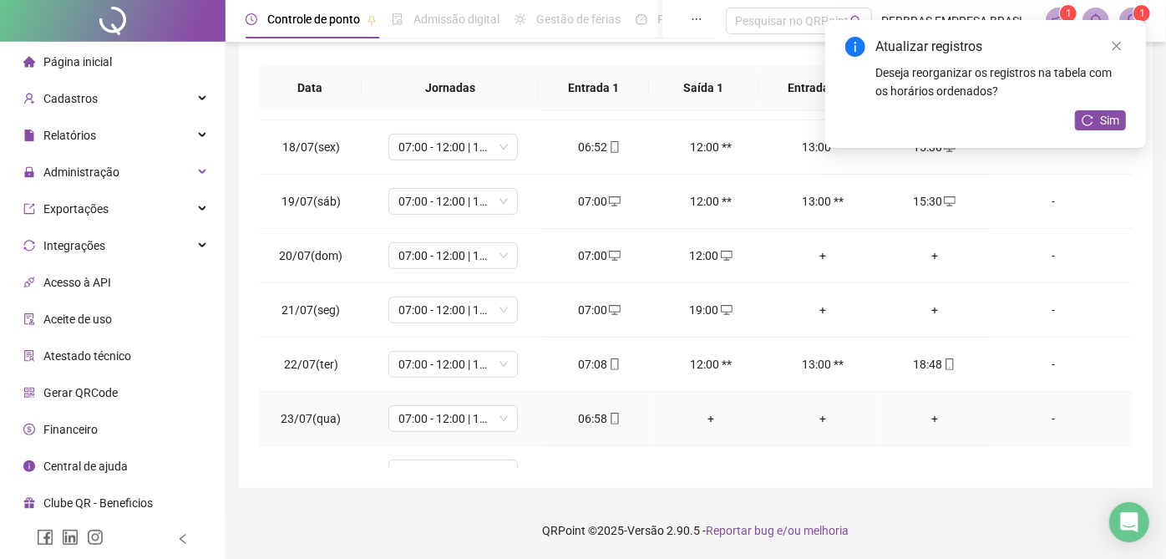
click at [702, 412] on div "+" at bounding box center [710, 418] width 85 height 18
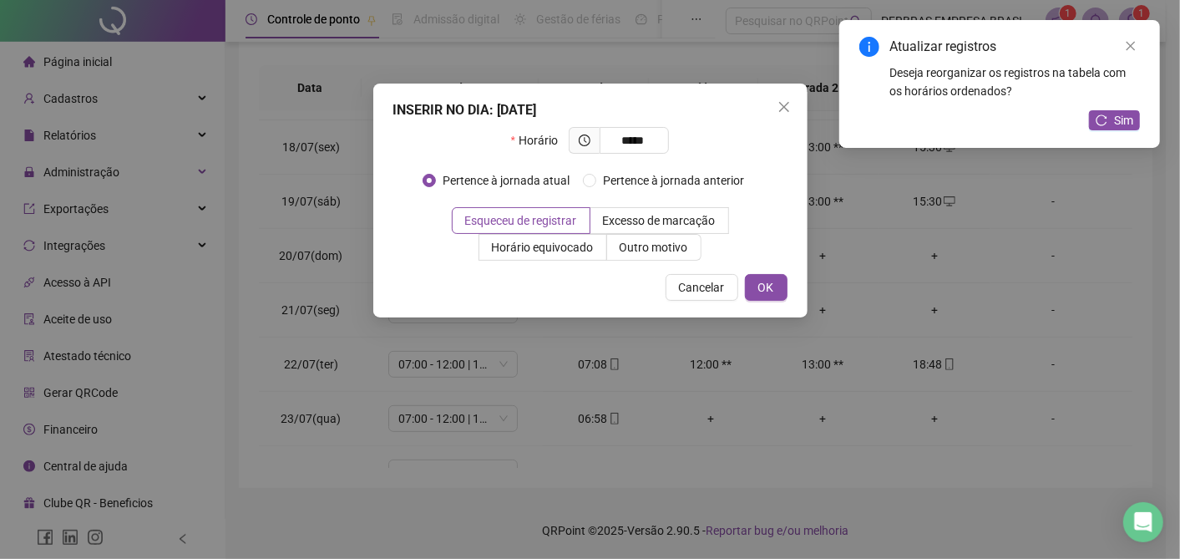
type input "*****"
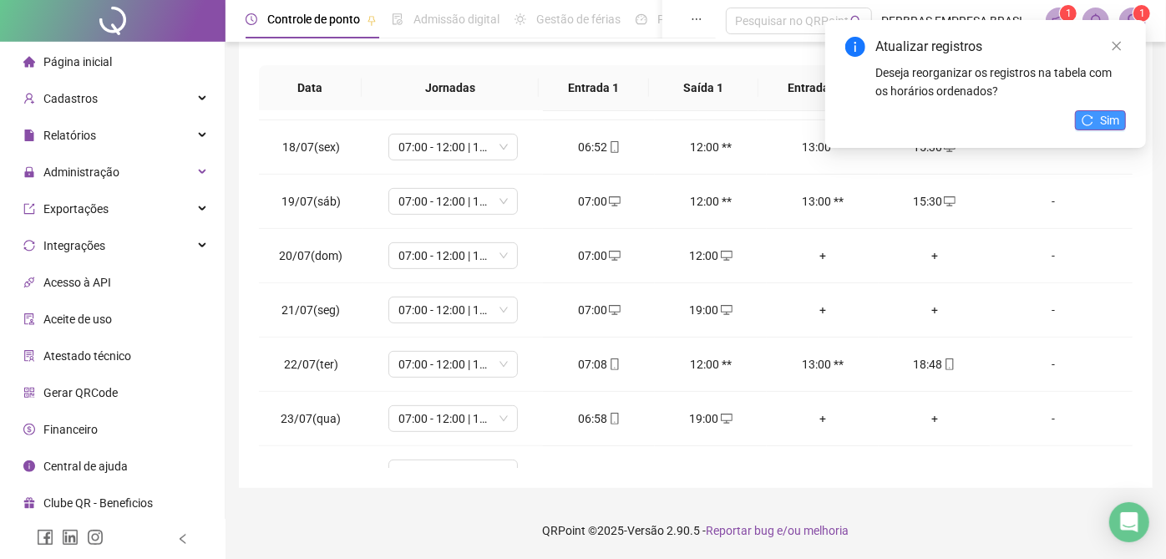
click at [1090, 118] on icon "reload" at bounding box center [1087, 120] width 12 height 12
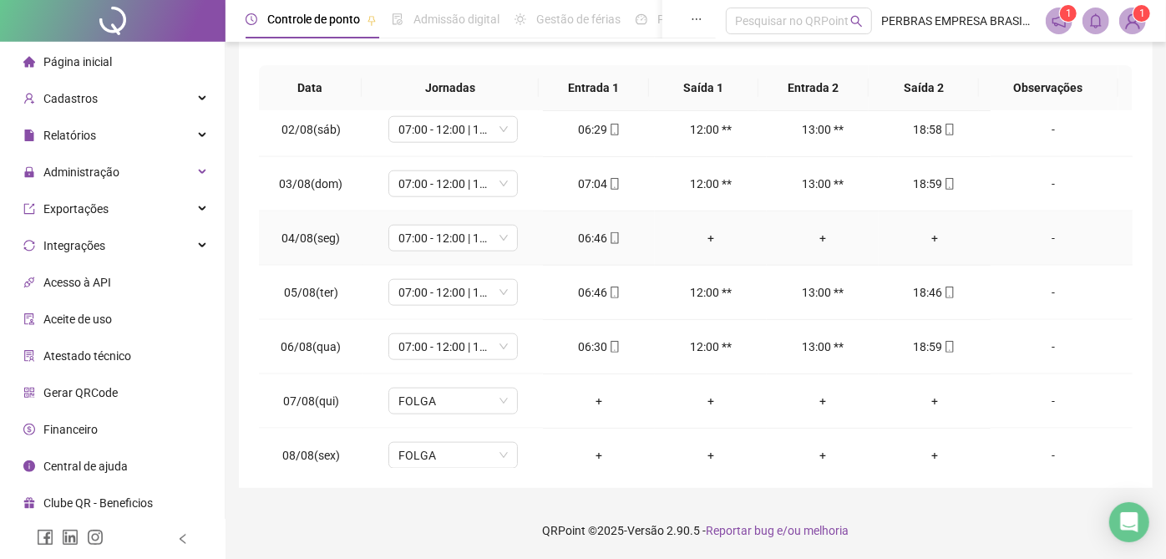
scroll to position [1206, 0]
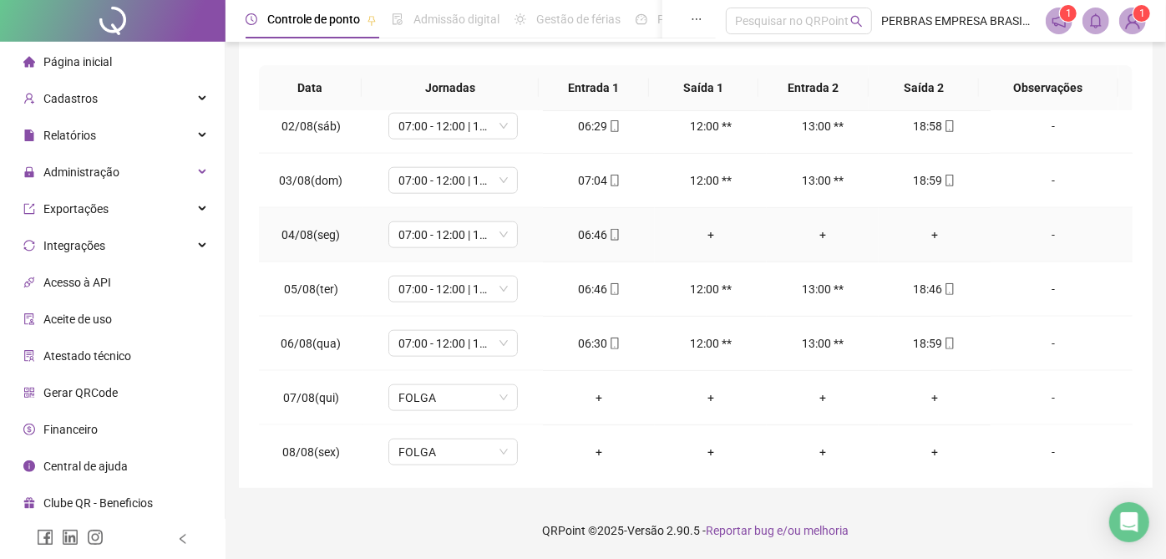
click at [697, 226] on div "+" at bounding box center [710, 234] width 85 height 18
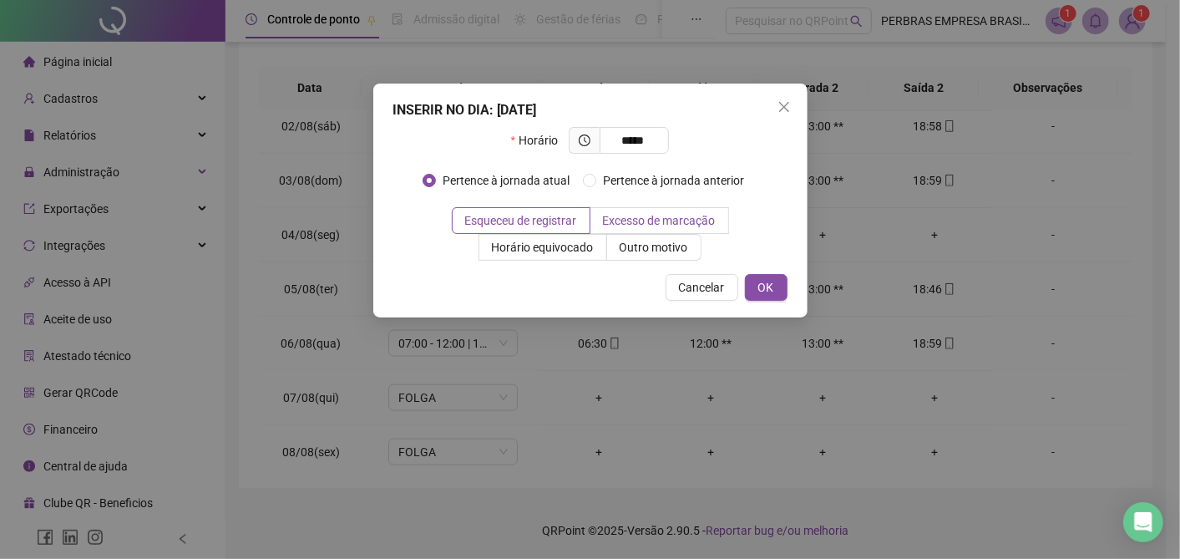
type input "*****"
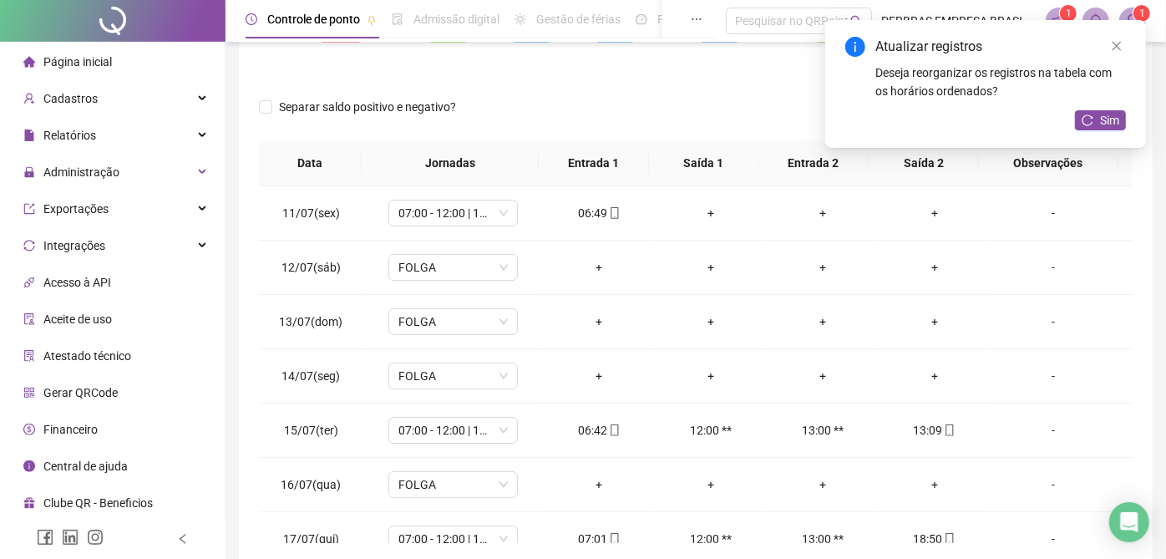
scroll to position [181, 0]
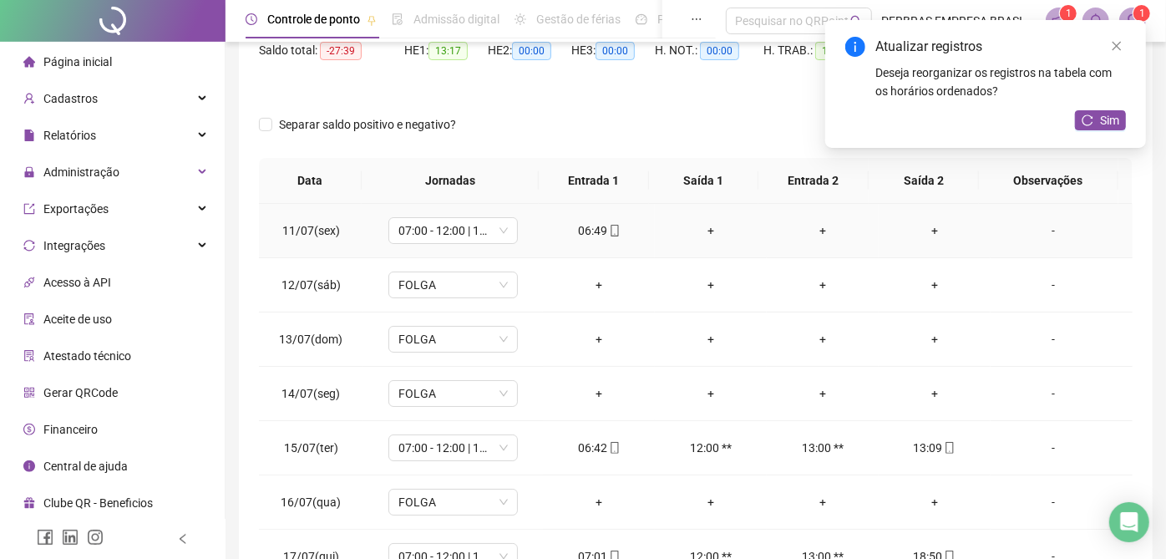
click at [701, 231] on div "+" at bounding box center [710, 230] width 85 height 18
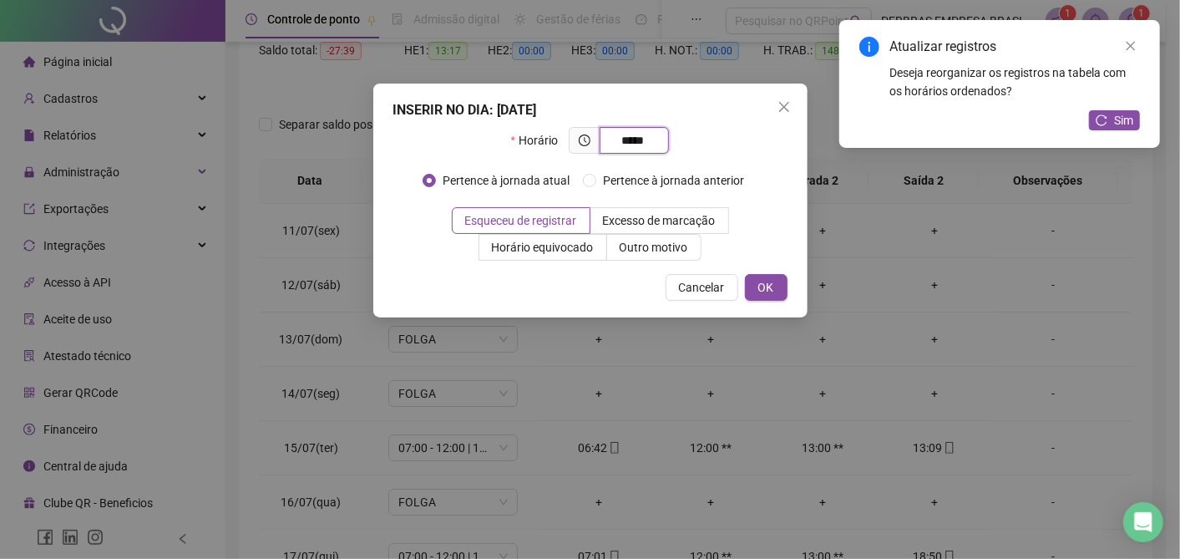
type input "*****"
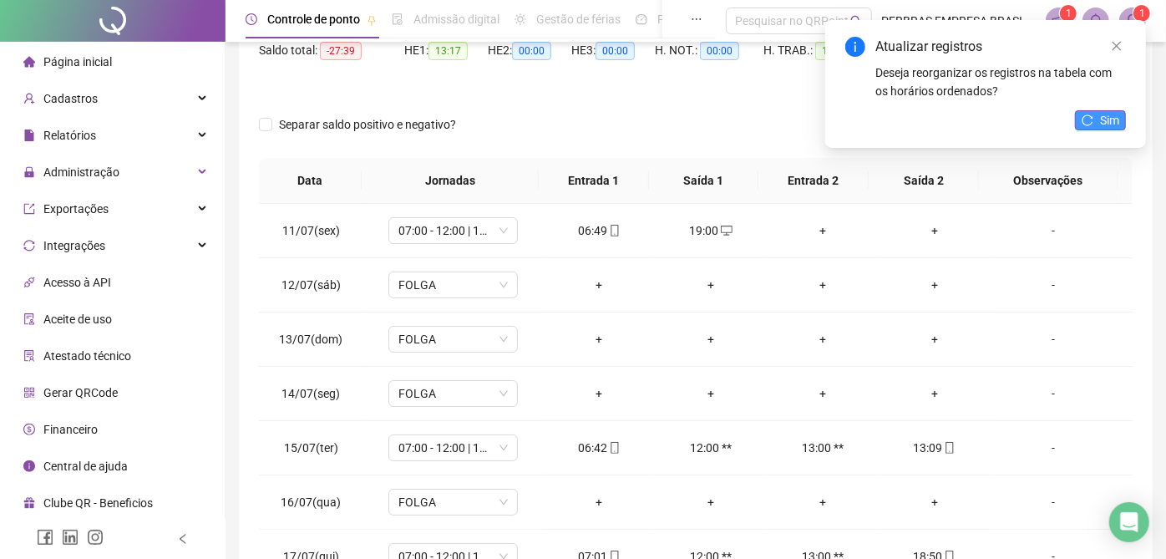
click at [1121, 124] on button "Sim" at bounding box center [1100, 120] width 51 height 20
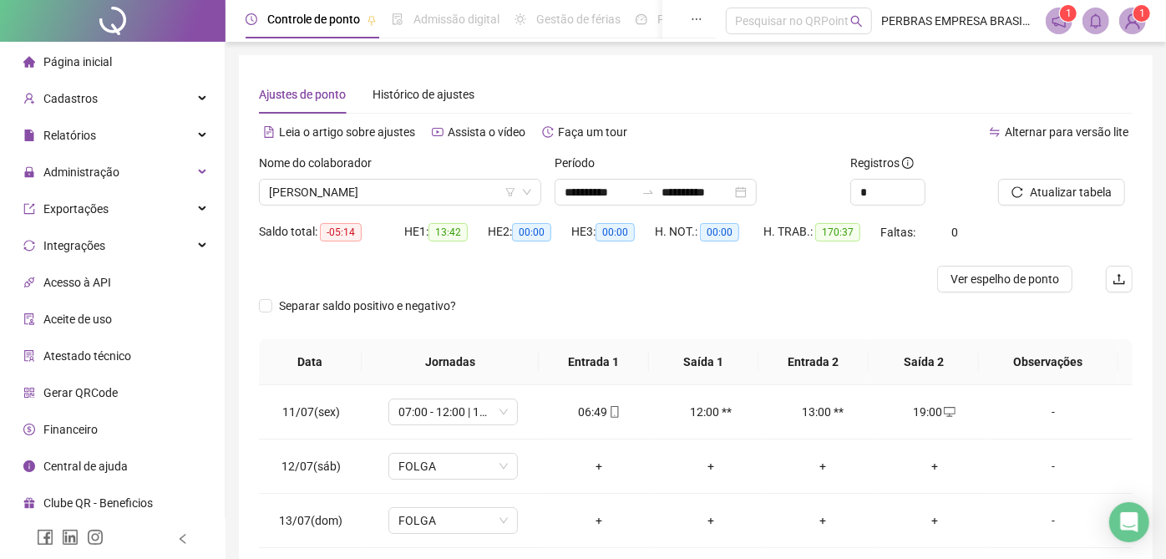
scroll to position [0, 0]
click at [971, 286] on span "Ver espelho de ponto" at bounding box center [1004, 279] width 109 height 18
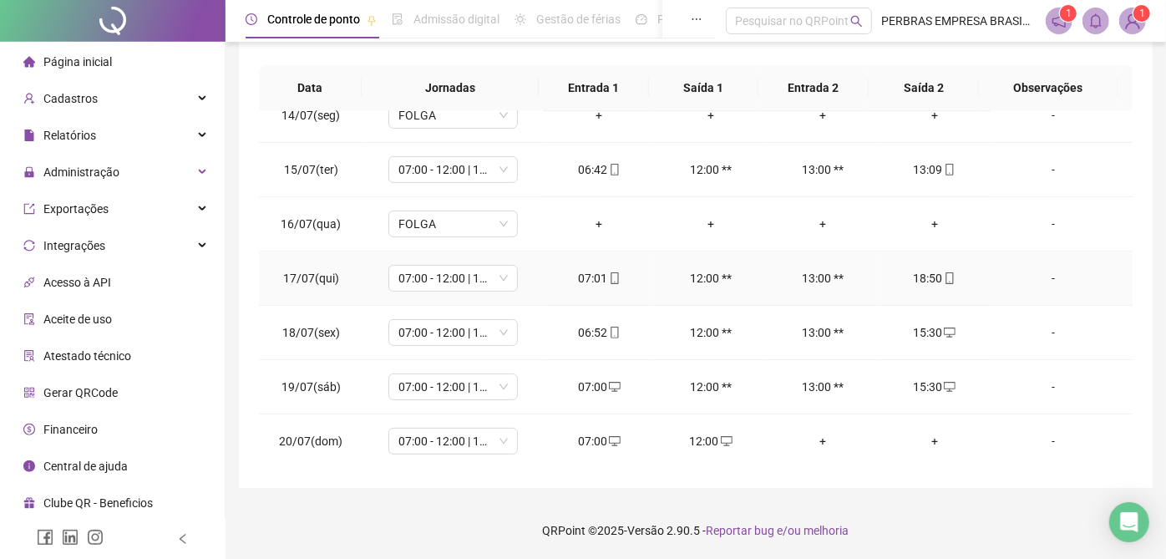
scroll to position [278, 0]
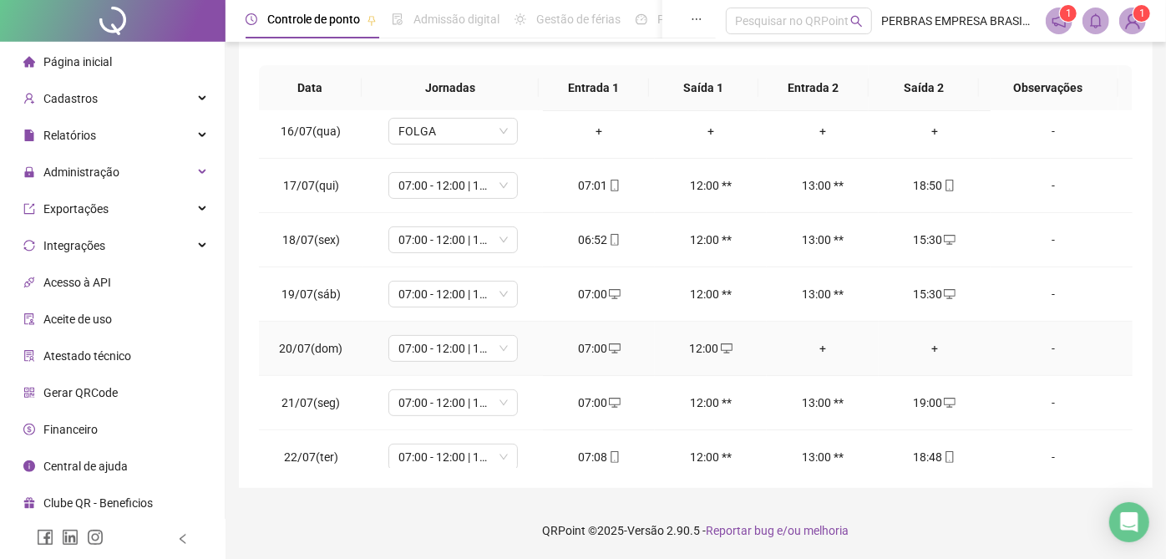
click at [721, 349] on icon "desktop" at bounding box center [727, 348] width 12 height 12
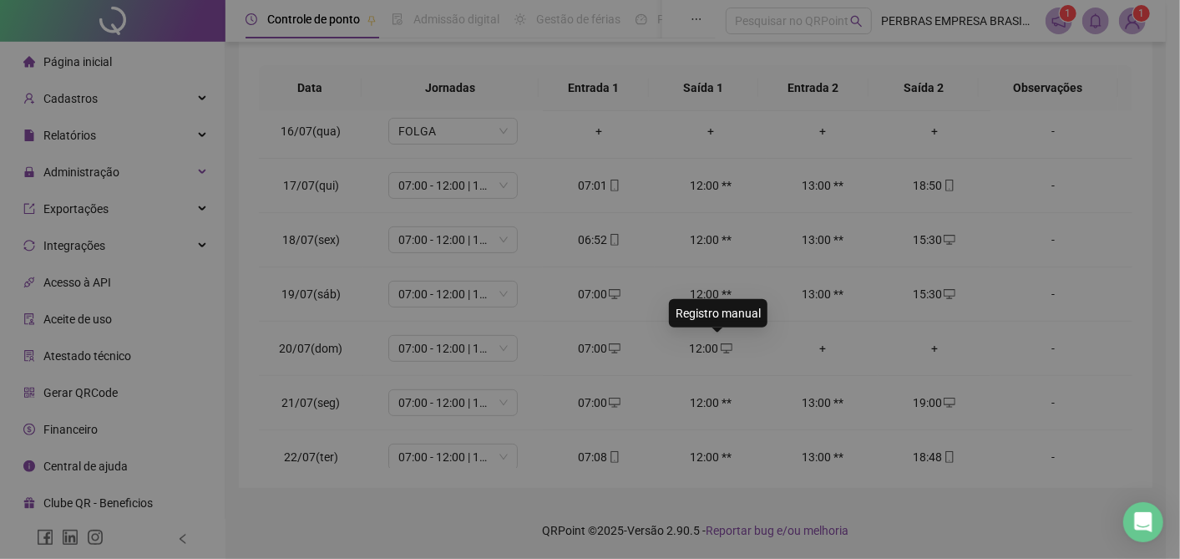
type input "**********"
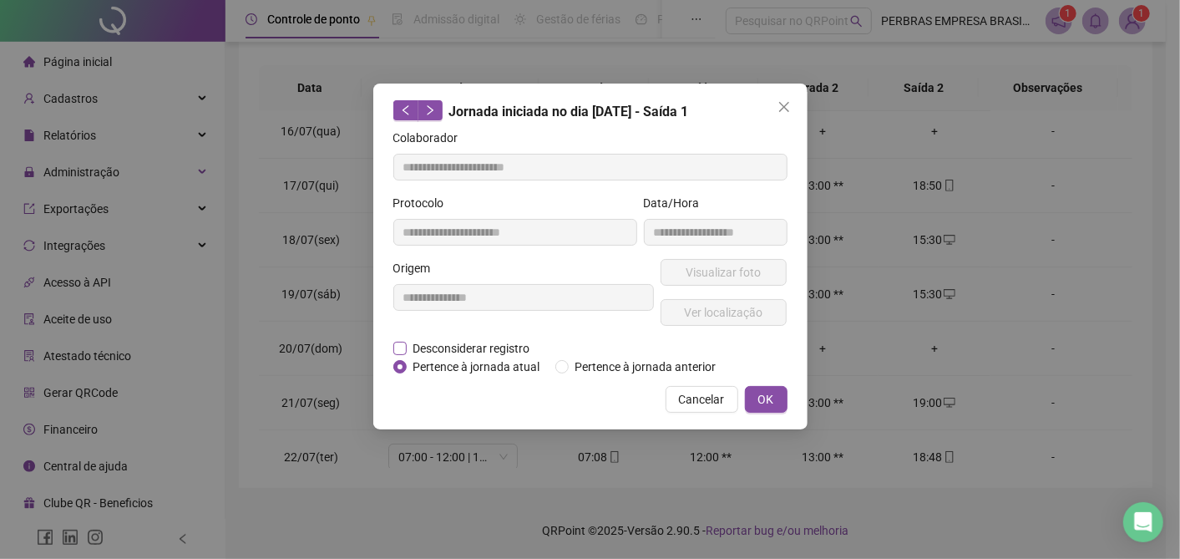
click at [504, 343] on span "Desconsiderar registro" at bounding box center [472, 348] width 130 height 18
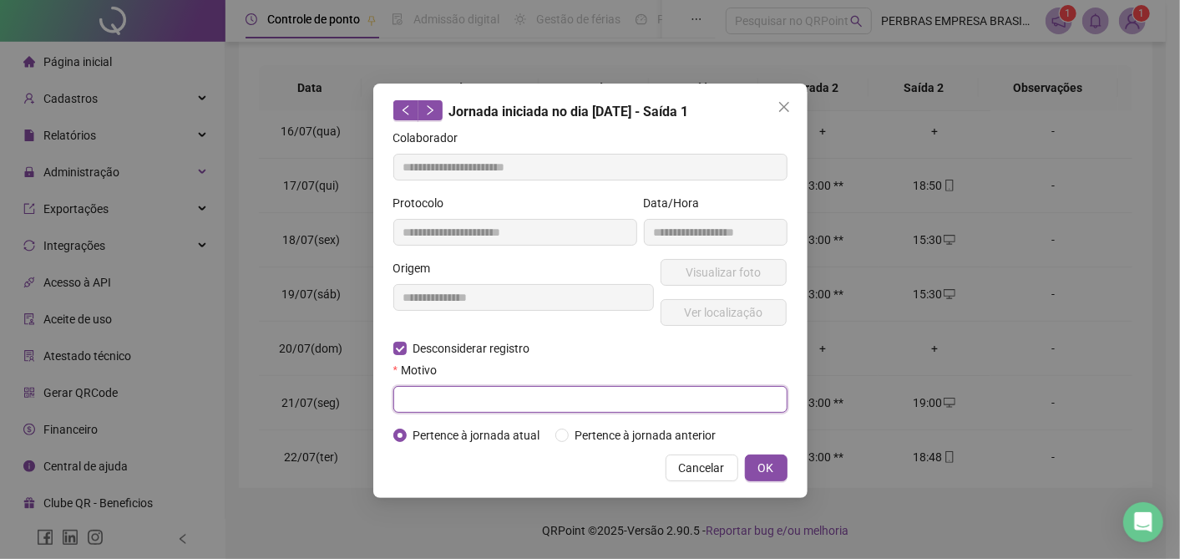
click at [498, 405] on input "text" at bounding box center [590, 399] width 394 height 27
type input "*"
type input "**********"
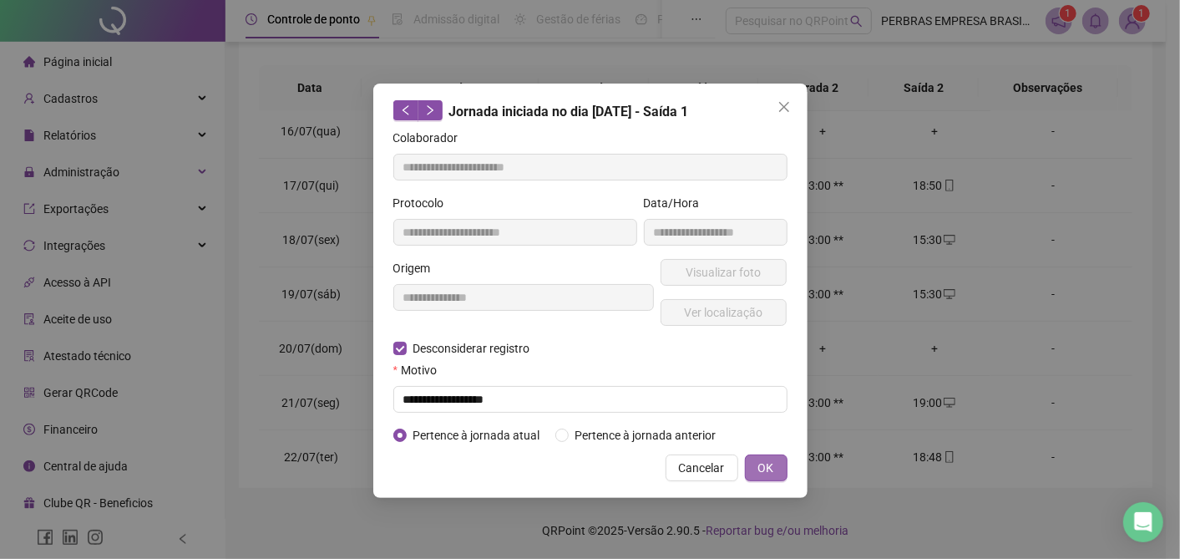
click at [774, 460] on button "OK" at bounding box center [766, 467] width 43 height 27
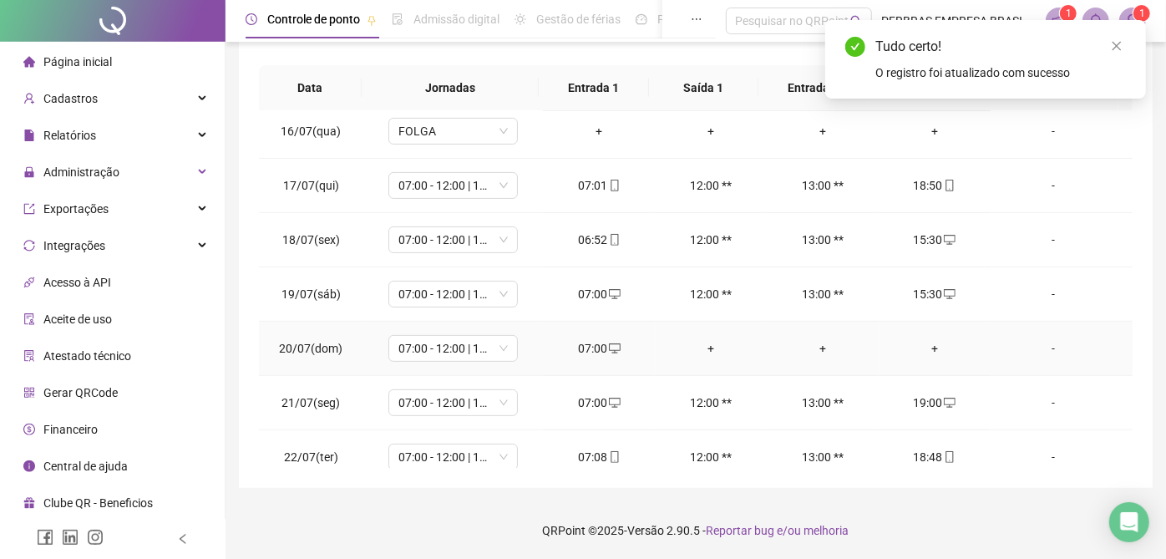
click at [709, 349] on div "+" at bounding box center [710, 348] width 85 height 18
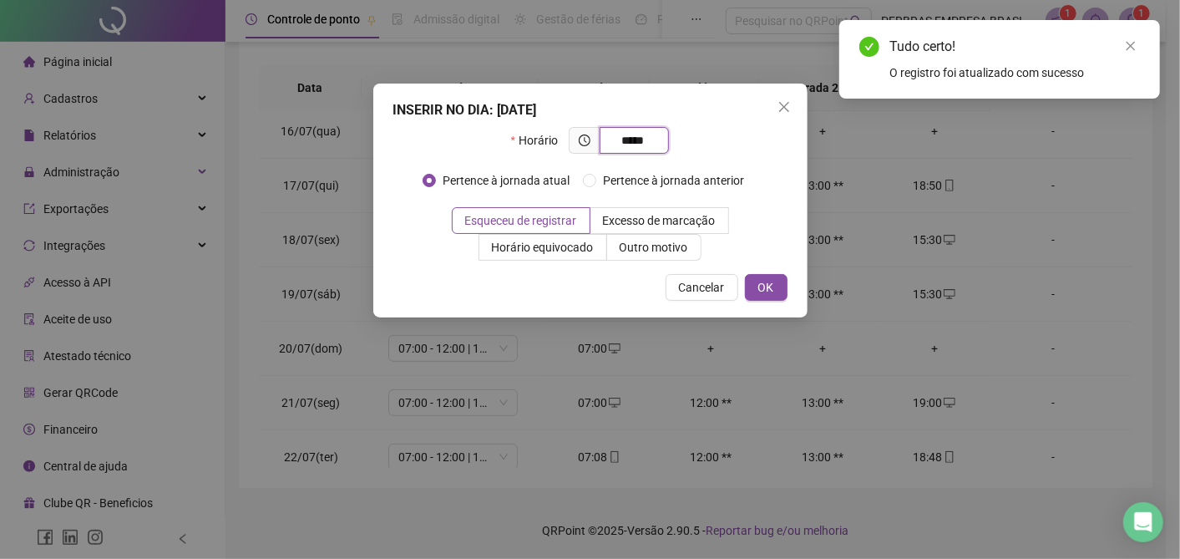
type input "*****"
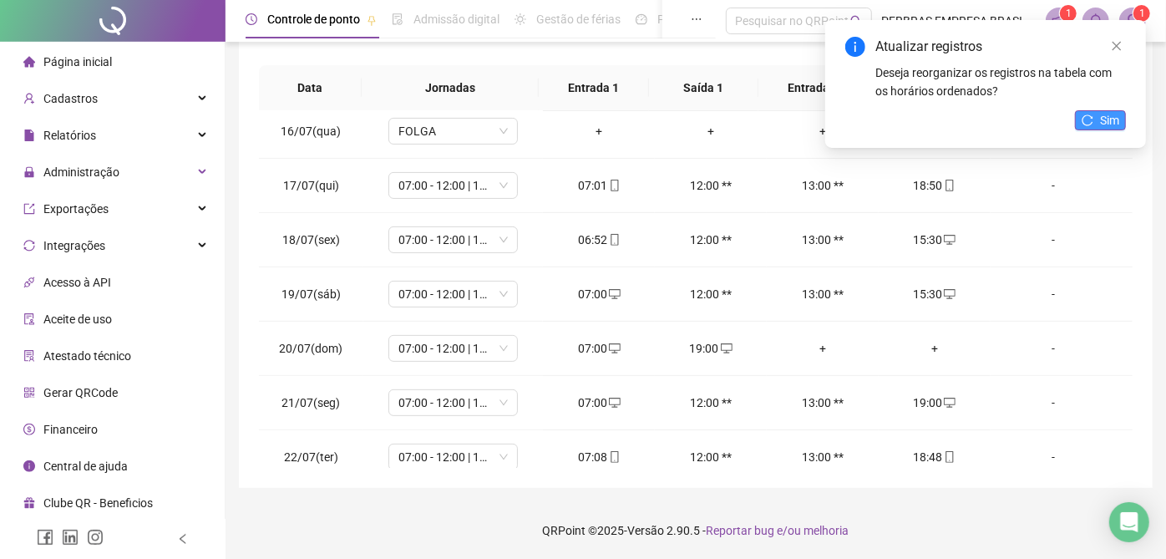
click at [1118, 124] on span "Sim" at bounding box center [1109, 120] width 19 height 18
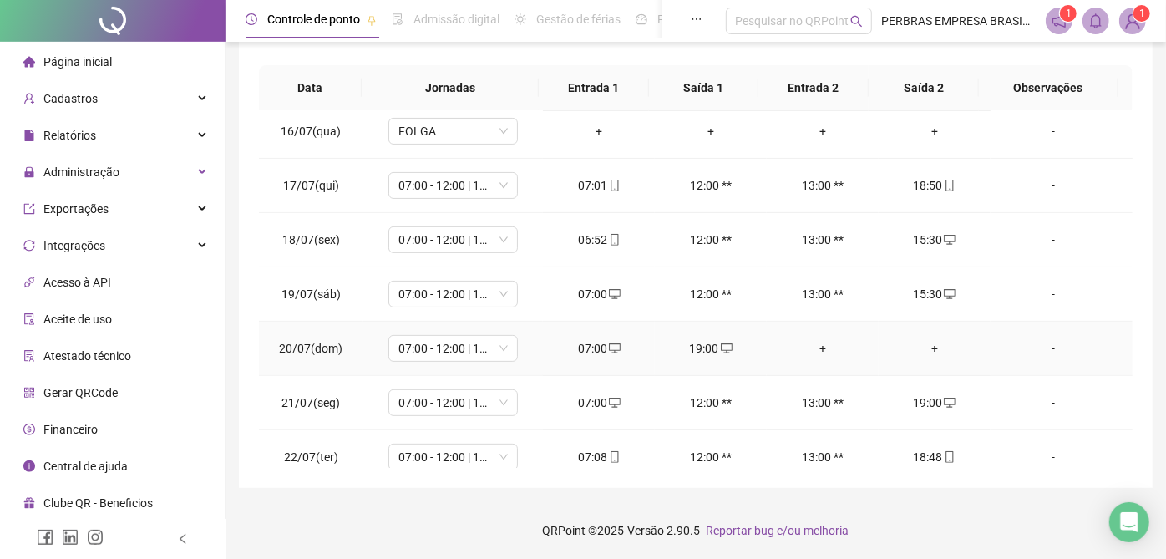
click at [1026, 342] on div "-" at bounding box center [1053, 348] width 99 height 18
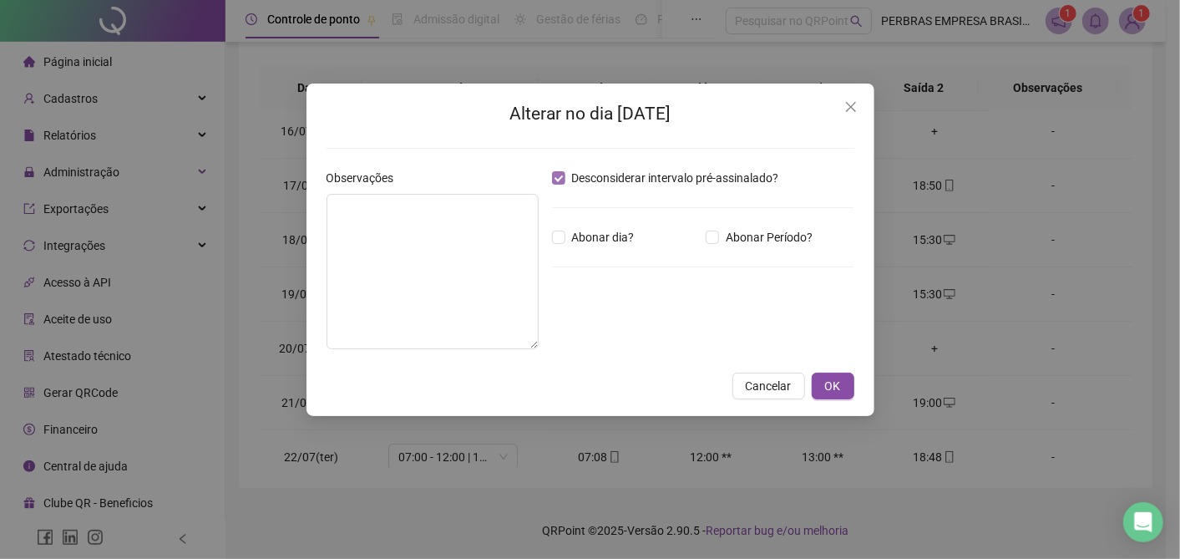
click at [725, 183] on span "Desconsiderar intervalo pré-assinalado?" at bounding box center [675, 178] width 220 height 18
click at [822, 387] on button "OK" at bounding box center [833, 385] width 43 height 27
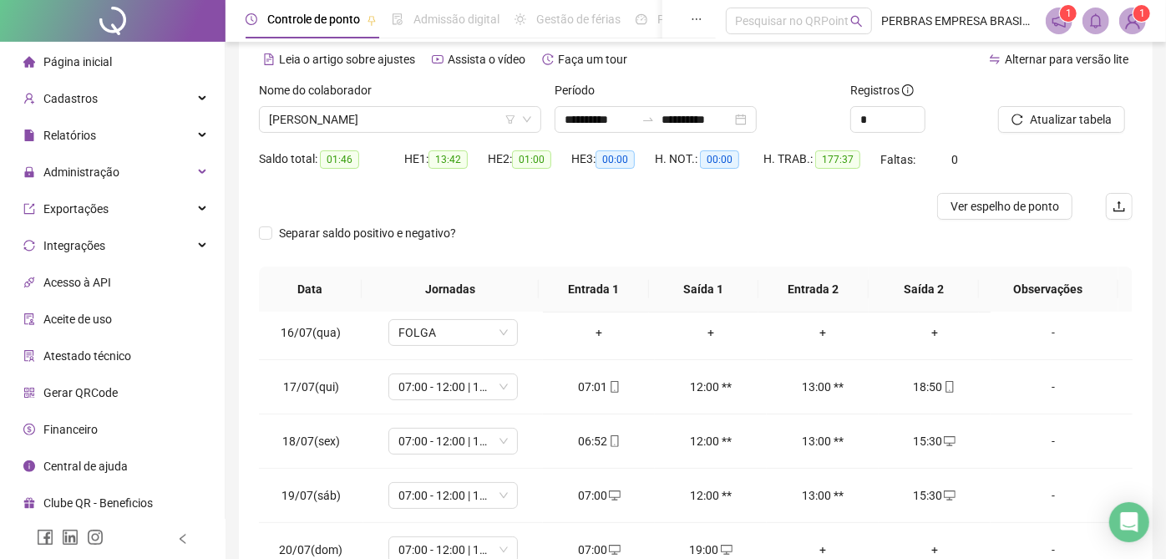
scroll to position [0, 0]
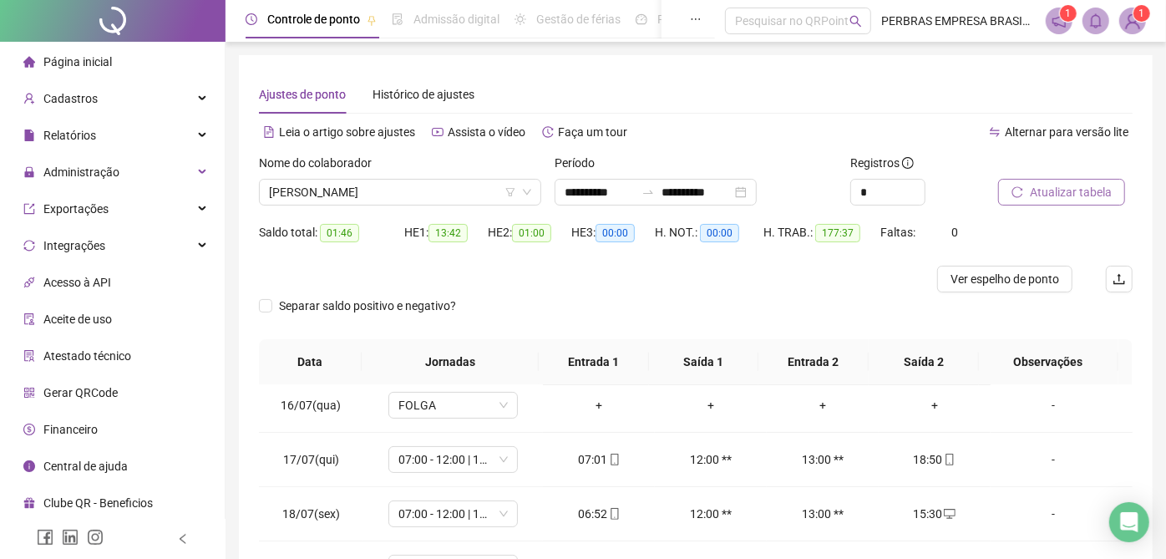
click at [1100, 201] on button "Atualizar tabela" at bounding box center [1061, 192] width 127 height 27
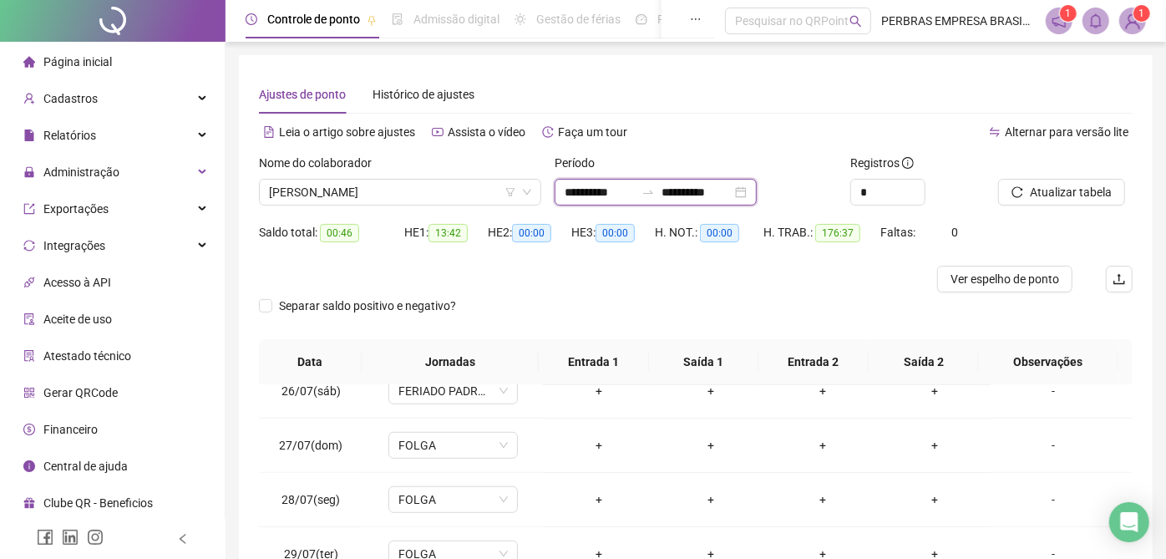
click at [569, 192] on input "**********" at bounding box center [599, 192] width 70 height 18
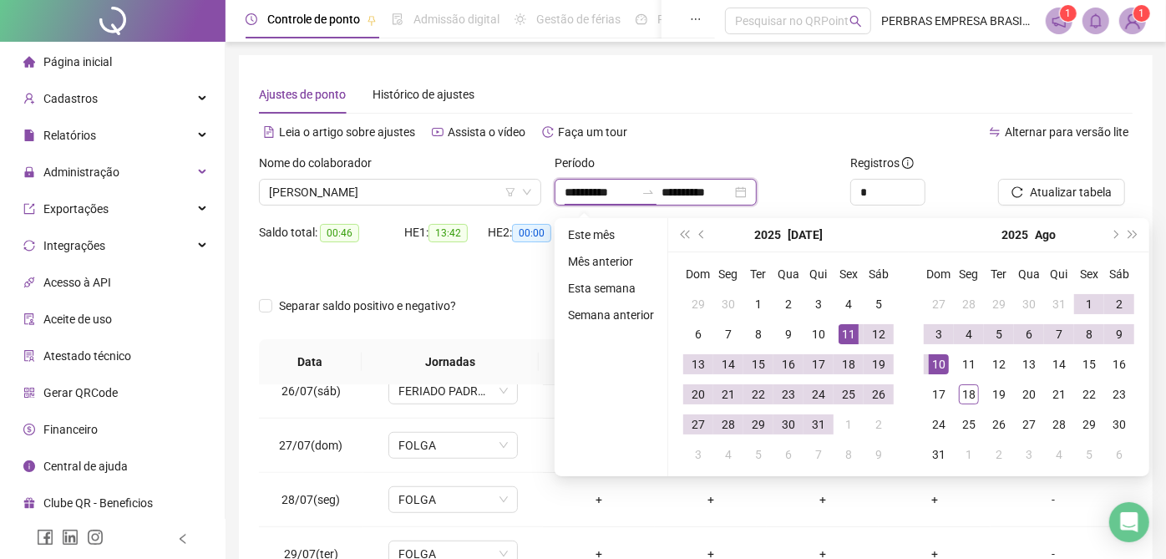
type input "**********"
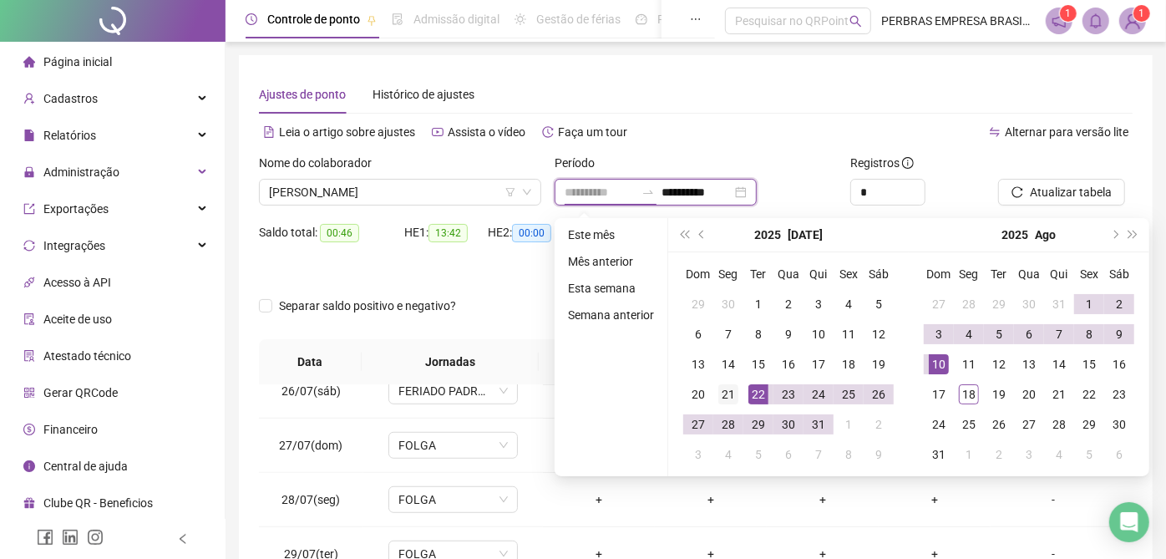
type input "**********"
click at [733, 391] on div "21" at bounding box center [728, 394] width 20 height 20
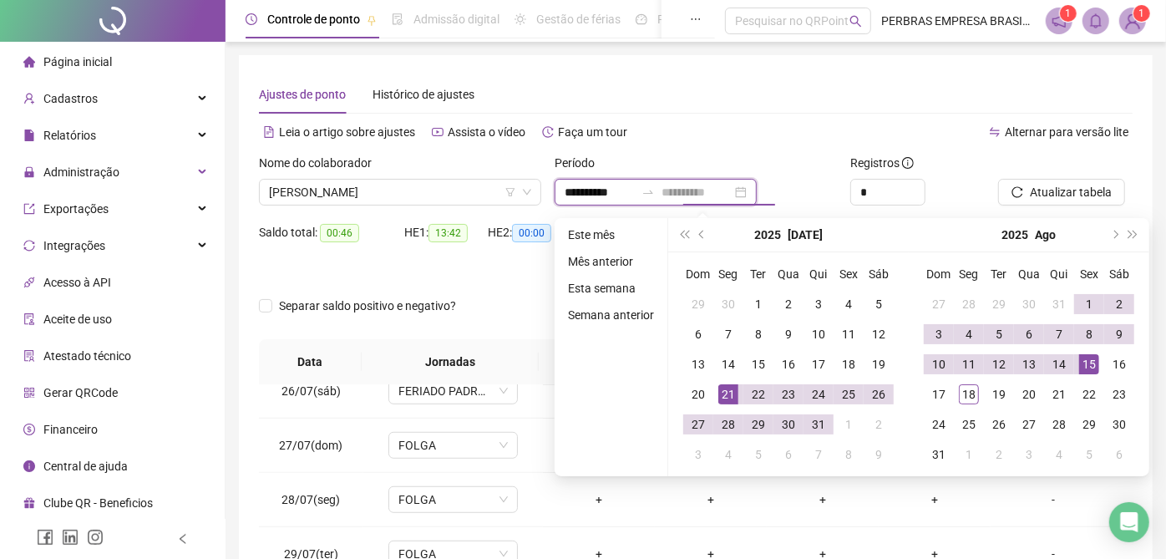
type input "**********"
click at [1082, 365] on div "15" at bounding box center [1089, 364] width 20 height 20
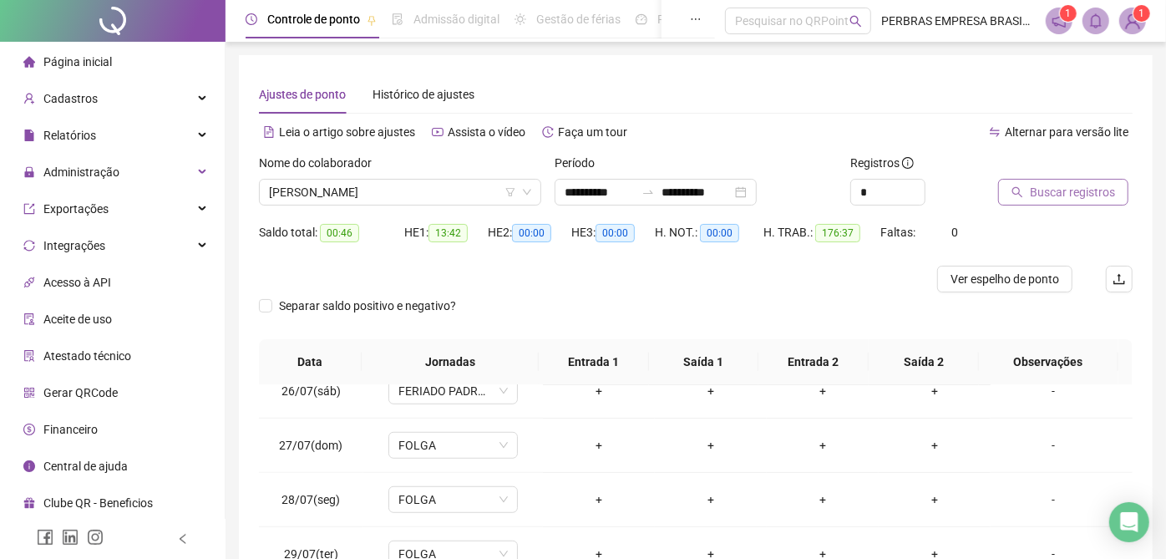
click at [1024, 192] on button "Buscar registros" at bounding box center [1063, 192] width 130 height 27
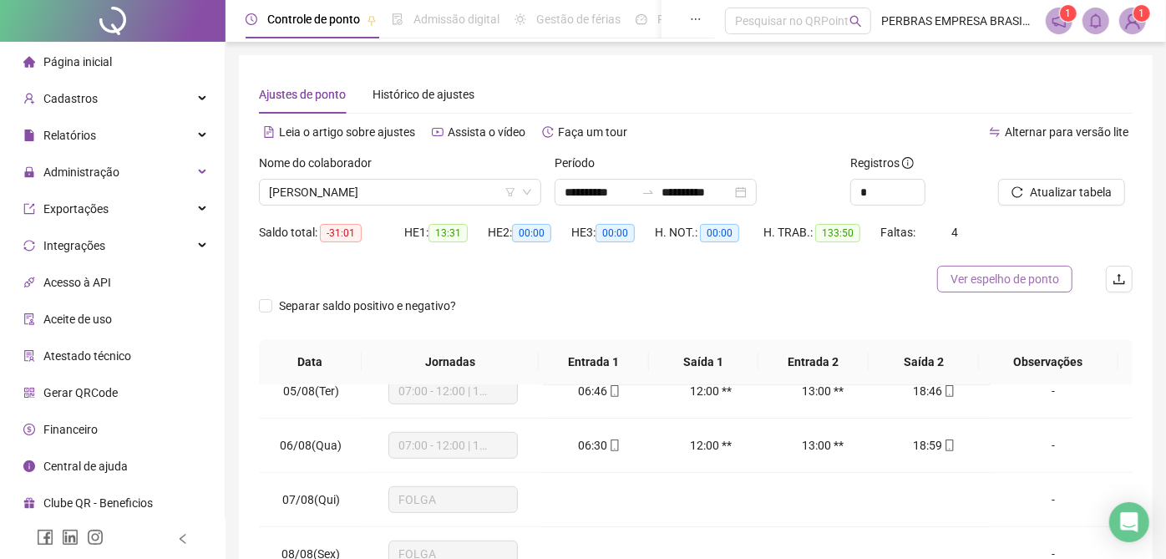
click at [1029, 282] on span "Ver espelho de ponto" at bounding box center [1004, 279] width 109 height 18
click at [1040, 195] on span "Atualizar tabela" at bounding box center [1070, 192] width 82 height 18
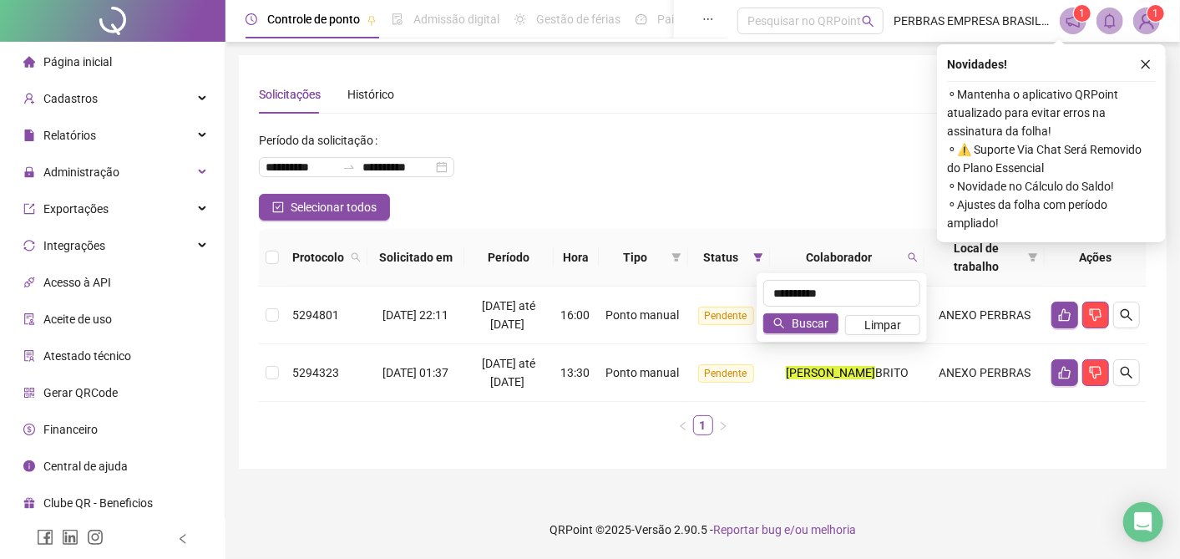
type input "**********"
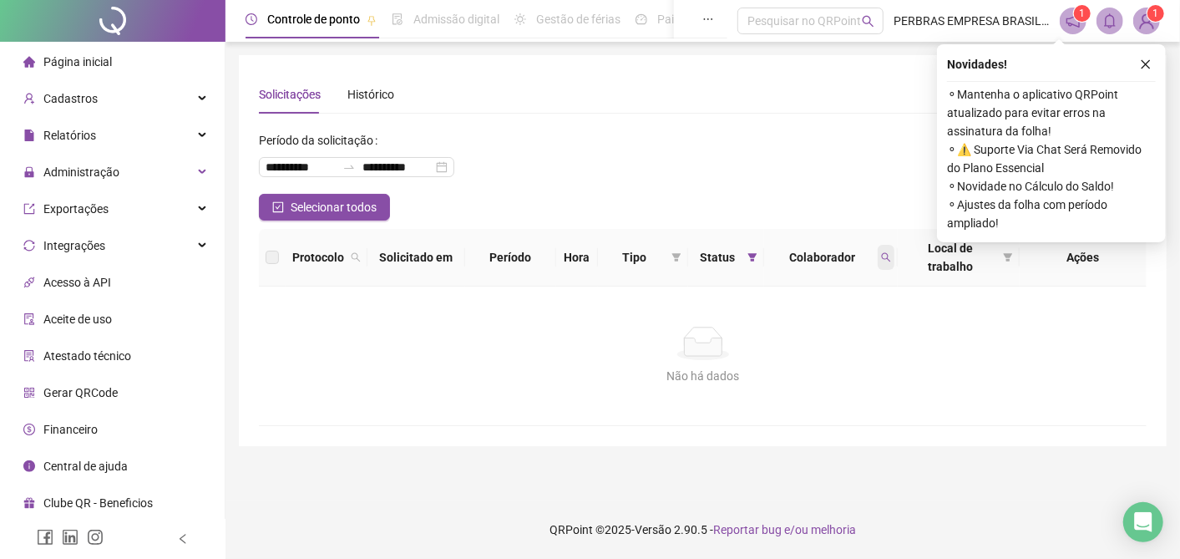
click at [881, 245] on span at bounding box center [886, 257] width 17 height 25
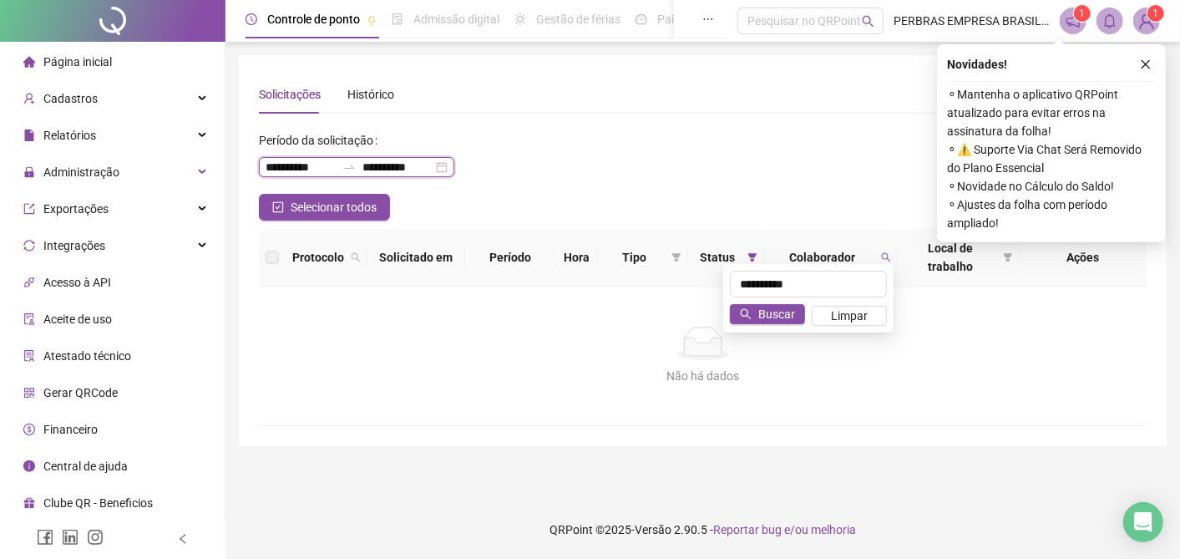
click at [277, 164] on input "**********" at bounding box center [301, 167] width 70 height 18
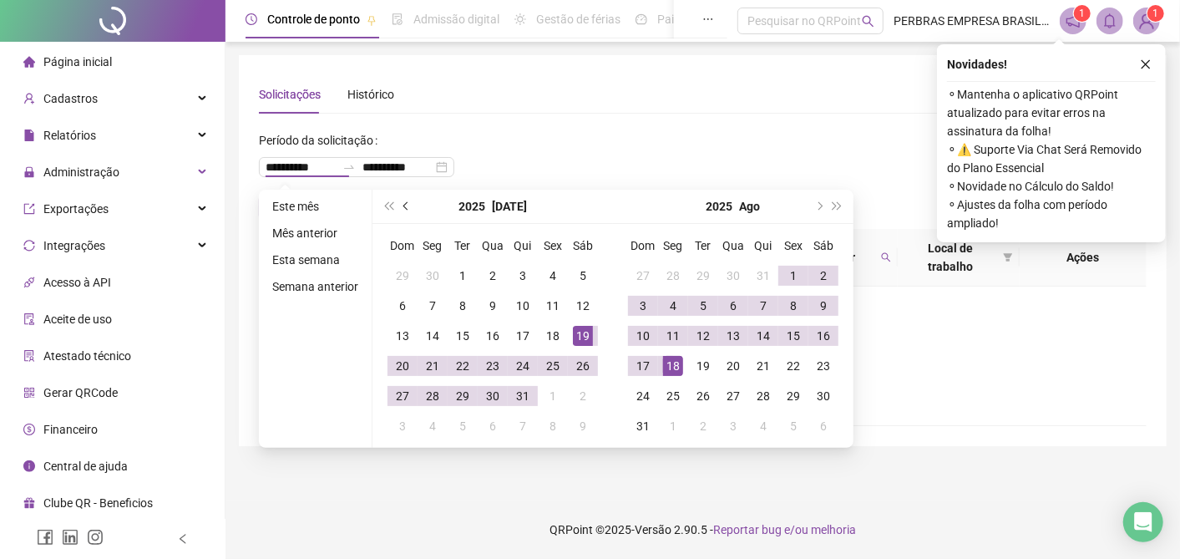
click at [403, 206] on span "prev-year" at bounding box center [407, 206] width 8 height 8
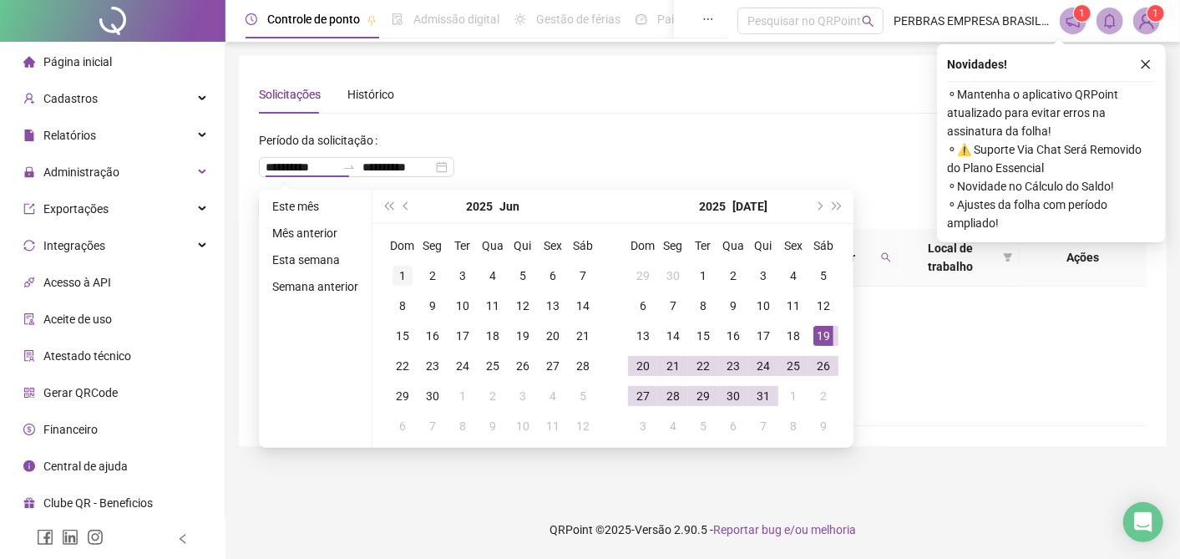
type input "**********"
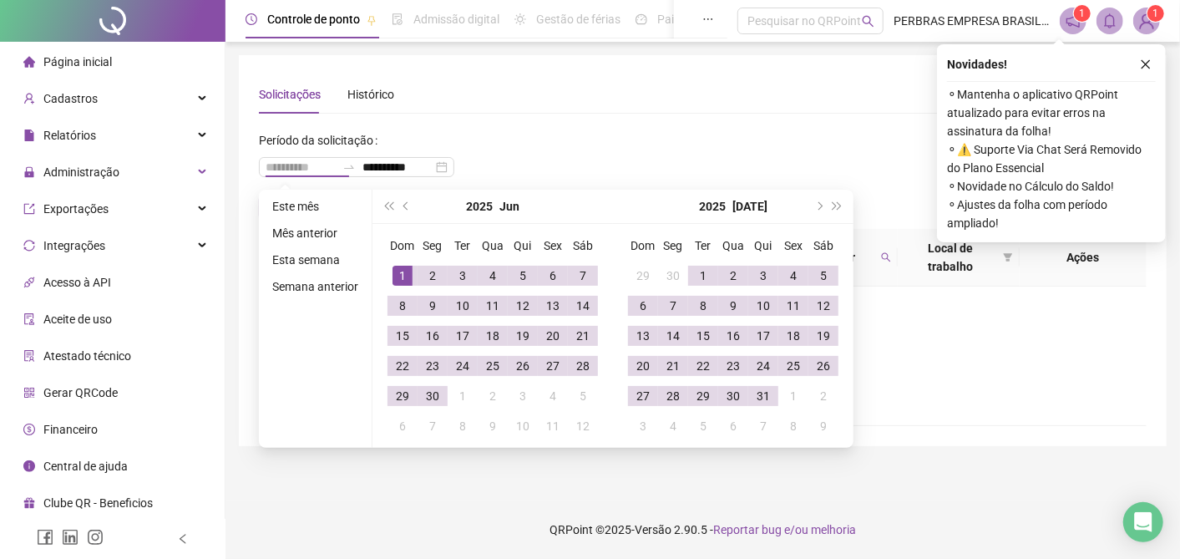
click at [401, 274] on div "1" at bounding box center [402, 276] width 20 height 20
type input "**********"
click at [692, 121] on div "**********" at bounding box center [703, 250] width 888 height 351
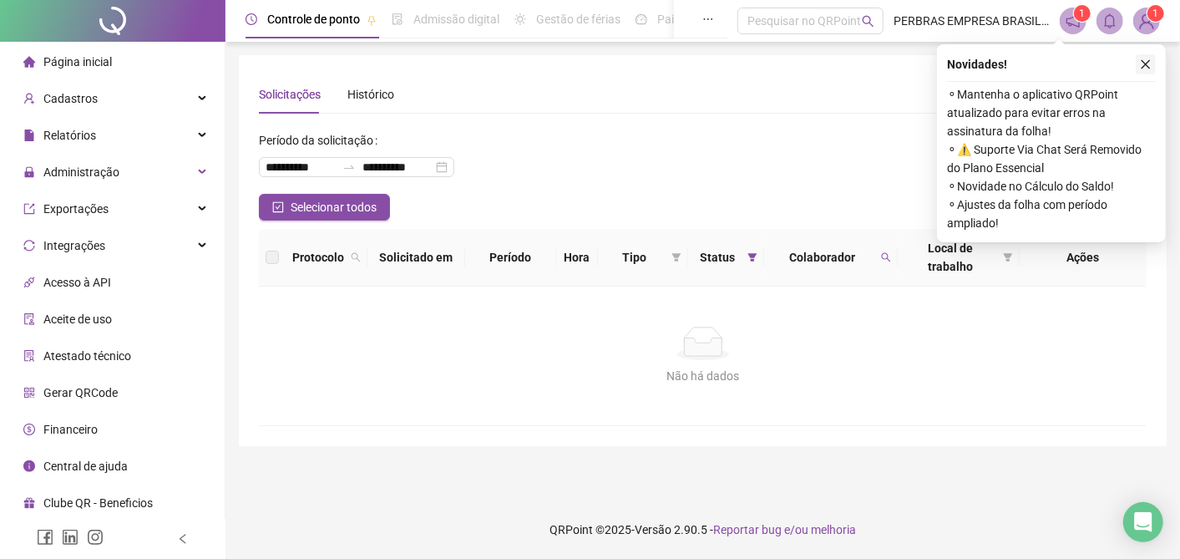
click at [1153, 58] on button "button" at bounding box center [1146, 64] width 20 height 20
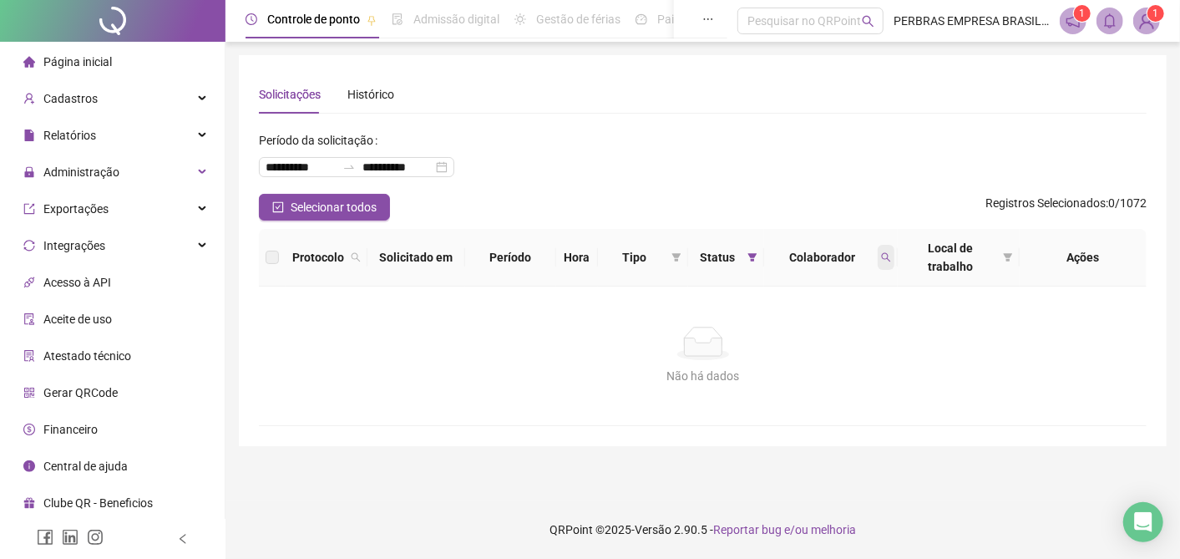
click at [884, 253] on icon "search" at bounding box center [886, 257] width 9 height 9
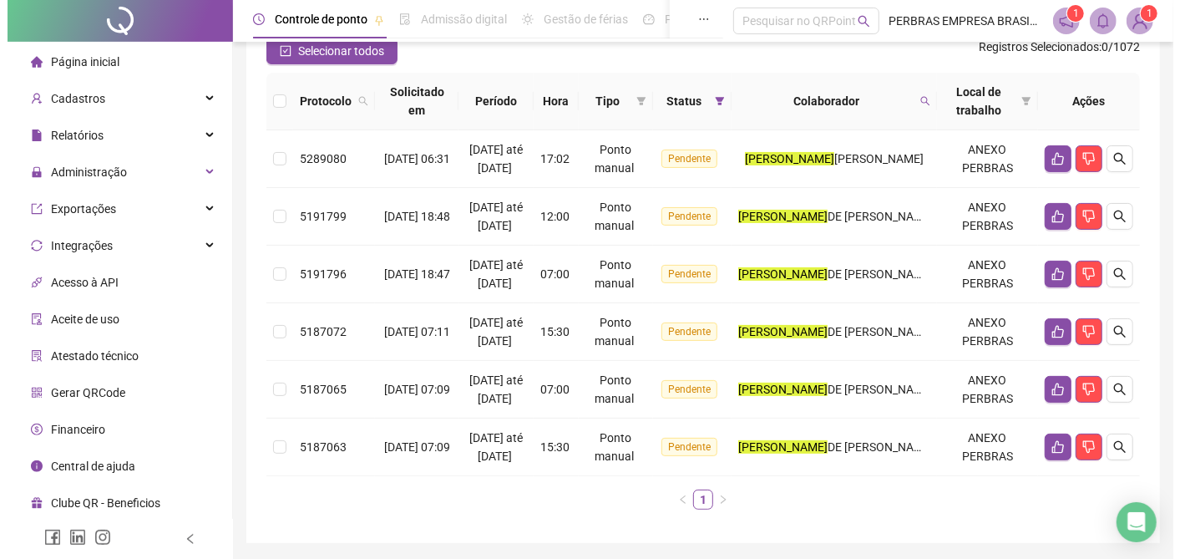
scroll to position [185, 0]
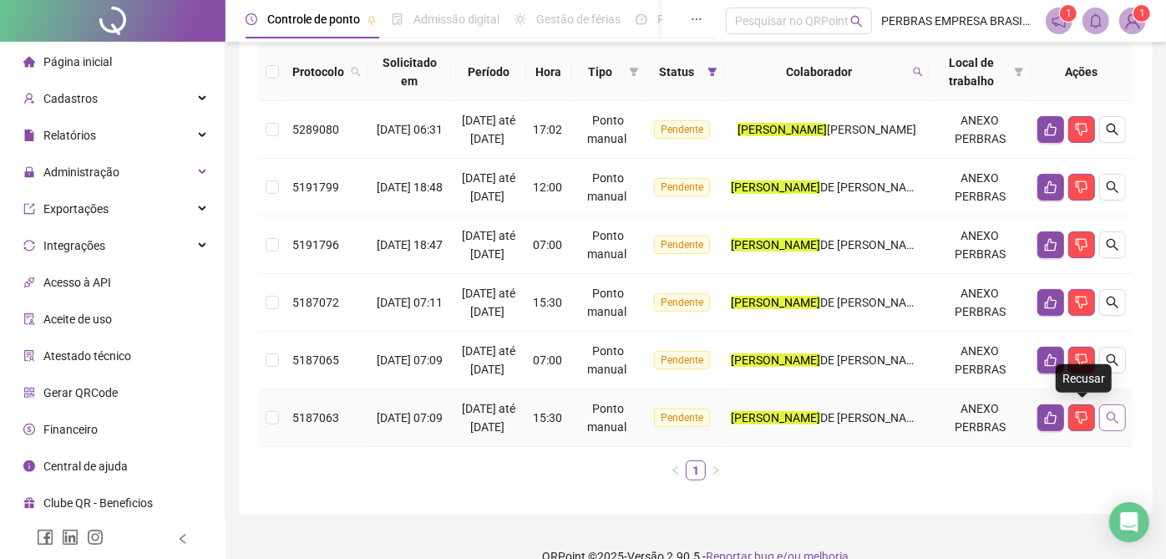
click at [1110, 407] on button "button" at bounding box center [1112, 417] width 27 height 27
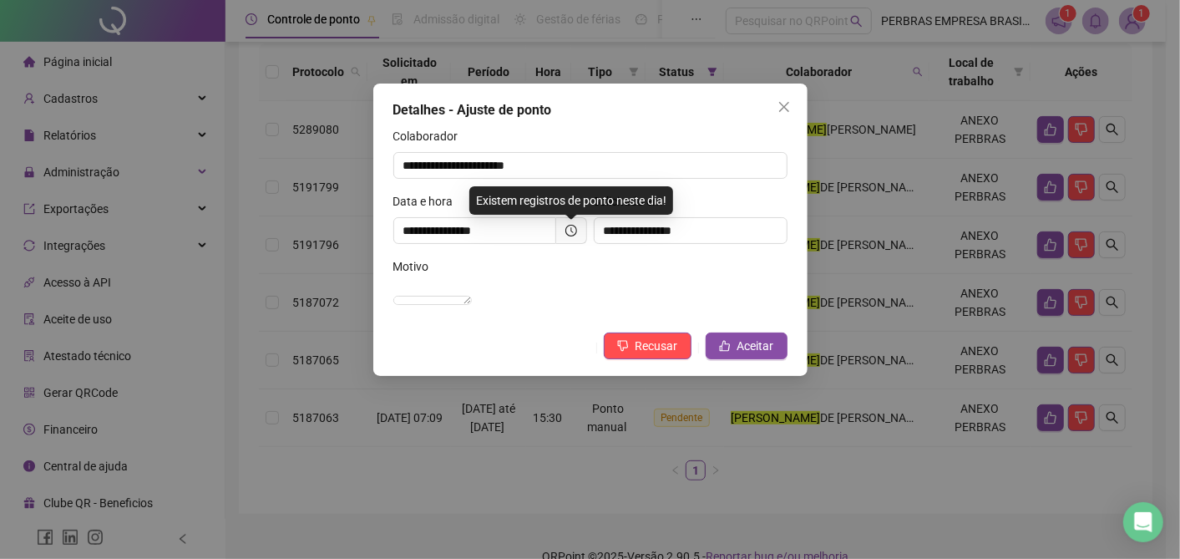
drag, startPoint x: 789, startPoint y: 111, endPoint x: 736, endPoint y: 100, distance: 53.7
click at [788, 112] on icon "close" at bounding box center [783, 106] width 13 height 13
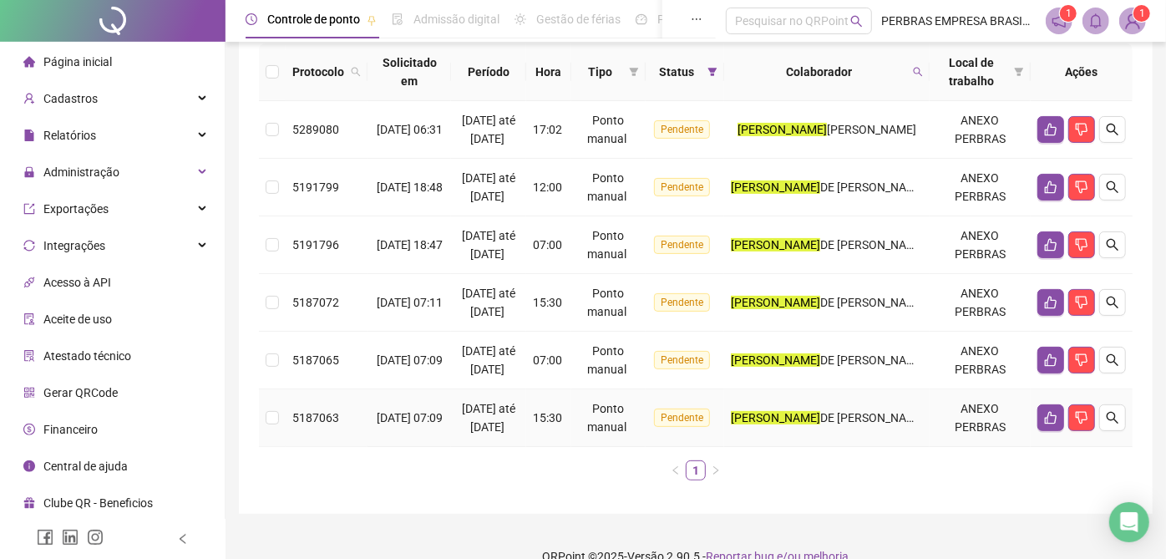
click at [780, 408] on div "[PERSON_NAME]" at bounding box center [827, 417] width 192 height 18
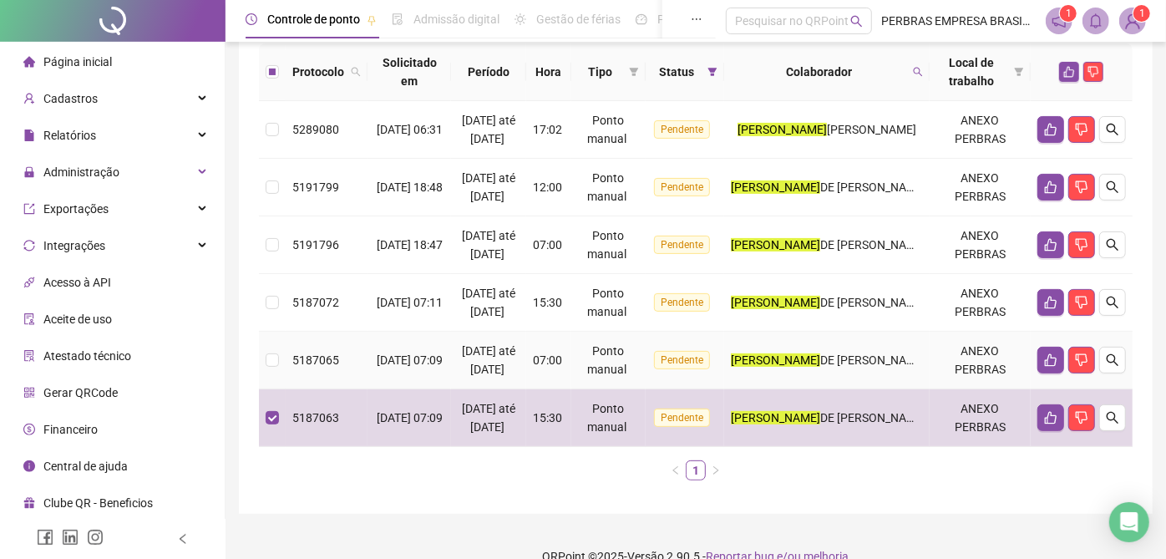
click at [682, 350] on td "Pendente" at bounding box center [684, 360] width 78 height 58
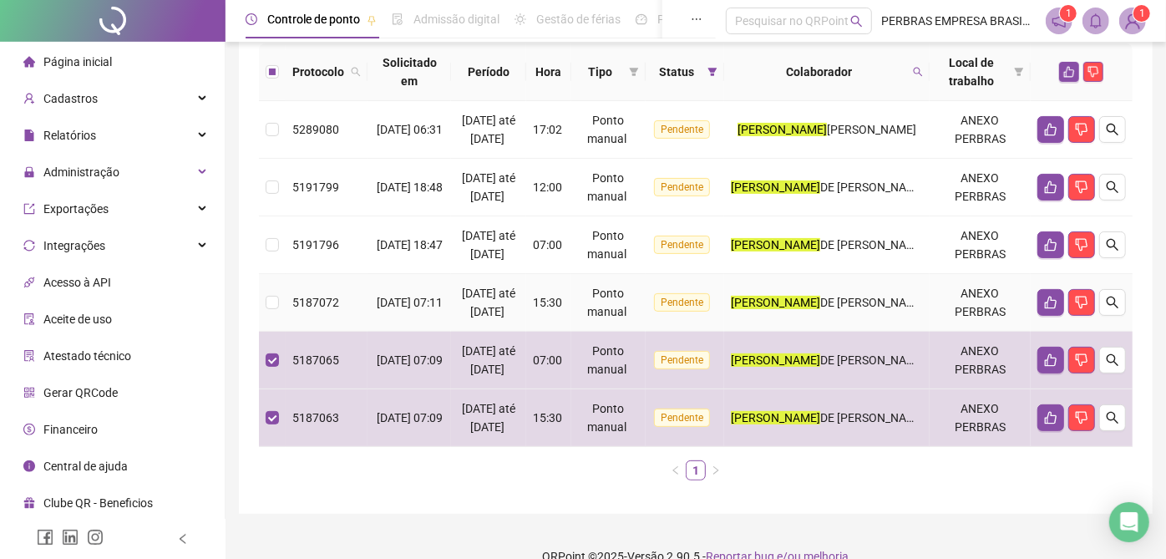
click at [626, 302] on span "Ponto manual" at bounding box center [606, 302] width 39 height 32
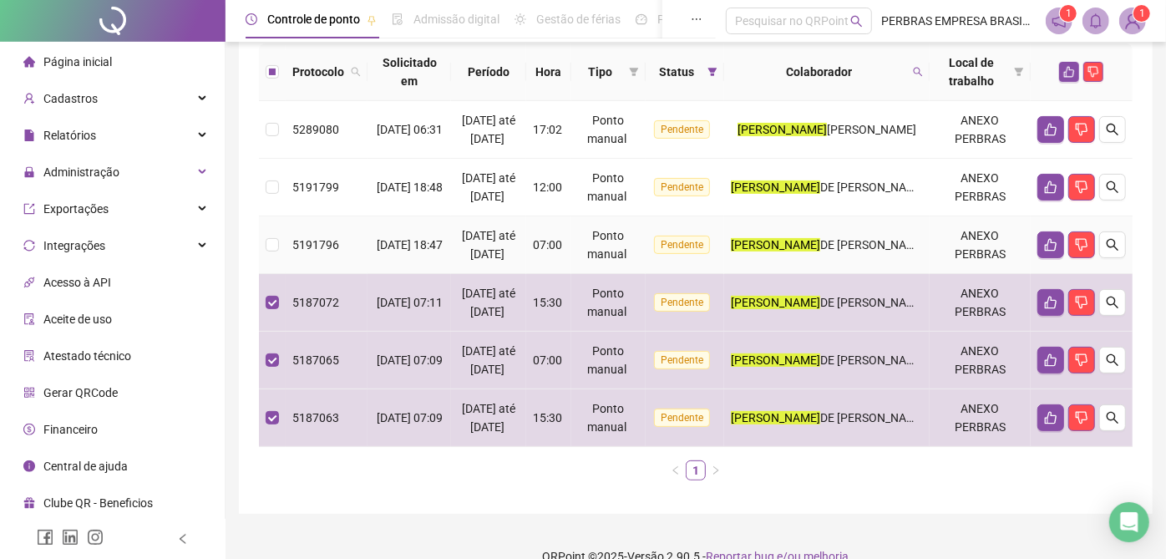
click at [571, 244] on td "07:00" at bounding box center [548, 245] width 45 height 58
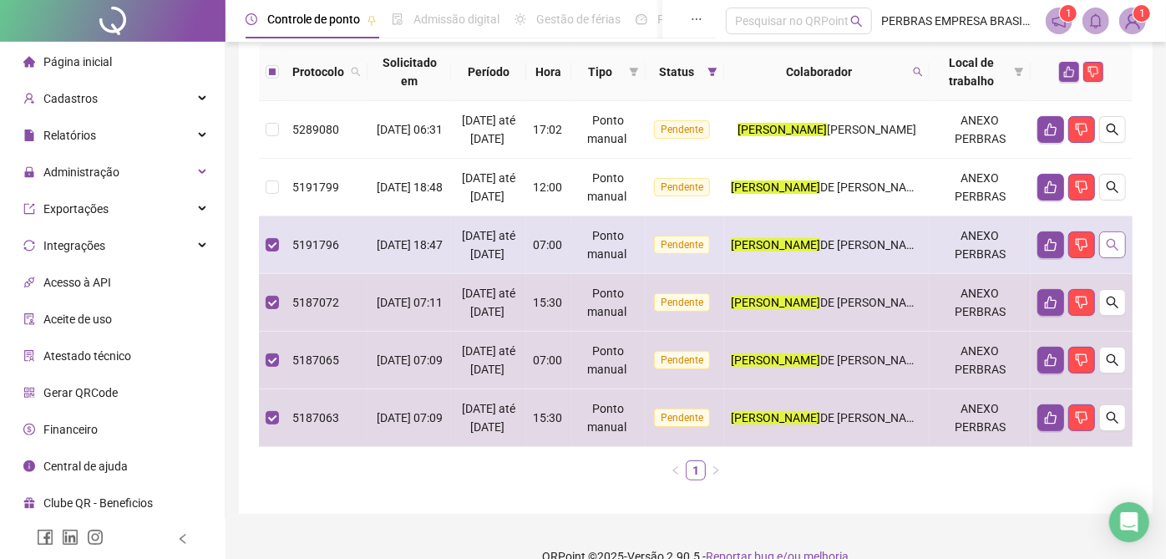
click at [1119, 243] on button "button" at bounding box center [1112, 244] width 27 height 27
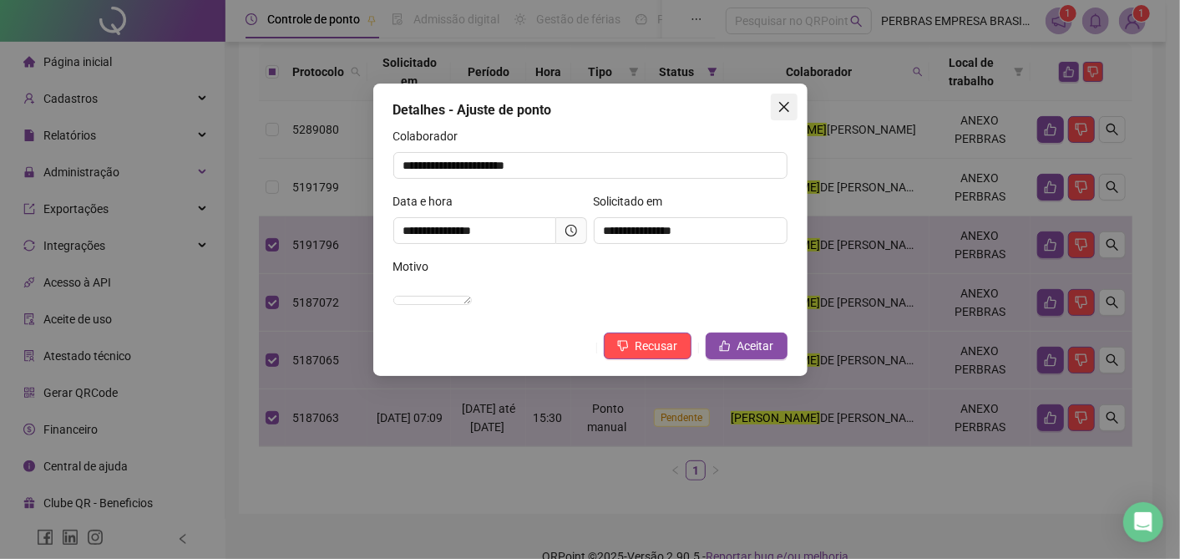
click at [782, 114] on button "Close" at bounding box center [784, 107] width 27 height 27
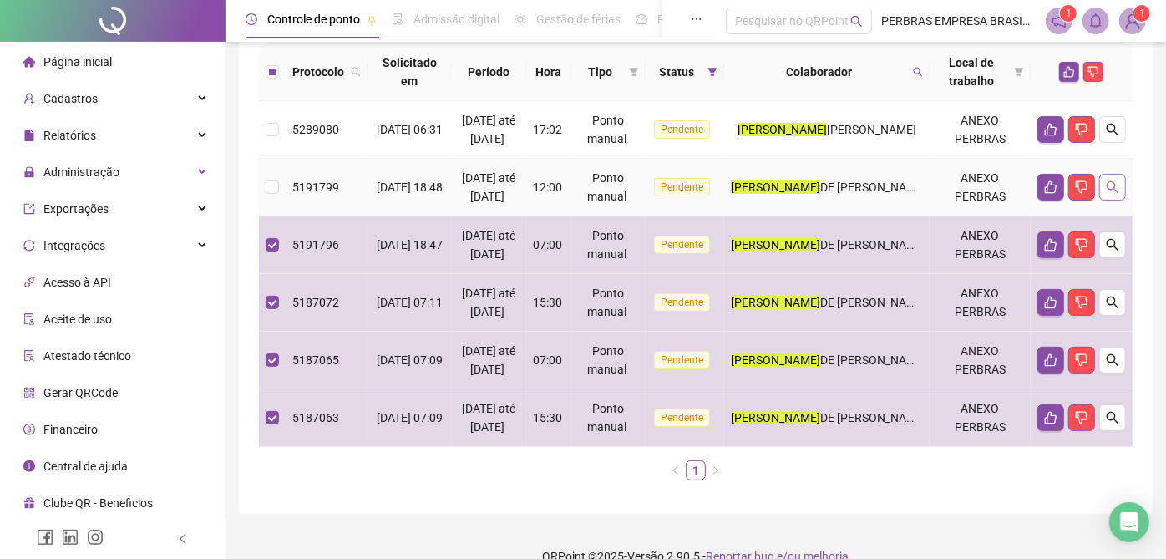
click at [1118, 185] on icon "search" at bounding box center [1111, 186] width 13 height 13
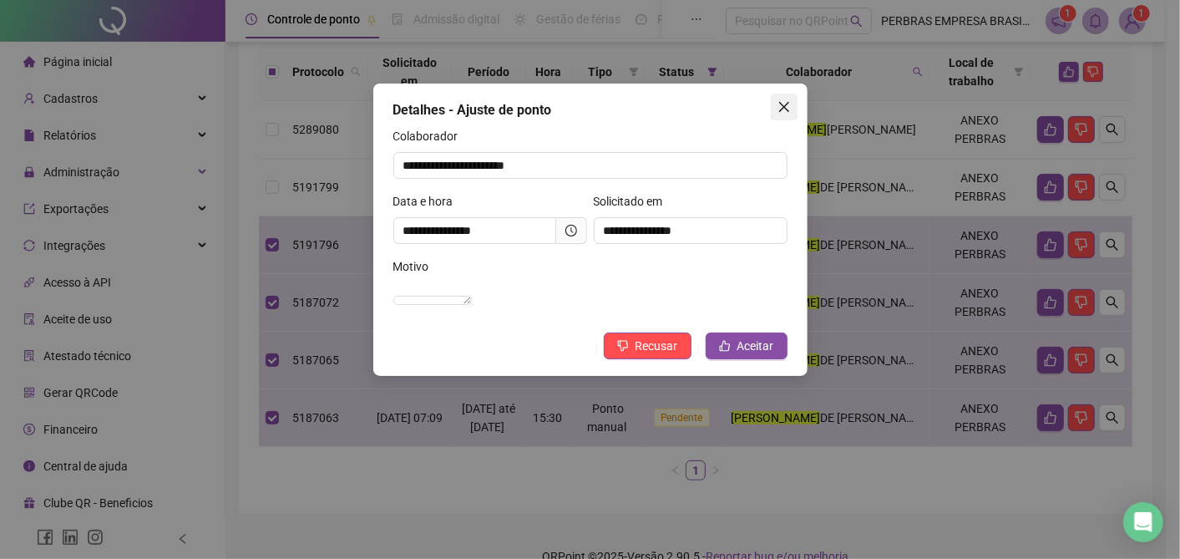
click at [787, 112] on icon "close" at bounding box center [783, 106] width 13 height 13
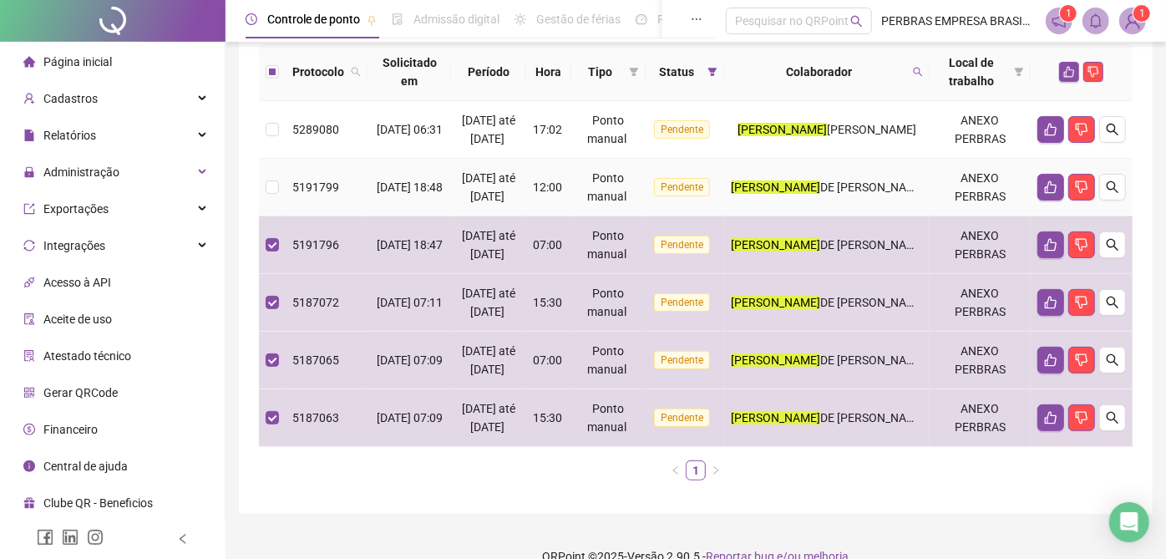
click at [710, 184] on span "Pendente" at bounding box center [682, 187] width 56 height 18
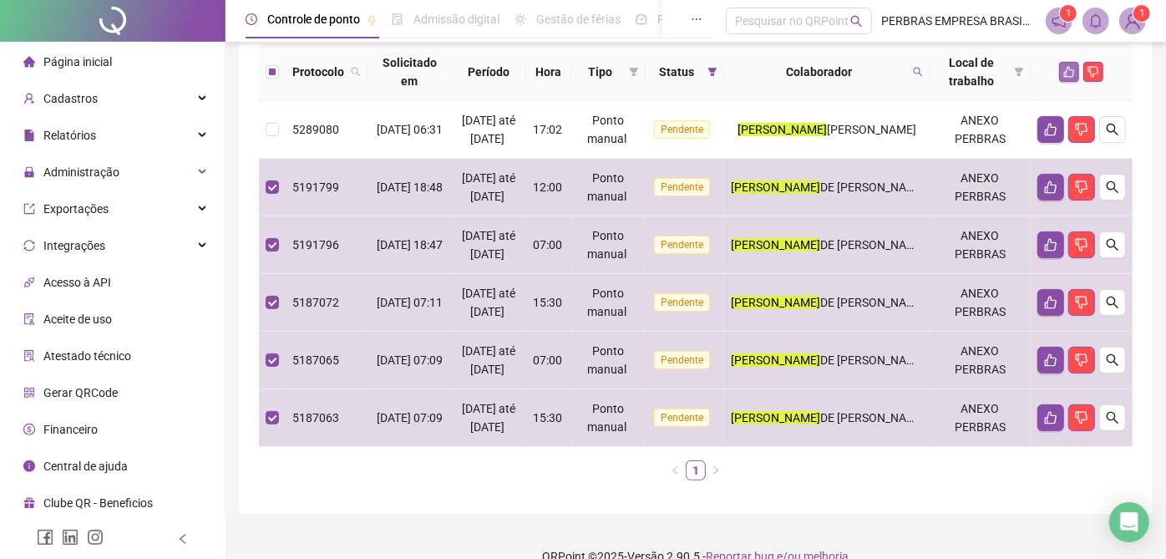
click at [1063, 76] on icon "like" at bounding box center [1069, 72] width 12 height 12
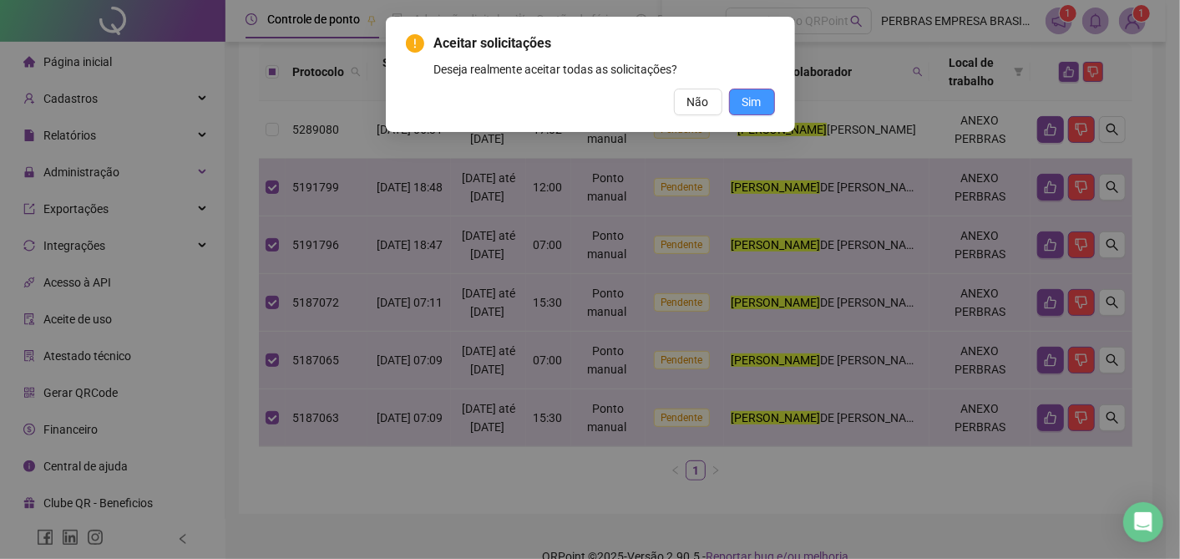
click at [761, 104] on button "Sim" at bounding box center [752, 102] width 46 height 27
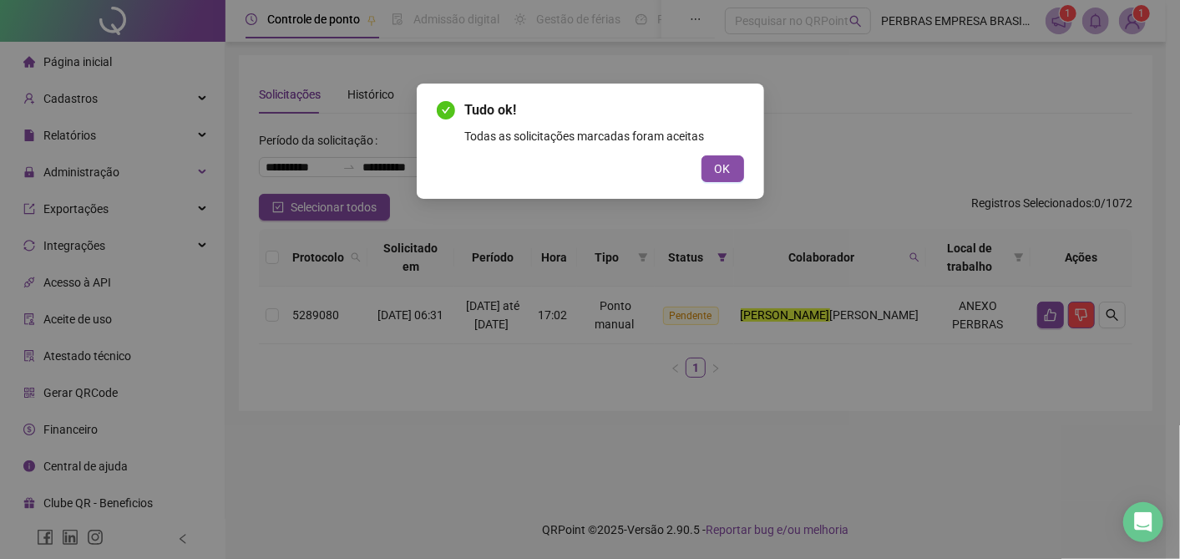
scroll to position [0, 0]
click at [732, 164] on button "OK" at bounding box center [722, 168] width 43 height 27
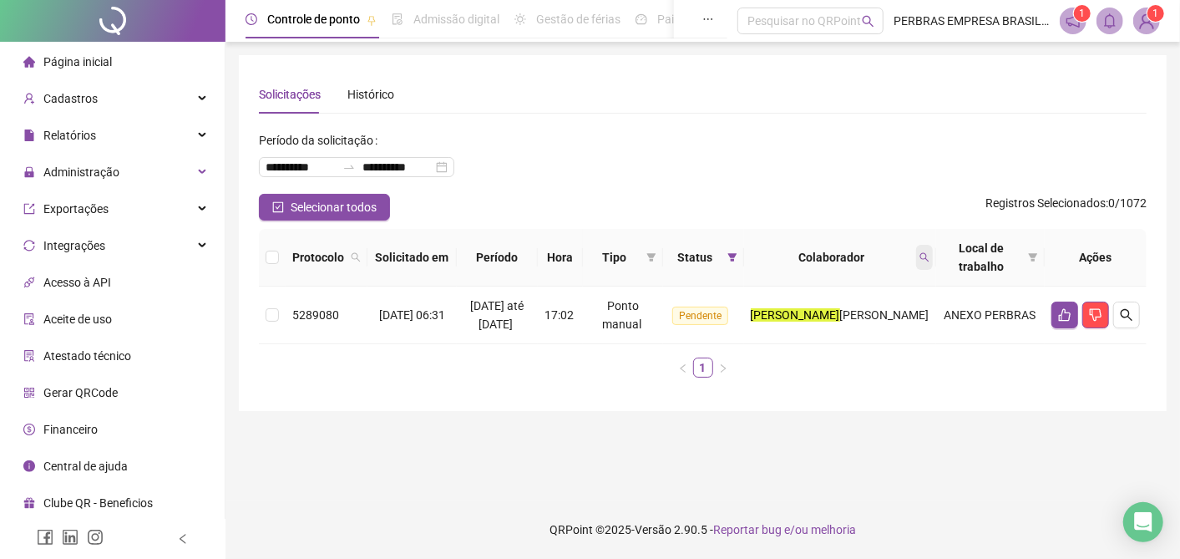
click at [921, 255] on icon "search" at bounding box center [924, 257] width 10 height 10
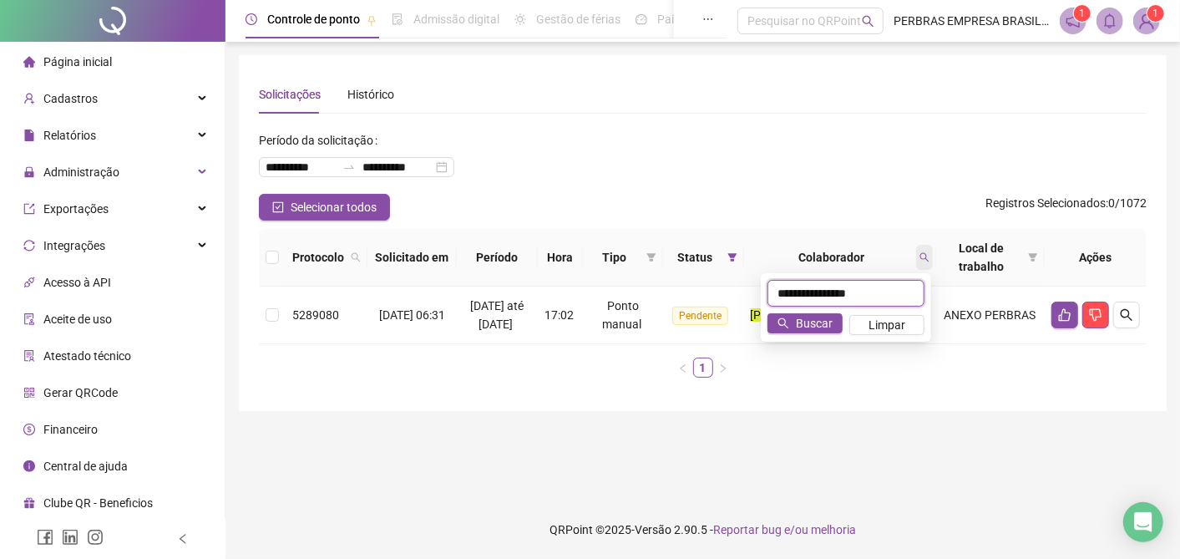
type input "**********"
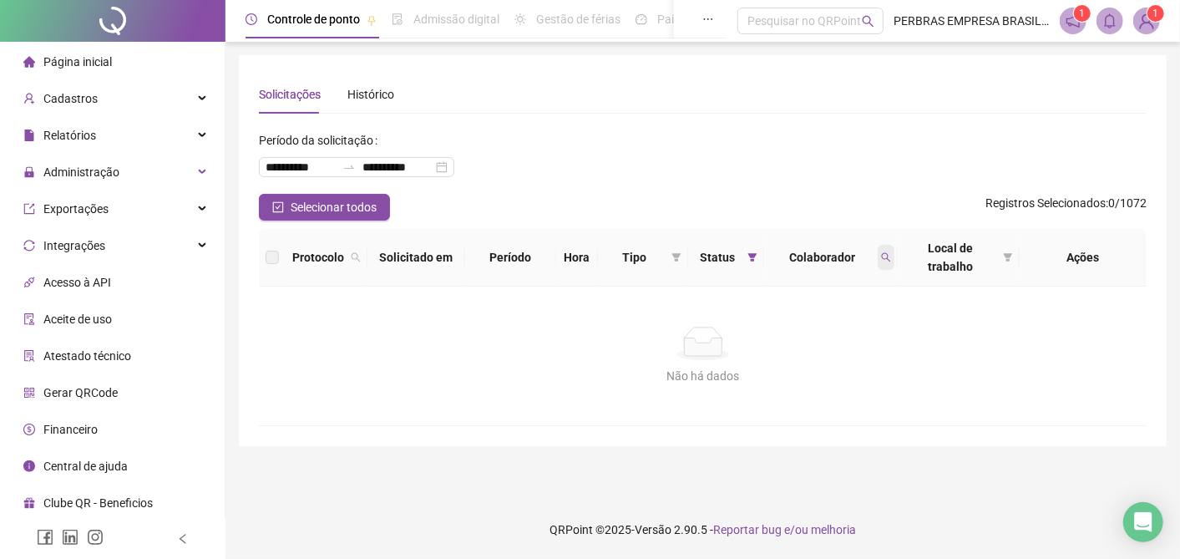
click at [889, 251] on span at bounding box center [886, 257] width 17 height 25
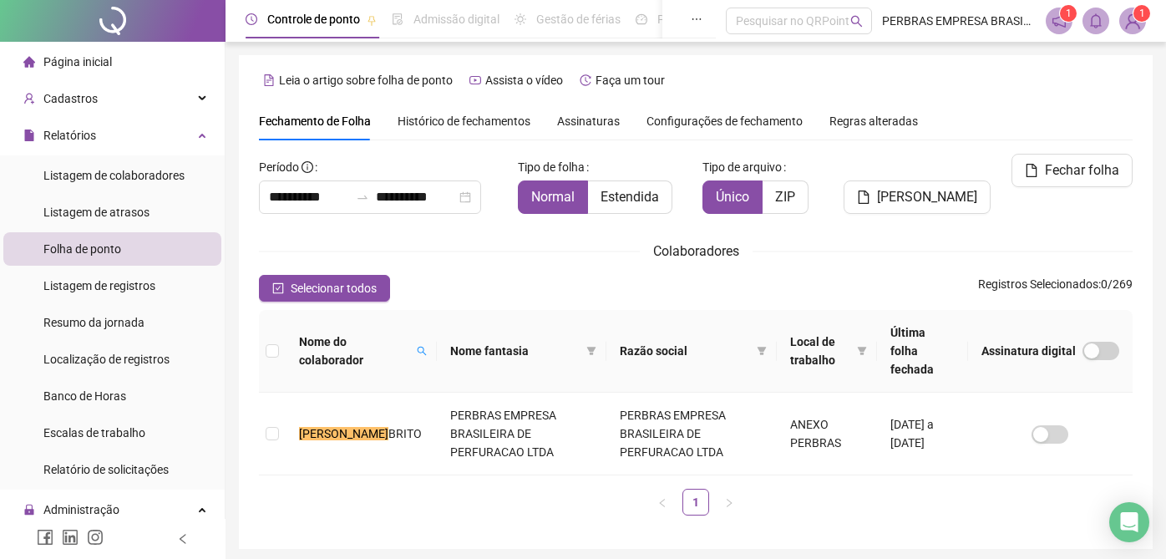
click at [413, 329] on span at bounding box center [421, 350] width 17 height 43
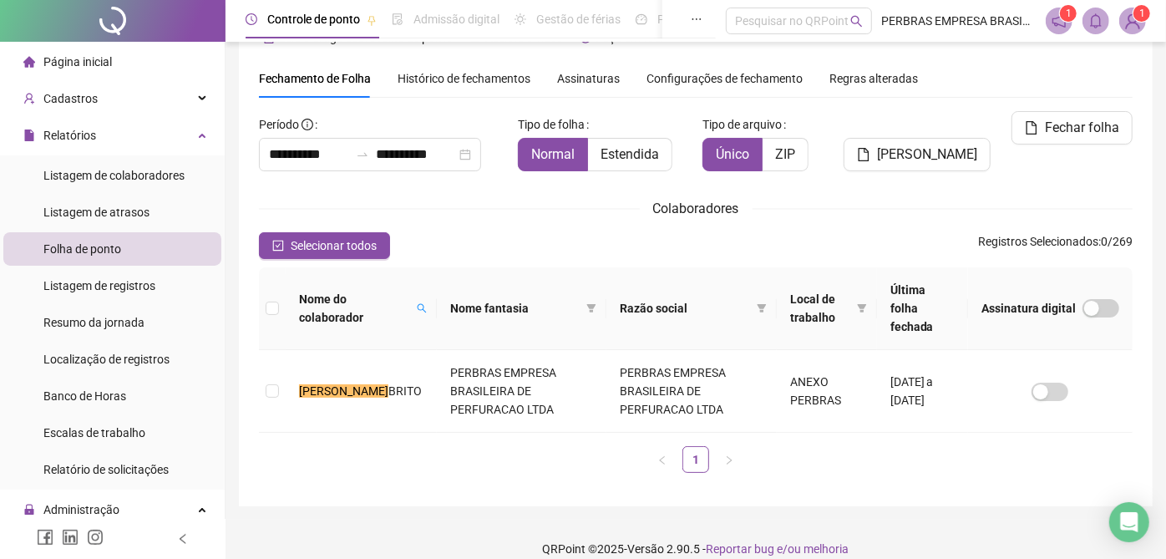
scroll to position [43, 0]
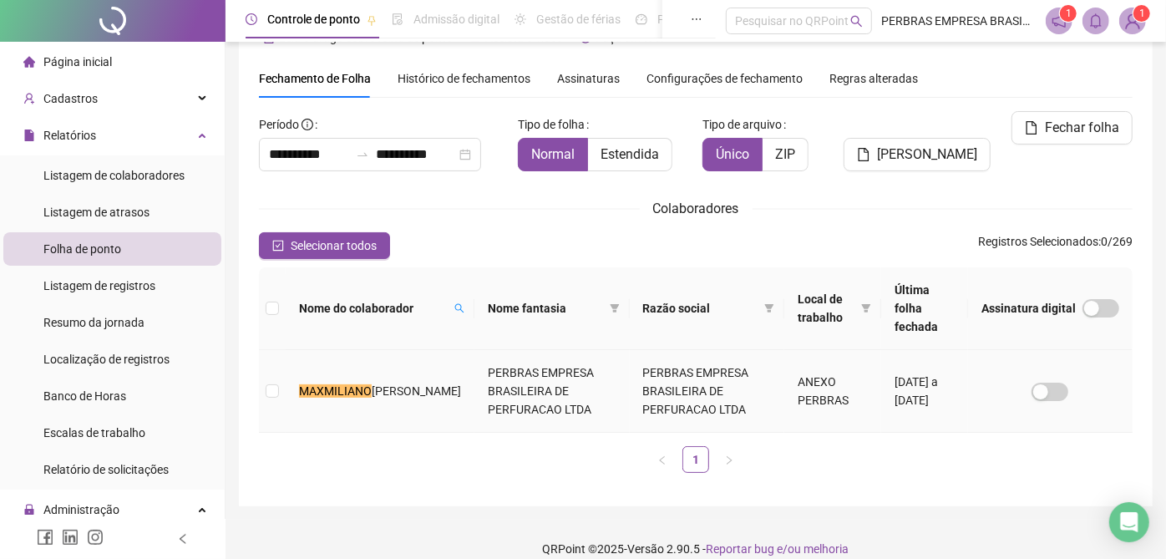
click at [722, 372] on td "PERBRAS EMPRESA BRASILEIRA DE PERFURACAO LTDA" at bounding box center [707, 391] width 155 height 83
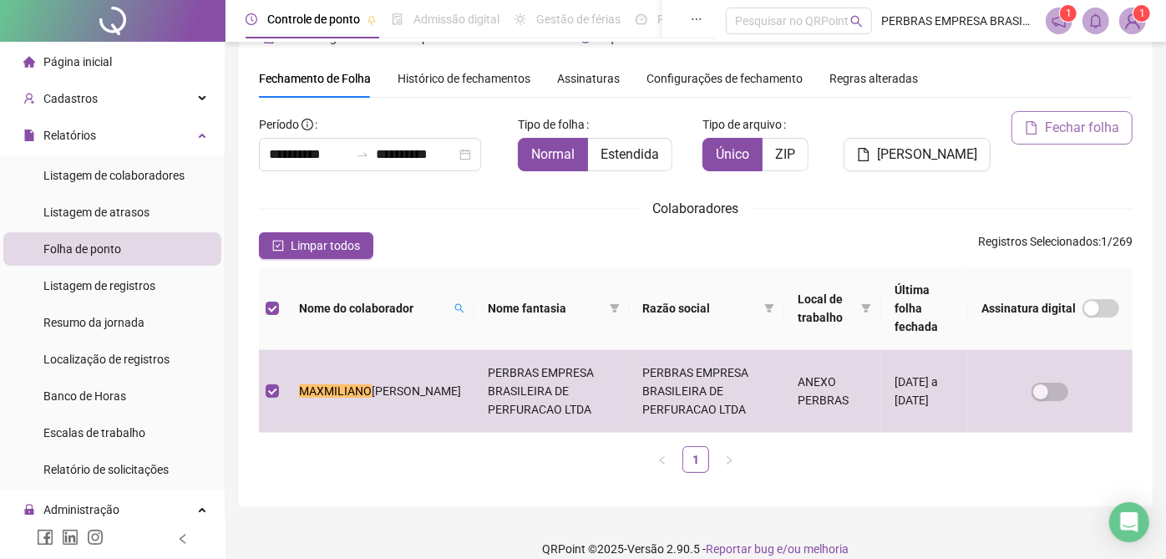
click at [1073, 124] on span "Fechar folha" at bounding box center [1081, 128] width 74 height 20
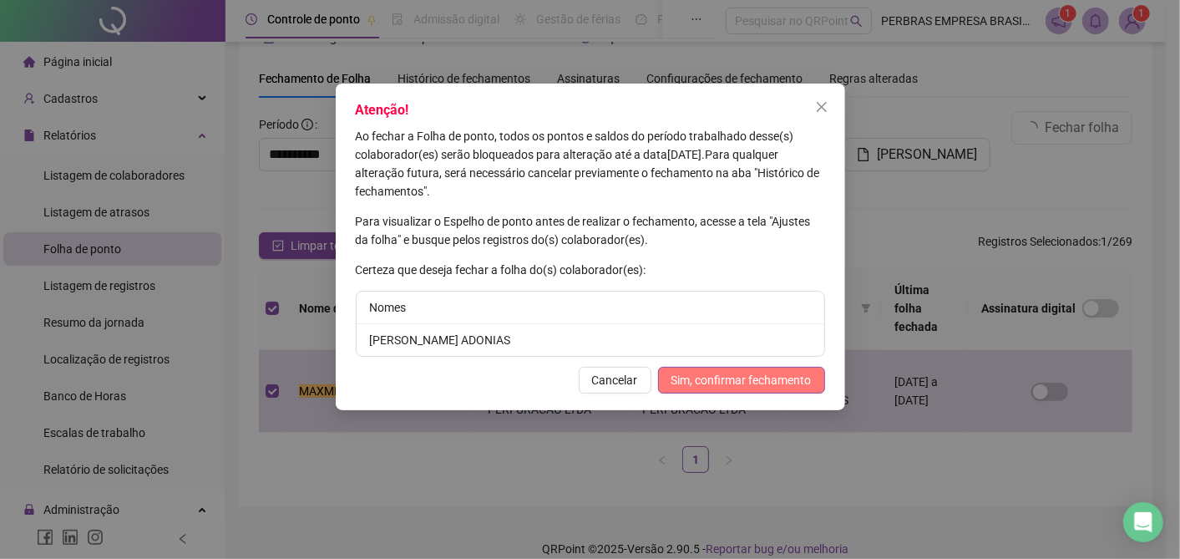
click at [681, 377] on span "Sim, confirmar fechamento" at bounding box center [741, 380] width 140 height 18
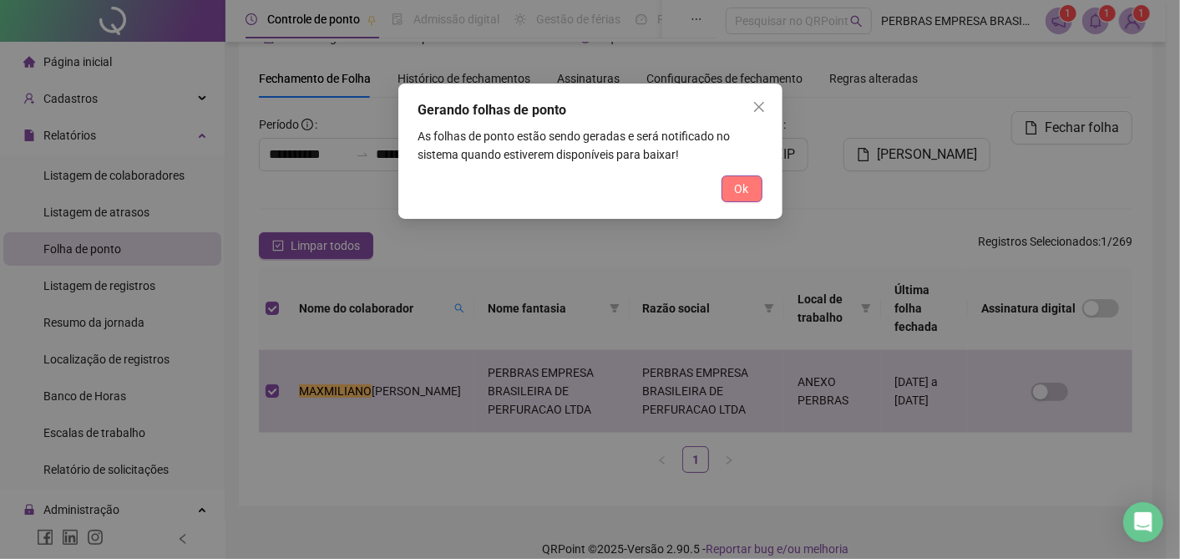
click at [732, 184] on button "Ok" at bounding box center [741, 188] width 41 height 27
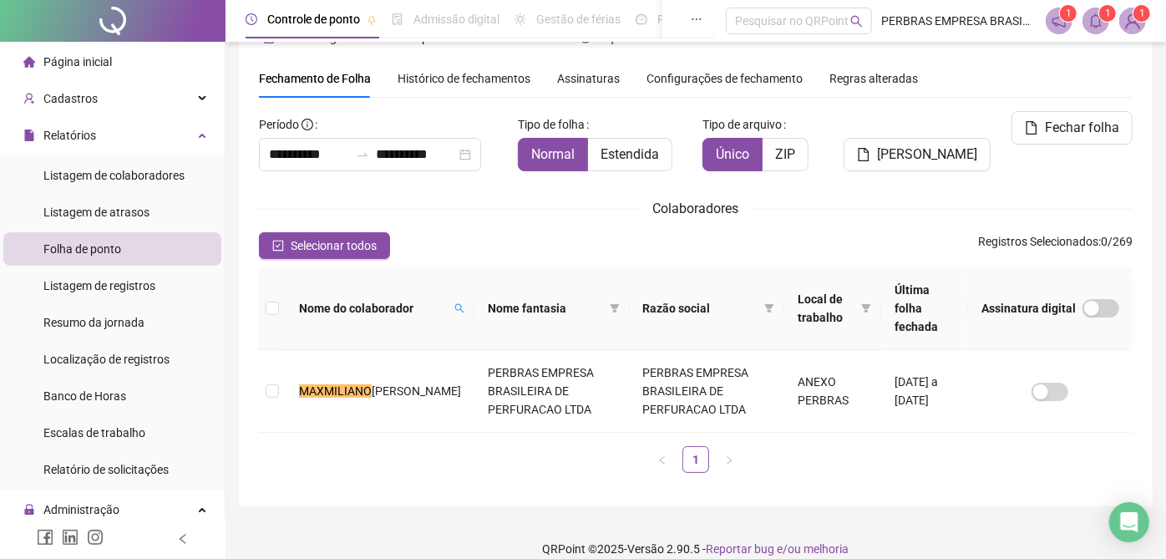
click at [1097, 22] on icon "bell" at bounding box center [1095, 20] width 15 height 15
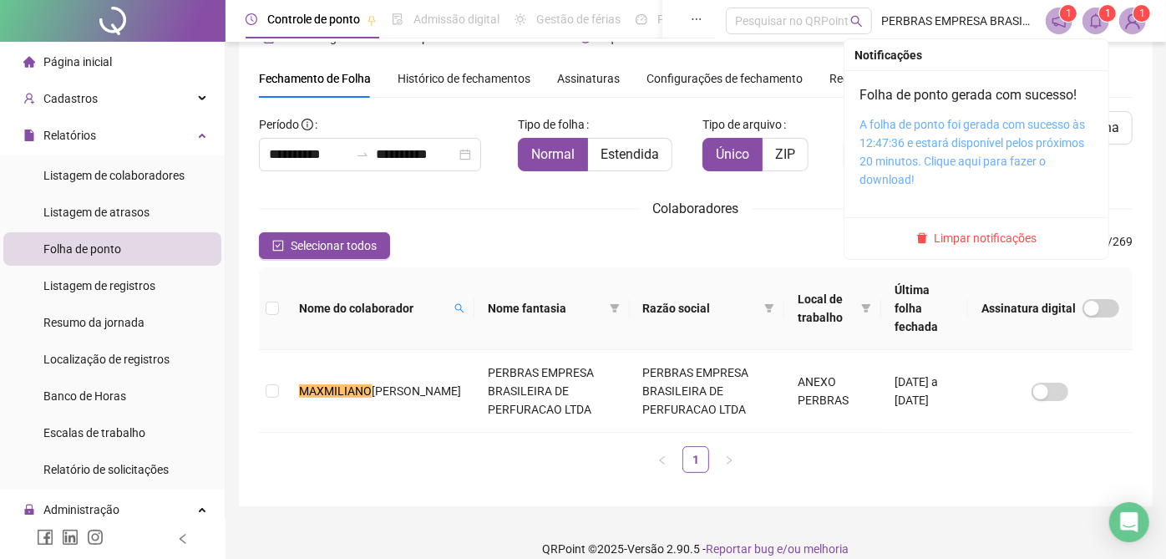
click at [973, 118] on link "A folha de ponto foi gerada com sucesso às 12:47:36 e estará disponível pelos p…" at bounding box center [971, 152] width 225 height 68
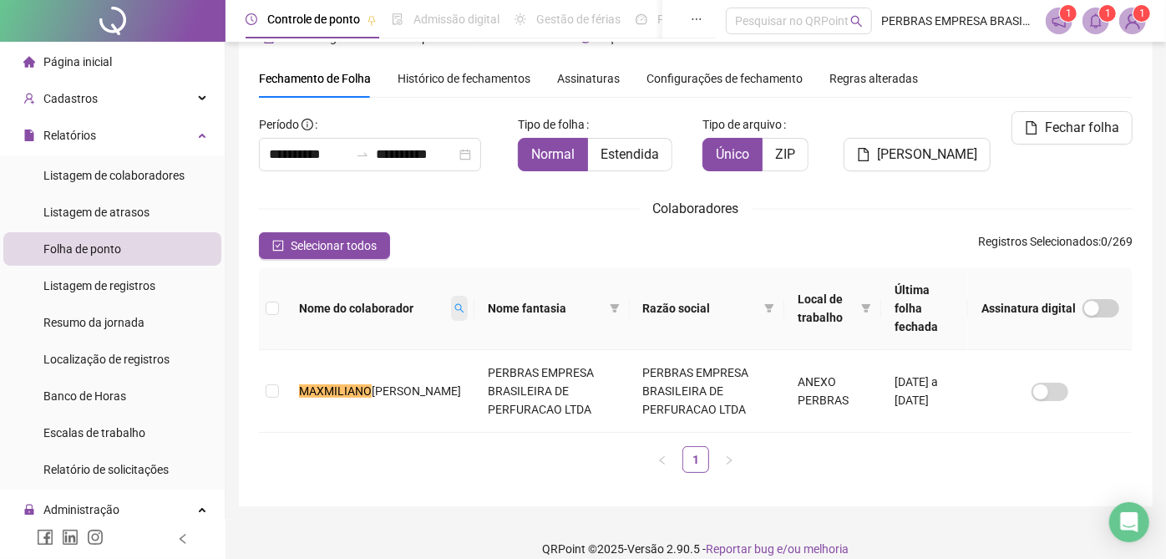
click at [451, 310] on span at bounding box center [459, 308] width 17 height 25
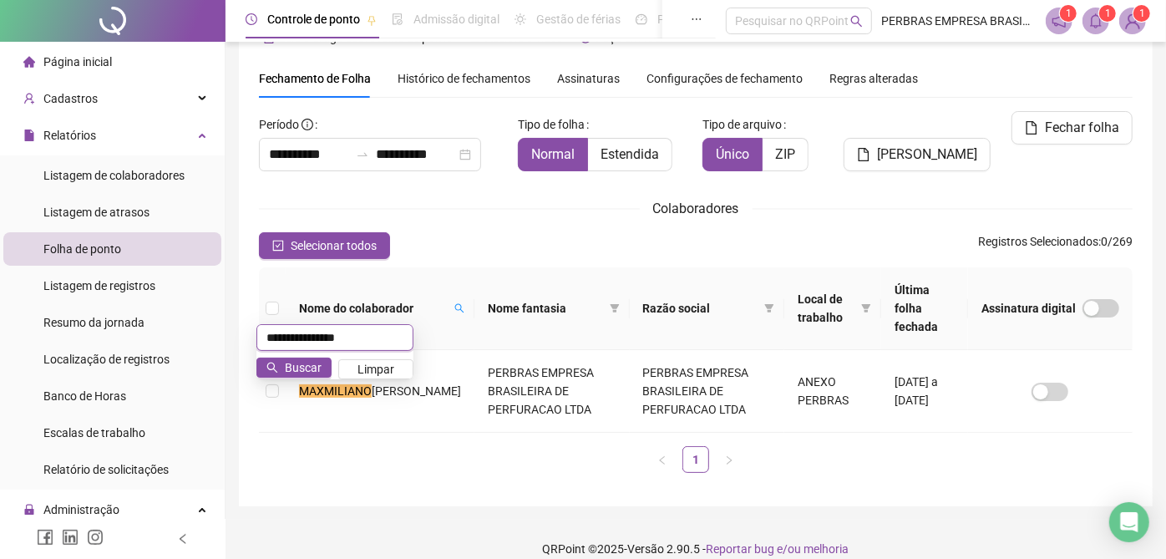
type input "**********"
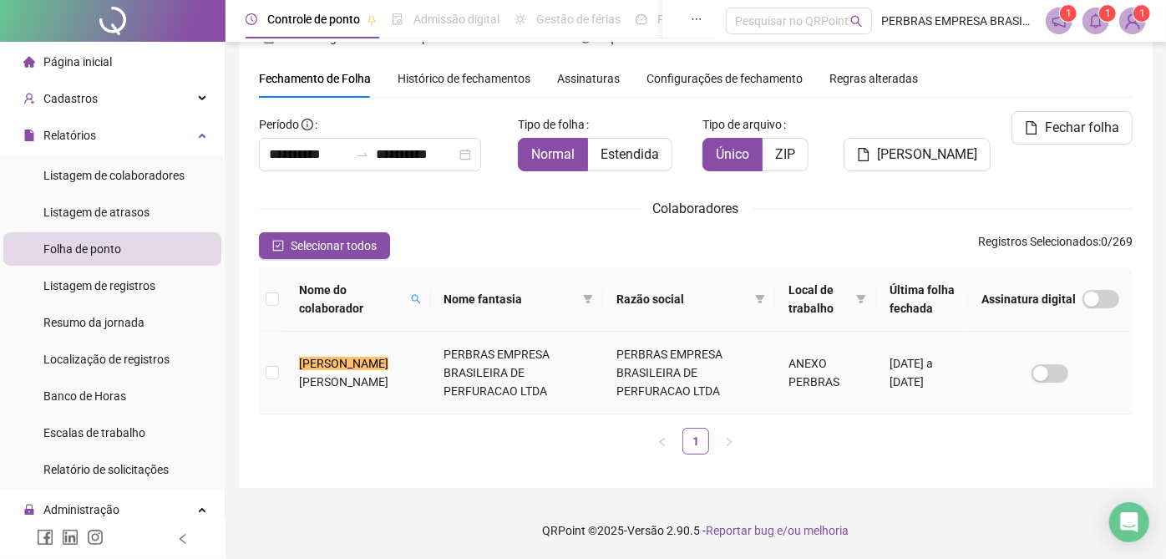
click at [615, 372] on td "PERBRAS EMPRESA BRASILEIRA DE PERFURACAO LTDA" at bounding box center [689, 372] width 172 height 83
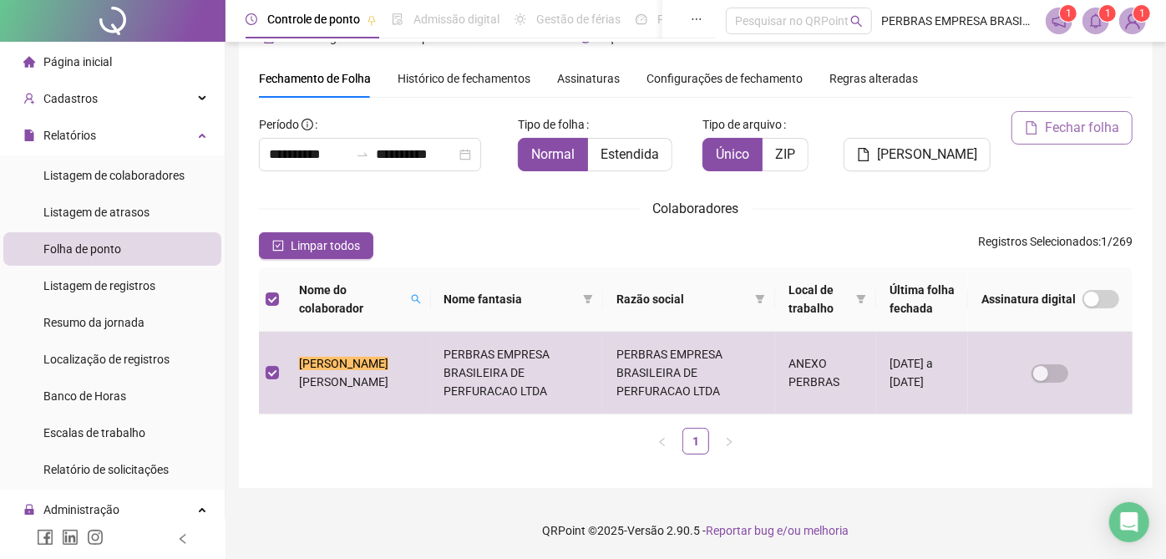
click at [1059, 134] on span "Fechar folha" at bounding box center [1081, 128] width 74 height 20
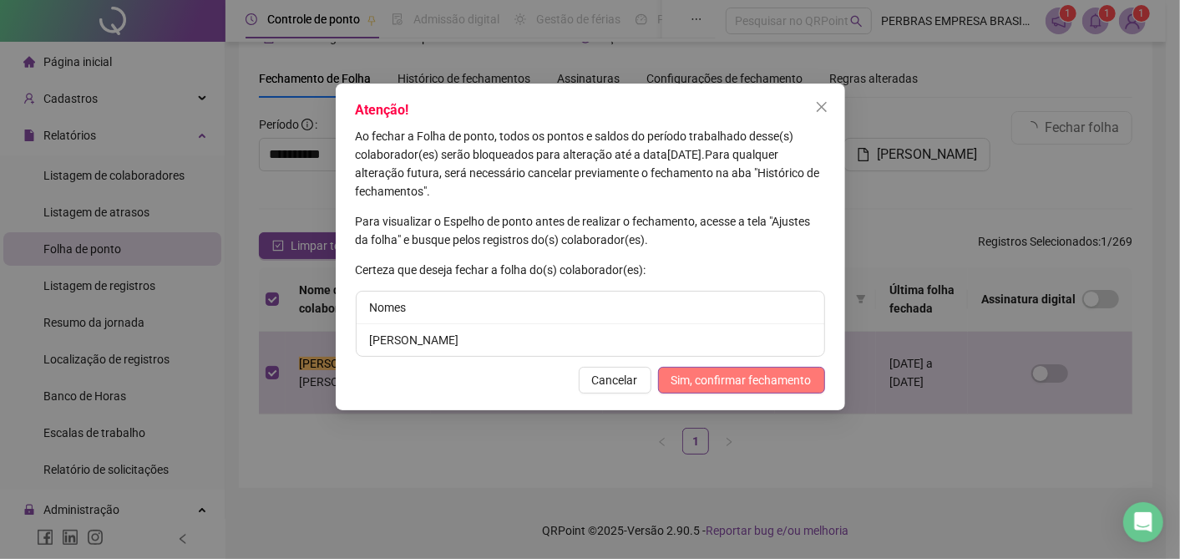
click at [768, 373] on span "Sim, confirmar fechamento" at bounding box center [741, 380] width 140 height 18
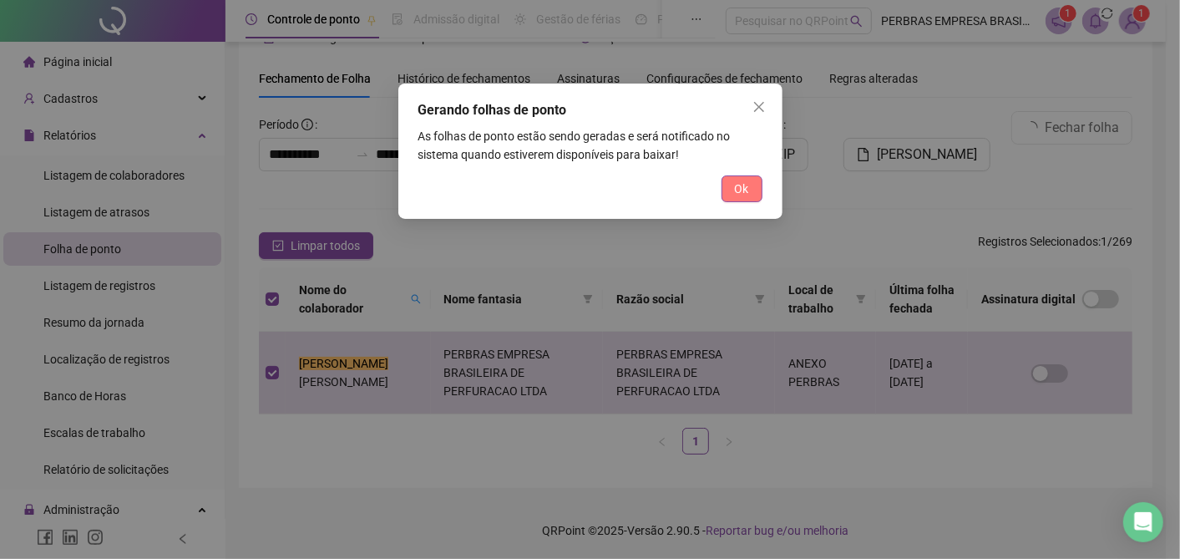
click at [751, 180] on button "Ok" at bounding box center [741, 188] width 41 height 27
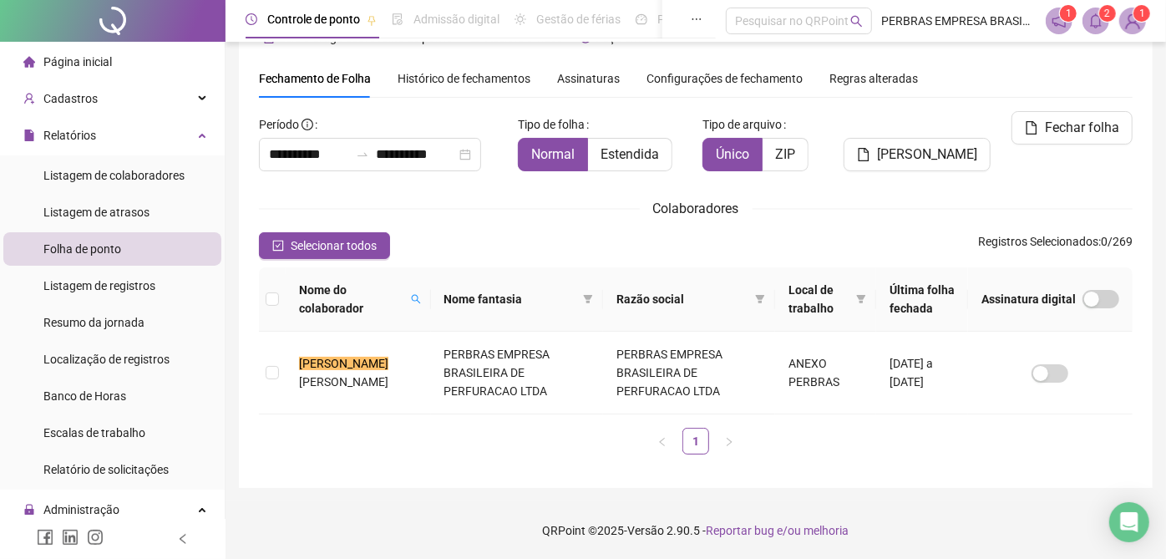
click at [1094, 25] on icon "bell" at bounding box center [1096, 20] width 12 height 15
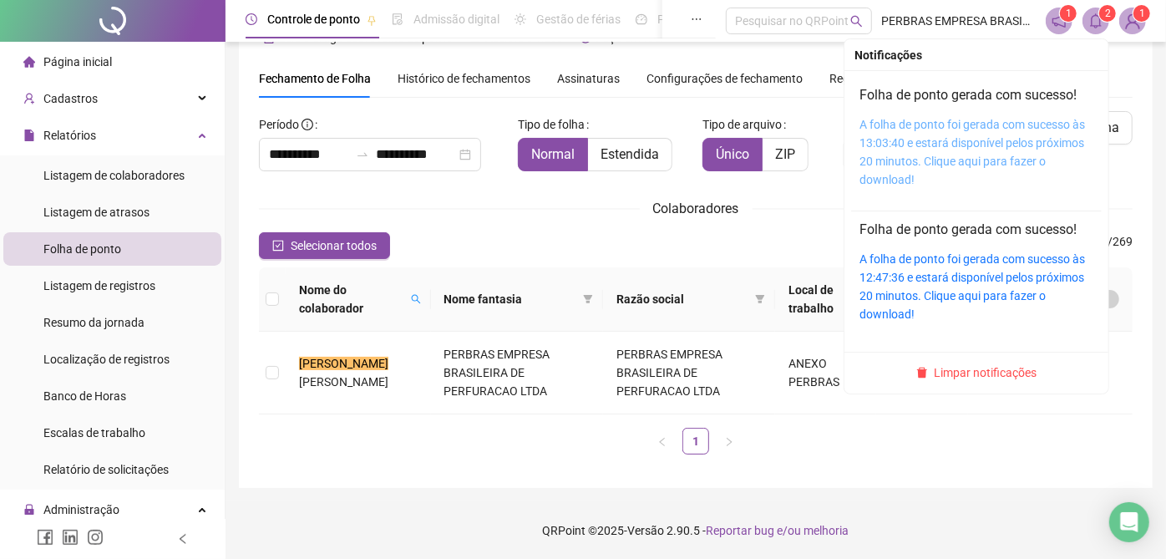
click at [1025, 121] on link "A folha de ponto foi gerada com sucesso às 13:03:40 e estará disponível pelos p…" at bounding box center [971, 152] width 225 height 68
